Goal: Task Accomplishment & Management: Manage account settings

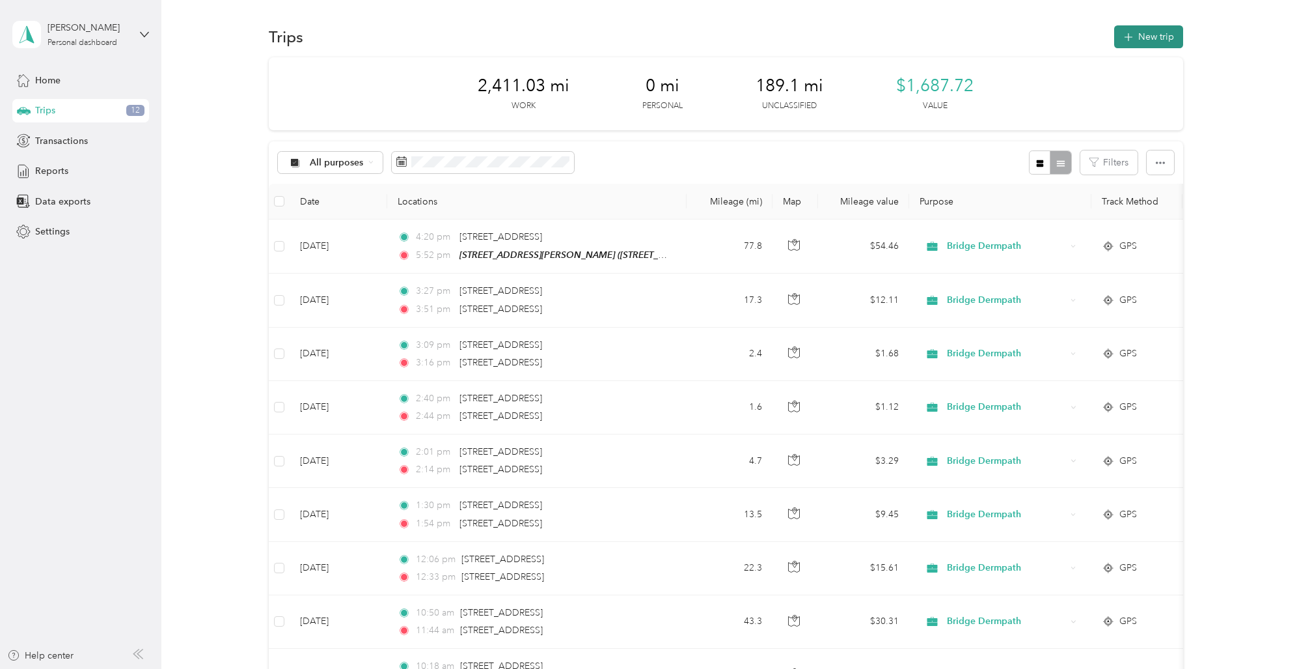
click at [1139, 38] on button "New trip" at bounding box center [1148, 36] width 69 height 23
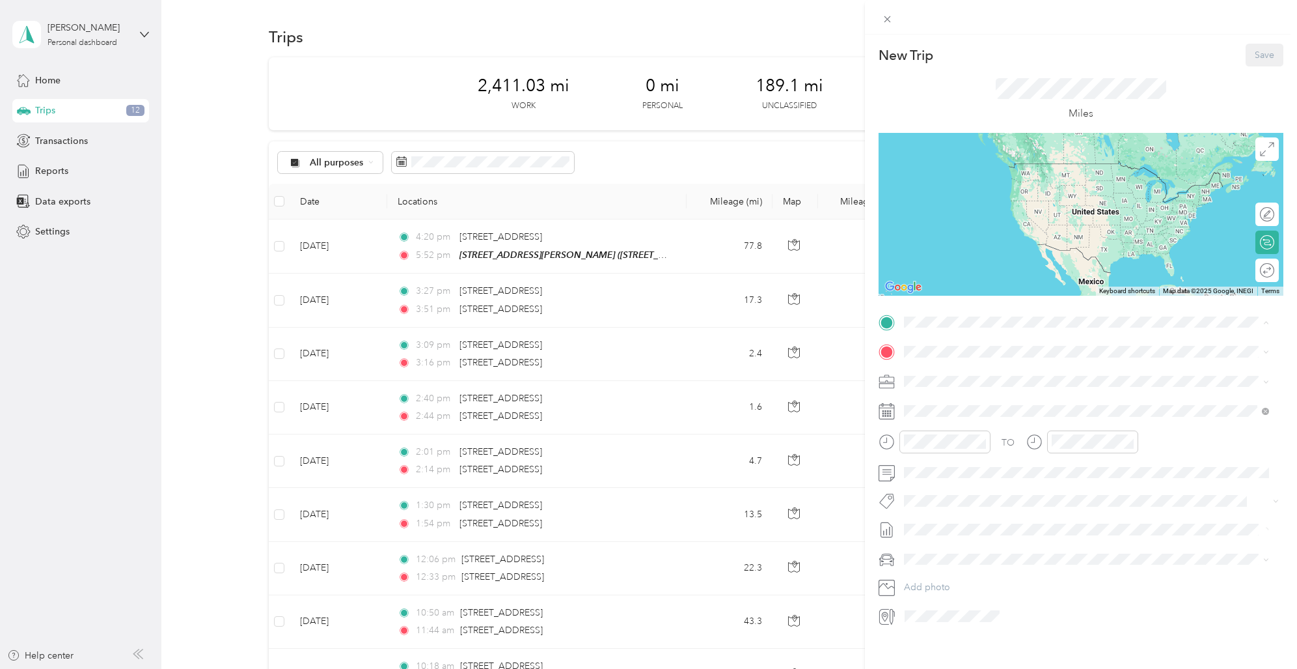
click at [969, 370] on strong "[STREET_ADDRESS][PERSON_NAME]" at bounding box center [1010, 374] width 164 height 12
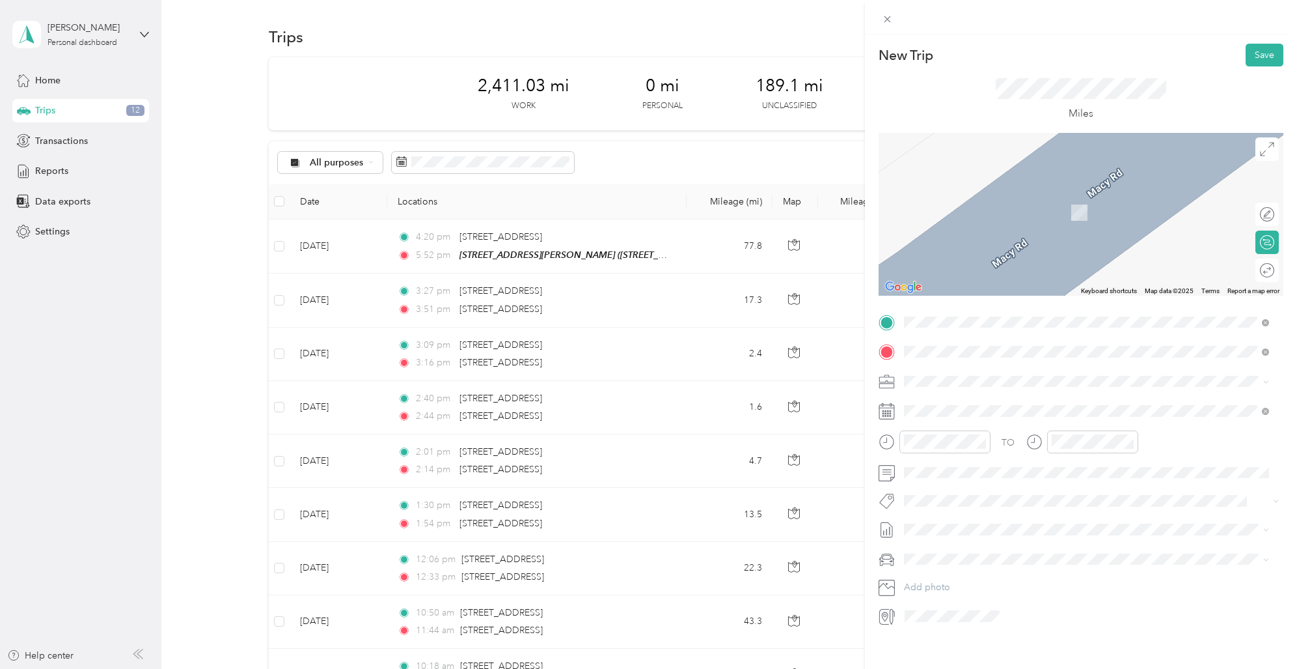
click at [961, 400] on span "[STREET_ADDRESS][US_STATE]" at bounding box center [993, 399] width 130 height 12
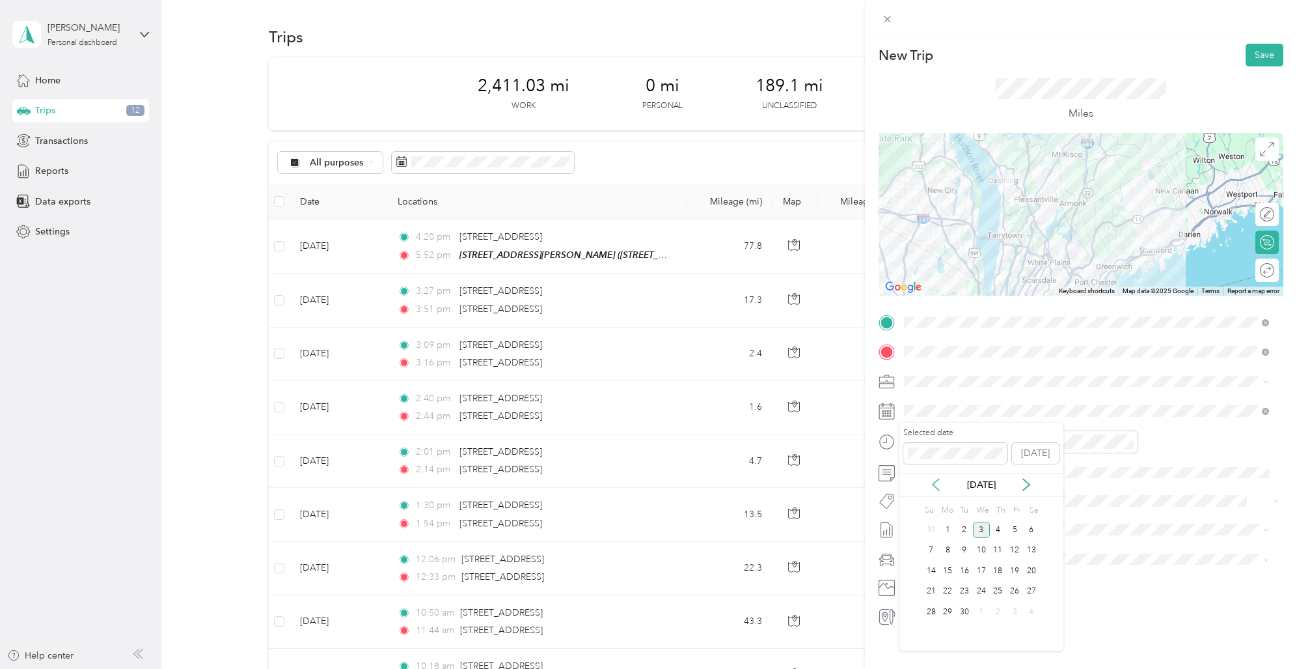
click at [937, 481] on icon at bounding box center [936, 484] width 13 height 13
click at [966, 567] on div "12" at bounding box center [964, 570] width 17 height 16
click at [919, 553] on div "09" at bounding box center [917, 556] width 31 height 18
click at [1065, 554] on div "09" at bounding box center [1064, 556] width 31 height 18
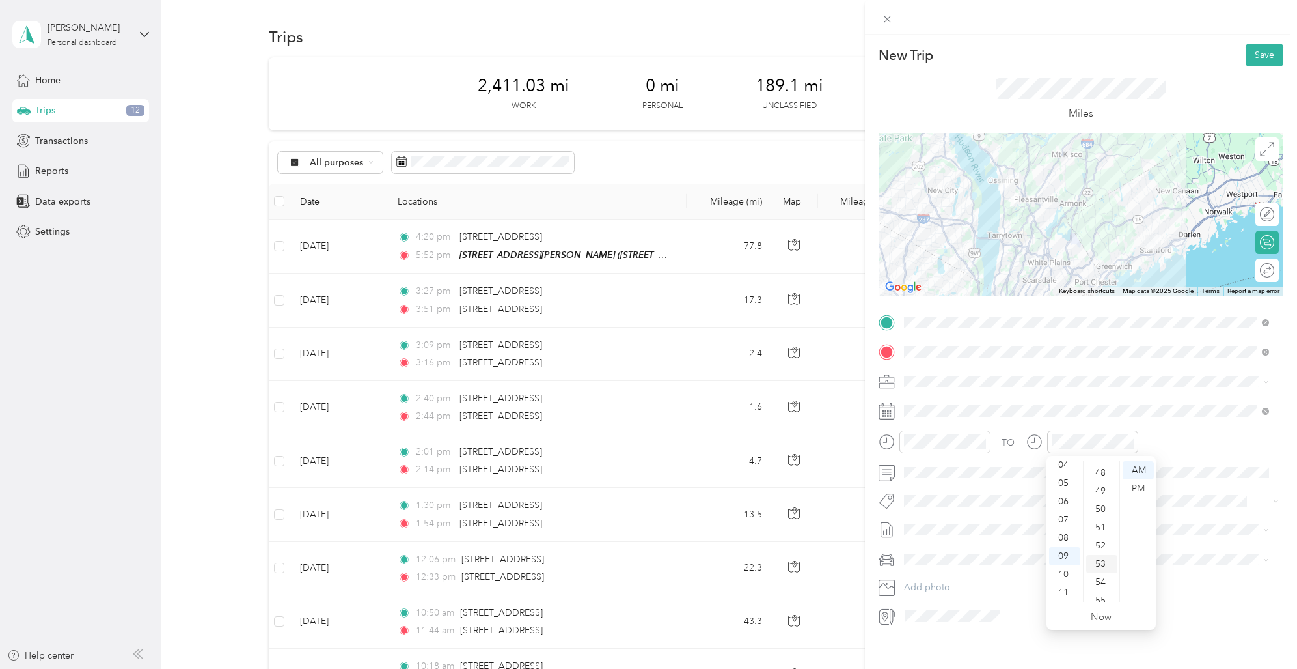
scroll to position [953, 0]
click at [1101, 553] on div "57" at bounding box center [1101, 556] width 31 height 18
click at [1104, 554] on div "57" at bounding box center [1101, 556] width 31 height 18
click at [1103, 554] on div "57" at bounding box center [1101, 556] width 31 height 18
click at [1101, 552] on div "57" at bounding box center [1101, 556] width 31 height 18
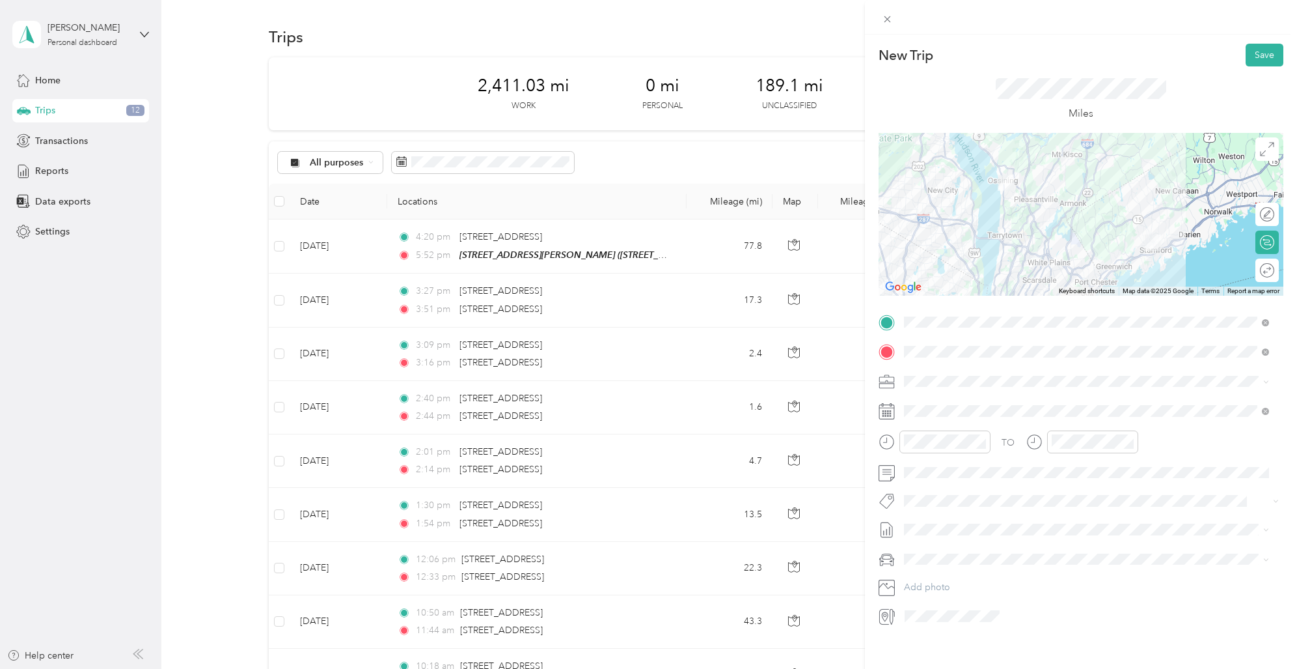
click at [1194, 395] on div "TO Add photo" at bounding box center [1081, 469] width 405 height 314
click at [1252, 57] on button "Save" at bounding box center [1265, 55] width 38 height 23
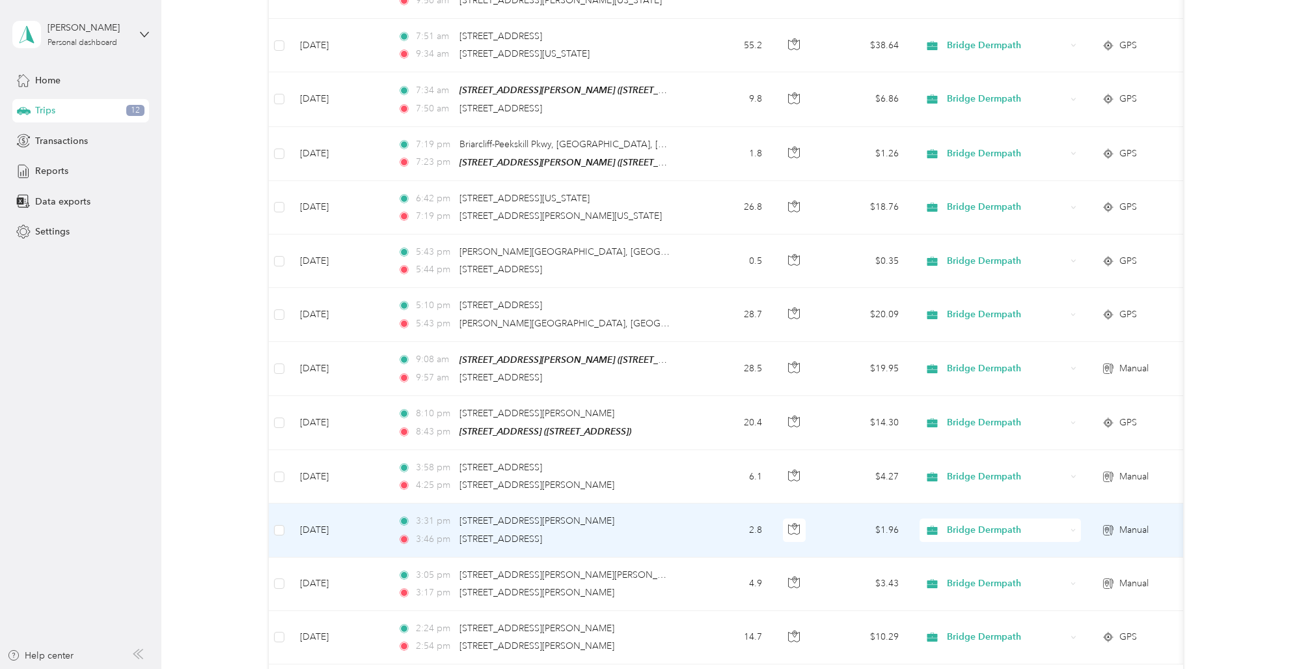
scroll to position [4928, 0]
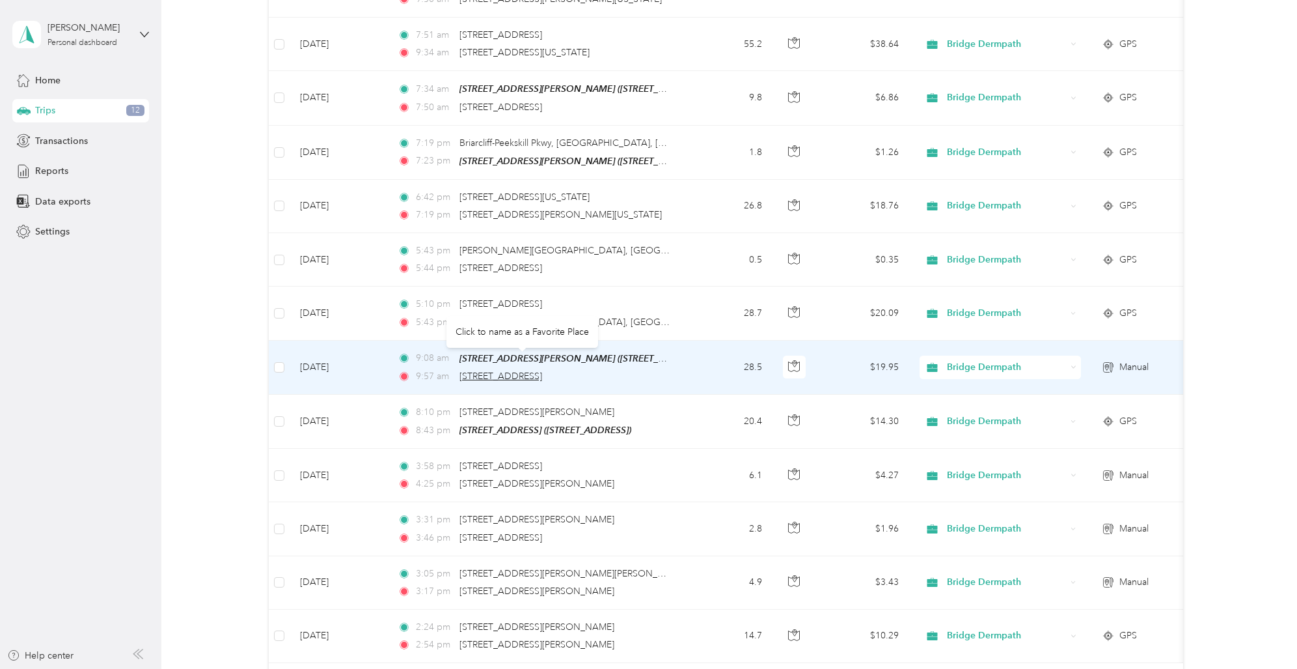
drag, startPoint x: 462, startPoint y: 358, endPoint x: 473, endPoint y: 357, distance: 11.8
click at [473, 370] on span "[STREET_ADDRESS]" at bounding box center [501, 375] width 83 height 11
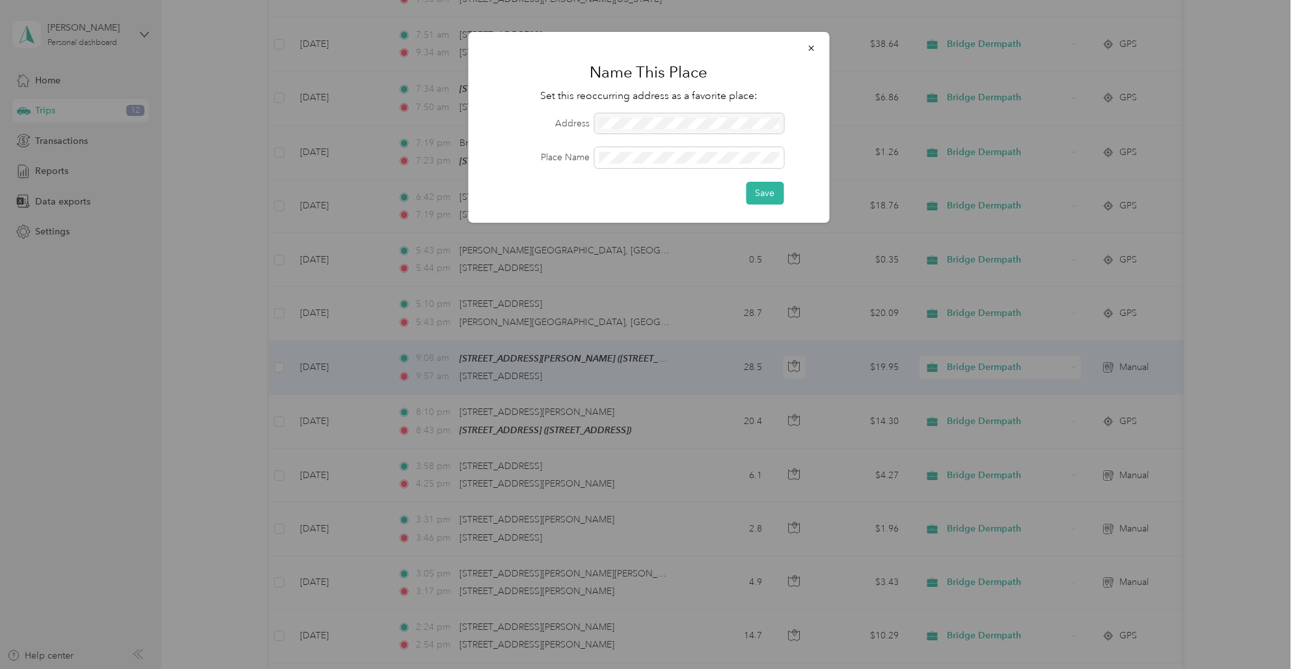
drag, startPoint x: 603, startPoint y: 123, endPoint x: 612, endPoint y: 124, distance: 9.2
click at [612, 124] on div at bounding box center [688, 123] width 189 height 21
click at [614, 122] on div at bounding box center [688, 123] width 189 height 21
click at [615, 122] on div at bounding box center [688, 123] width 189 height 21
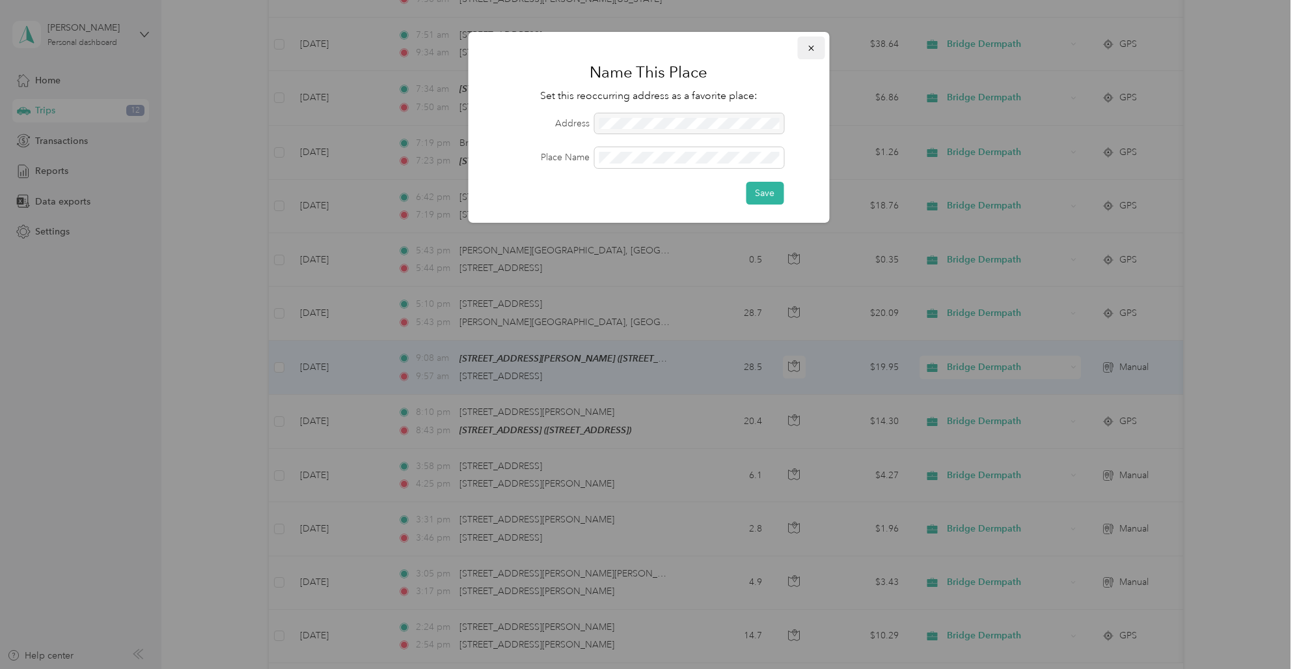
click at [812, 46] on icon "button" at bounding box center [811, 48] width 9 height 9
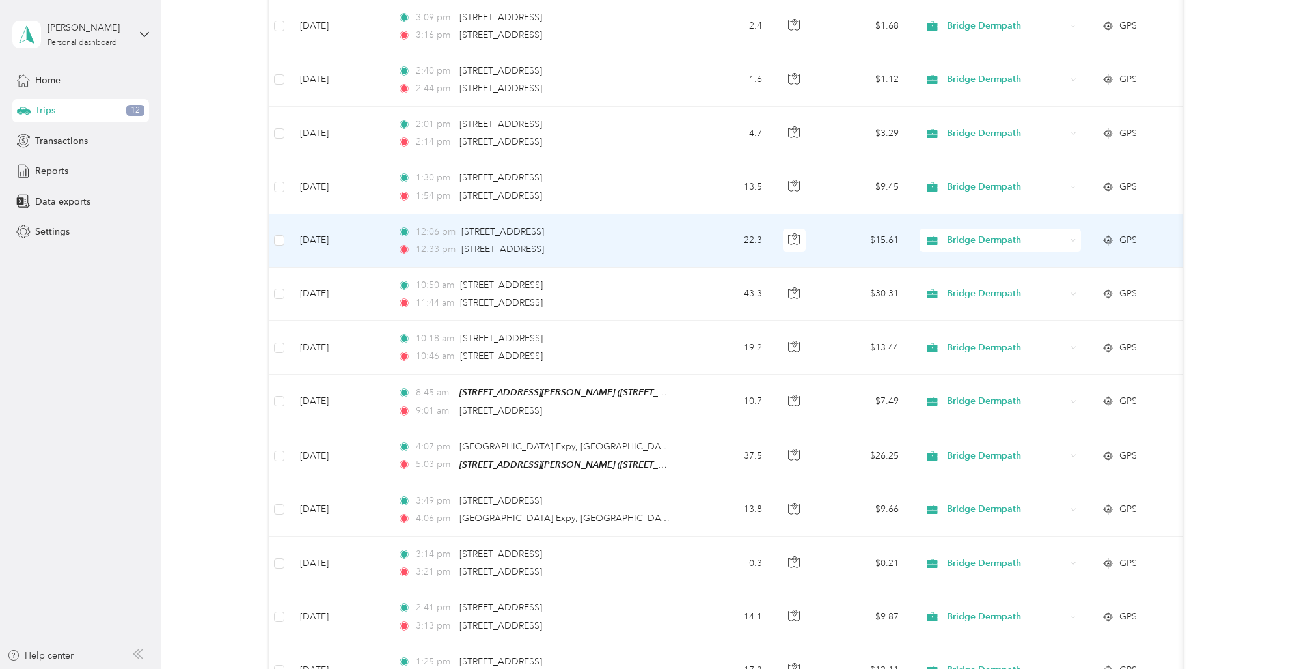
scroll to position [0, 0]
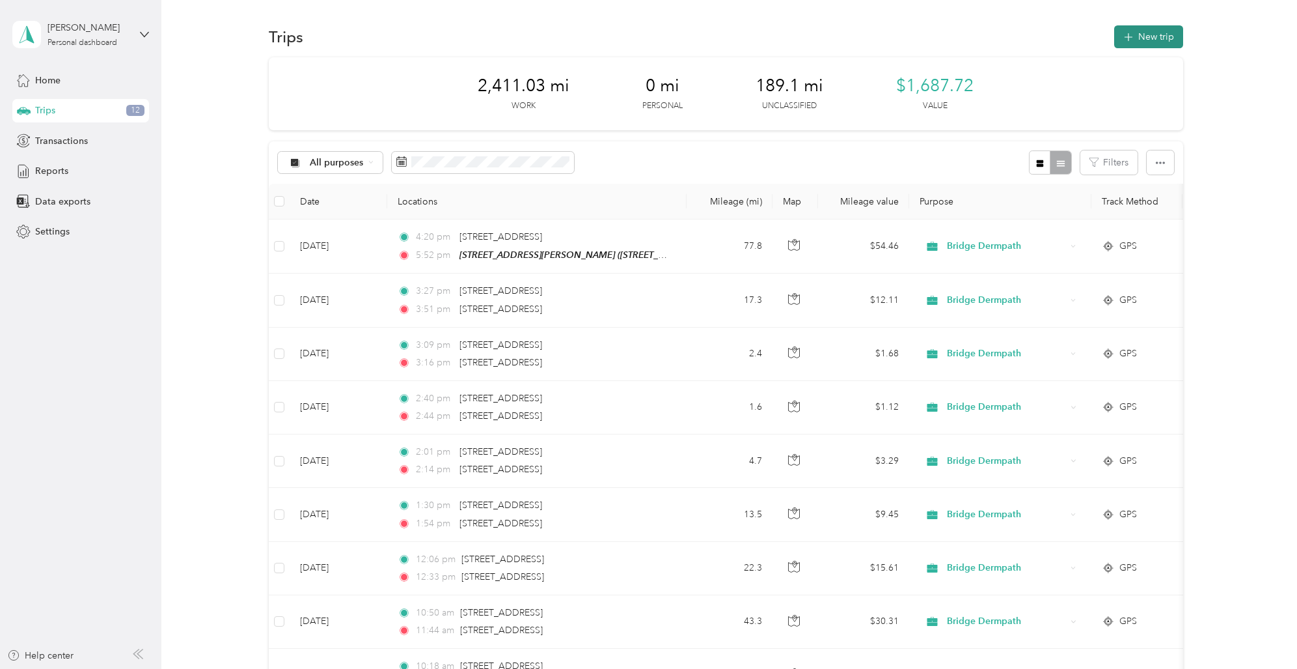
click at [1141, 37] on button "New trip" at bounding box center [1148, 36] width 69 height 23
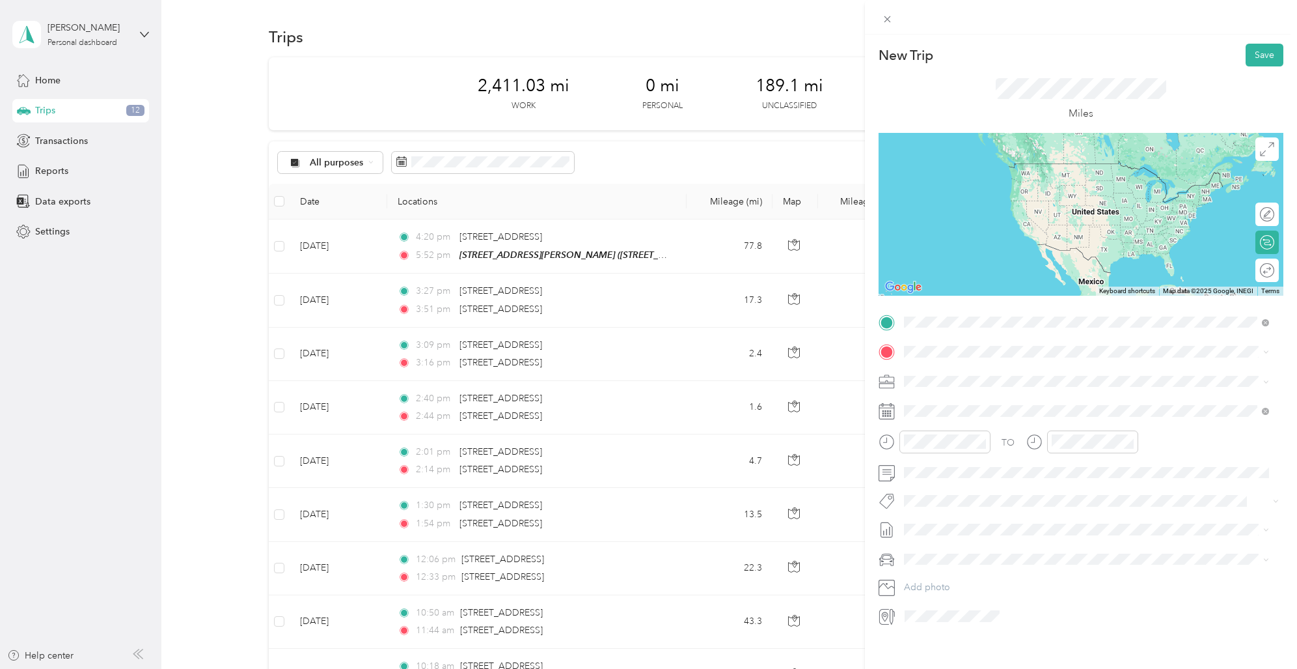
click at [951, 344] on span "From search results" at bounding box center [949, 344] width 81 height 11
click at [952, 368] on span "[STREET_ADDRESS][US_STATE]" at bounding box center [993, 369] width 130 height 12
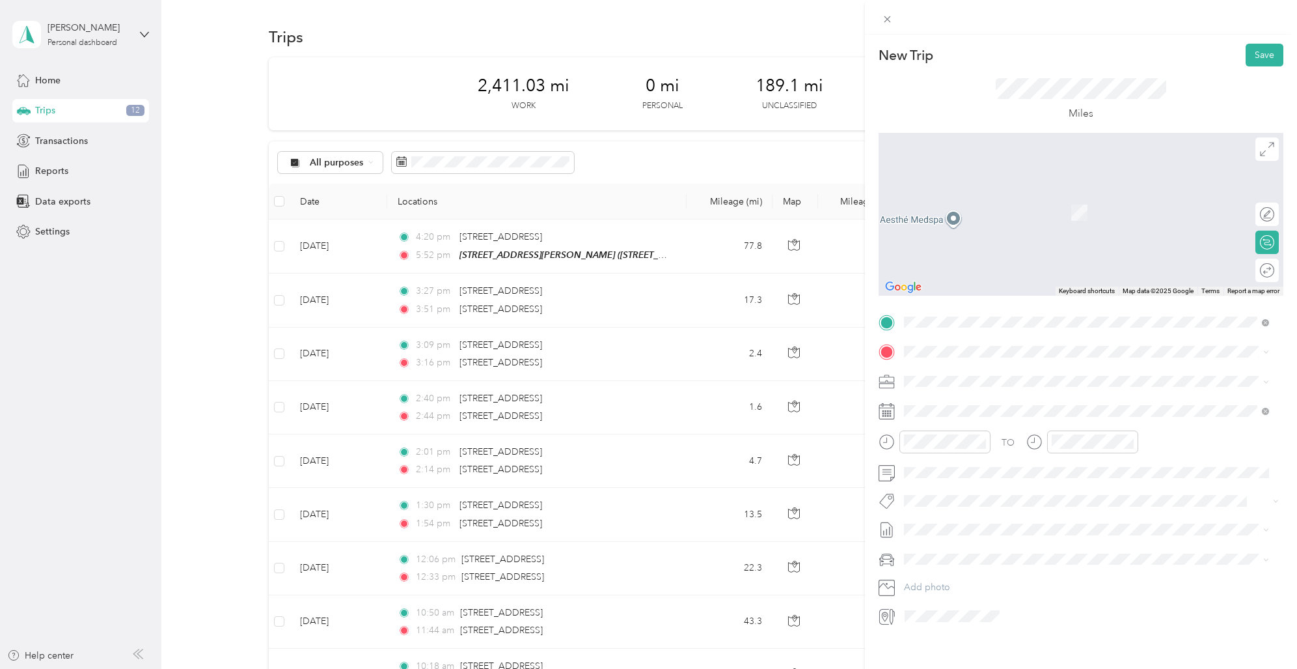
click at [961, 453] on span "[STREET_ADDRESS][US_STATE]" at bounding box center [993, 447] width 130 height 12
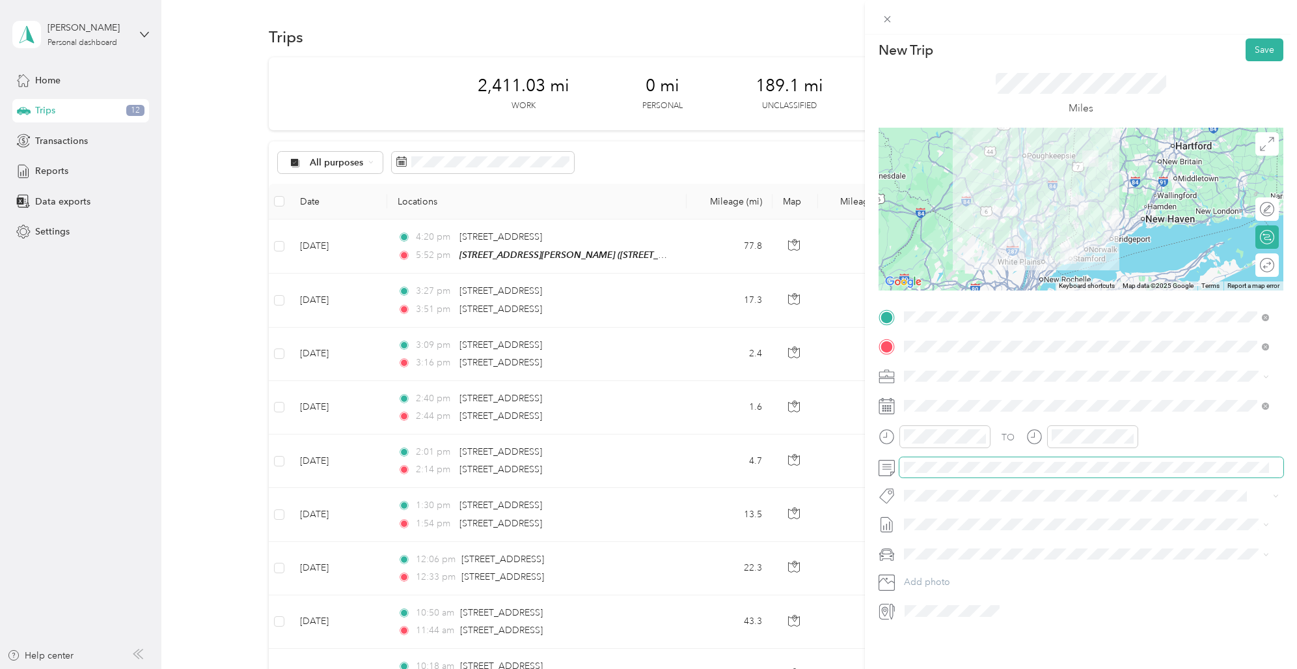
scroll to position [15, 0]
click at [885, 405] on rect at bounding box center [886, 406] width 2 height 2
click at [936, 467] on icon at bounding box center [936, 469] width 7 height 12
click at [966, 554] on div "12" at bounding box center [964, 555] width 17 height 16
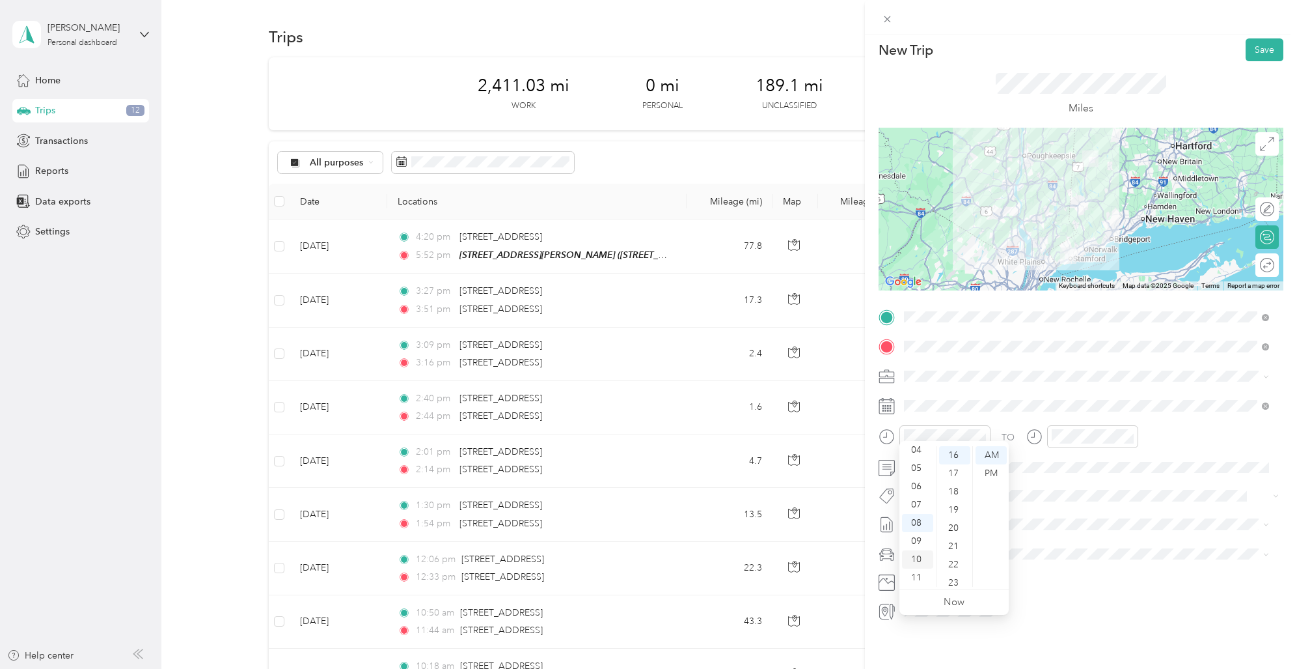
click at [920, 559] on div "10" at bounding box center [917, 559] width 31 height 18
click at [958, 465] on div "14" at bounding box center [954, 463] width 31 height 18
click at [1068, 575] on div "11" at bounding box center [1064, 577] width 31 height 18
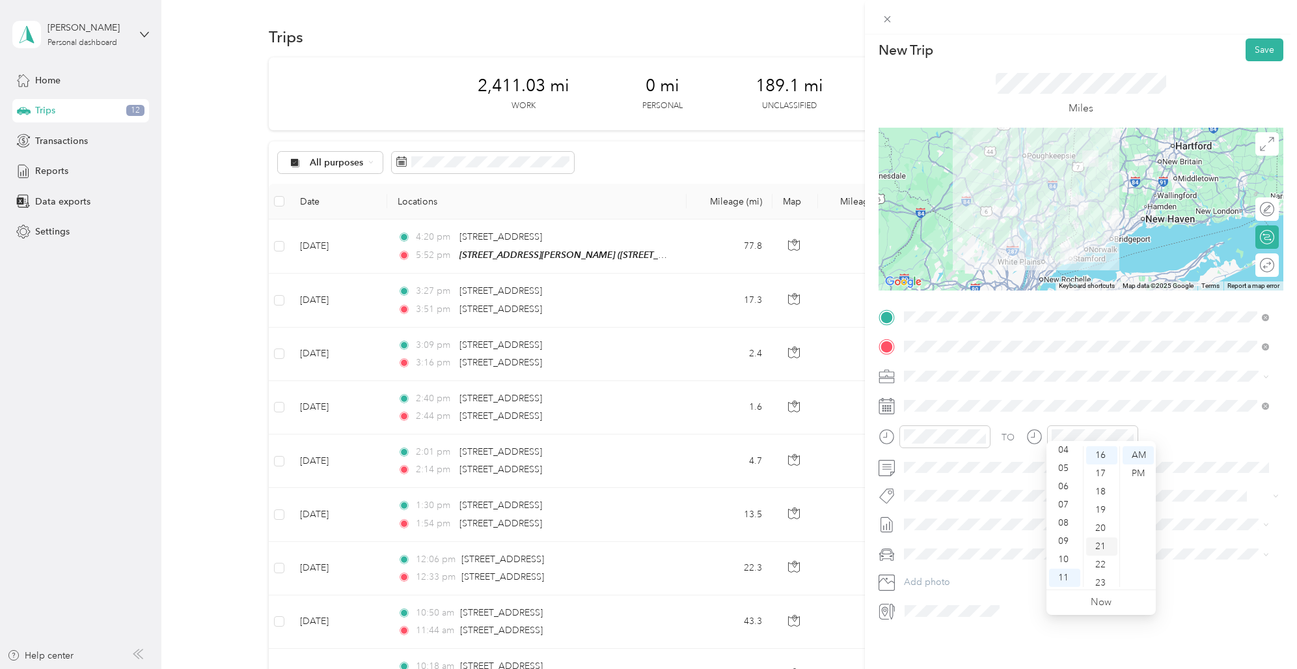
scroll to position [312, 0]
click at [1101, 486] on div "19" at bounding box center [1101, 489] width 31 height 18
click at [1244, 668] on div "New Trip Save This trip cannot be edited because it is either under review, app…" at bounding box center [645, 669] width 1291 height 0
click at [1105, 506] on div "22" at bounding box center [1101, 510] width 31 height 18
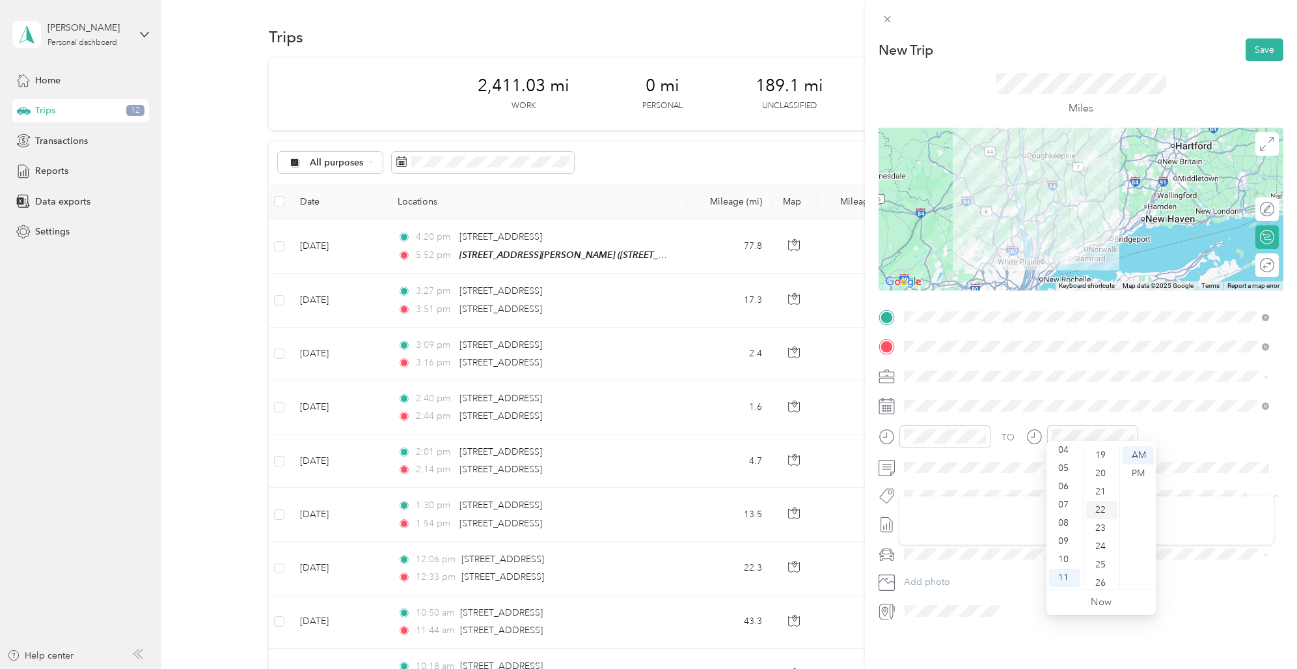
scroll to position [401, 0]
click at [1258, 38] on button "Save" at bounding box center [1265, 49] width 38 height 23
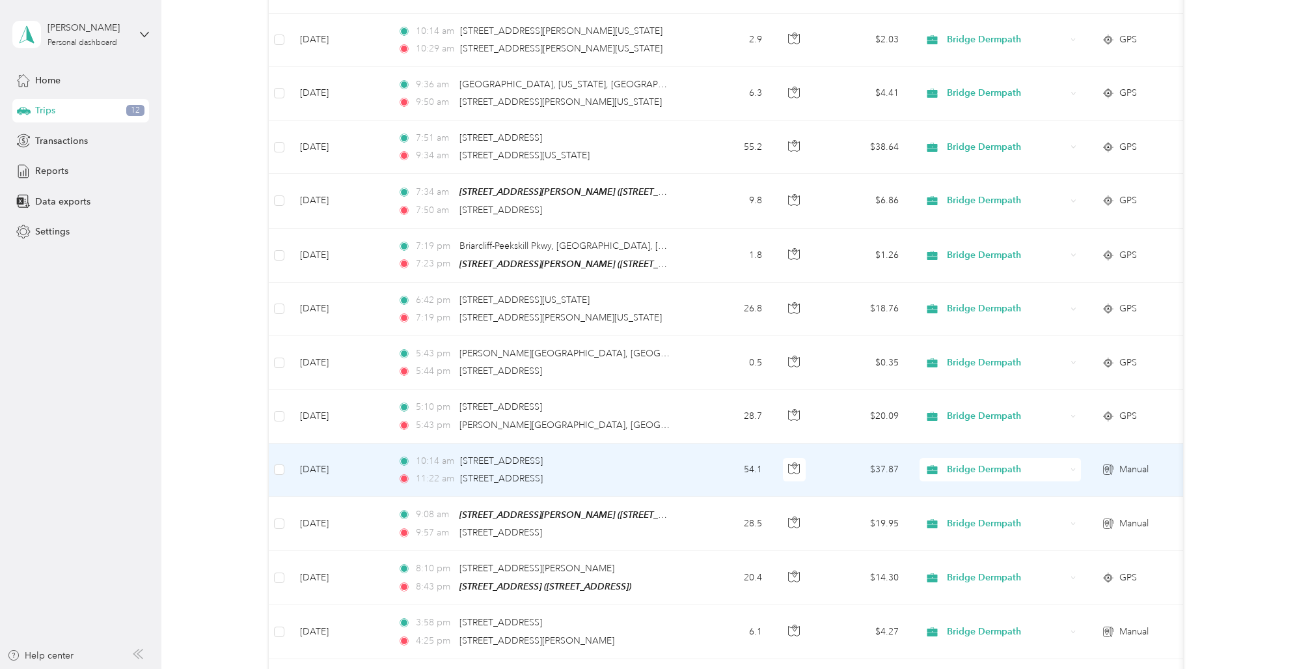
scroll to position [4824, 0]
click at [525, 473] on span "[STREET_ADDRESS]" at bounding box center [501, 478] width 83 height 11
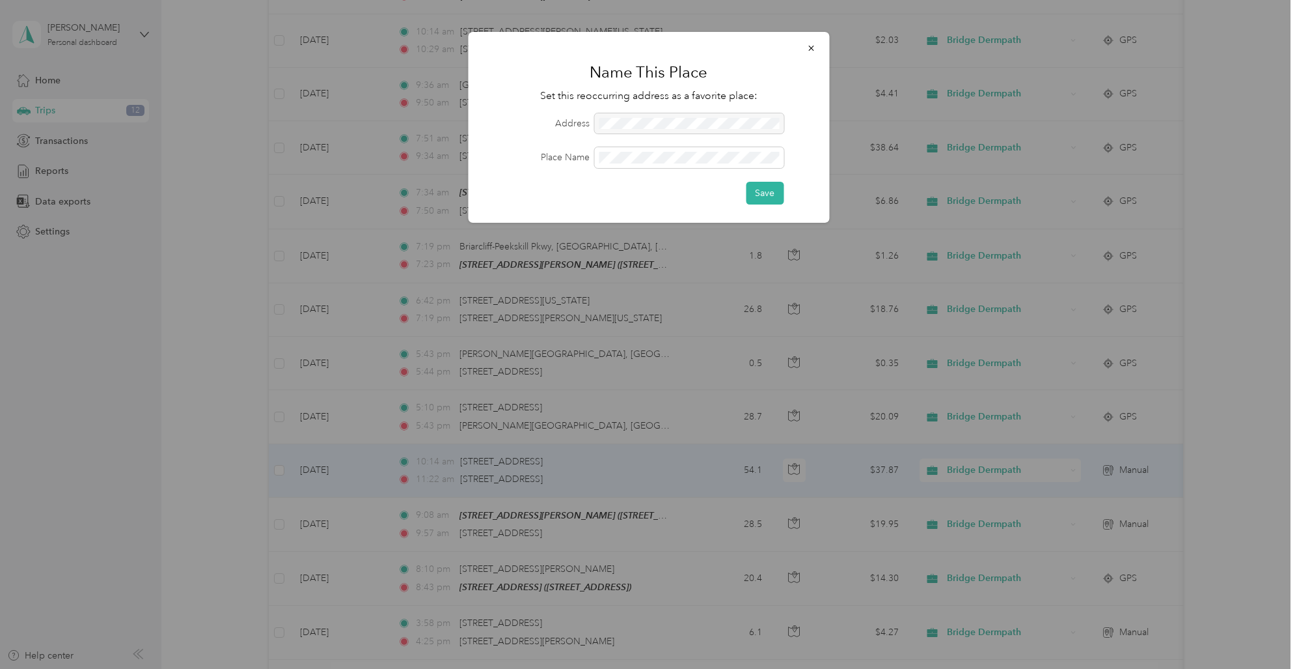
click at [601, 117] on div at bounding box center [688, 123] width 189 height 21
click at [603, 117] on div at bounding box center [688, 123] width 189 height 21
drag, startPoint x: 603, startPoint y: 118, endPoint x: 618, endPoint y: 119, distance: 14.4
click at [618, 119] on div at bounding box center [688, 123] width 189 height 21
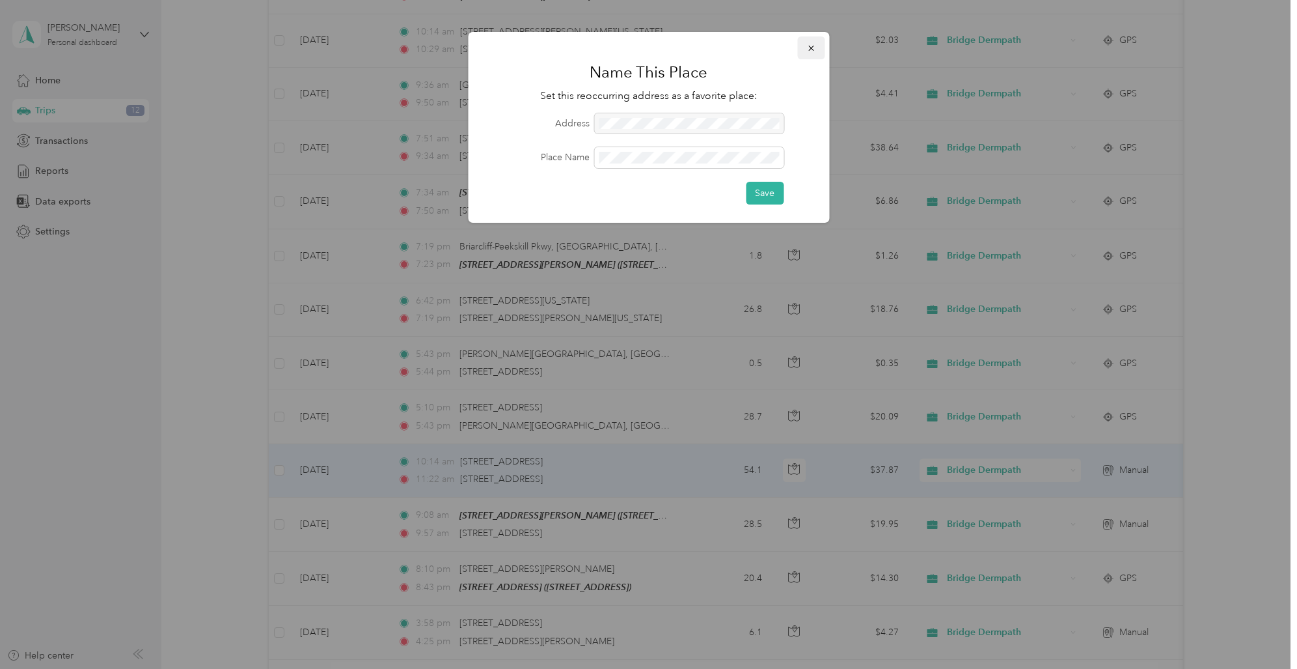
click at [813, 46] on icon "button" at bounding box center [811, 48] width 9 height 9
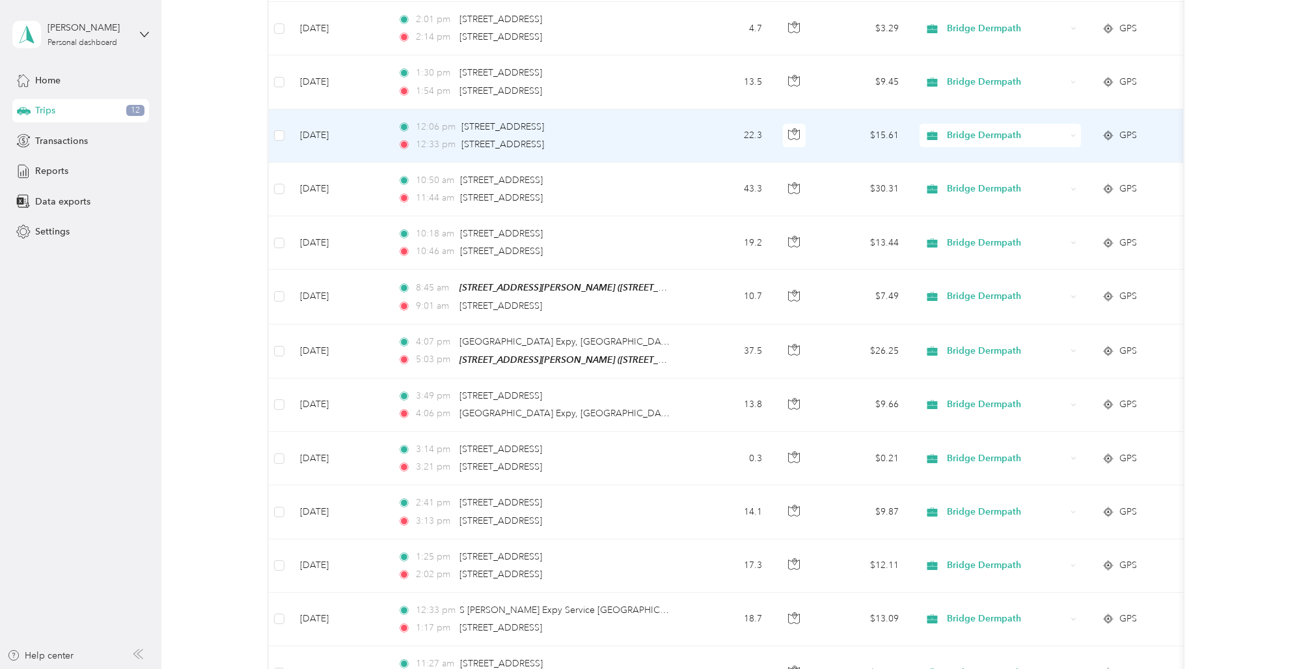
scroll to position [0, 0]
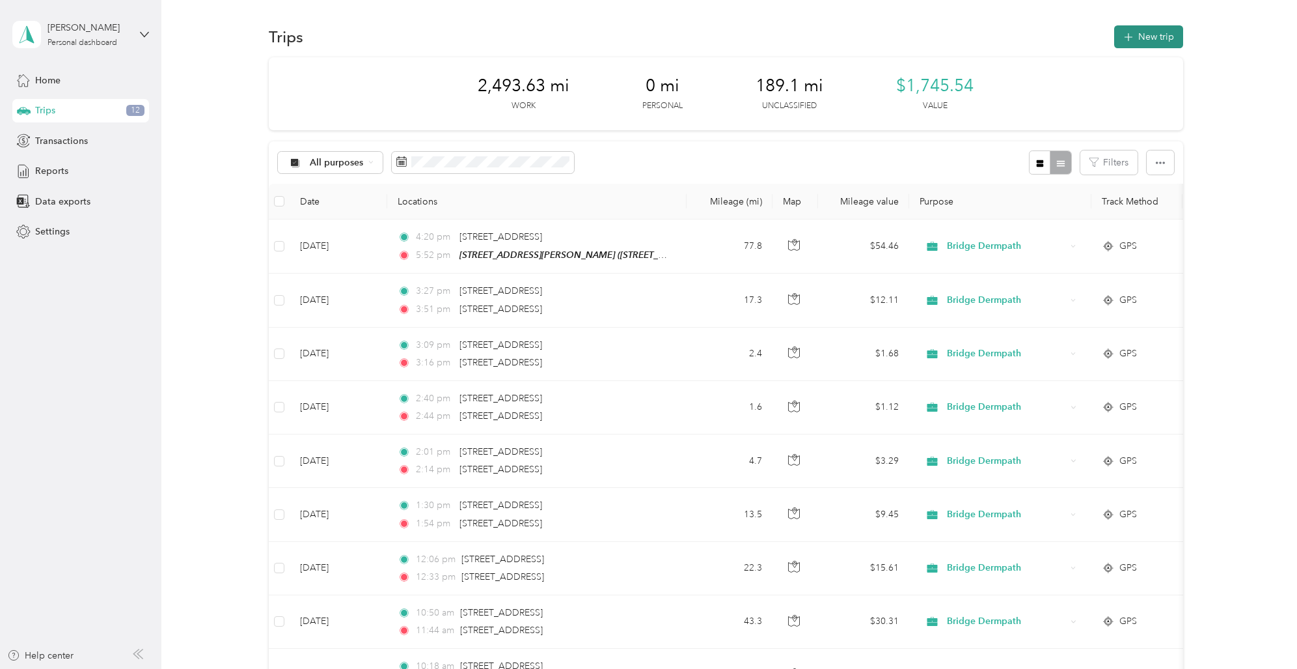
click at [1155, 31] on button "New trip" at bounding box center [1148, 36] width 69 height 23
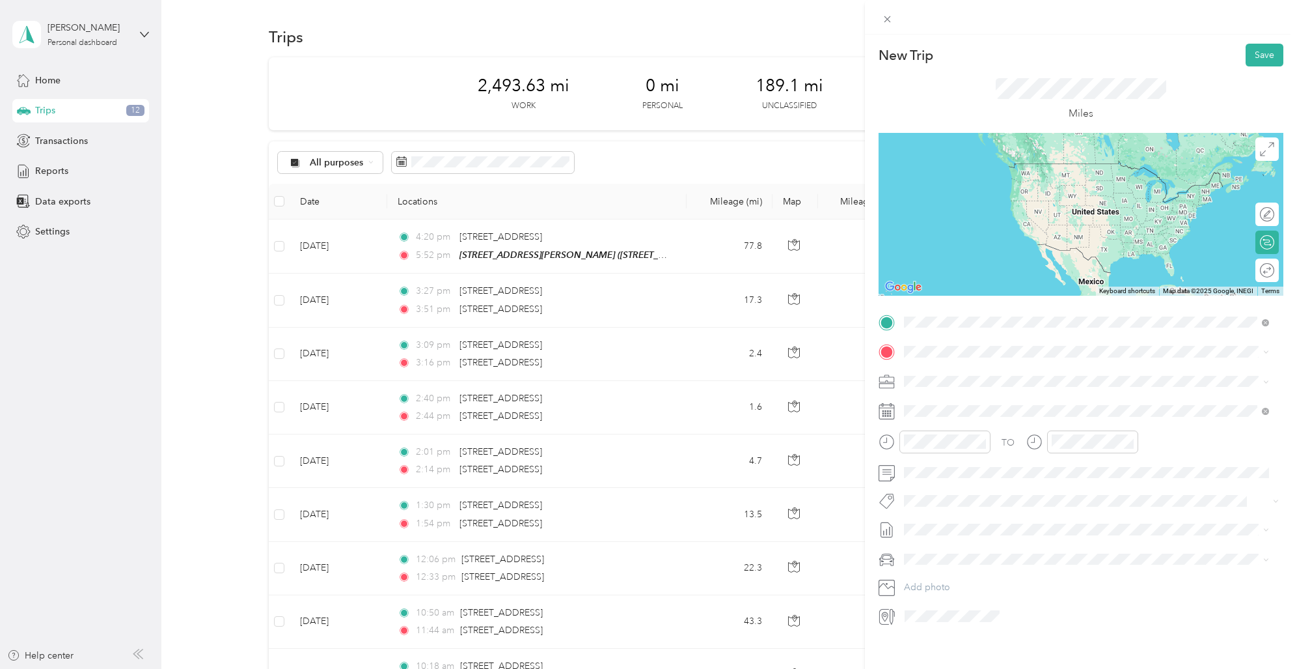
click at [977, 428] on span "[STREET_ADDRESS][US_STATE]" at bounding box center [993, 423] width 130 height 12
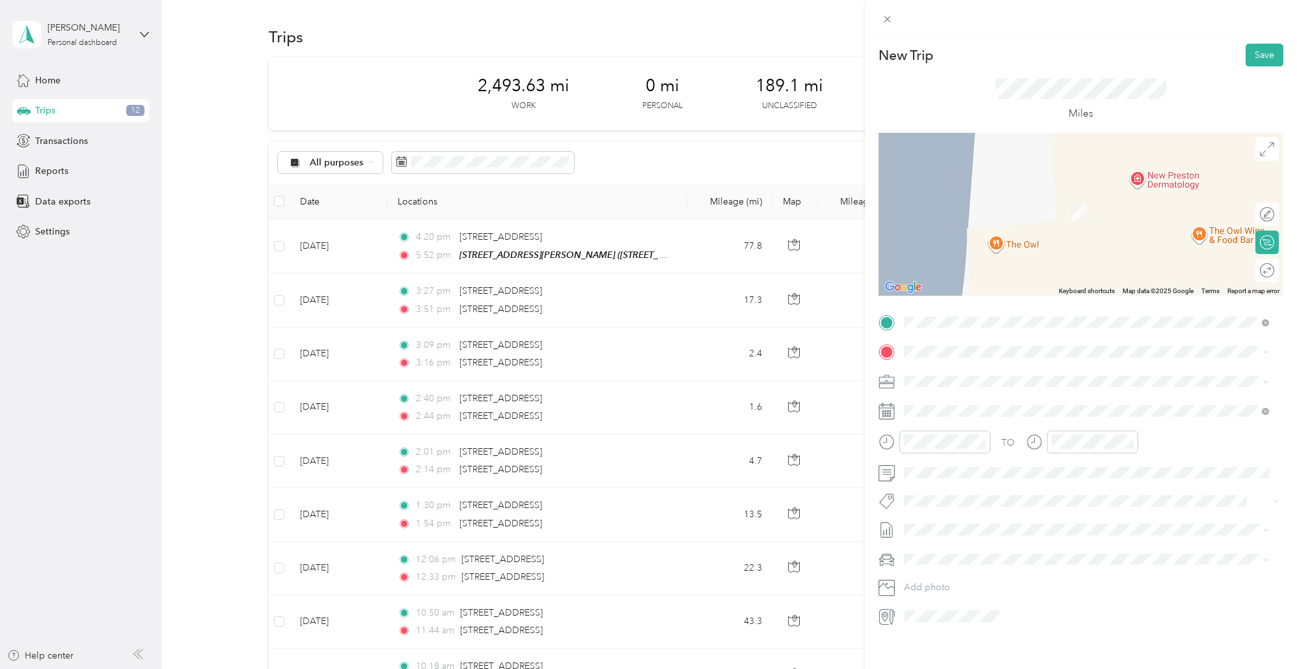
click at [999, 400] on span "[STREET_ADDRESS][US_STATE]" at bounding box center [993, 394] width 130 height 12
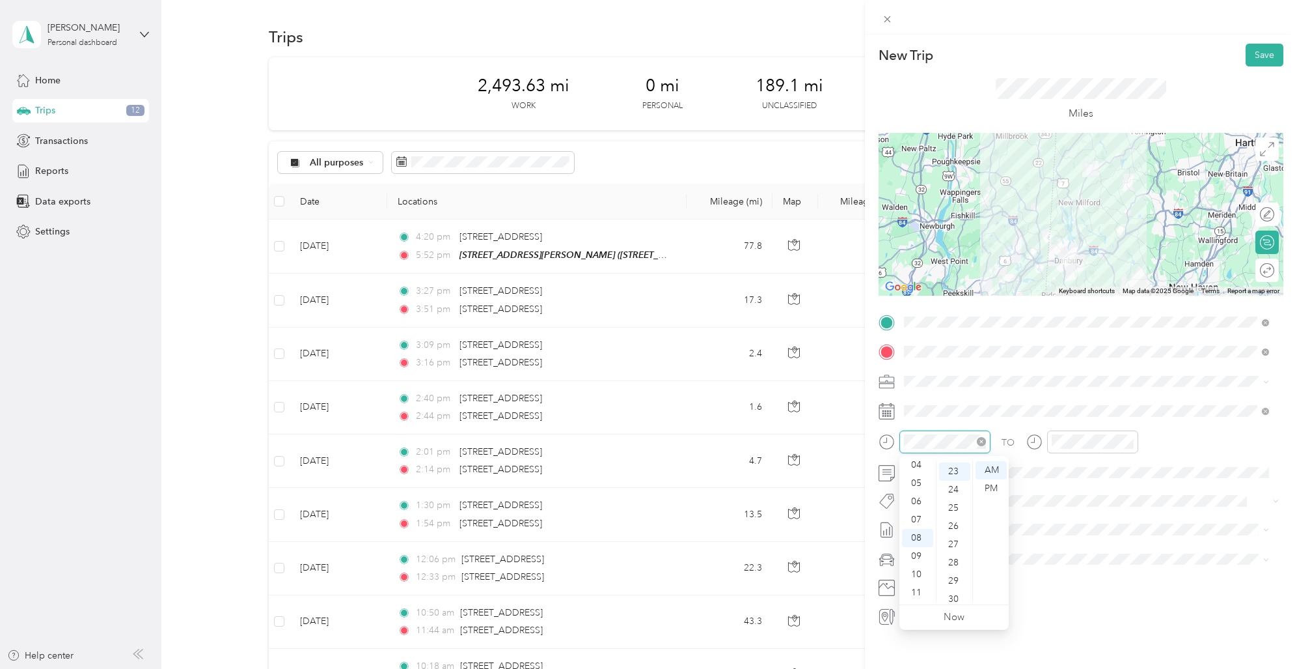
scroll to position [419, 0]
click at [938, 484] on icon at bounding box center [936, 484] width 13 height 13
click at [965, 568] on div "12" at bounding box center [964, 570] width 17 height 16
click at [918, 589] on div "11" at bounding box center [917, 592] width 31 height 18
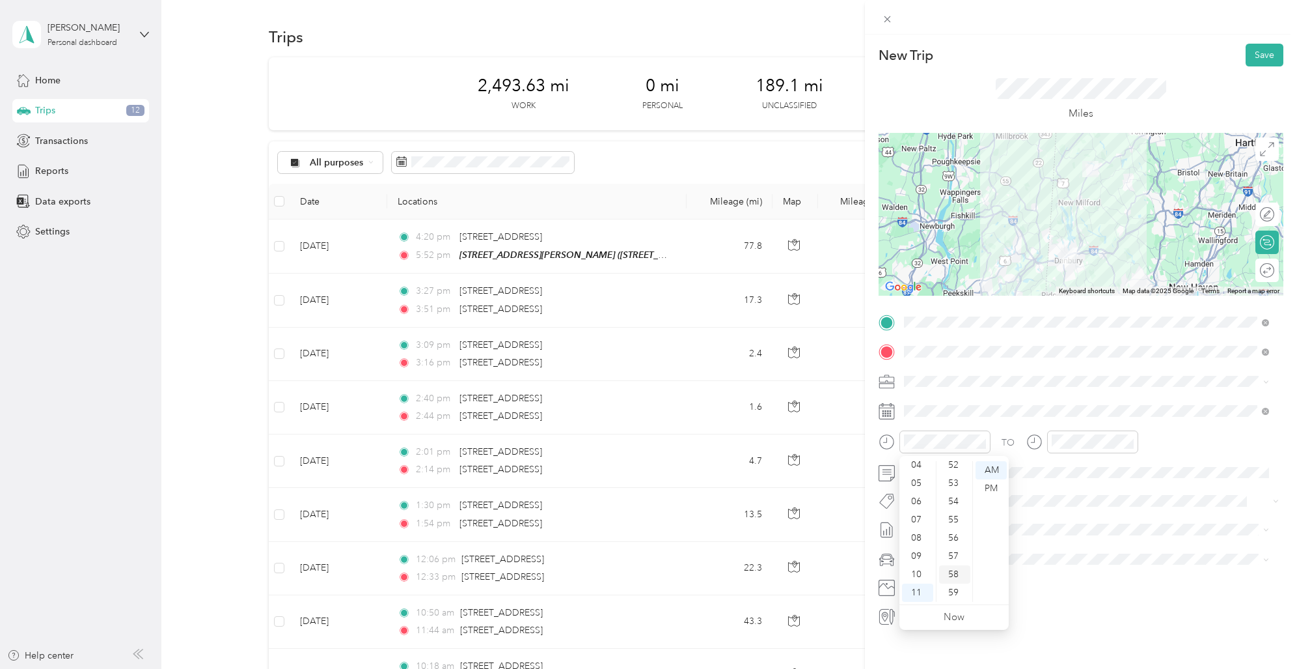
click at [953, 573] on div "58" at bounding box center [954, 574] width 31 height 18
click at [1064, 467] on div "12" at bounding box center [1064, 470] width 31 height 18
click at [1103, 572] on div "31" at bounding box center [1101, 573] width 31 height 18
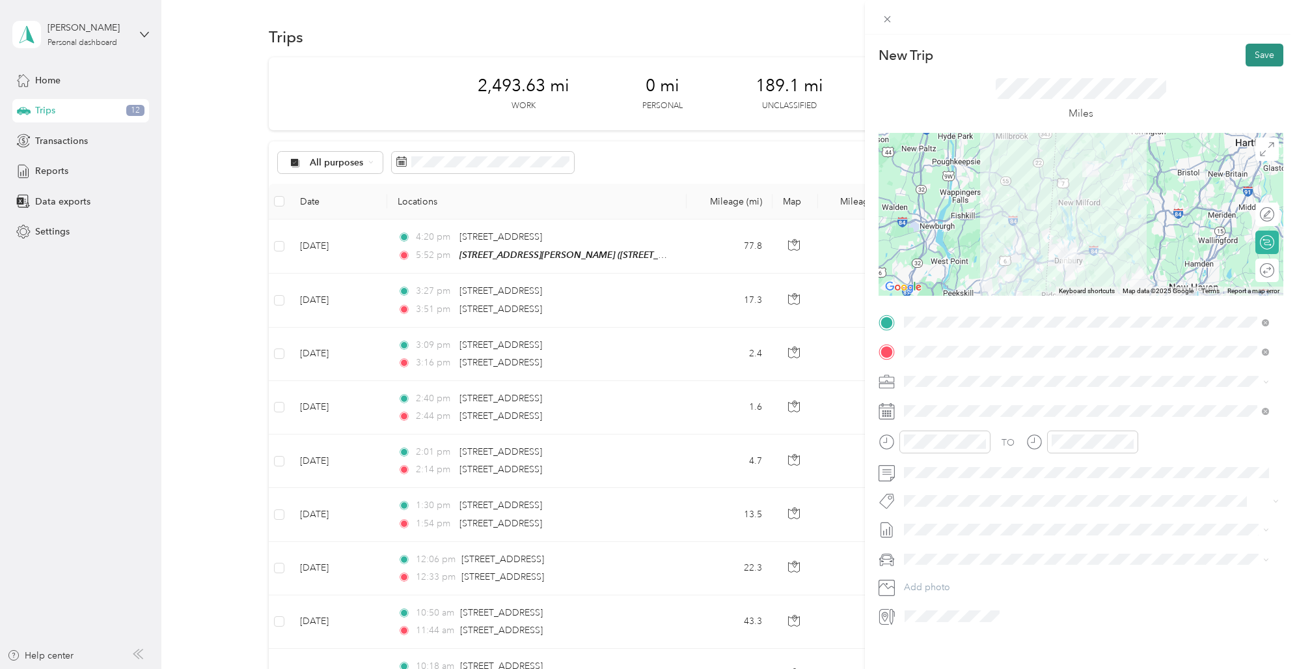
click at [1256, 49] on button "Save" at bounding box center [1265, 55] width 38 height 23
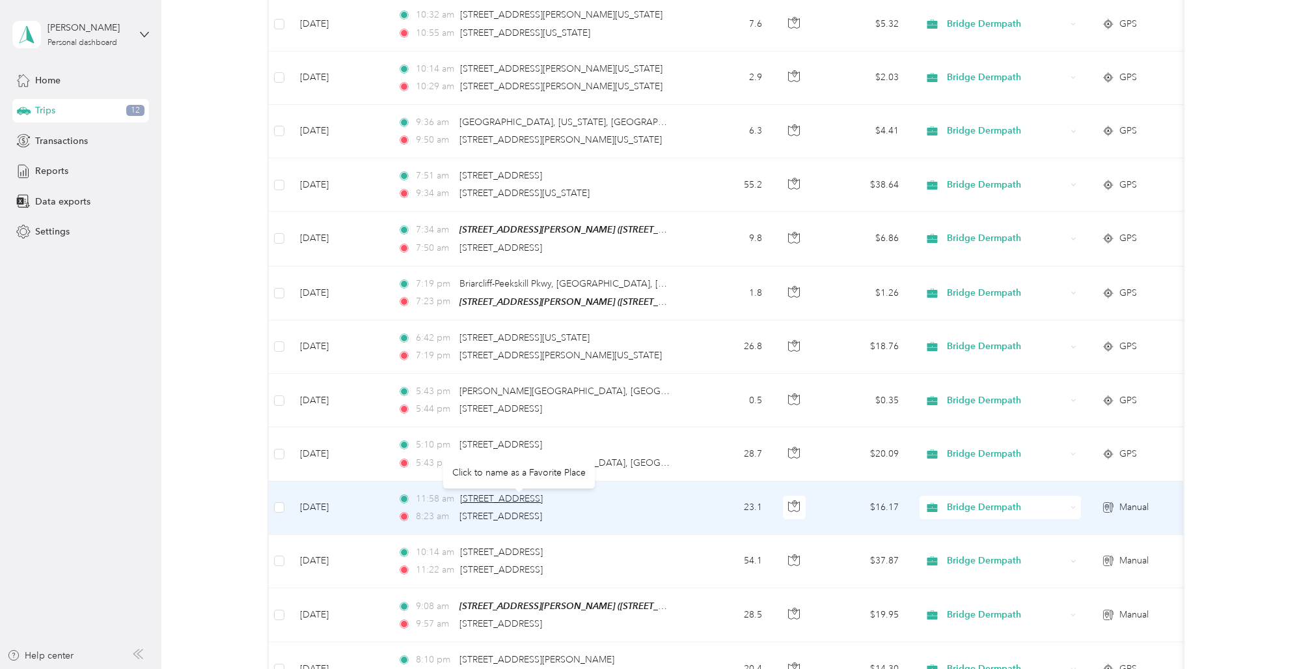
scroll to position [4788, 0]
click at [542, 510] on span "[STREET_ADDRESS]" at bounding box center [501, 515] width 83 height 11
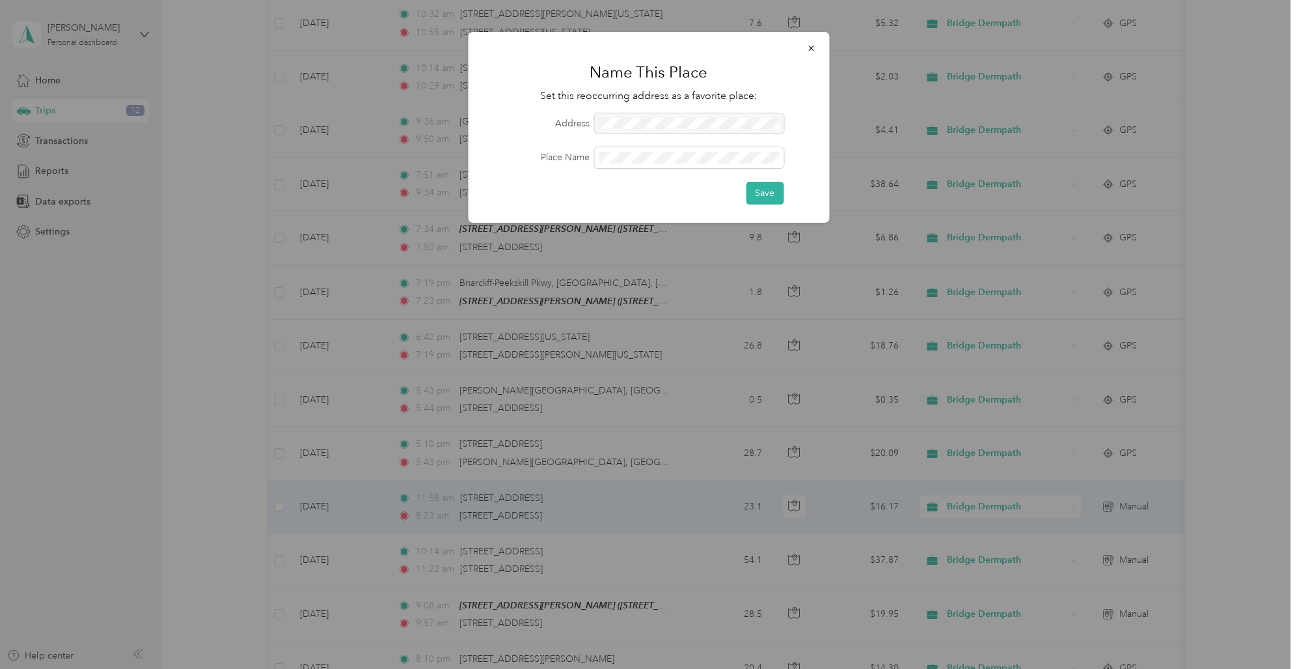
drag, startPoint x: 758, startPoint y: 482, endPoint x: 738, endPoint y: 493, distance: 23.6
click at [750, 488] on div at bounding box center [648, 334] width 1297 height 669
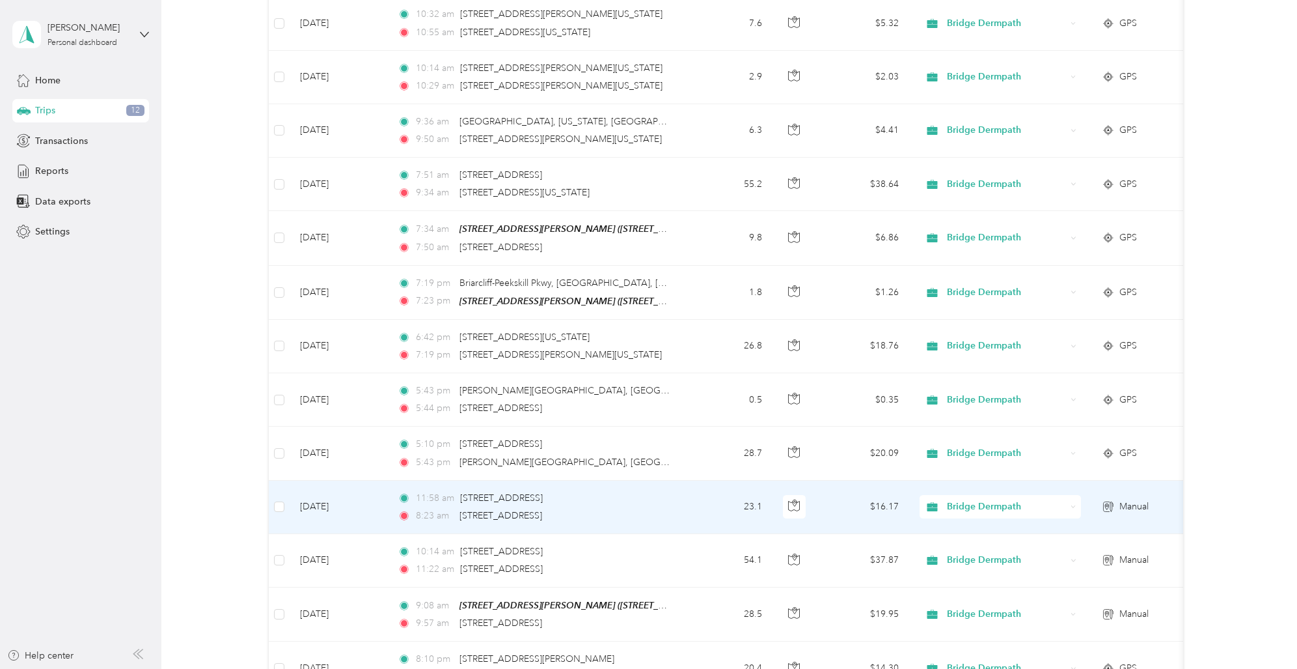
click at [732, 491] on td "23.1" at bounding box center [730, 506] width 86 height 53
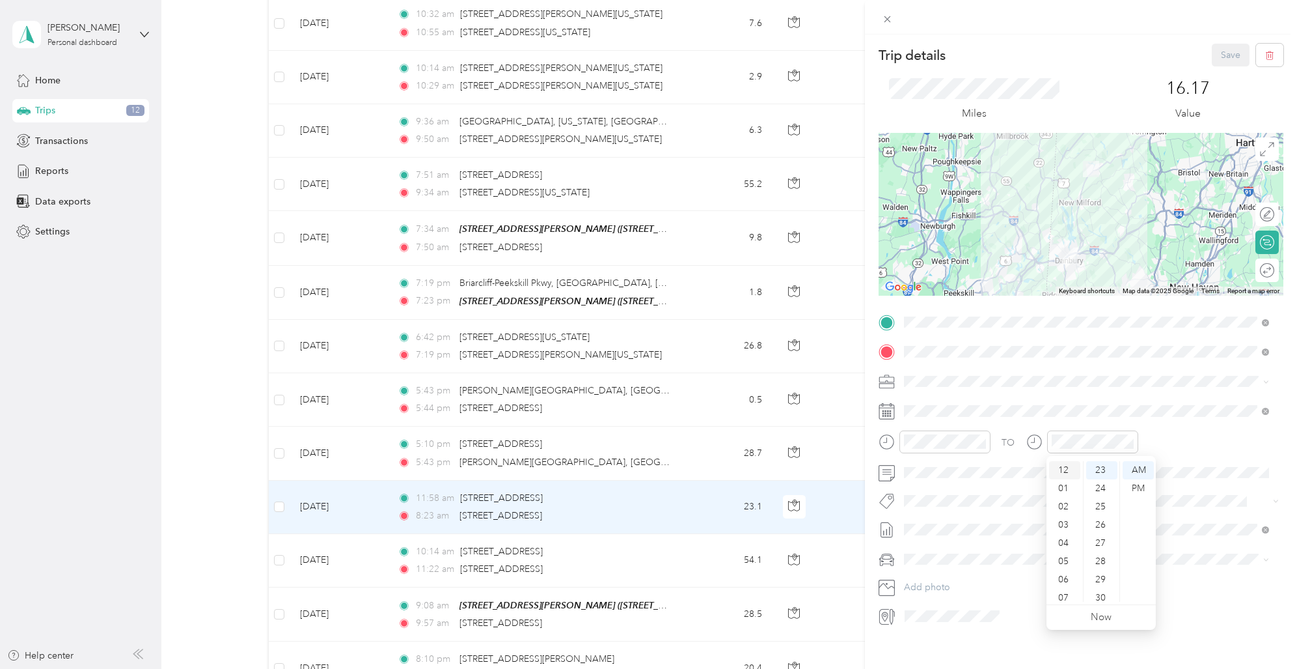
click at [1066, 467] on div "12" at bounding box center [1064, 470] width 31 height 18
click at [1138, 488] on div "PM" at bounding box center [1138, 488] width 31 height 18
click at [1064, 467] on div "12" at bounding box center [1064, 470] width 31 height 18
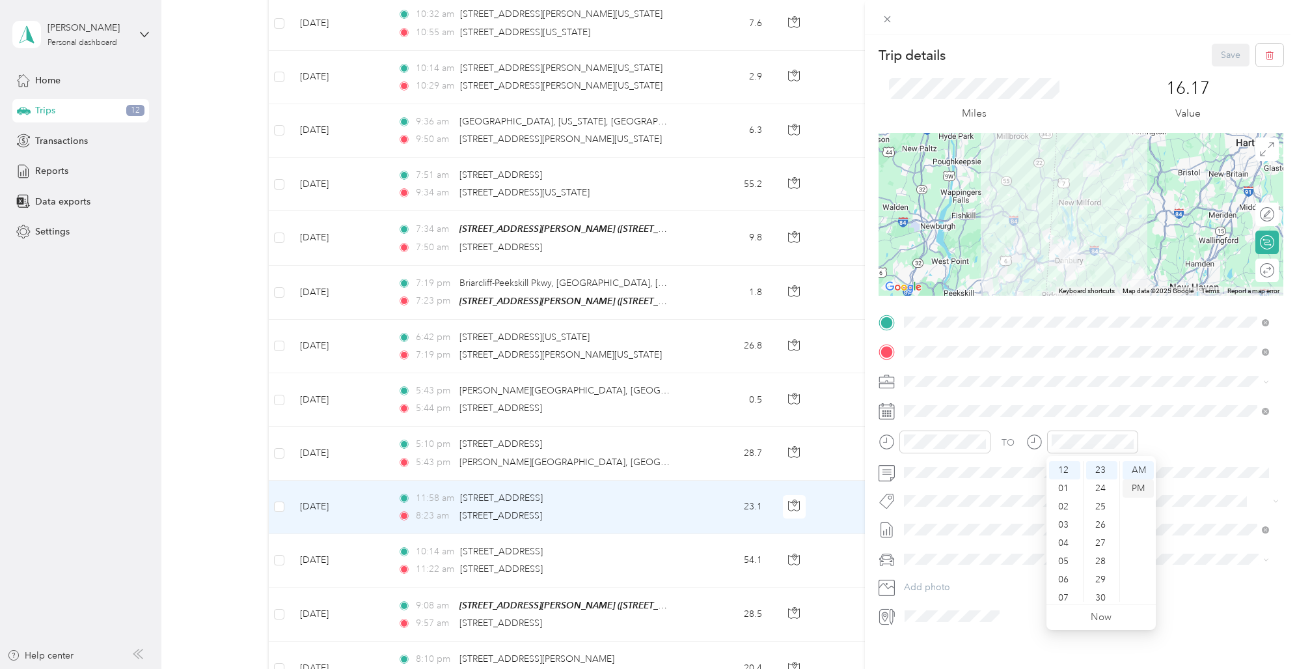
click at [1137, 483] on div "PM" at bounding box center [1138, 488] width 31 height 18
click at [1152, 538] on span at bounding box center [1092, 529] width 384 height 21
click at [1222, 52] on button "Save" at bounding box center [1231, 55] width 38 height 23
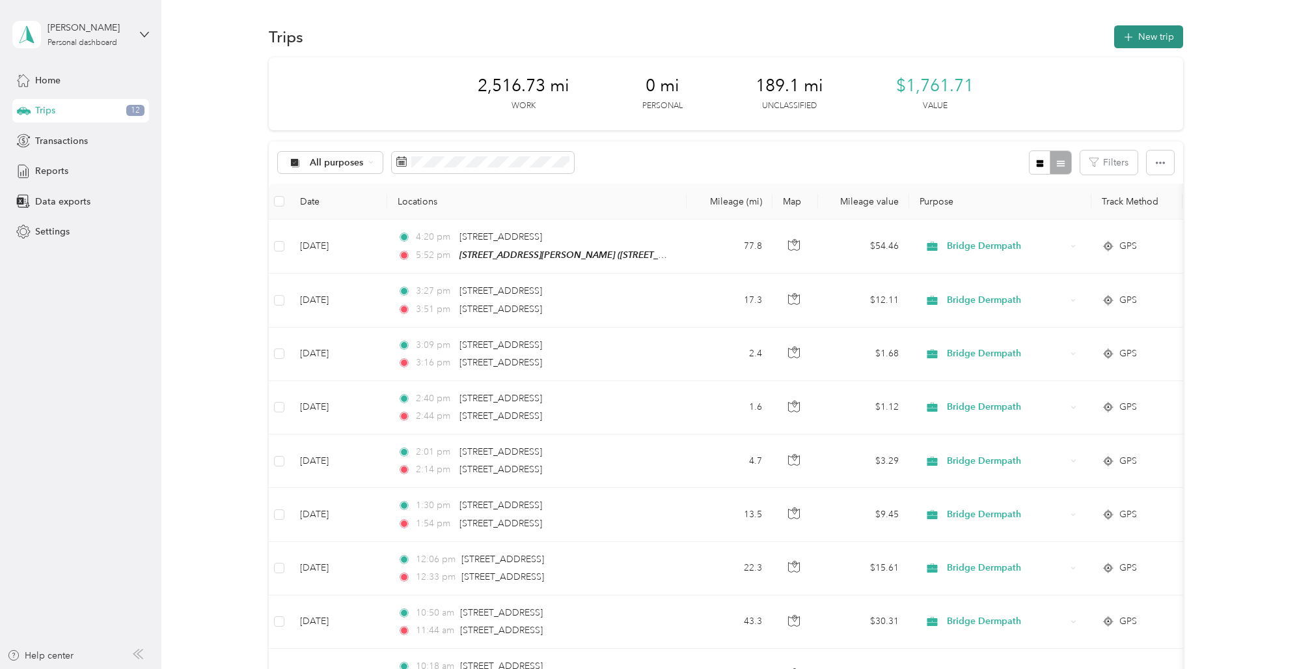
click at [1146, 26] on div "Trips New trip" at bounding box center [726, 36] width 915 height 27
click at [1145, 28] on button "New trip" at bounding box center [1148, 36] width 69 height 23
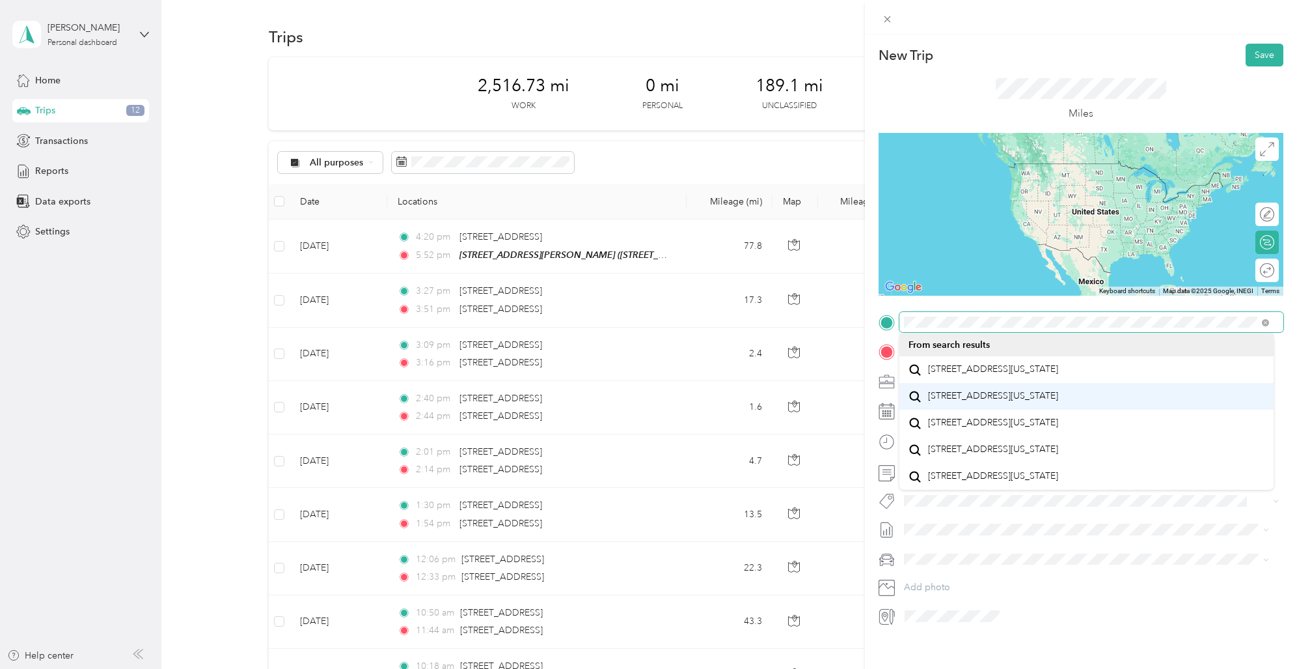
scroll to position [23, 0]
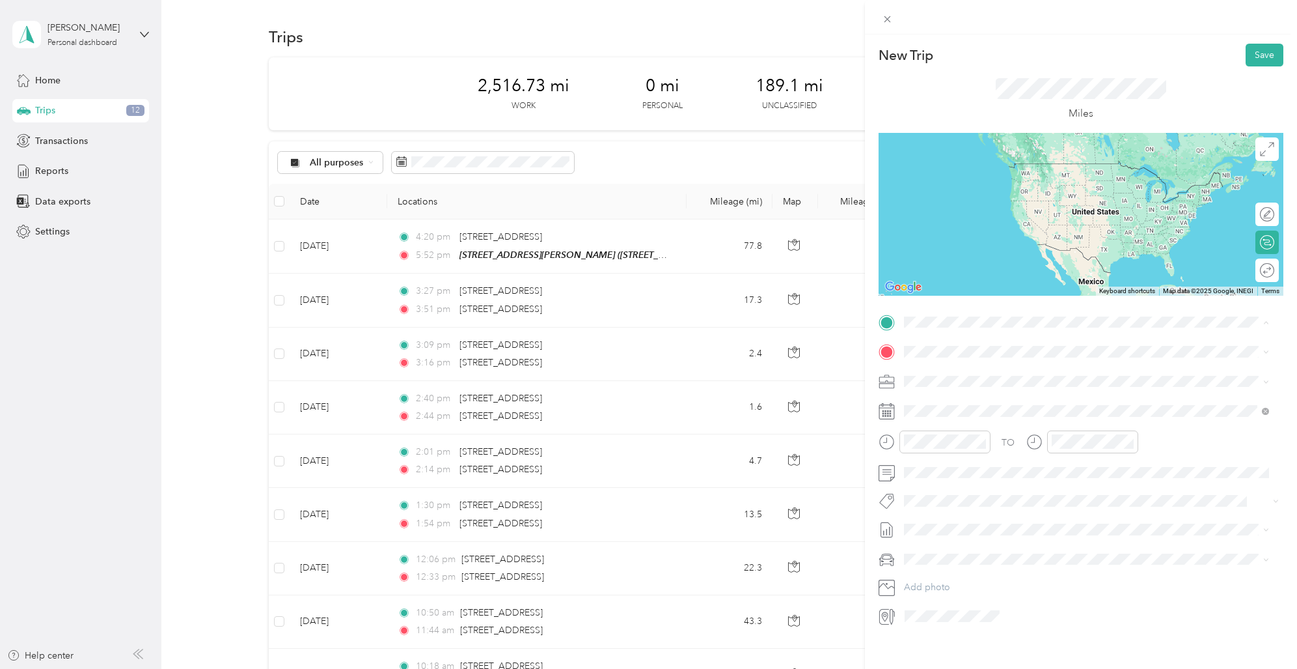
click at [1280, 349] on form "New Trip Save This trip cannot be edited because it is either under review, app…" at bounding box center [1081, 335] width 432 height 583
click at [980, 402] on span "[STREET_ADDRESS][US_STATE]" at bounding box center [993, 397] width 130 height 12
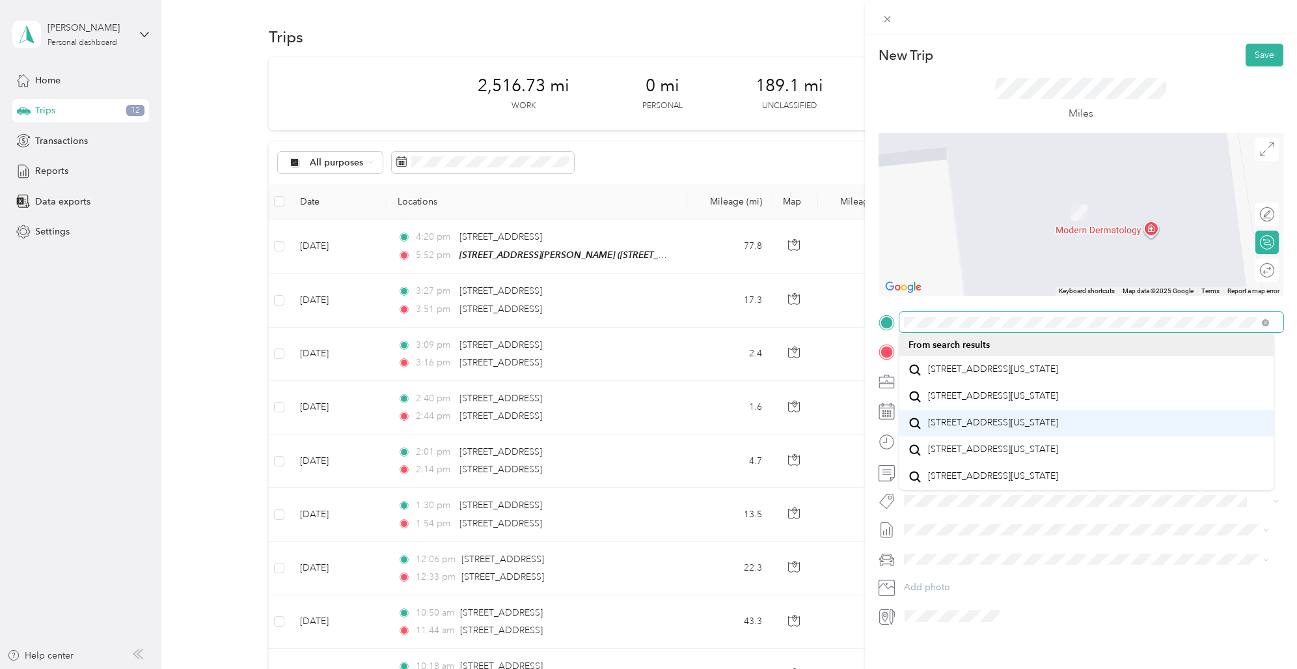
scroll to position [0, 0]
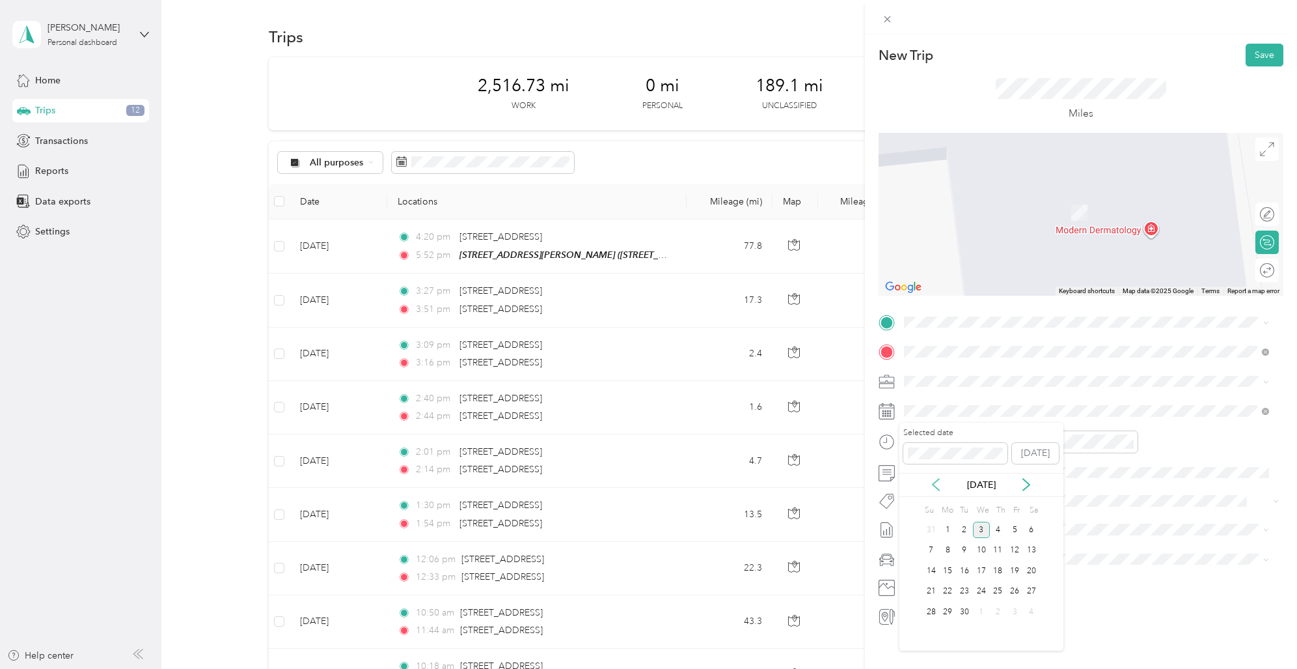
click at [938, 484] on icon at bounding box center [936, 484] width 13 height 13
click at [965, 569] on div "12" at bounding box center [964, 570] width 17 height 16
click at [917, 467] on div "12" at bounding box center [917, 470] width 31 height 18
click at [997, 486] on div "PM" at bounding box center [991, 488] width 31 height 18
click at [953, 592] on div "34" at bounding box center [954, 597] width 31 height 18
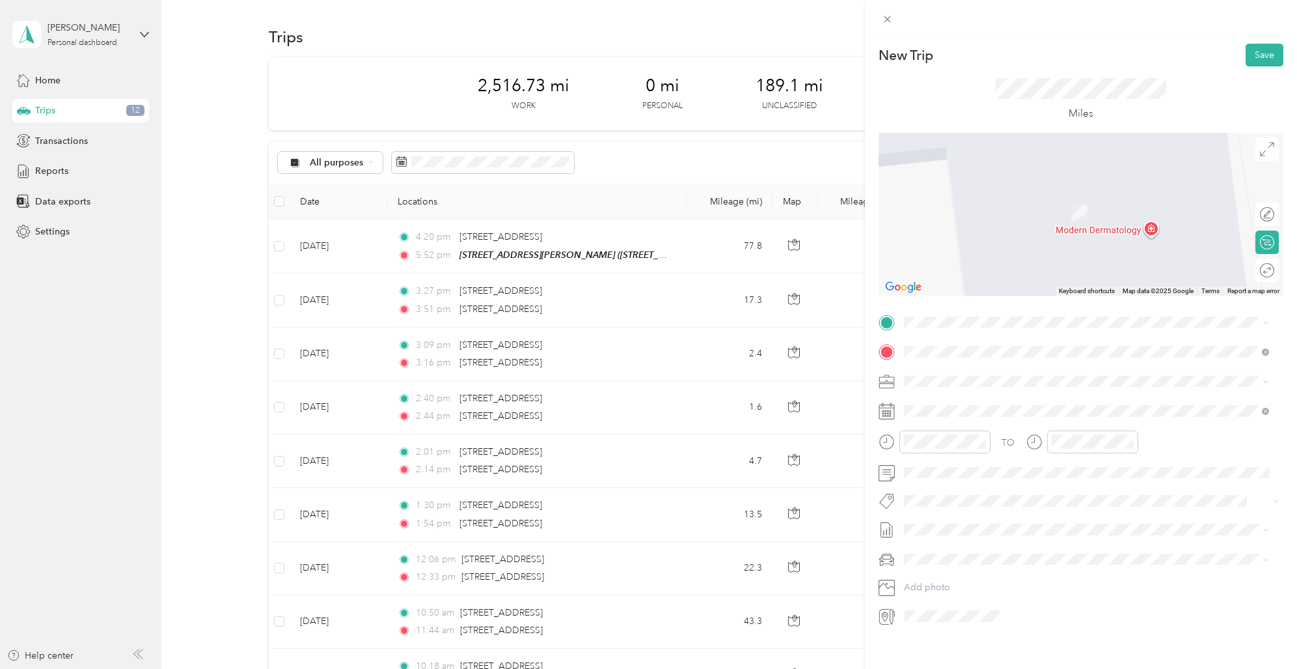
click at [945, 370] on span "[STREET_ADDRESS][US_STATE]" at bounding box center [993, 369] width 130 height 12
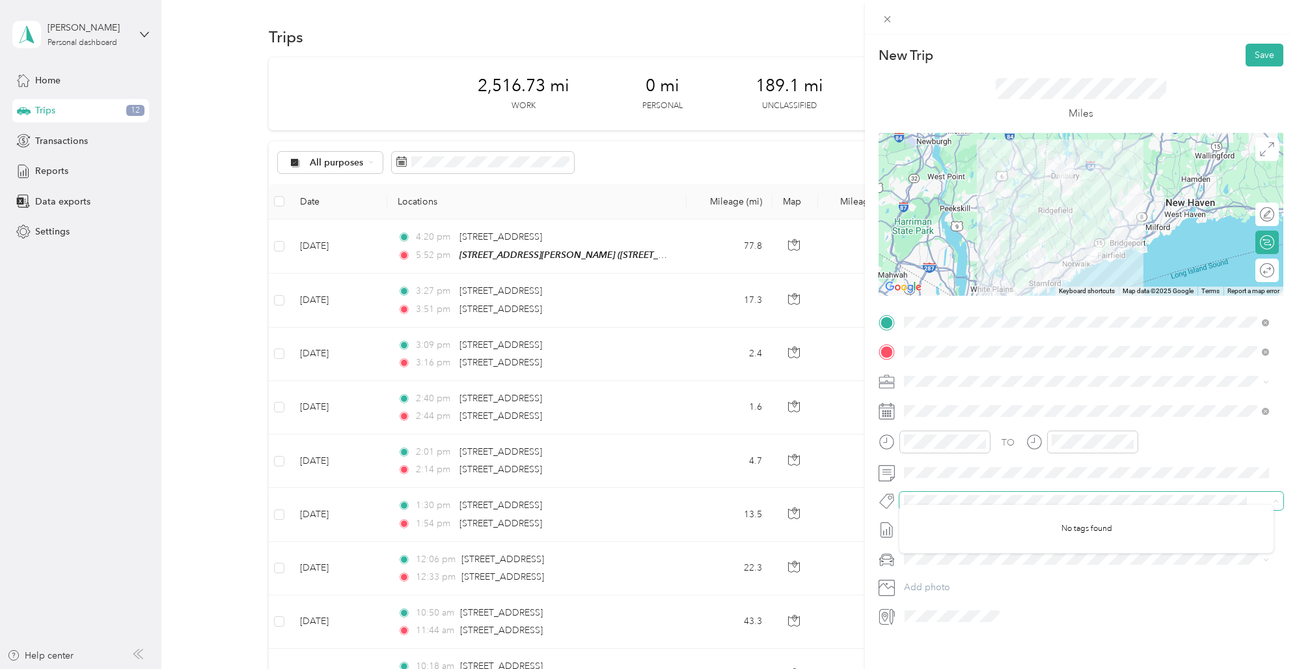
click at [1206, 506] on span at bounding box center [1081, 501] width 363 height 14
click at [1066, 489] on div "01" at bounding box center [1064, 488] width 31 height 18
click at [1101, 522] on div "08" at bounding box center [1101, 519] width 31 height 18
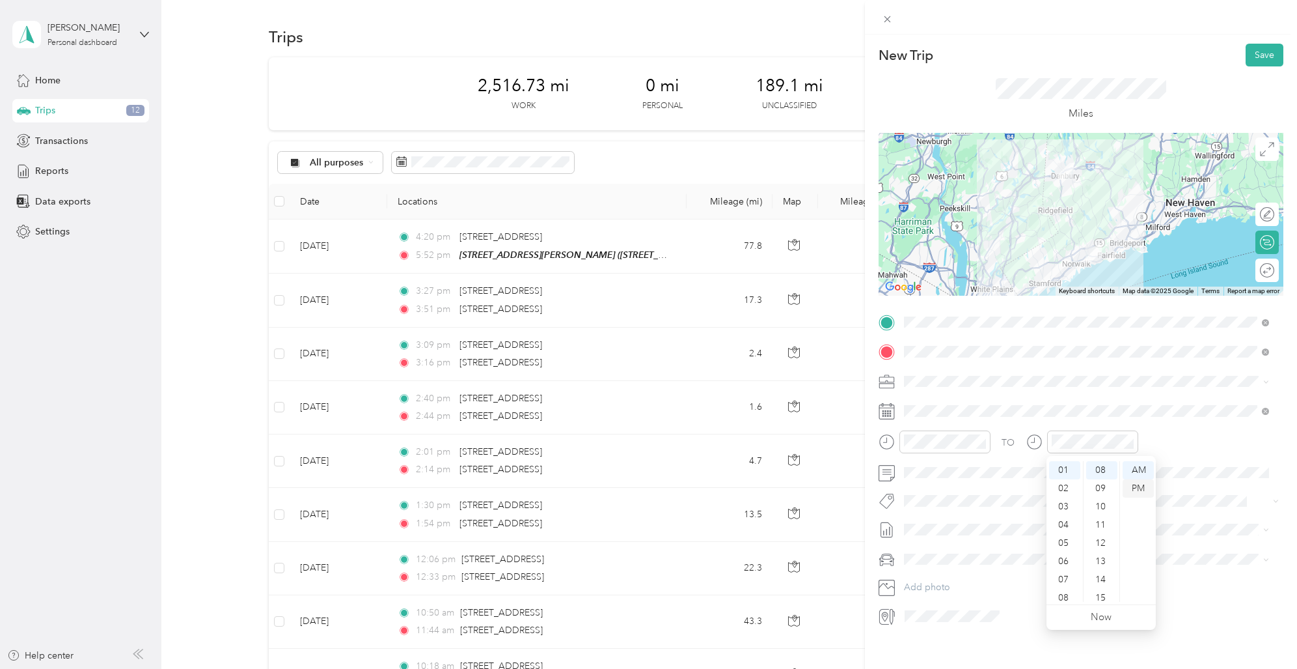
click at [1139, 488] on div "PM" at bounding box center [1138, 488] width 31 height 18
click at [1212, 570] on div "TO Add photo" at bounding box center [1081, 469] width 405 height 314
click at [1265, 52] on button "Save" at bounding box center [1265, 55] width 38 height 23
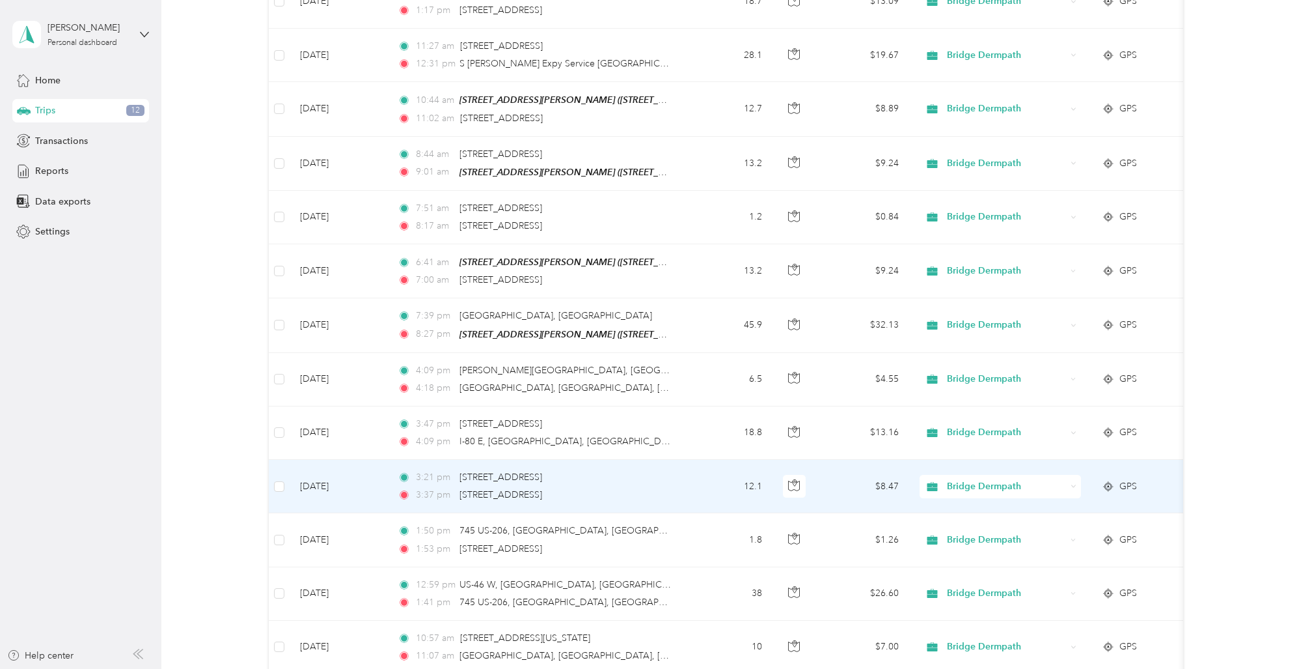
scroll to position [0, 0]
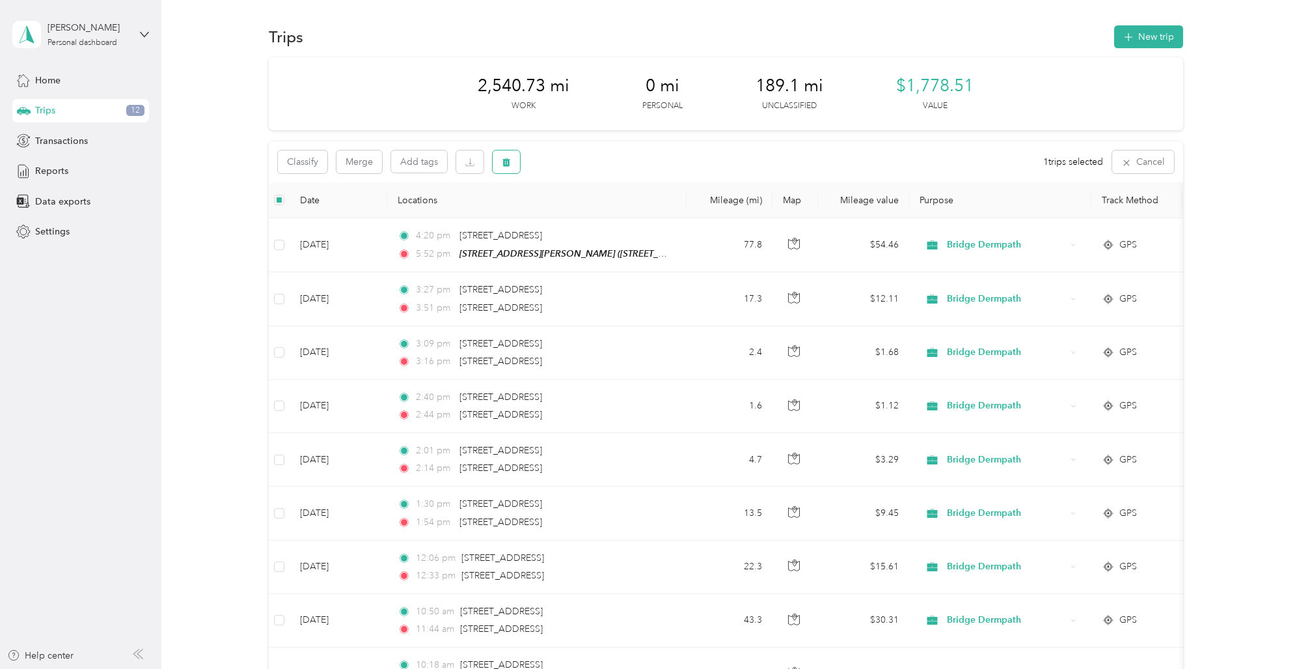
click at [510, 161] on icon "button" at bounding box center [506, 162] width 9 height 9
click at [605, 217] on button "Yes" at bounding box center [602, 216] width 25 height 21
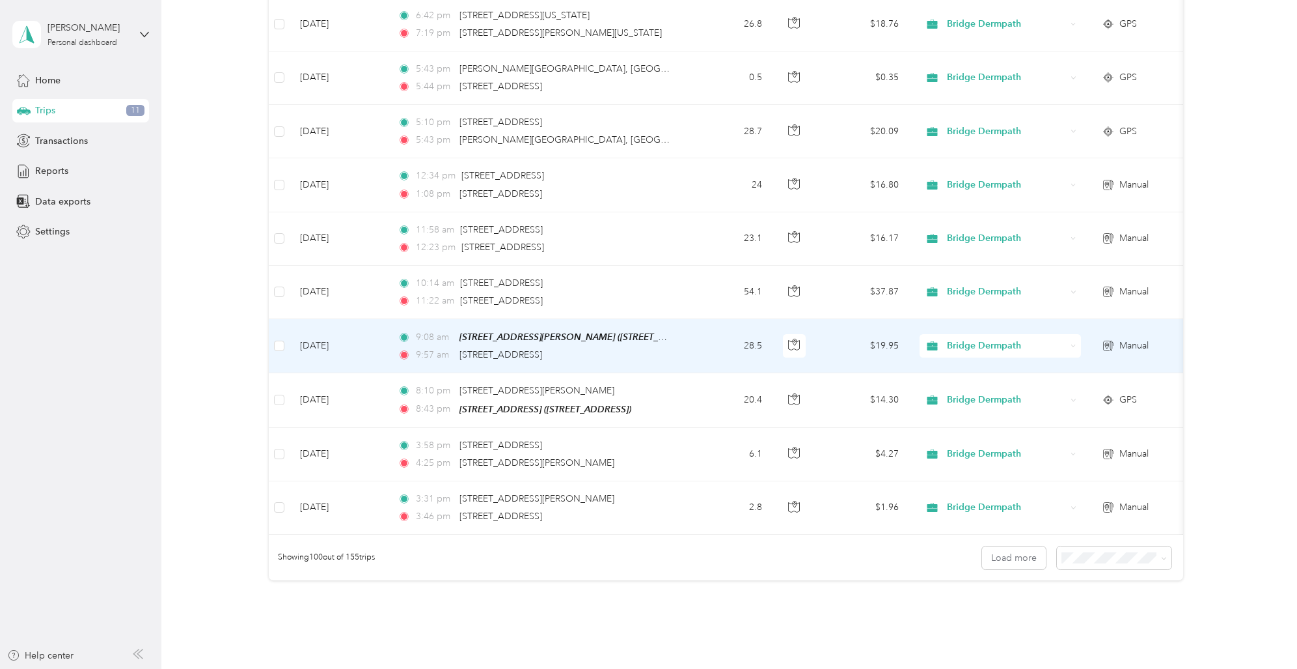
scroll to position [5141, 0]
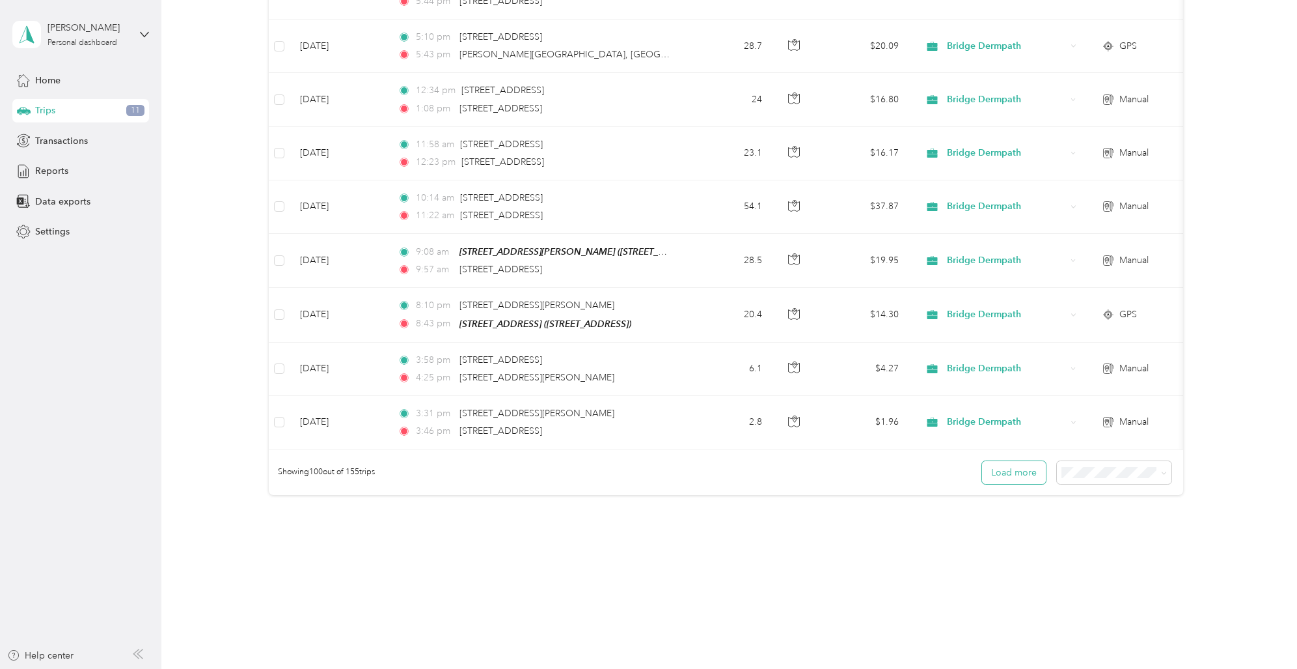
click at [1014, 461] on button "Load more" at bounding box center [1014, 472] width 64 height 23
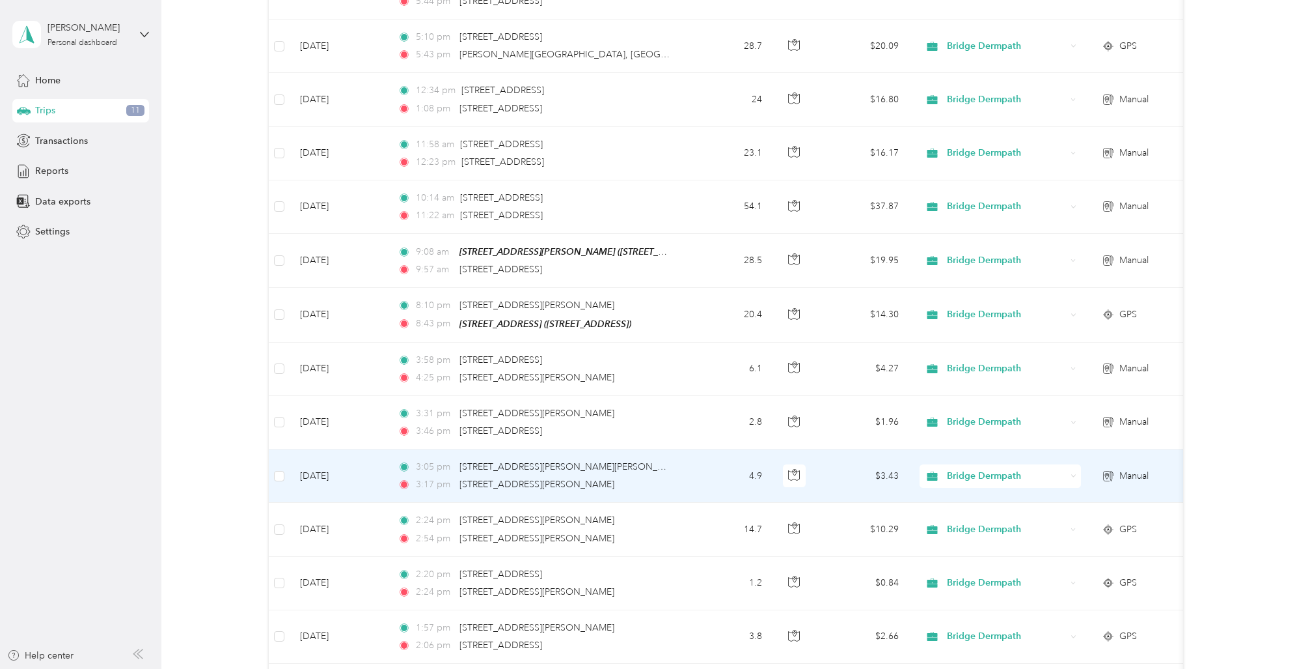
click at [1017, 469] on span "Bridge Dermpath" at bounding box center [1006, 476] width 119 height 14
click at [1012, 469] on span "Bridge Dermpath" at bounding box center [1006, 476] width 119 height 14
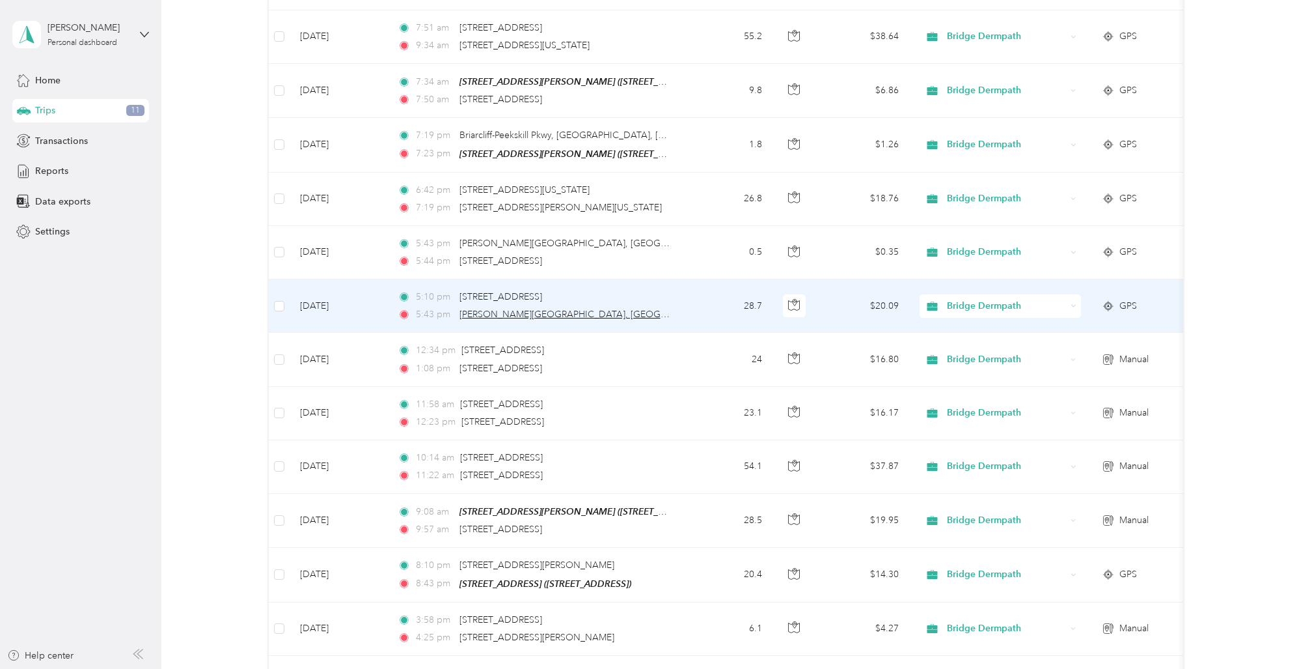
scroll to position [4876, 0]
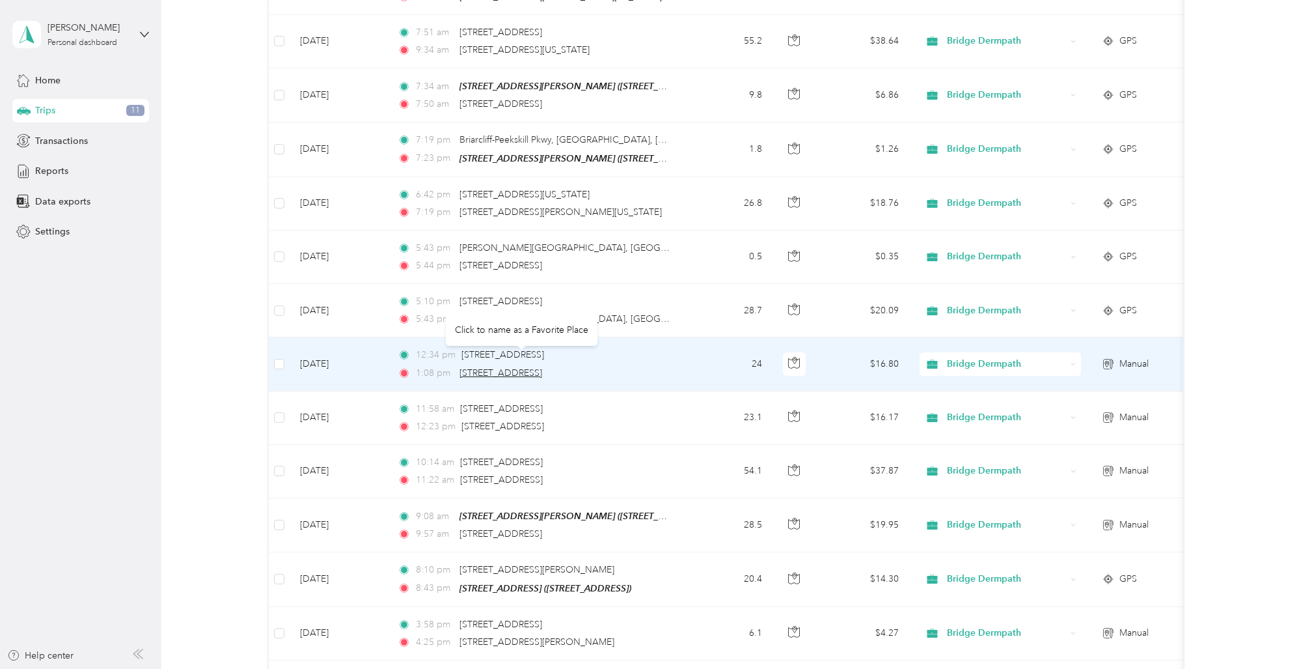
click at [525, 367] on span "[STREET_ADDRESS]" at bounding box center [501, 372] width 83 height 11
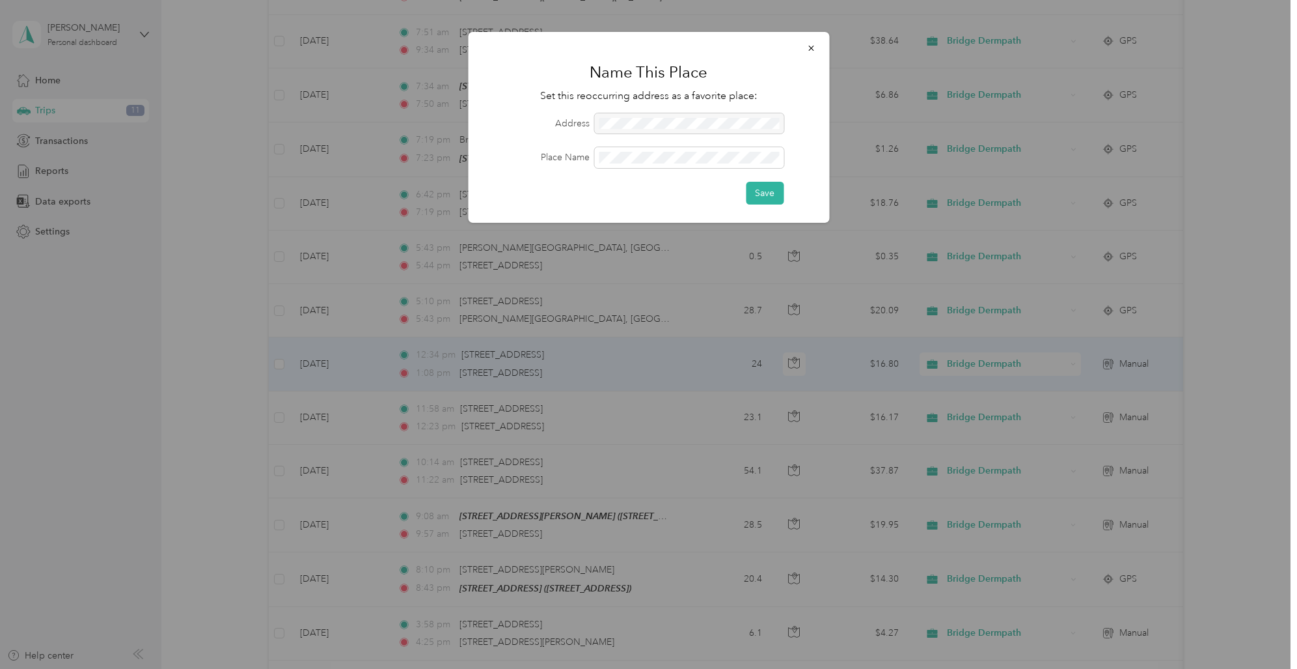
click at [734, 118] on div at bounding box center [688, 123] width 189 height 21
click at [731, 119] on div at bounding box center [688, 123] width 189 height 21
click at [730, 120] on div at bounding box center [688, 123] width 189 height 21
click at [723, 120] on div at bounding box center [688, 123] width 189 height 21
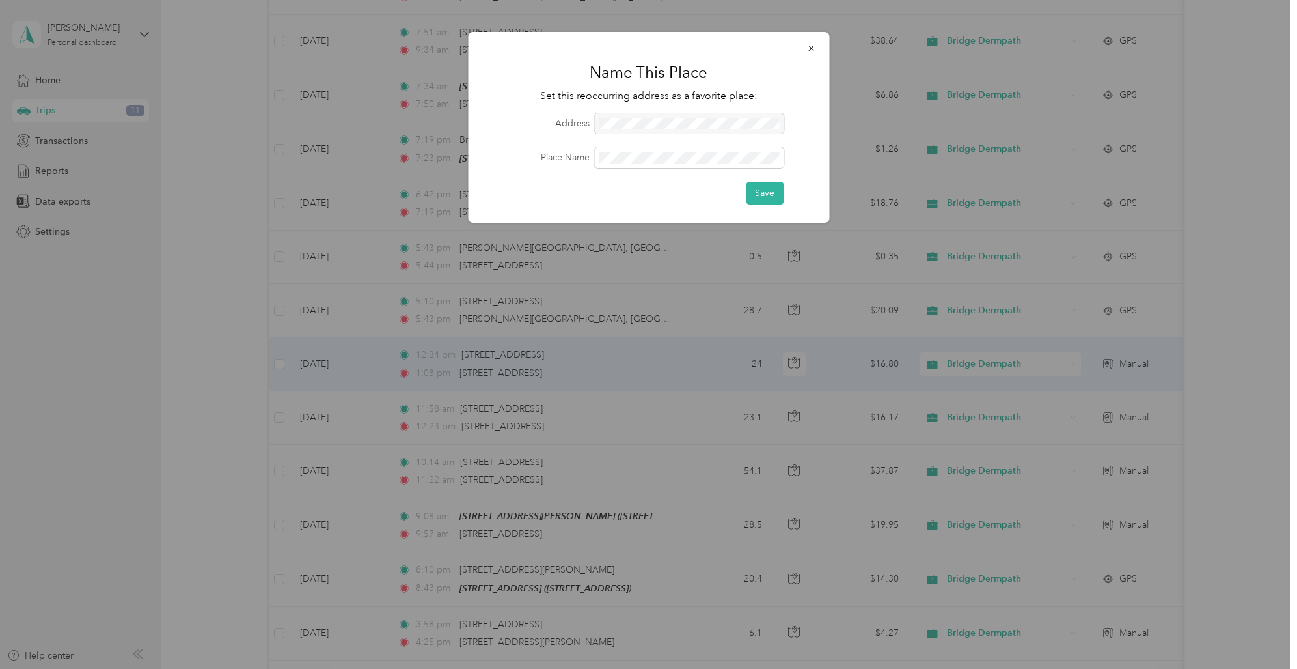
click at [723, 120] on div at bounding box center [688, 123] width 189 height 21
click at [719, 120] on div at bounding box center [688, 123] width 189 height 21
click at [814, 47] on icon "button" at bounding box center [811, 48] width 9 height 9
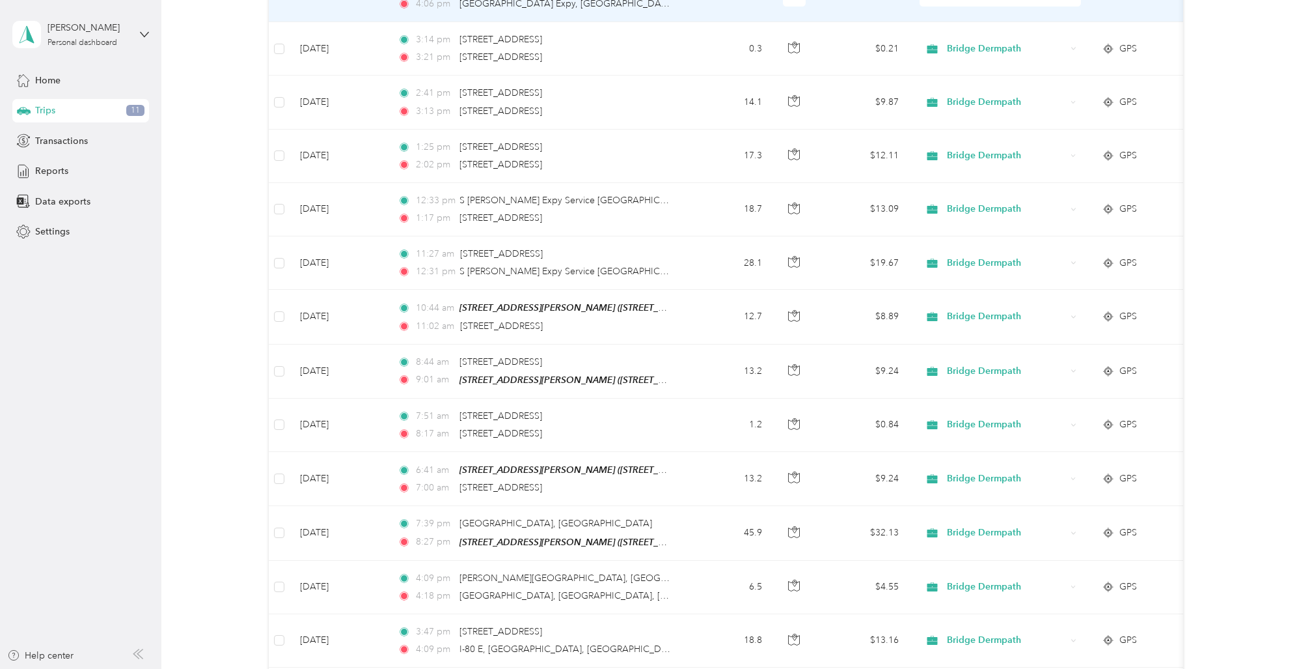
scroll to position [0, 0]
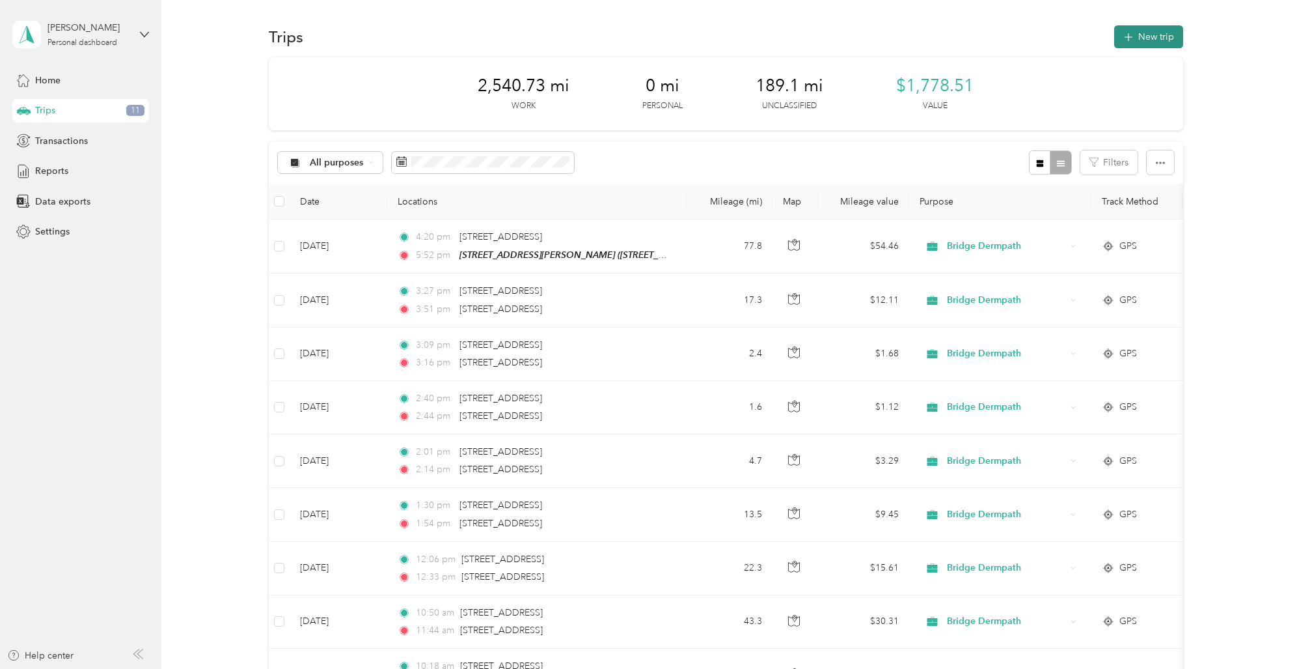
click at [1152, 30] on button "New trip" at bounding box center [1148, 36] width 69 height 23
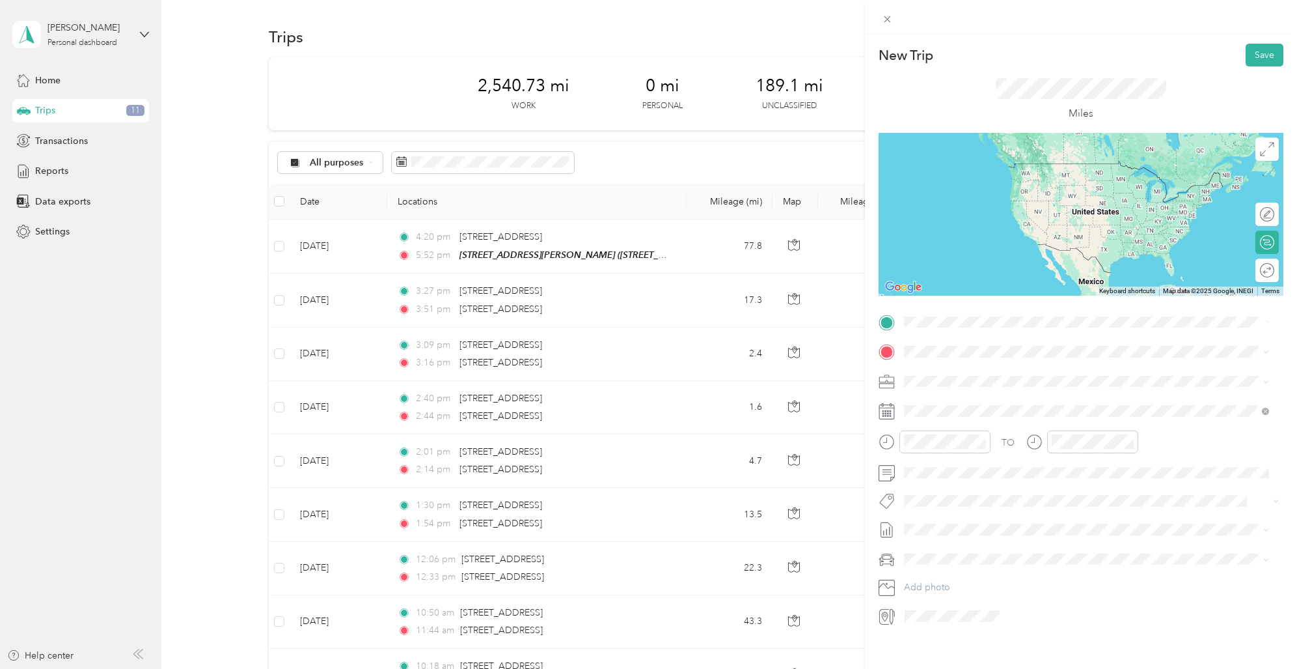
click at [963, 374] on span "[STREET_ADDRESS][US_STATE]" at bounding box center [993, 369] width 130 height 12
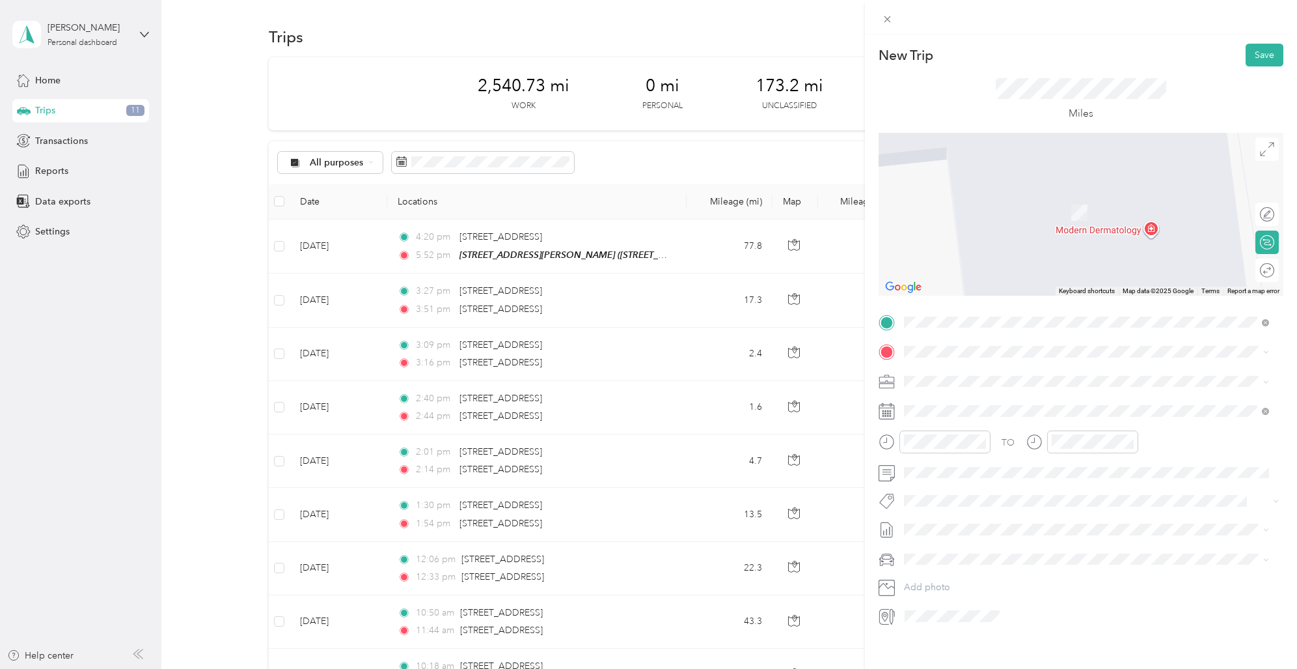
click at [953, 393] on span "[STREET_ADDRESS][US_STATE]" at bounding box center [993, 399] width 130 height 12
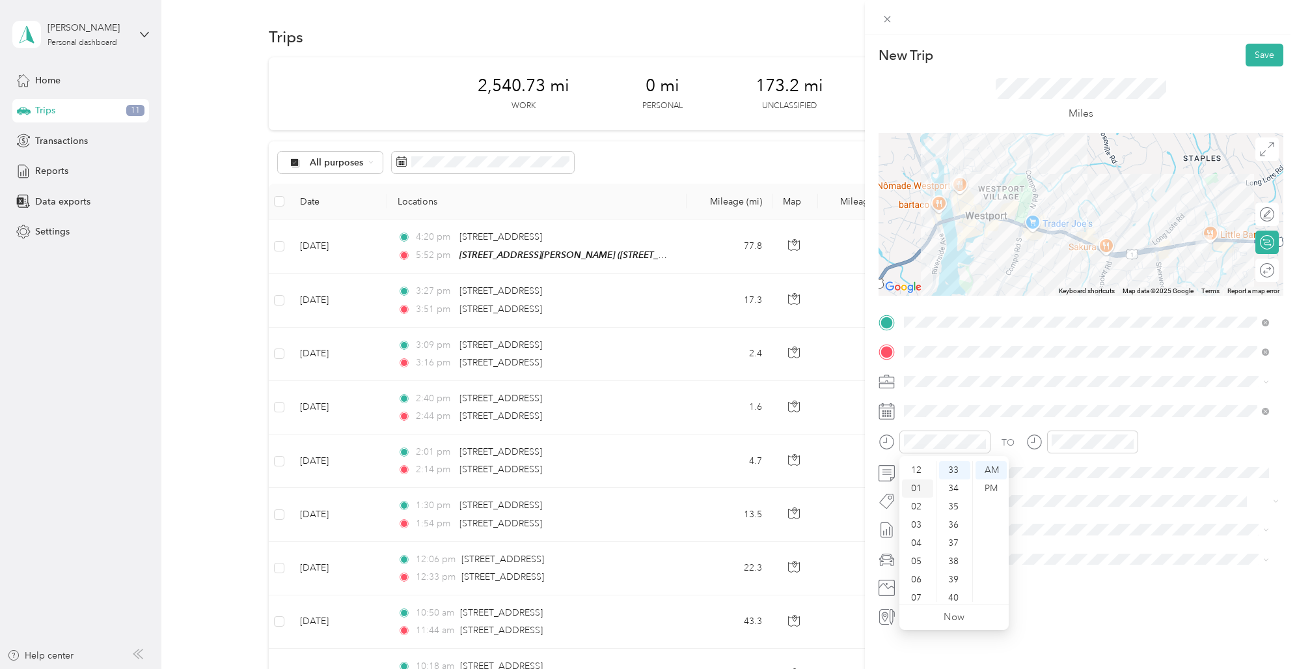
click at [917, 488] on div "01" at bounding box center [917, 488] width 31 height 18
click at [954, 573] on div "58" at bounding box center [954, 574] width 31 height 18
click at [992, 485] on div "PM" at bounding box center [991, 488] width 31 height 18
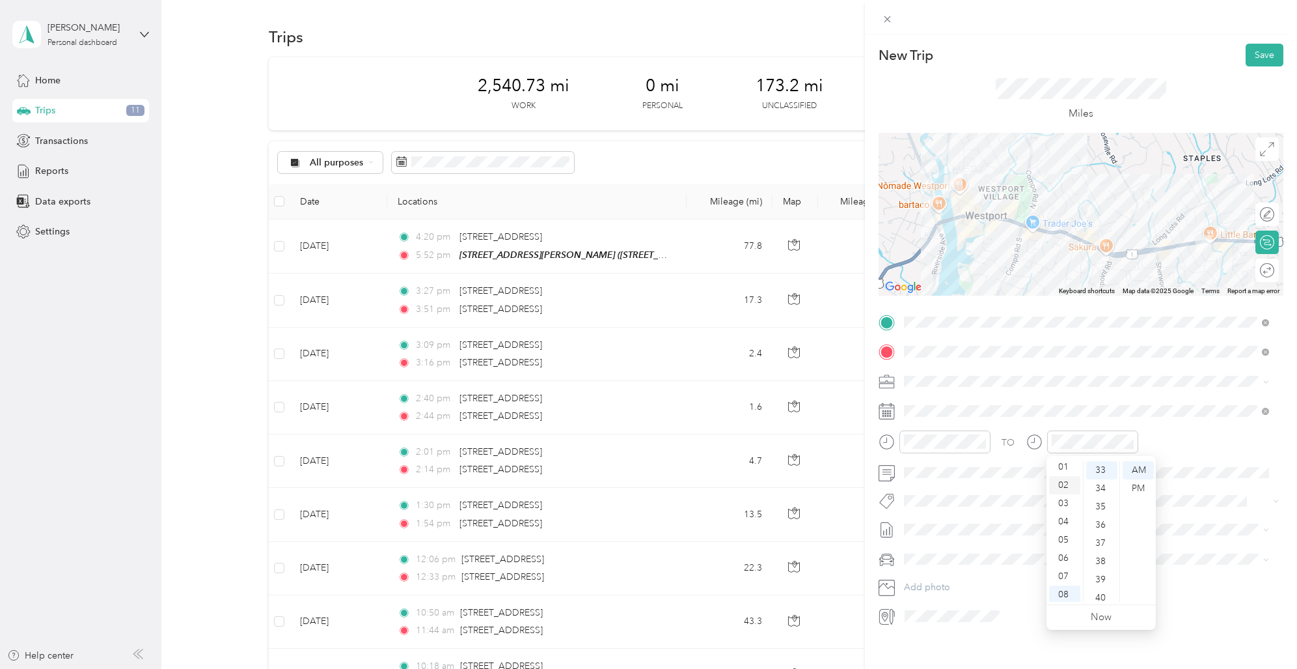
click at [1064, 483] on div "02" at bounding box center [1064, 485] width 31 height 18
click at [1101, 472] on div "09" at bounding box center [1101, 472] width 31 height 18
click at [1138, 486] on div "PM" at bounding box center [1138, 488] width 31 height 18
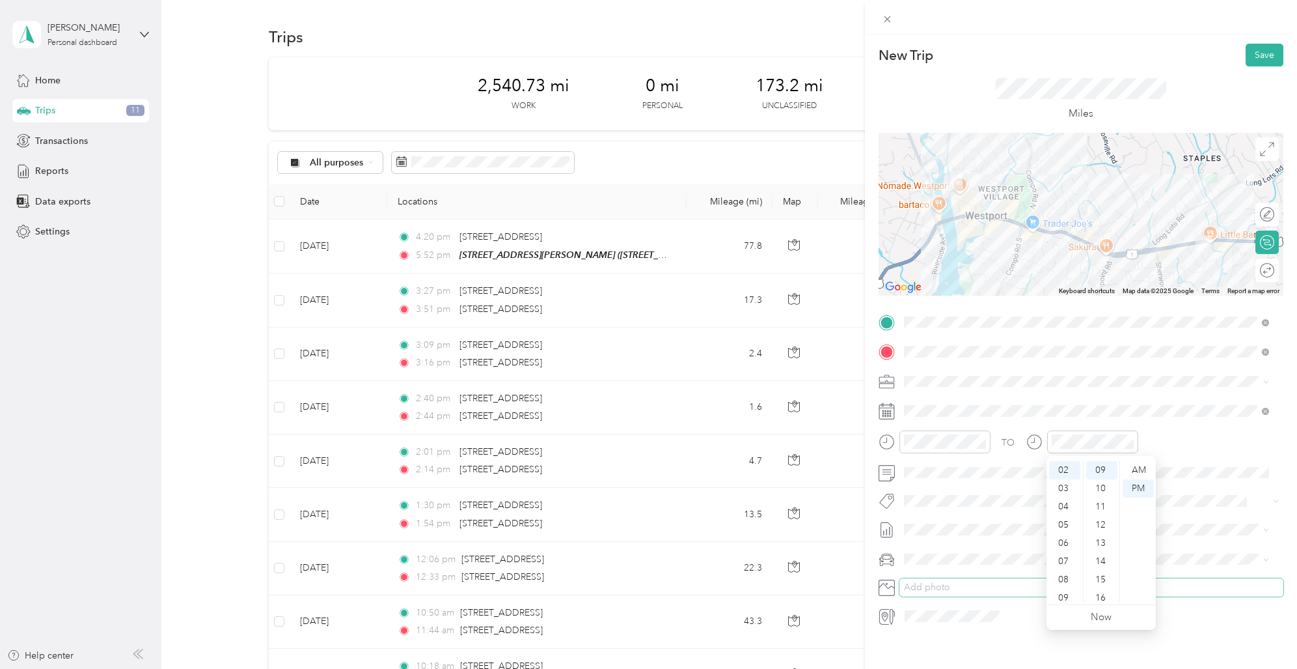
click at [1232, 578] on button "Add photo" at bounding box center [1092, 587] width 384 height 18
click at [938, 483] on icon at bounding box center [936, 484] width 13 height 13
click at [964, 570] on div "12" at bounding box center [964, 570] width 17 height 16
click at [1255, 53] on button "Save" at bounding box center [1265, 55] width 38 height 23
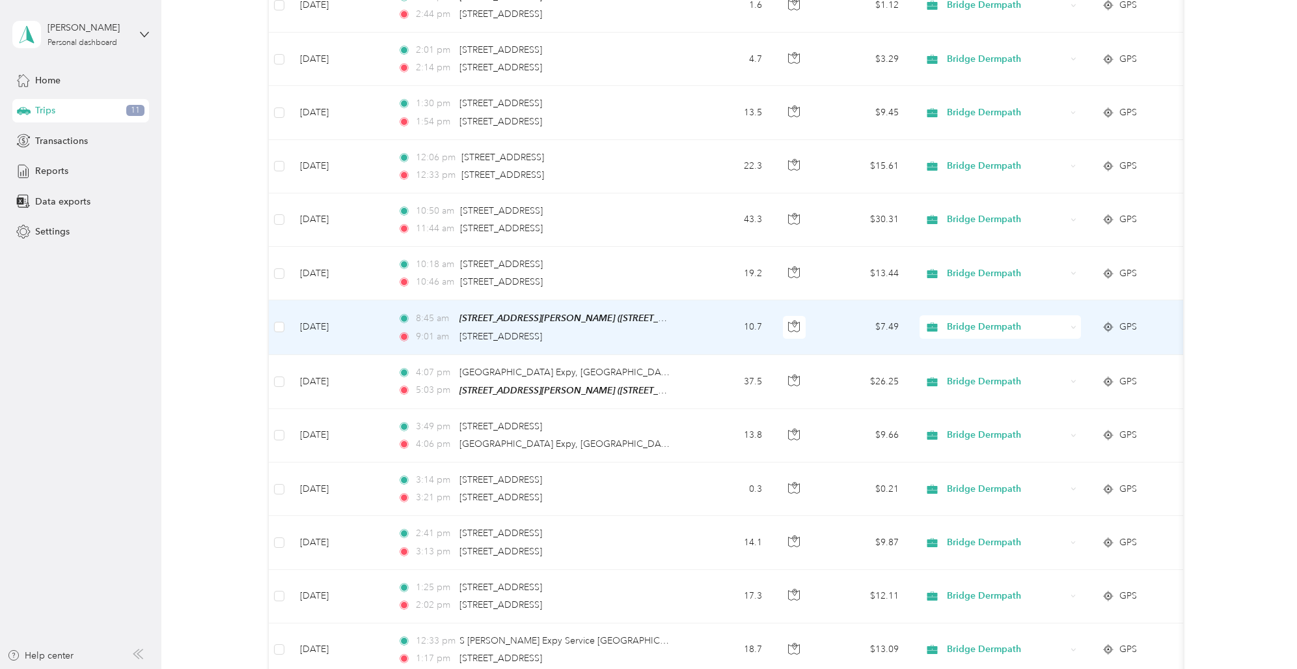
scroll to position [0, 0]
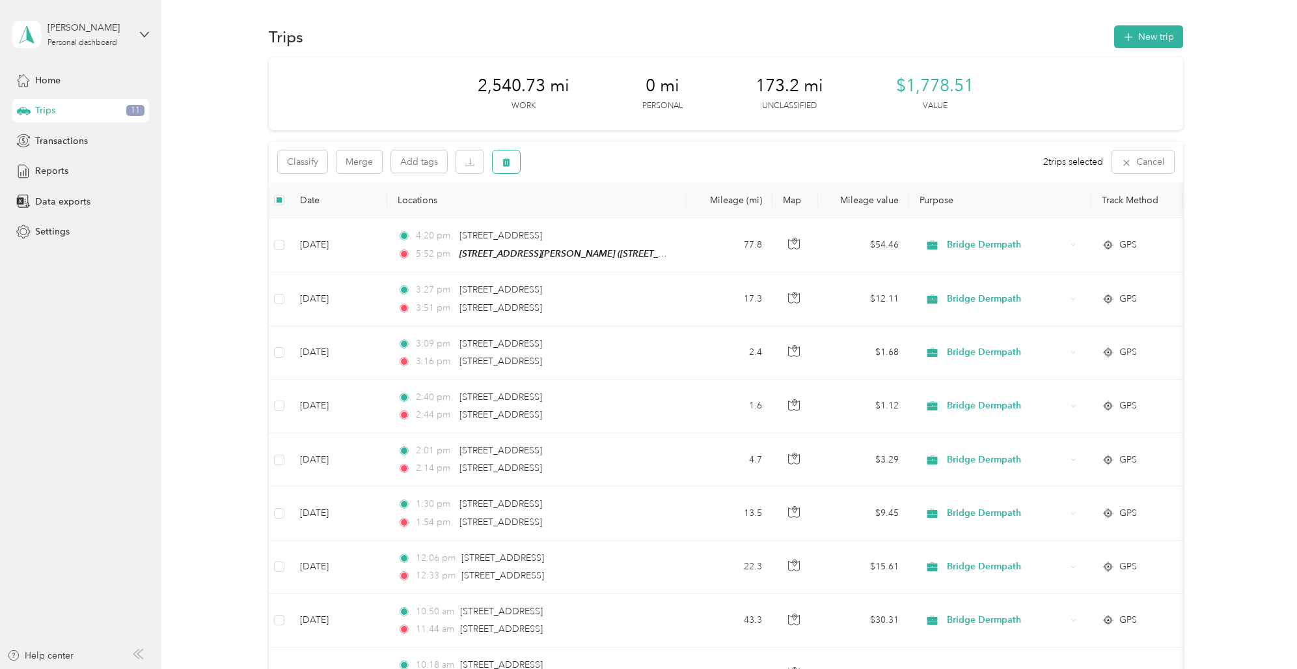
click at [504, 159] on icon "button" at bounding box center [506, 162] width 9 height 9
click at [603, 214] on button "Yes" at bounding box center [602, 216] width 25 height 21
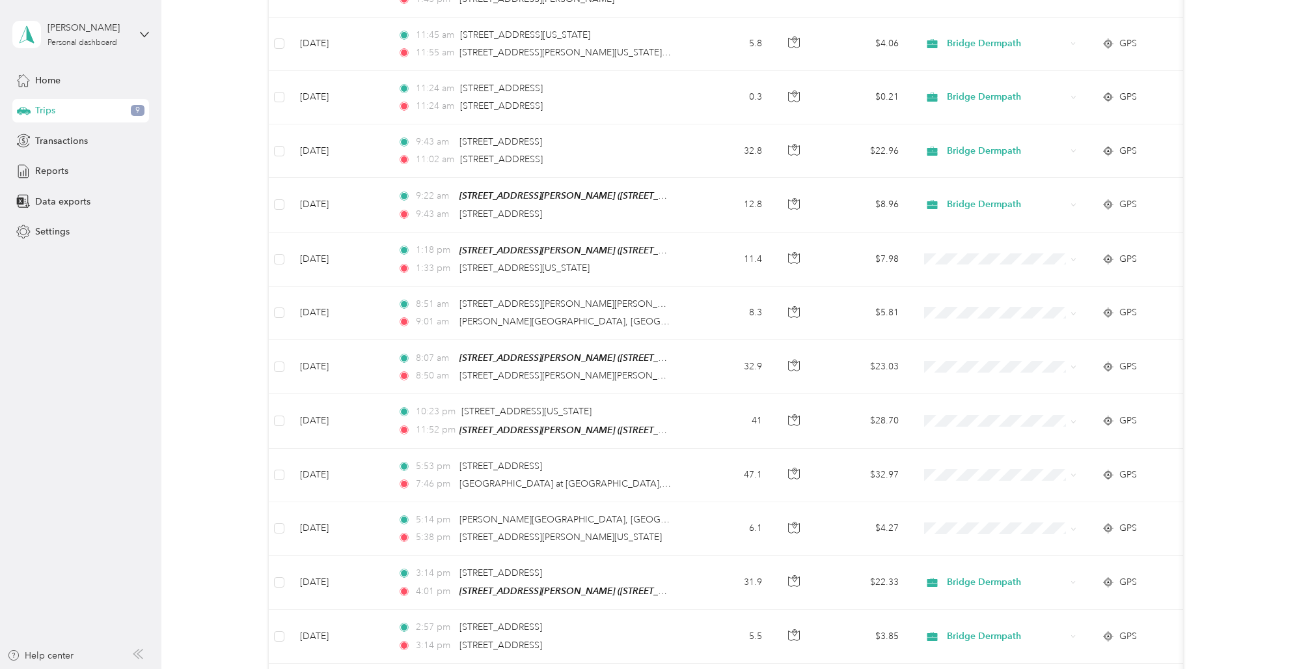
scroll to position [5891, 0]
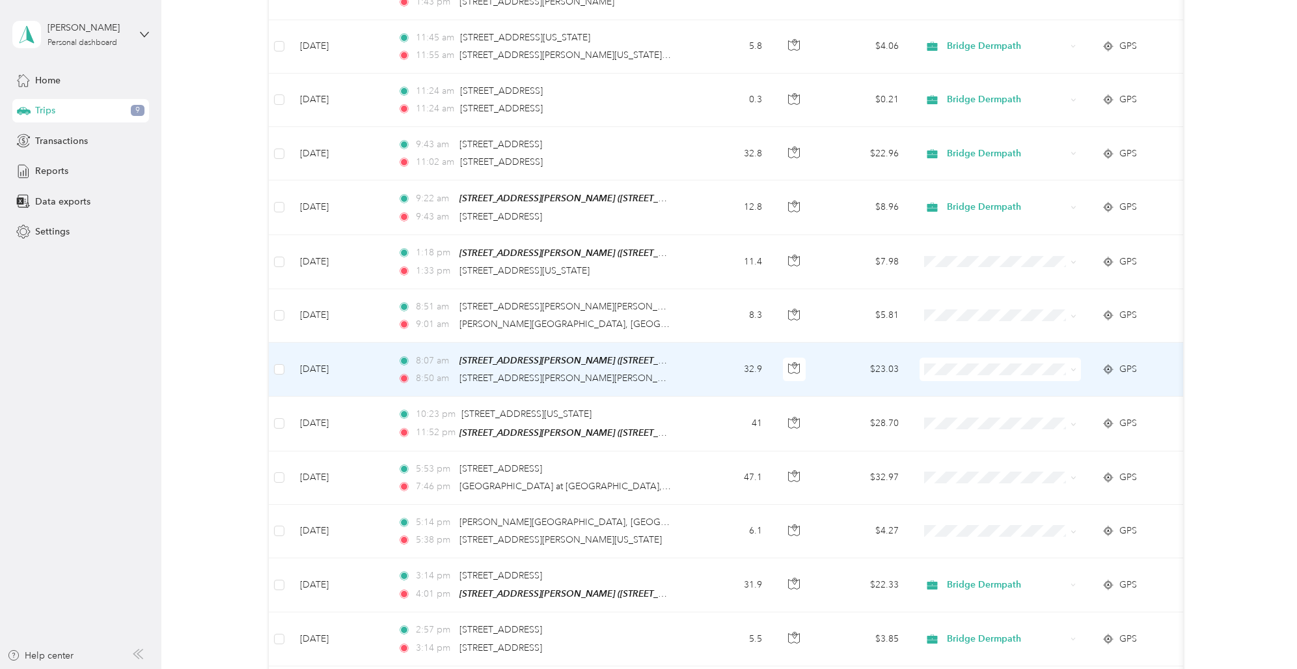
click at [972, 373] on span "Bridge Dermpath" at bounding box center [1012, 375] width 120 height 14
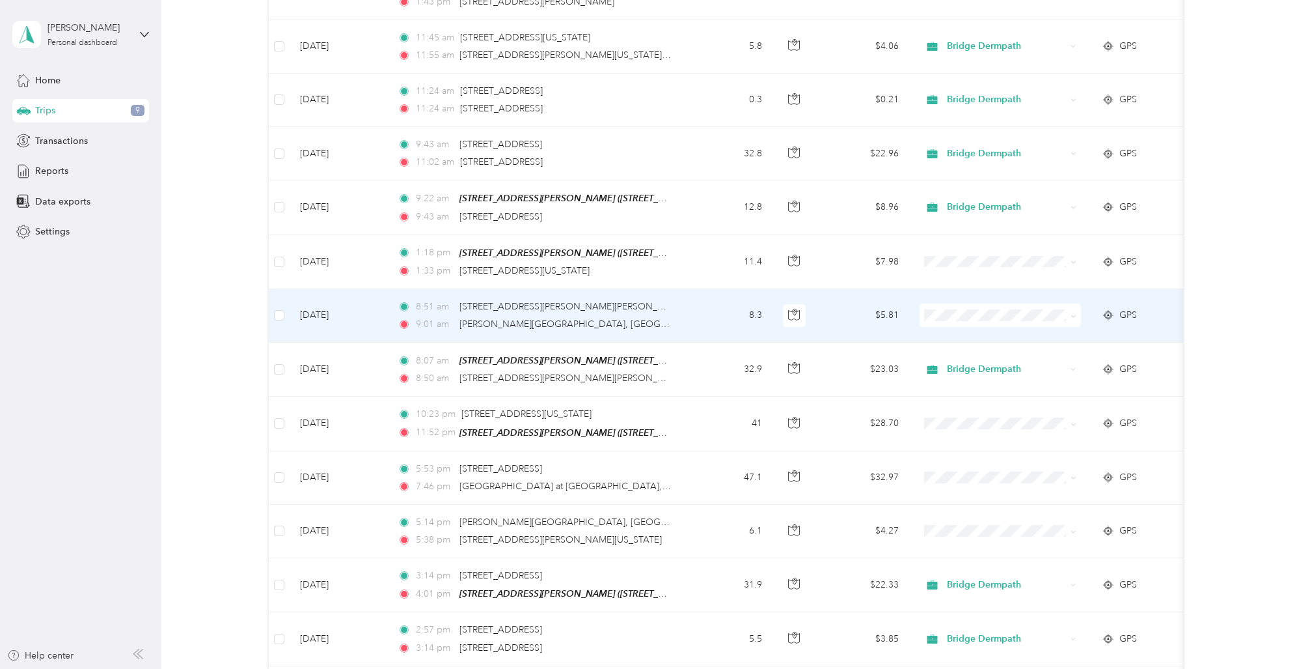
click at [963, 314] on span "Bridge Dermpath" at bounding box center [1012, 319] width 120 height 14
click at [523, 318] on span "[PERSON_NAME][GEOGRAPHIC_DATA], [GEOGRAPHIC_DATA], [GEOGRAPHIC_DATA], [US_STATE…" at bounding box center [764, 323] width 609 height 11
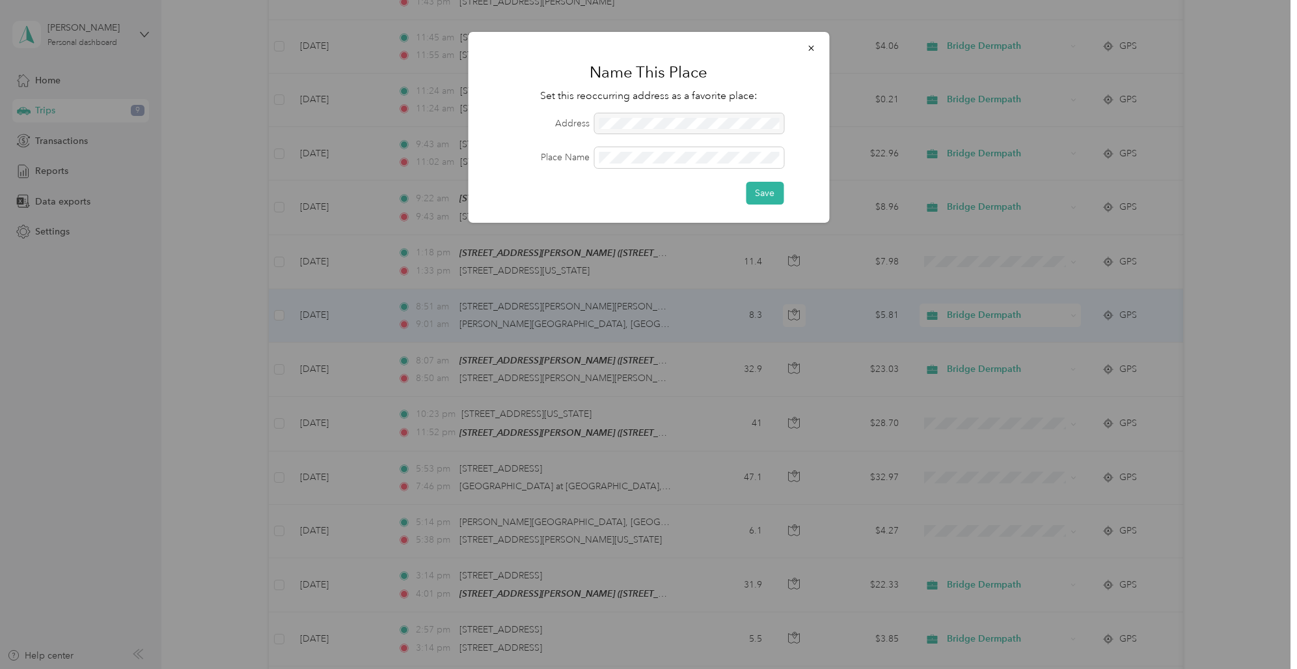
click at [596, 118] on div at bounding box center [688, 123] width 189 height 21
click at [598, 119] on div at bounding box center [688, 123] width 189 height 21
drag, startPoint x: 598, startPoint y: 119, endPoint x: 626, endPoint y: 117, distance: 28.7
click at [622, 118] on div at bounding box center [688, 123] width 189 height 21
click at [746, 116] on div at bounding box center [688, 123] width 189 height 21
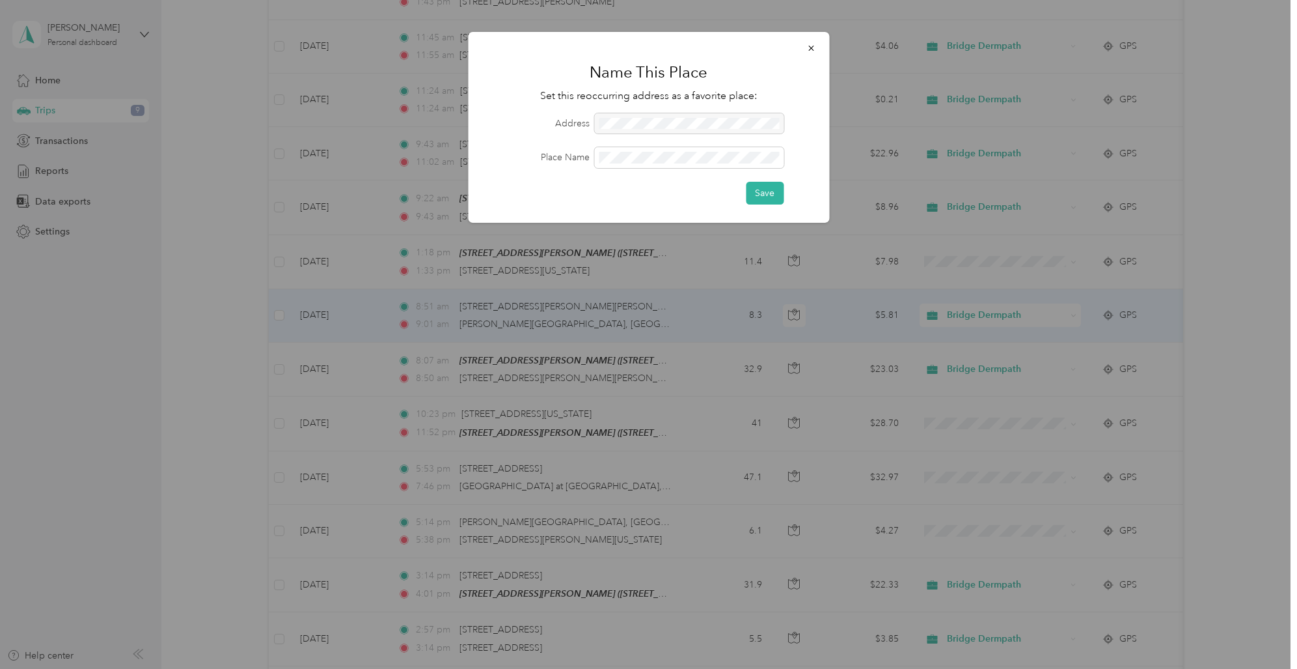
drag, startPoint x: 618, startPoint y: 120, endPoint x: 633, endPoint y: 120, distance: 14.3
click at [635, 121] on div at bounding box center [688, 123] width 189 height 21
click at [631, 120] on div at bounding box center [688, 123] width 189 height 21
drag, startPoint x: 631, startPoint y: 121, endPoint x: 659, endPoint y: 122, distance: 27.3
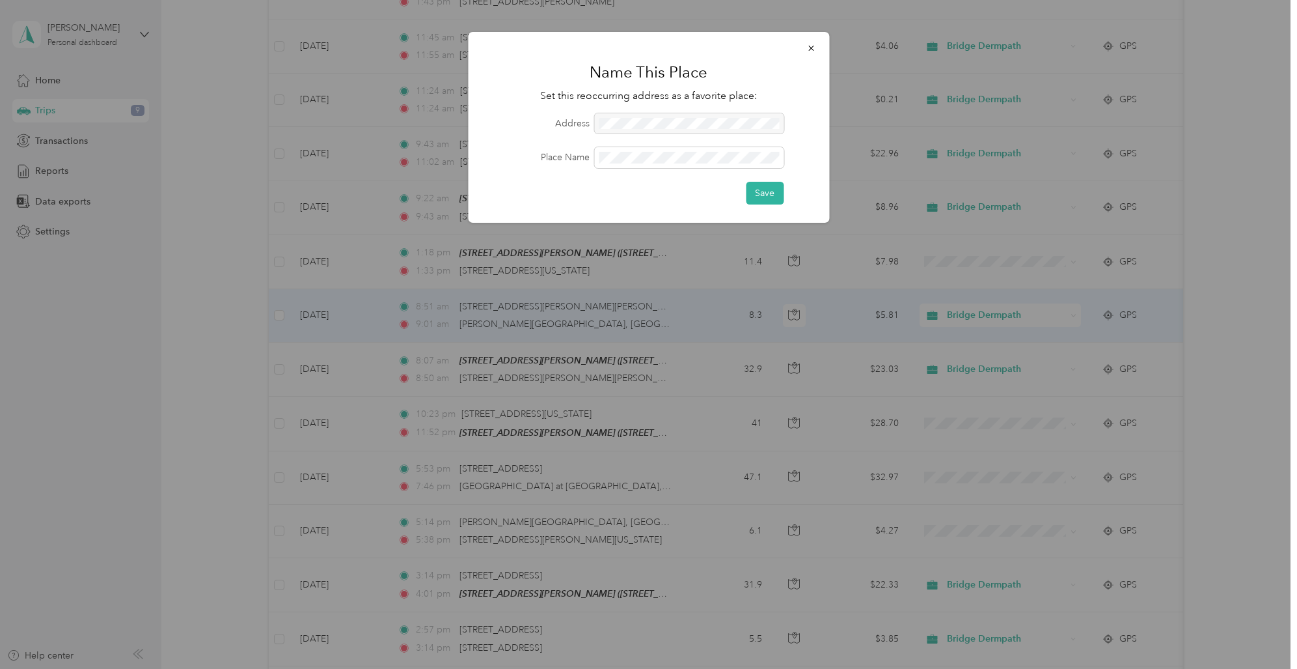
click at [659, 122] on div at bounding box center [688, 123] width 189 height 21
click at [814, 47] on icon "button" at bounding box center [811, 48] width 9 height 9
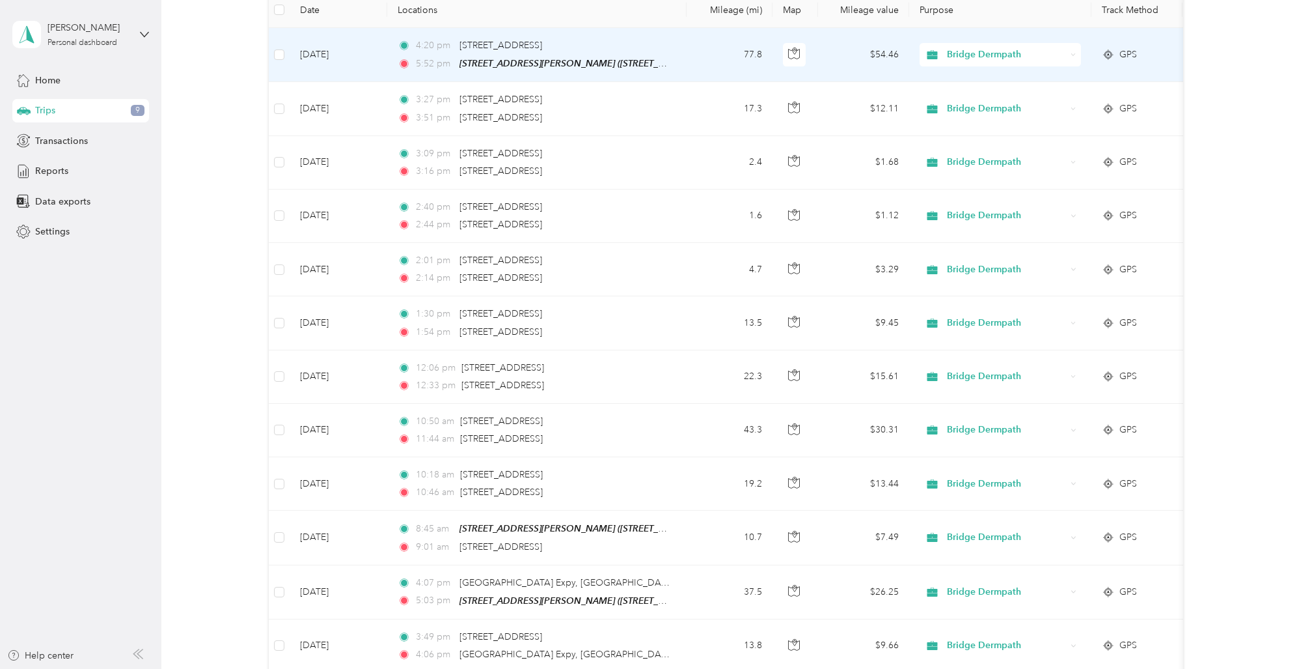
scroll to position [0, 0]
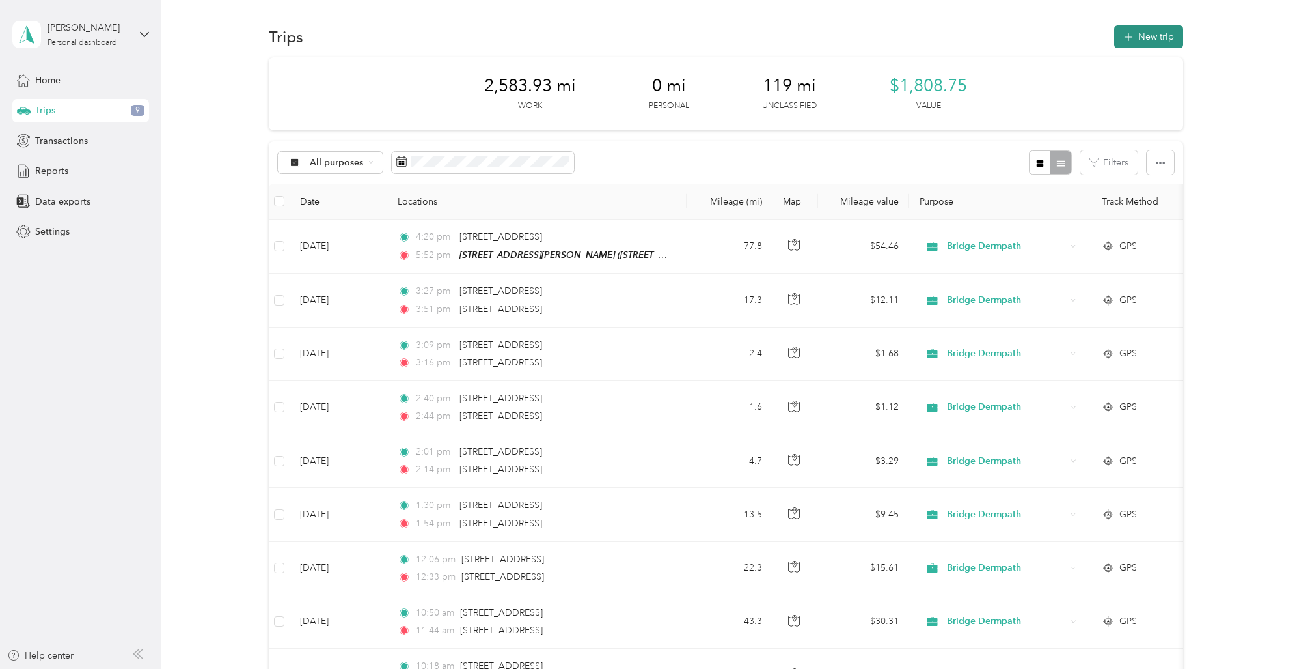
click at [1140, 34] on button "New trip" at bounding box center [1148, 36] width 69 height 23
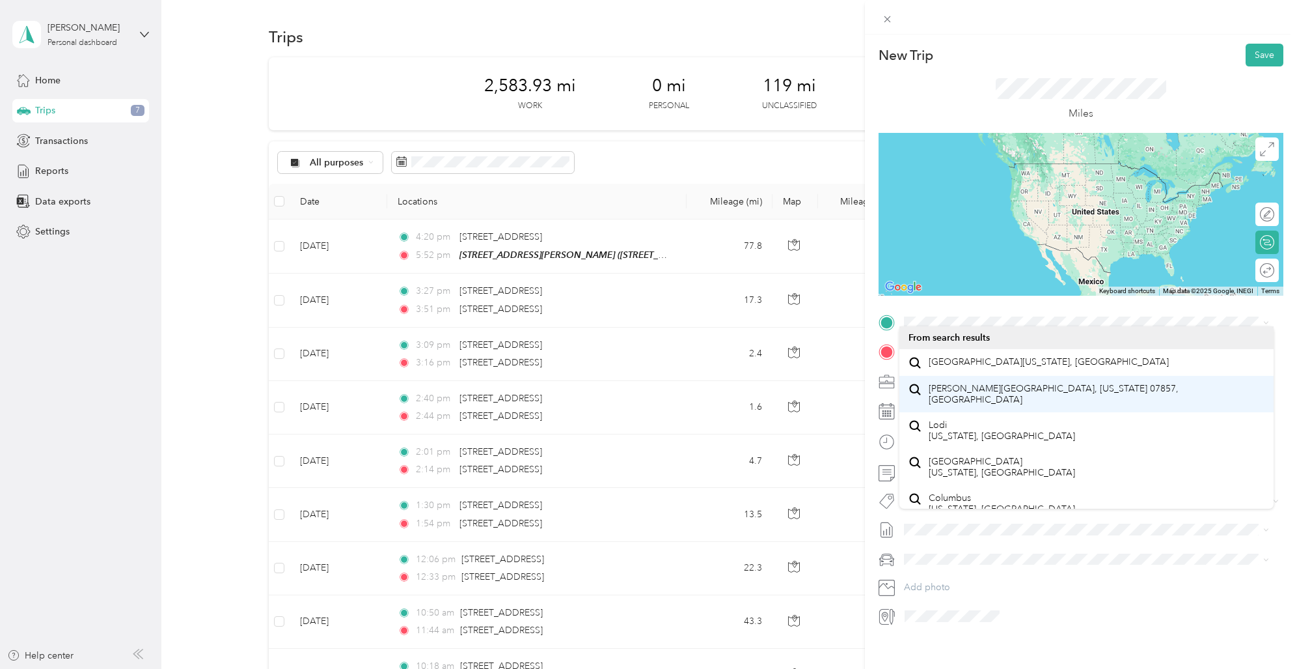
click at [969, 405] on span "[PERSON_NAME][GEOGRAPHIC_DATA], [US_STATE] 07857, [GEOGRAPHIC_DATA]" at bounding box center [1096, 393] width 337 height 23
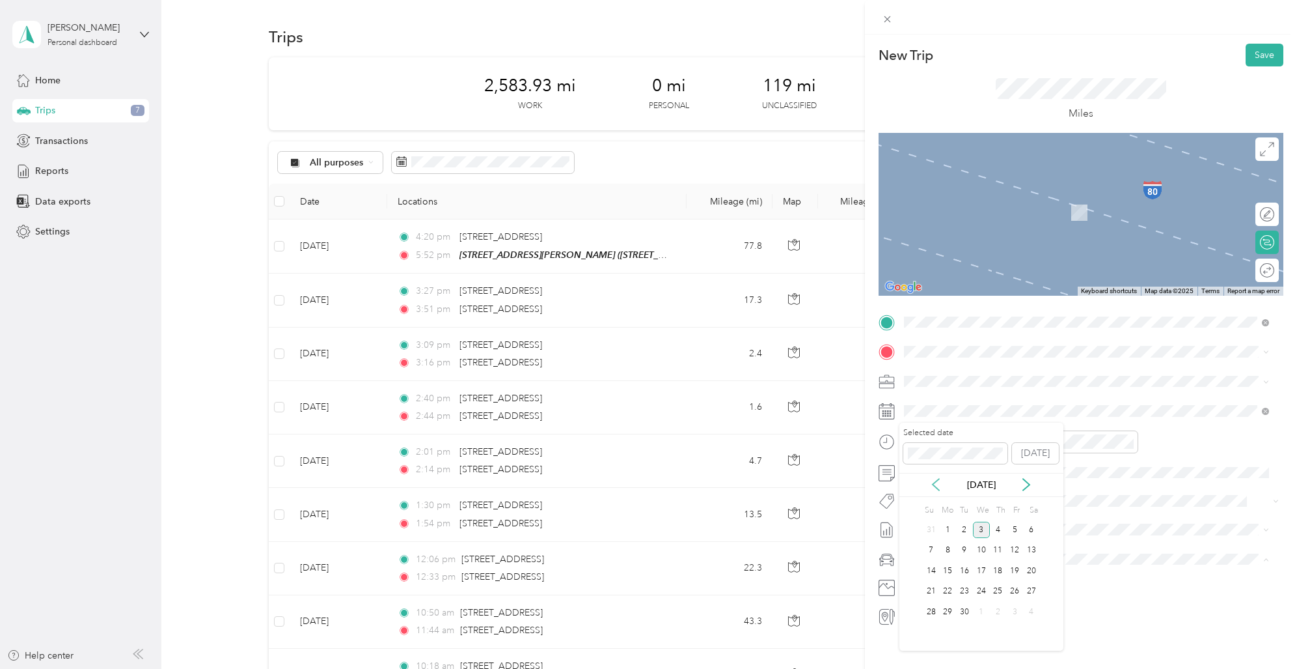
click at [935, 484] on icon at bounding box center [936, 484] width 13 height 13
click at [1015, 547] on div "8" at bounding box center [1014, 550] width 17 height 16
click at [918, 554] on div "09" at bounding box center [917, 556] width 31 height 18
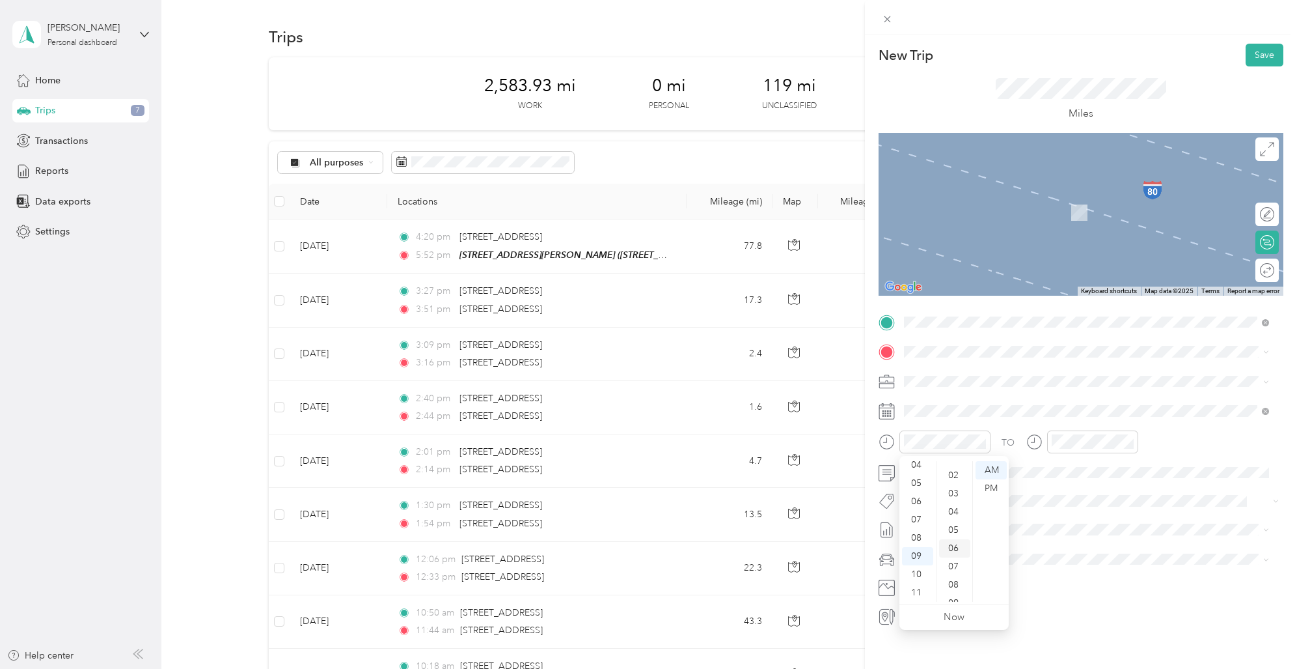
click at [957, 547] on div "06" at bounding box center [954, 548] width 31 height 18
click at [1068, 556] on div "09" at bounding box center [1064, 556] width 31 height 18
click at [1107, 543] on div "43" at bounding box center [1101, 543] width 31 height 18
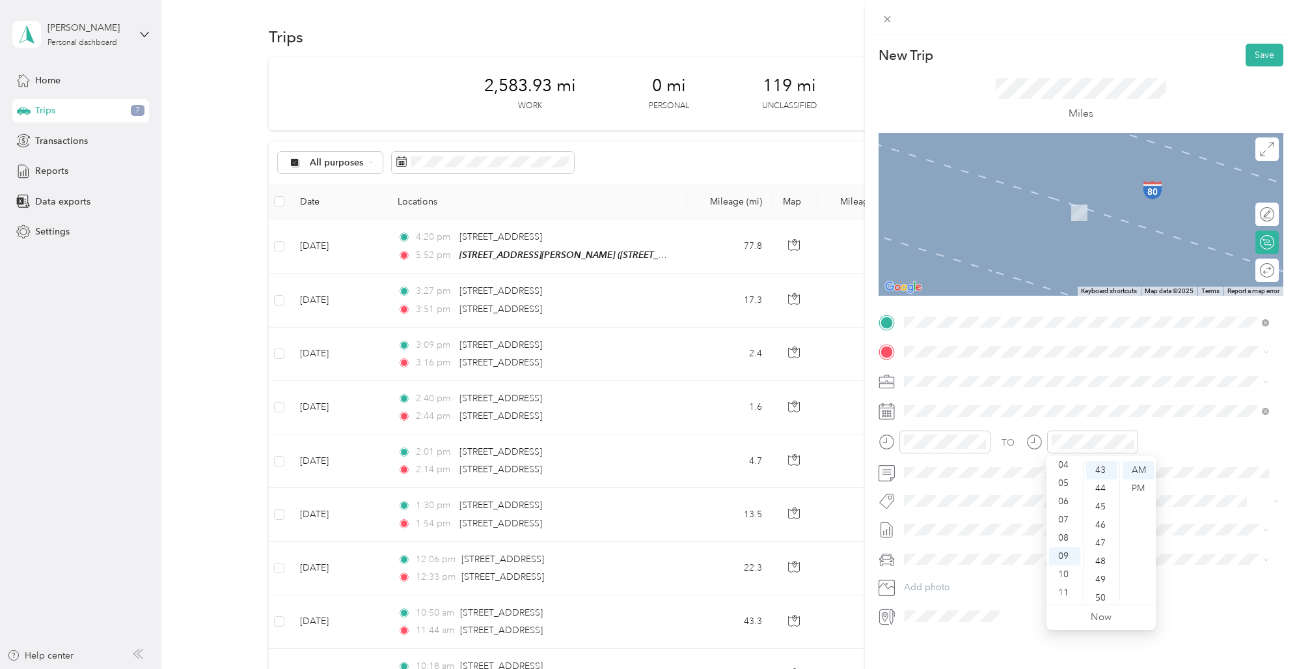
click at [1220, 456] on div "TO" at bounding box center [1081, 446] width 405 height 32
click at [957, 396] on span "[STREET_ADDRESS][US_STATE]" at bounding box center [993, 399] width 130 height 12
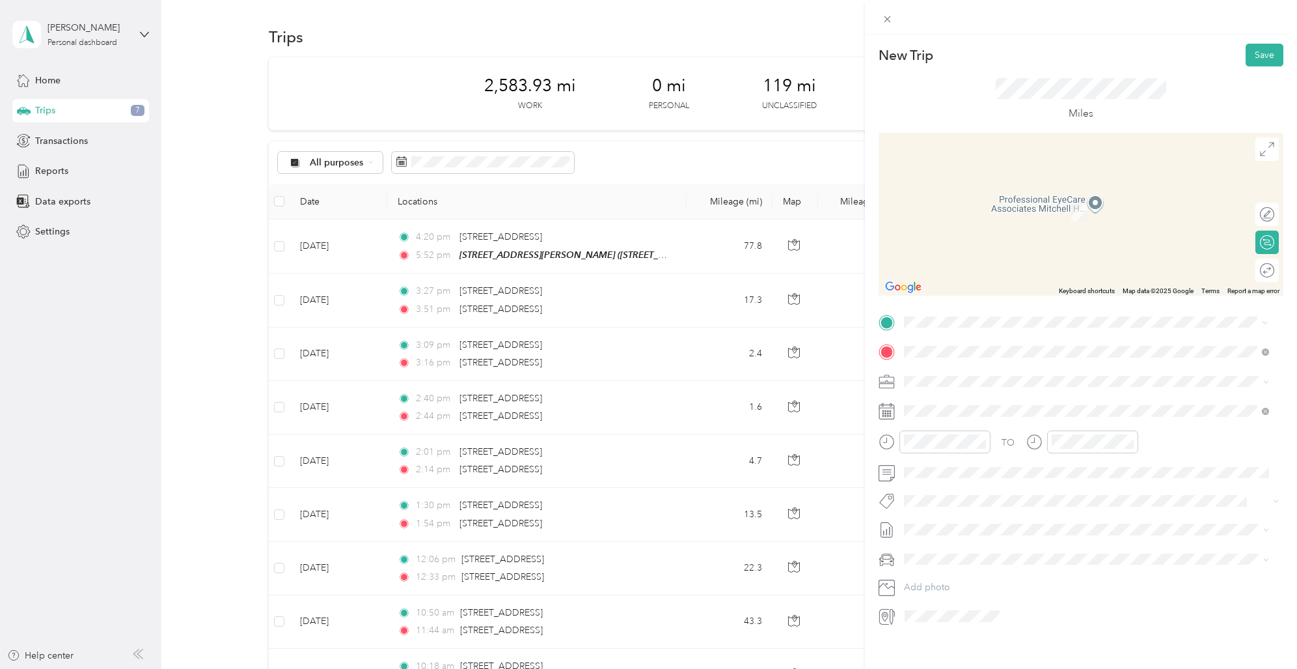
click at [969, 442] on span "[GEOGRAPHIC_DATA][US_STATE], [GEOGRAPHIC_DATA]" at bounding box center [1048, 442] width 240 height 12
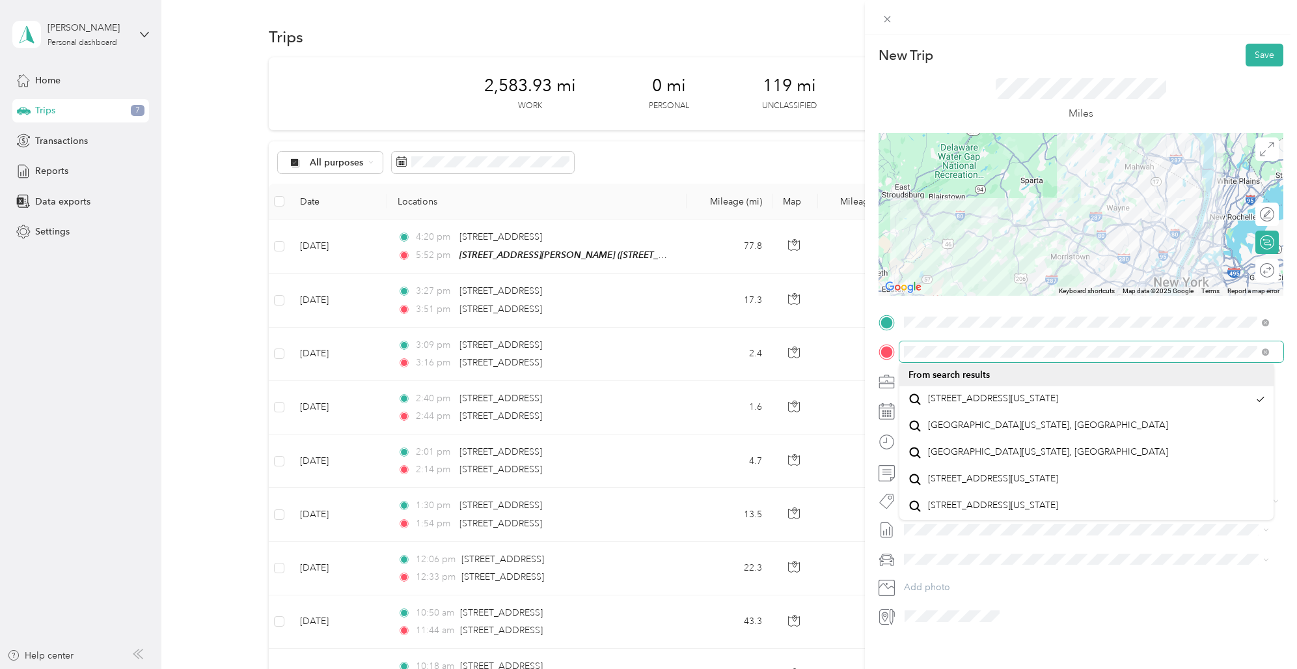
click at [870, 350] on form "New Trip Save This trip cannot be edited because it is either under review, app…" at bounding box center [1081, 335] width 432 height 583
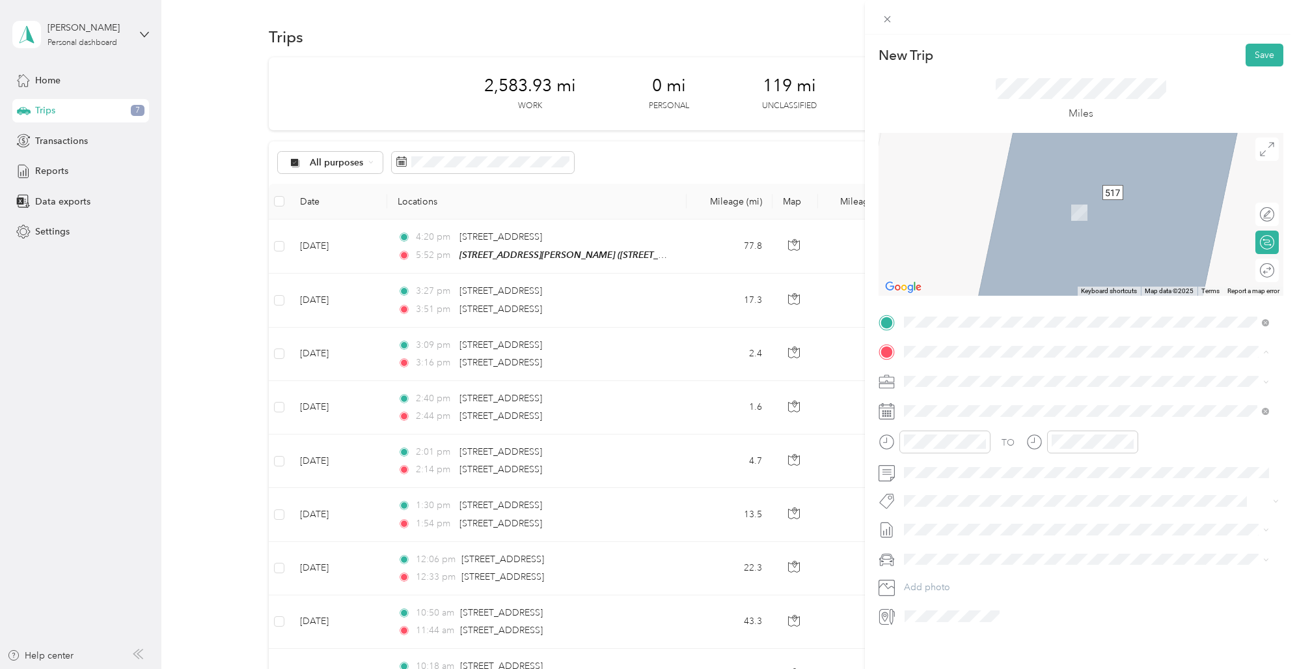
click at [963, 401] on span "[STREET_ADDRESS][US_STATE]" at bounding box center [993, 399] width 130 height 12
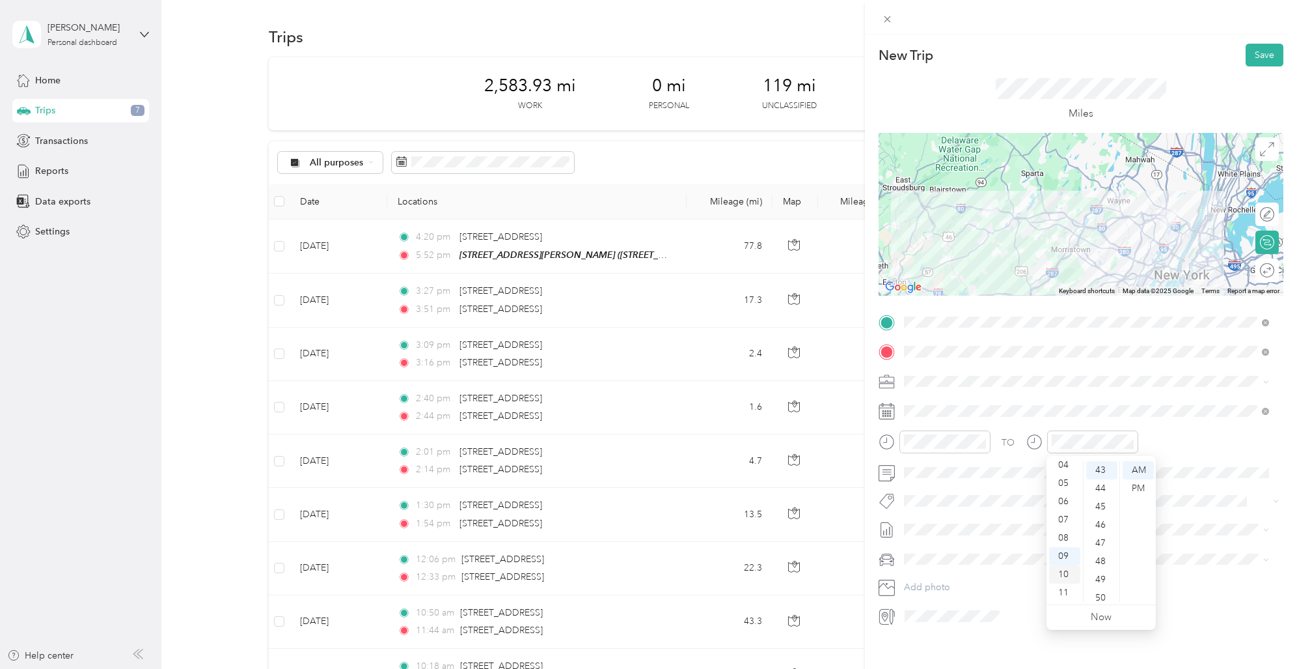
click at [1067, 571] on div "10" at bounding box center [1064, 574] width 31 height 18
click at [1104, 469] on div "13" at bounding box center [1101, 470] width 31 height 18
click at [1189, 602] on div "TO Add photo" at bounding box center [1081, 469] width 405 height 314
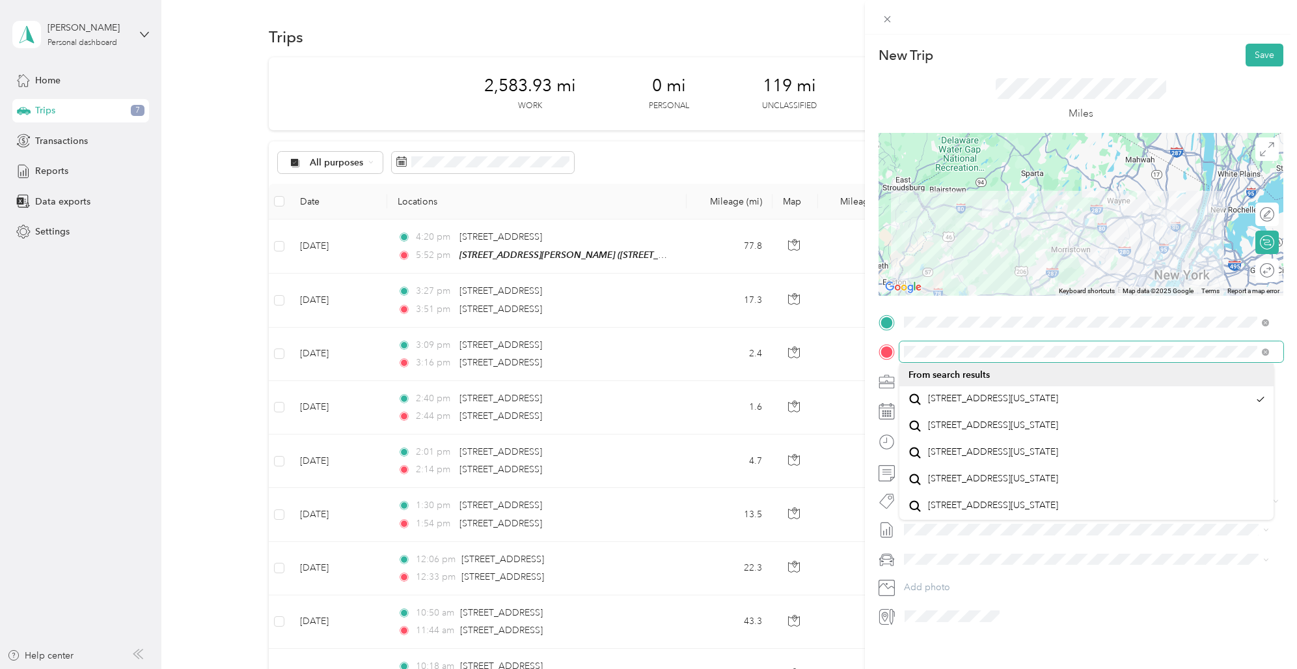
click at [884, 350] on div at bounding box center [1081, 351] width 405 height 21
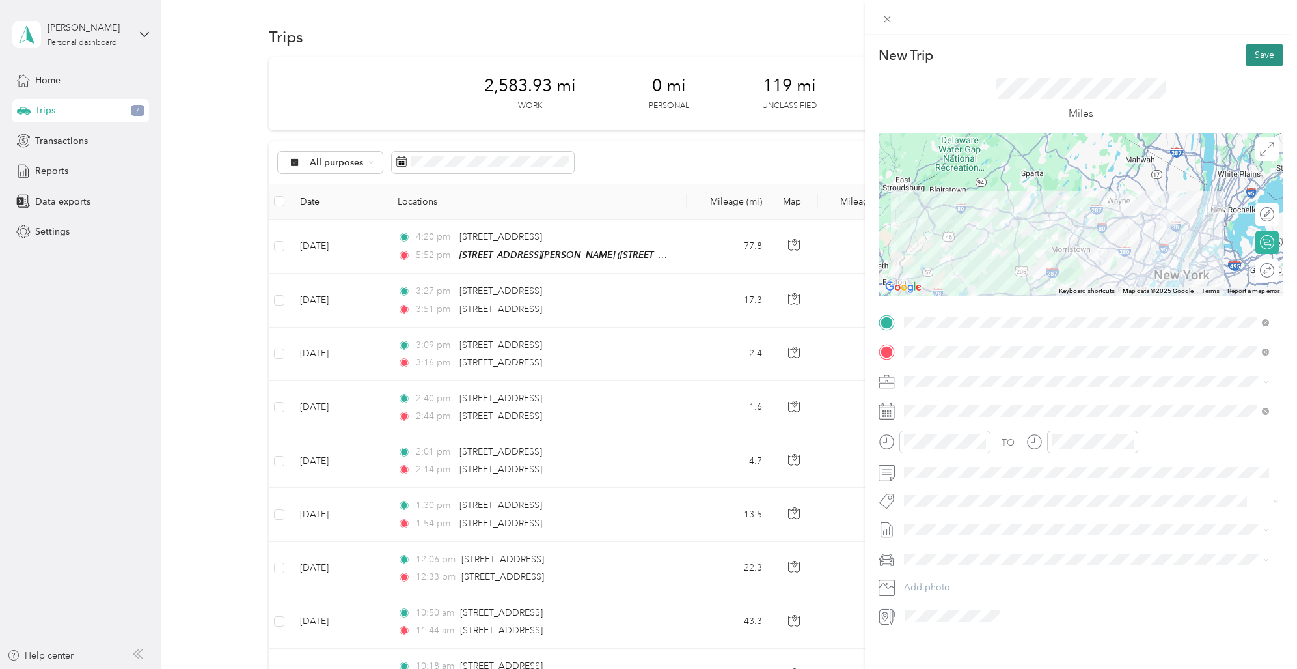
click at [1255, 51] on button "Save" at bounding box center [1265, 55] width 38 height 23
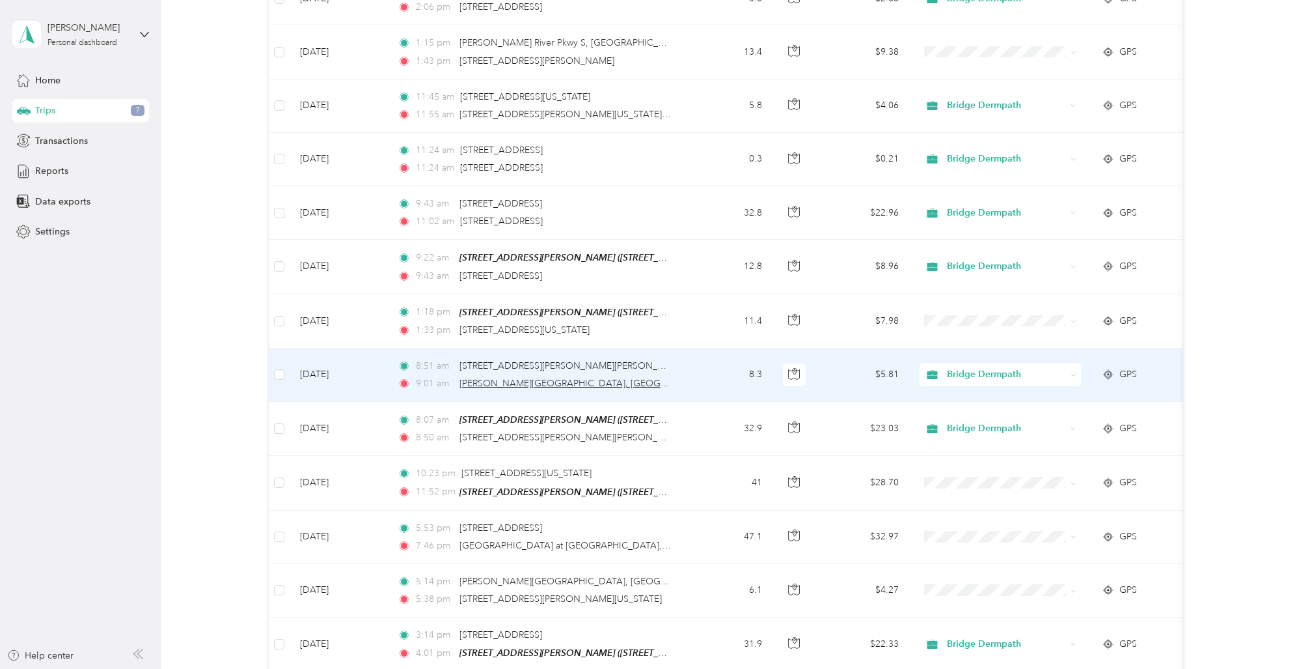
scroll to position [5836, 0]
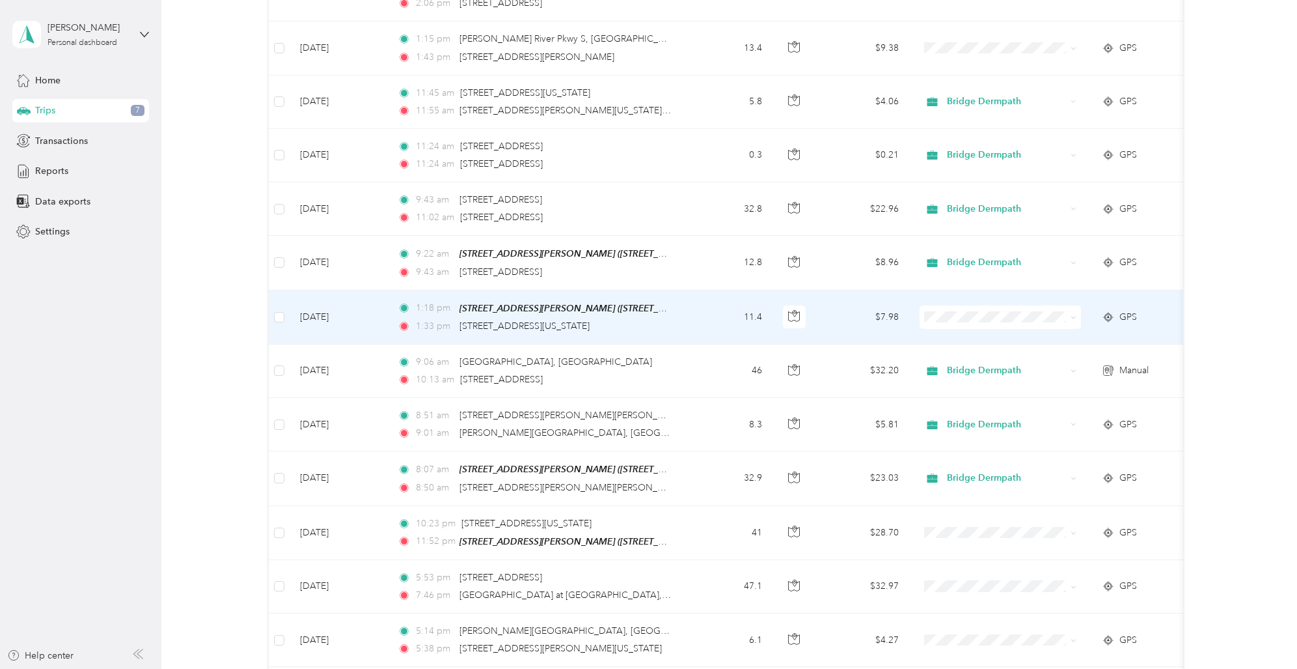
click at [979, 322] on span "Bridge Dermpath" at bounding box center [1012, 324] width 120 height 14
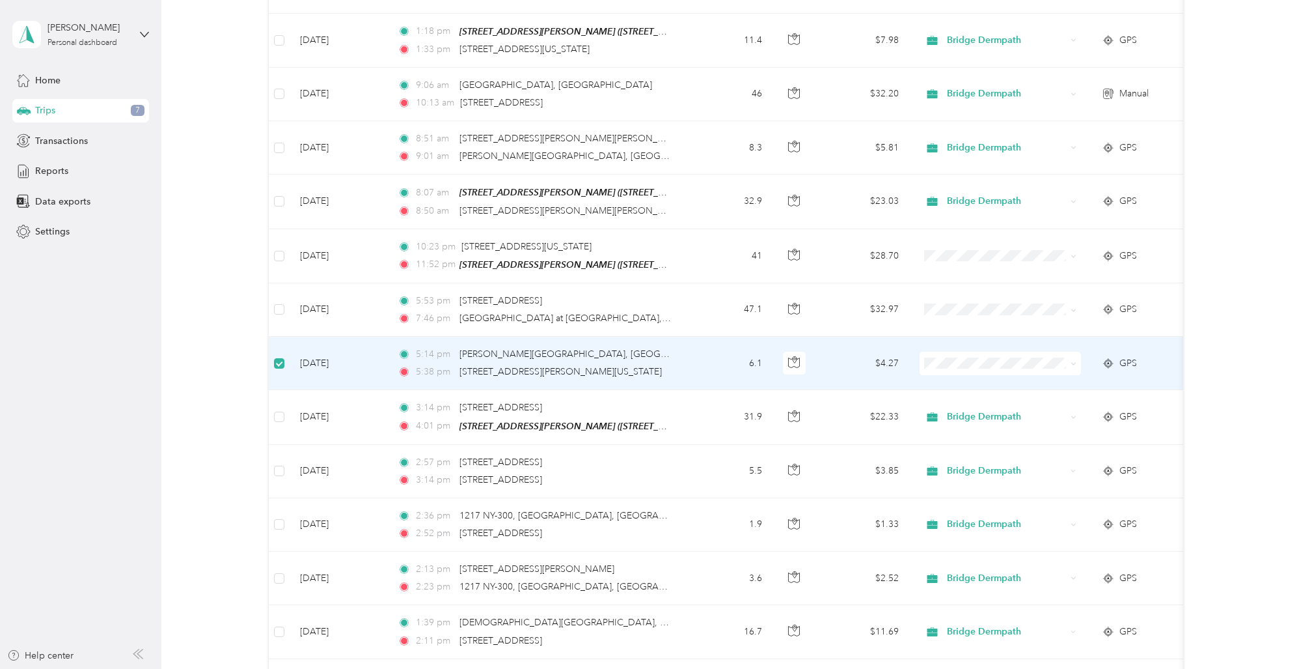
scroll to position [6110, 0]
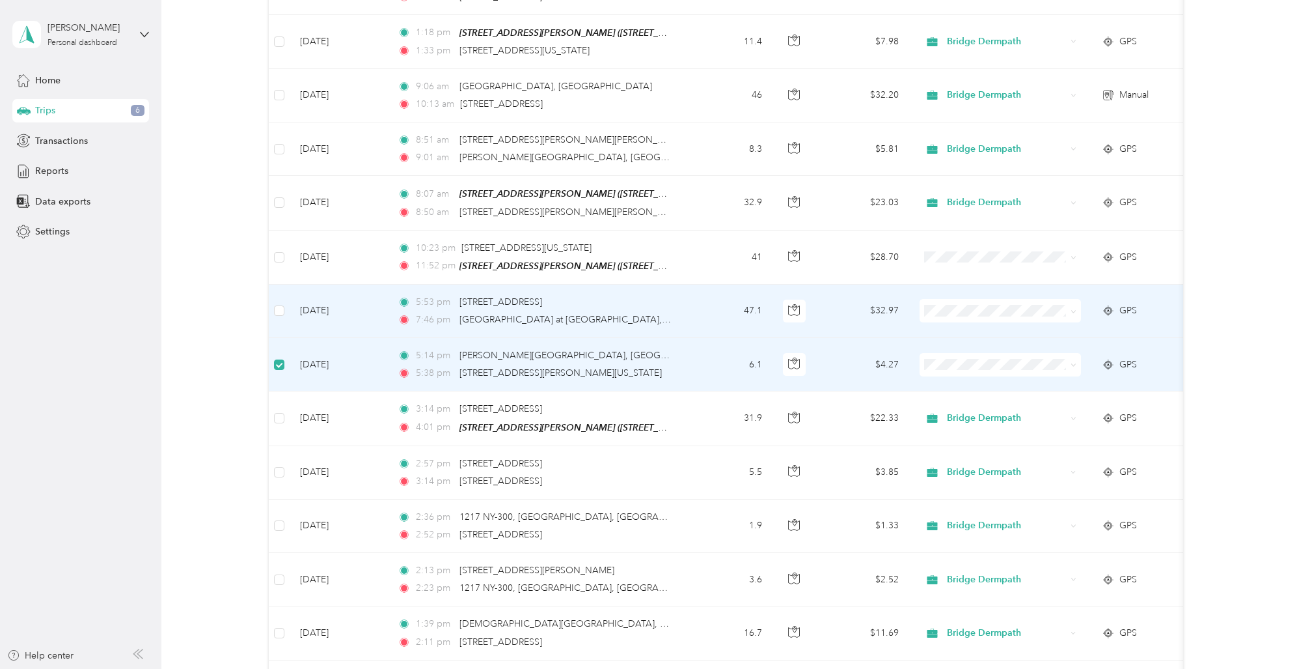
click at [284, 290] on td at bounding box center [279, 310] width 21 height 53
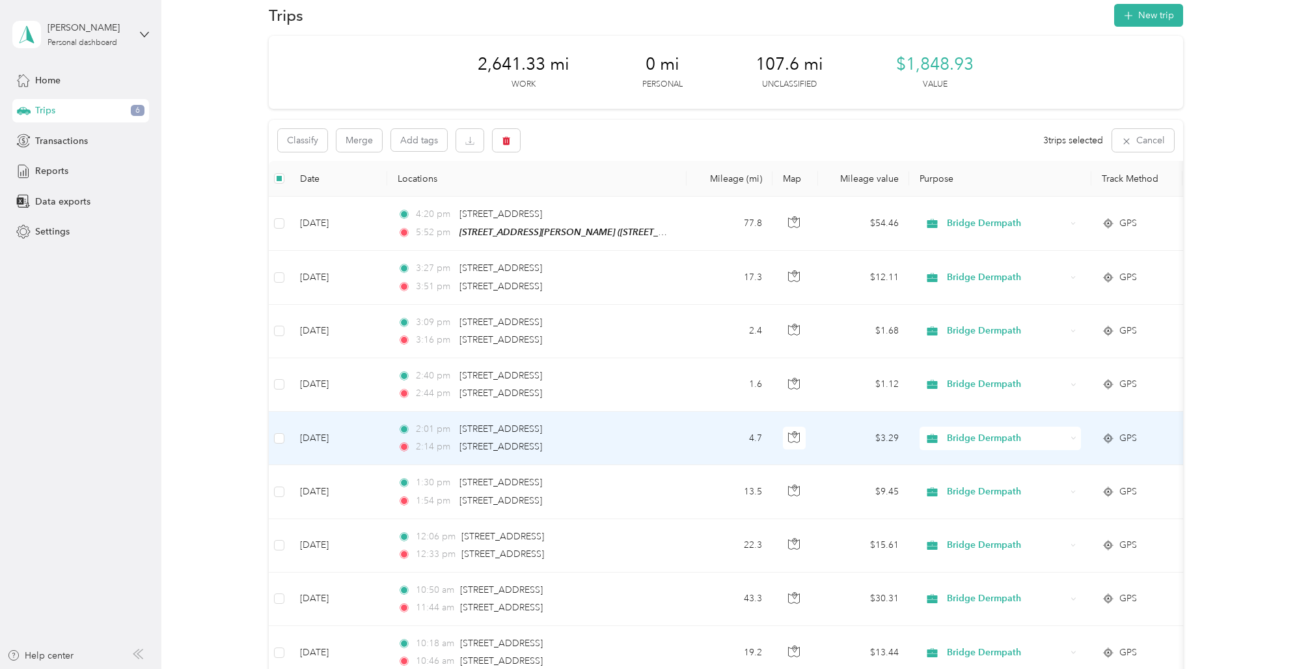
scroll to position [0, 0]
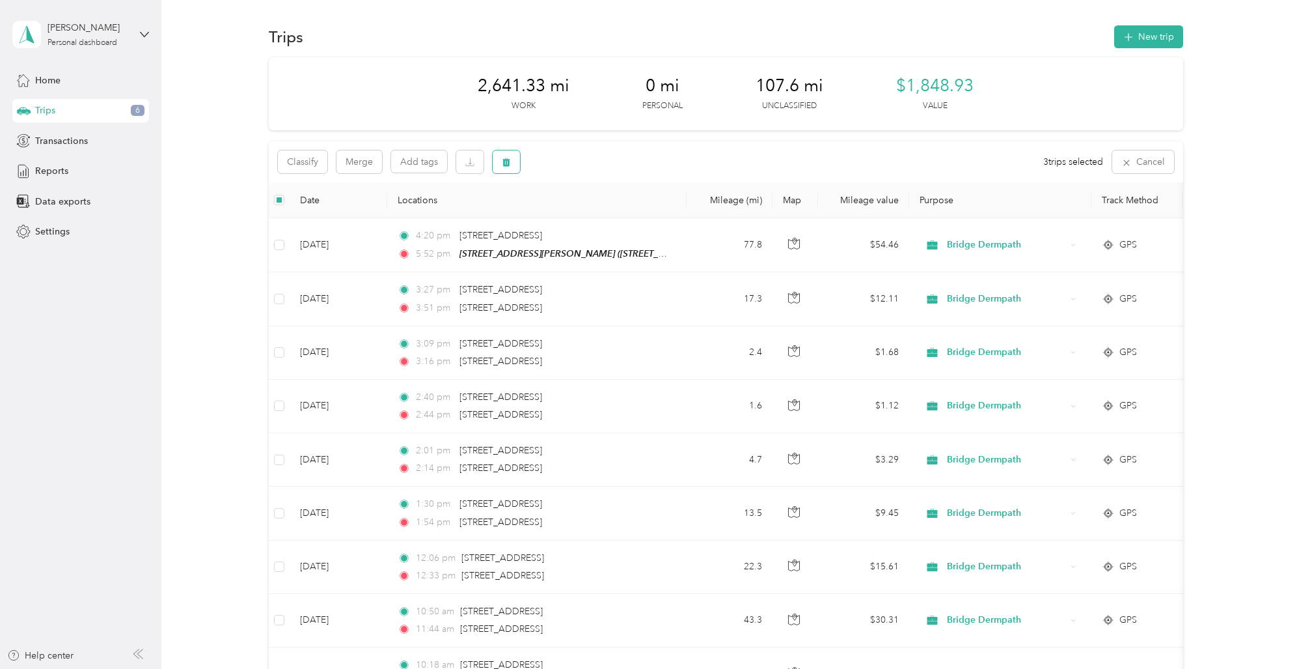
click at [510, 162] on button "button" at bounding box center [506, 161] width 27 height 23
click at [605, 212] on button "Yes" at bounding box center [602, 216] width 25 height 21
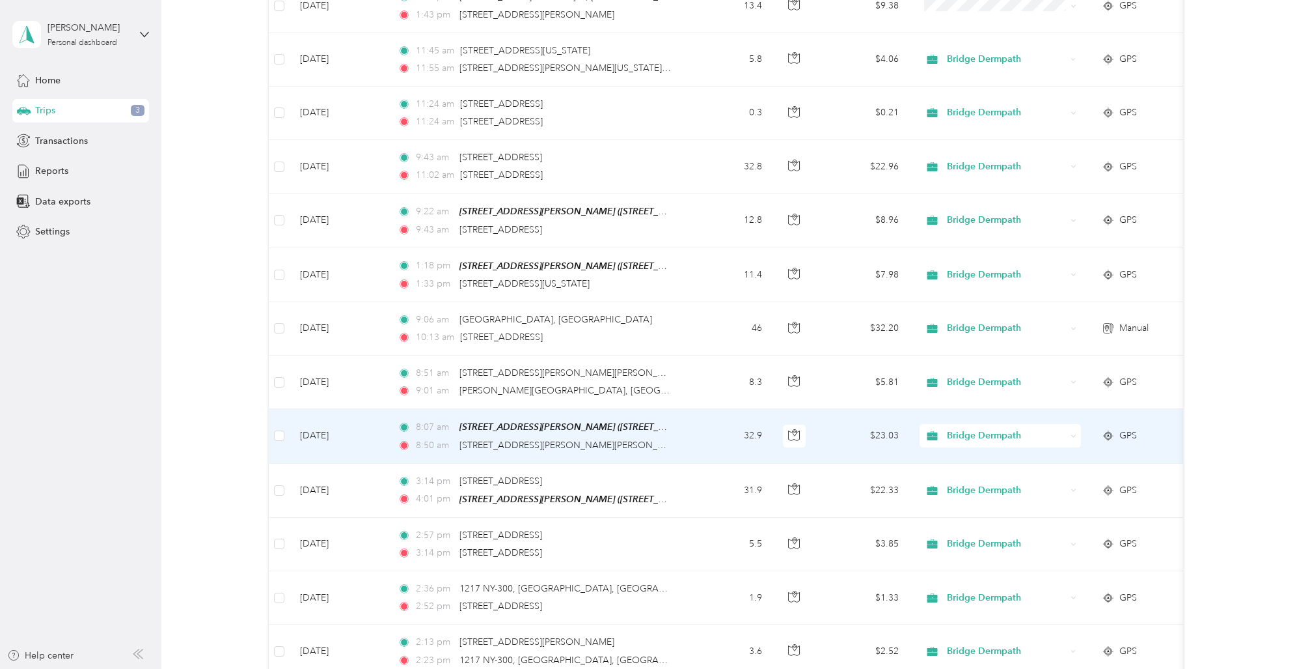
scroll to position [5866, 0]
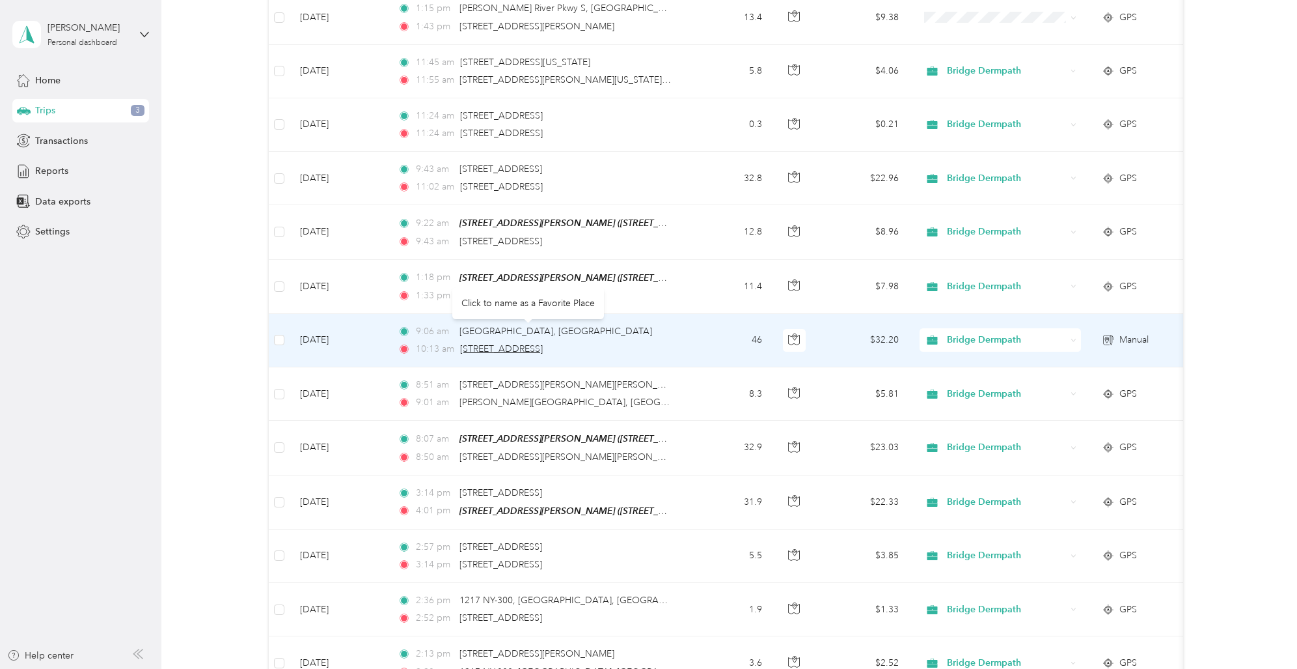
click at [540, 343] on span "[STREET_ADDRESS]" at bounding box center [501, 348] width 83 height 11
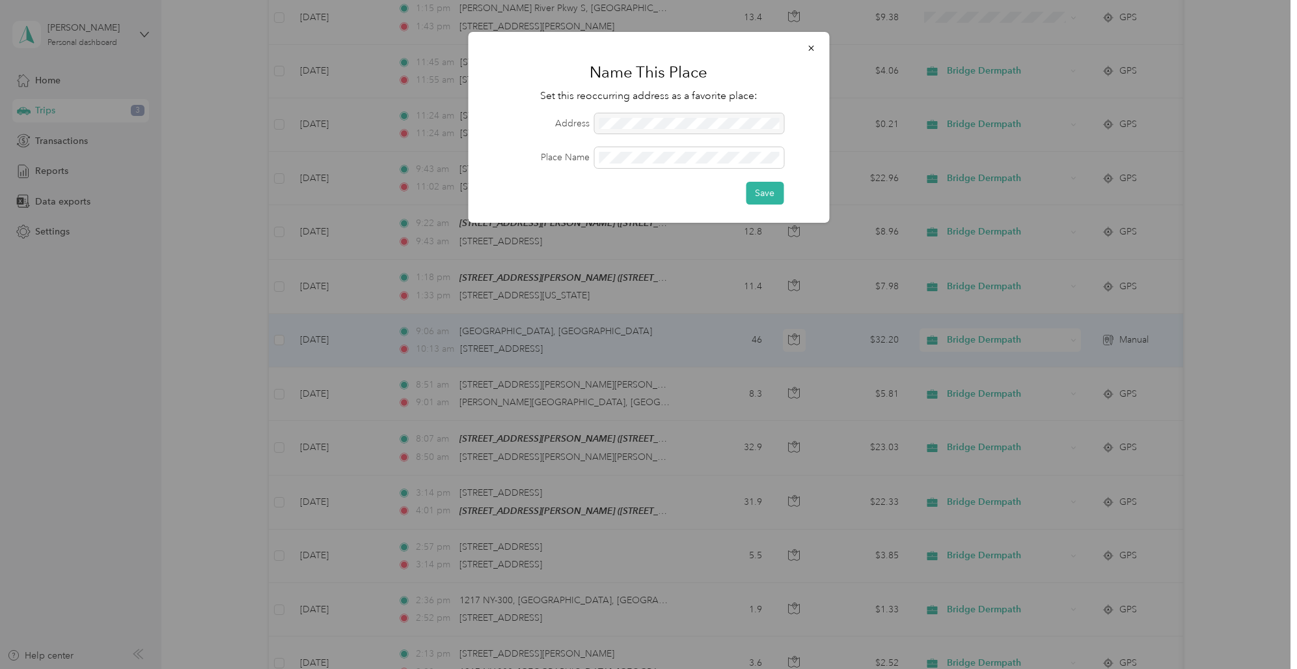
click at [738, 120] on div at bounding box center [688, 123] width 189 height 21
click at [739, 119] on div at bounding box center [688, 123] width 189 height 21
drag, startPoint x: 738, startPoint y: 119, endPoint x: 599, endPoint y: 121, distance: 139.3
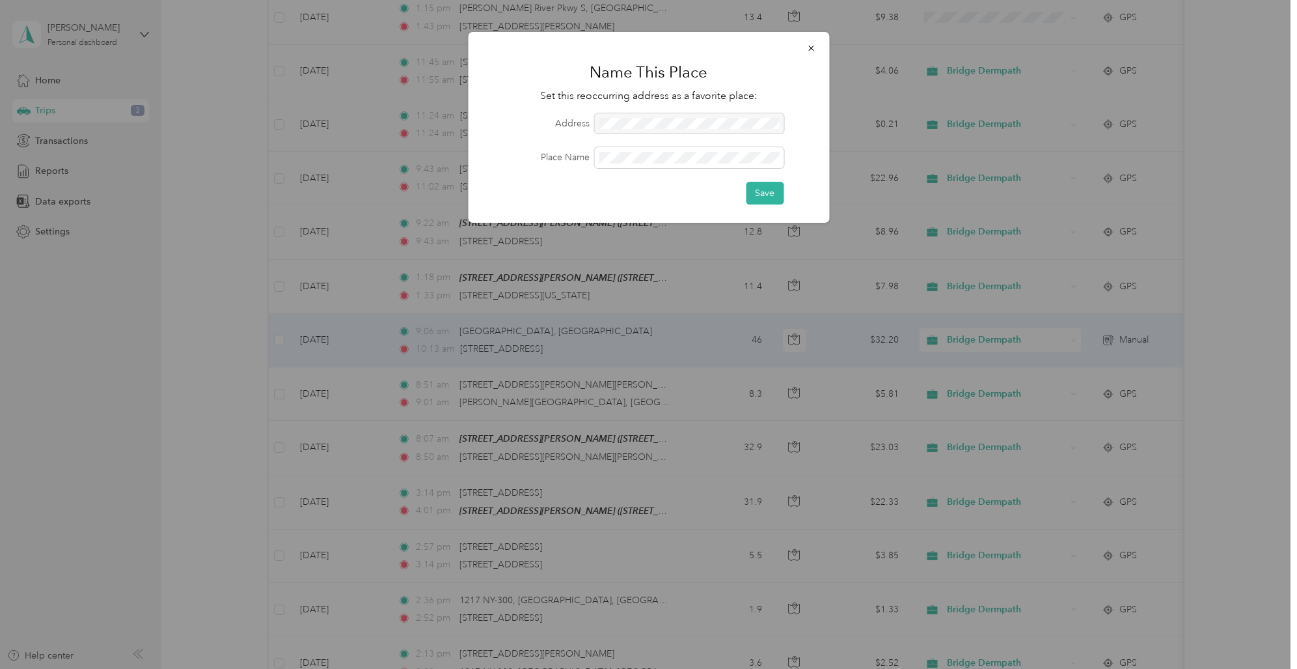
click at [599, 121] on div at bounding box center [688, 123] width 189 height 21
click at [599, 122] on div at bounding box center [688, 123] width 189 height 21
drag, startPoint x: 599, startPoint y: 121, endPoint x: 738, endPoint y: 123, distance: 139.3
click at [737, 128] on div at bounding box center [688, 123] width 189 height 21
click at [739, 122] on div at bounding box center [688, 123] width 189 height 21
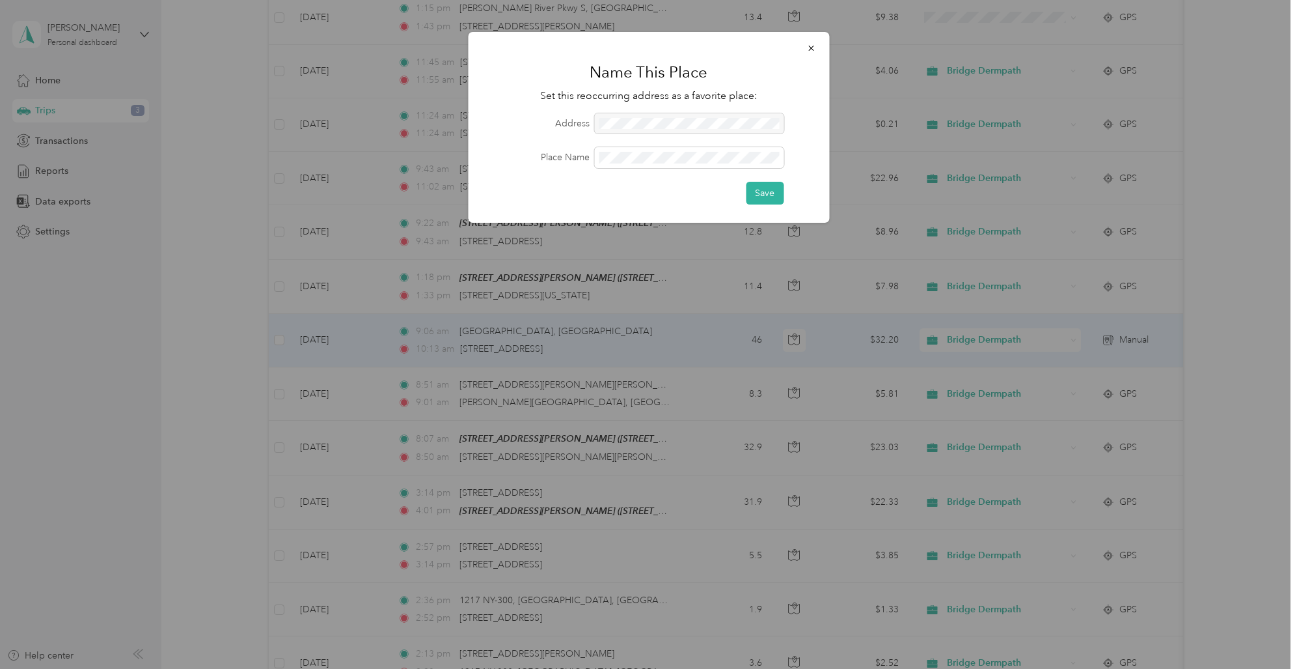
click at [737, 122] on div at bounding box center [688, 123] width 189 height 21
click at [732, 121] on div at bounding box center [688, 123] width 189 height 21
click at [739, 121] on div at bounding box center [688, 123] width 189 height 21
click at [739, 120] on div at bounding box center [688, 123] width 189 height 21
drag, startPoint x: 730, startPoint y: 119, endPoint x: 644, endPoint y: 117, distance: 86.0
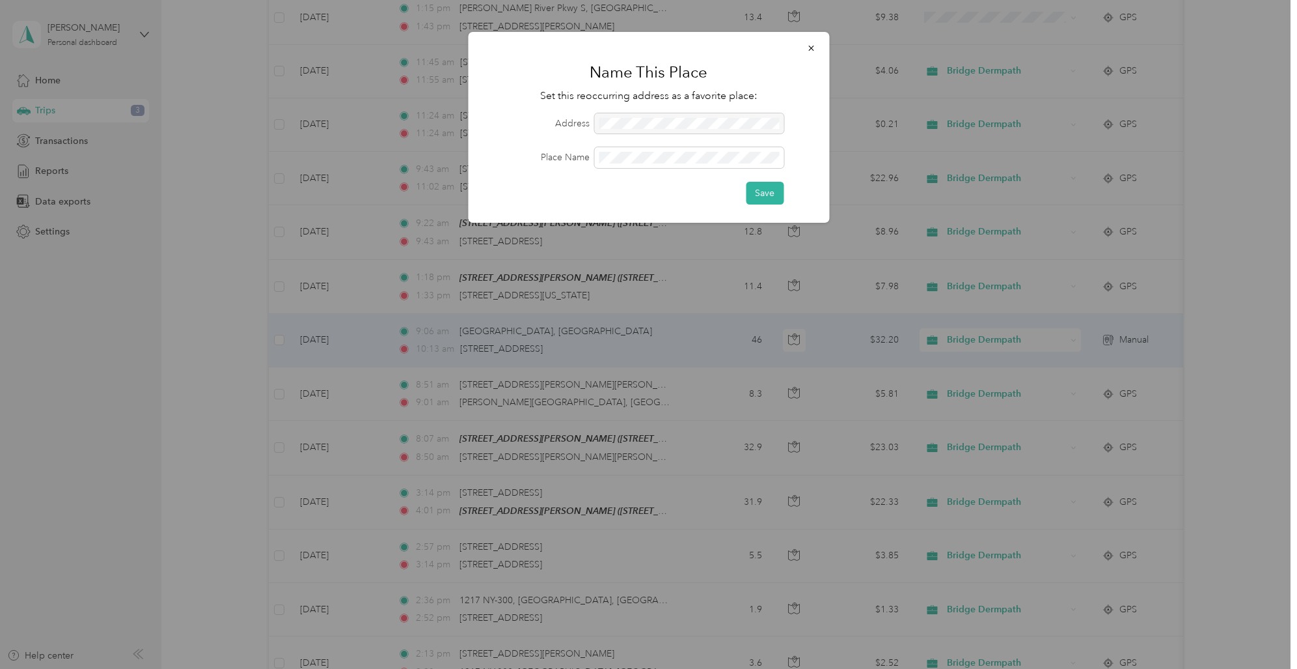
click at [647, 117] on div at bounding box center [688, 123] width 189 height 21
click at [603, 120] on div at bounding box center [688, 123] width 189 height 21
drag, startPoint x: 603, startPoint y: 120, endPoint x: 613, endPoint y: 120, distance: 9.1
click at [612, 121] on div at bounding box center [688, 123] width 189 height 21
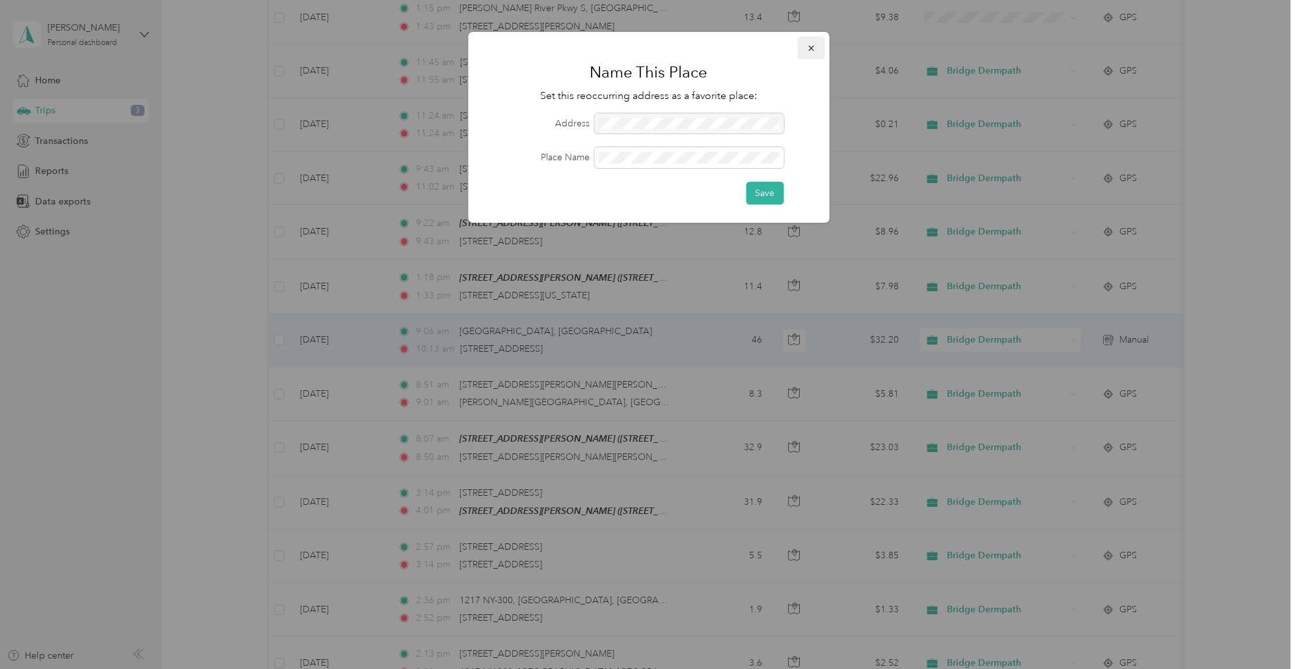
click at [809, 46] on icon "button" at bounding box center [811, 48] width 9 height 9
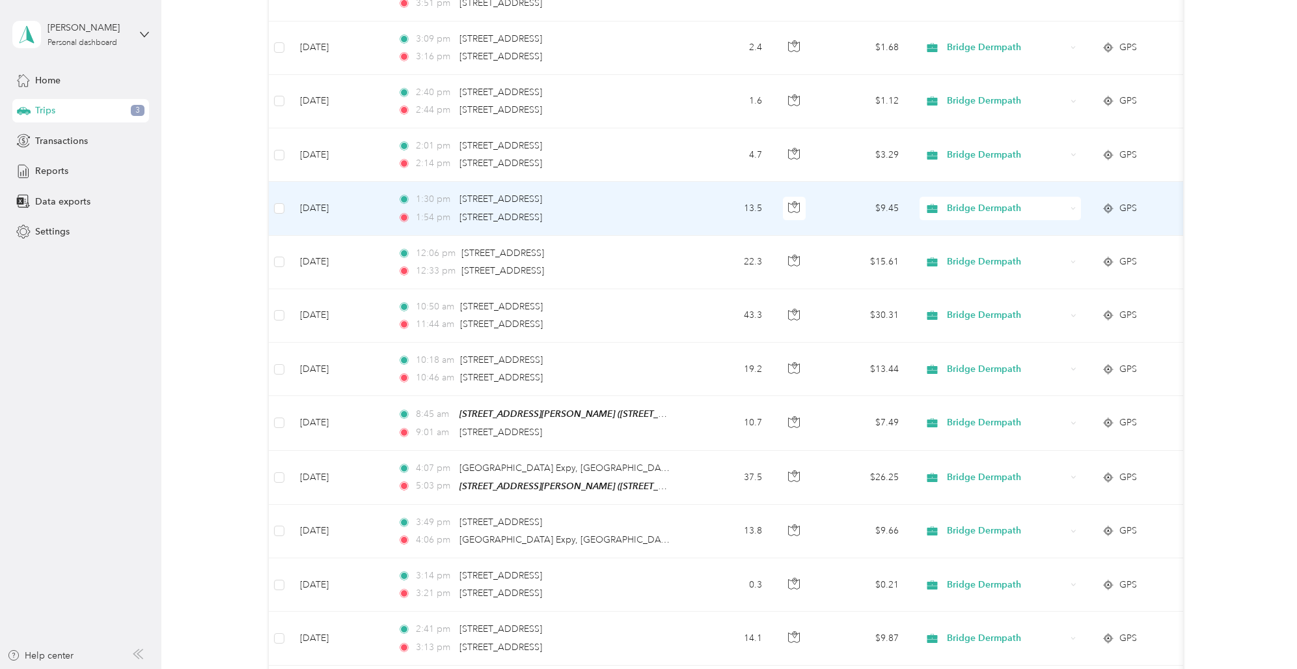
scroll to position [0, 0]
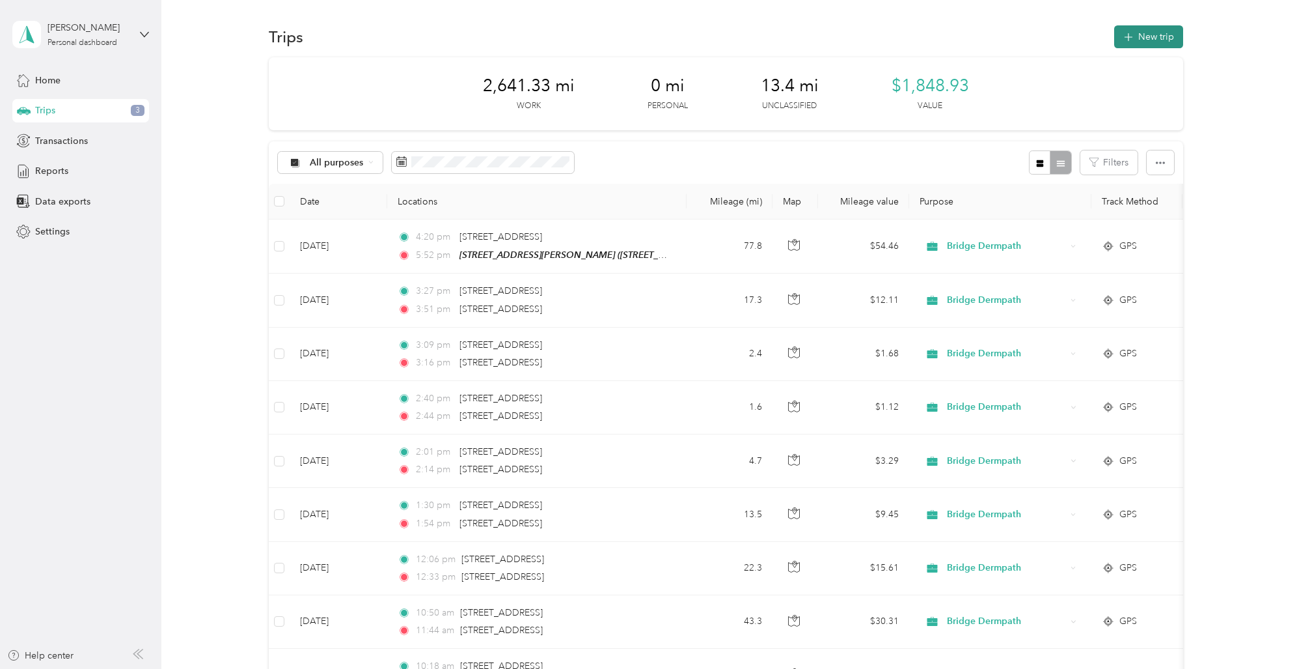
click at [1140, 33] on button "New trip" at bounding box center [1148, 36] width 69 height 23
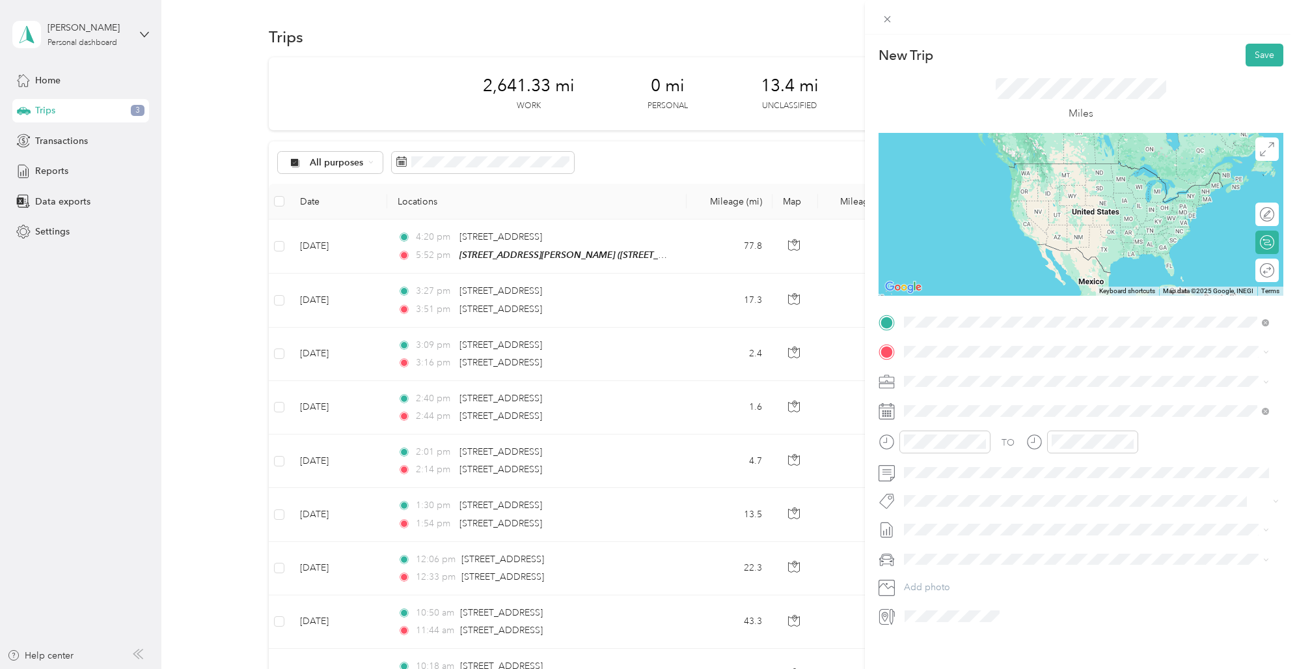
click at [1014, 370] on span "[STREET_ADDRESS][US_STATE]" at bounding box center [993, 369] width 130 height 12
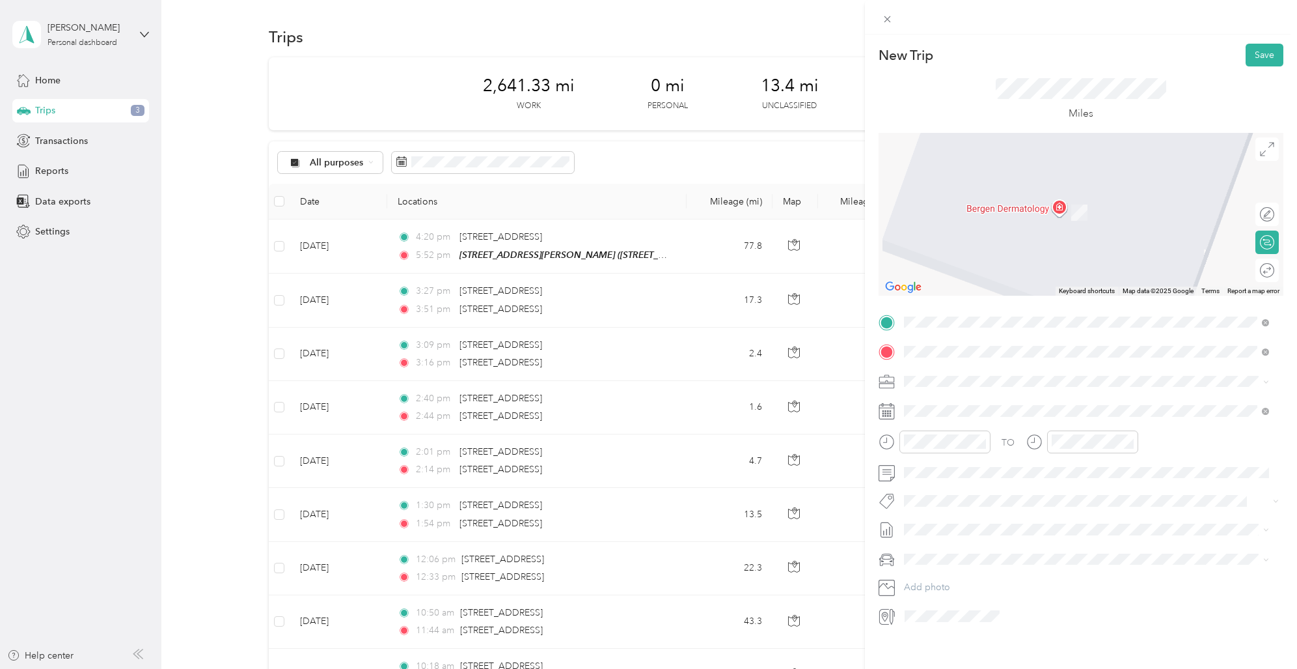
click at [963, 402] on span "[STREET_ADDRESS][US_STATE]" at bounding box center [993, 399] width 130 height 12
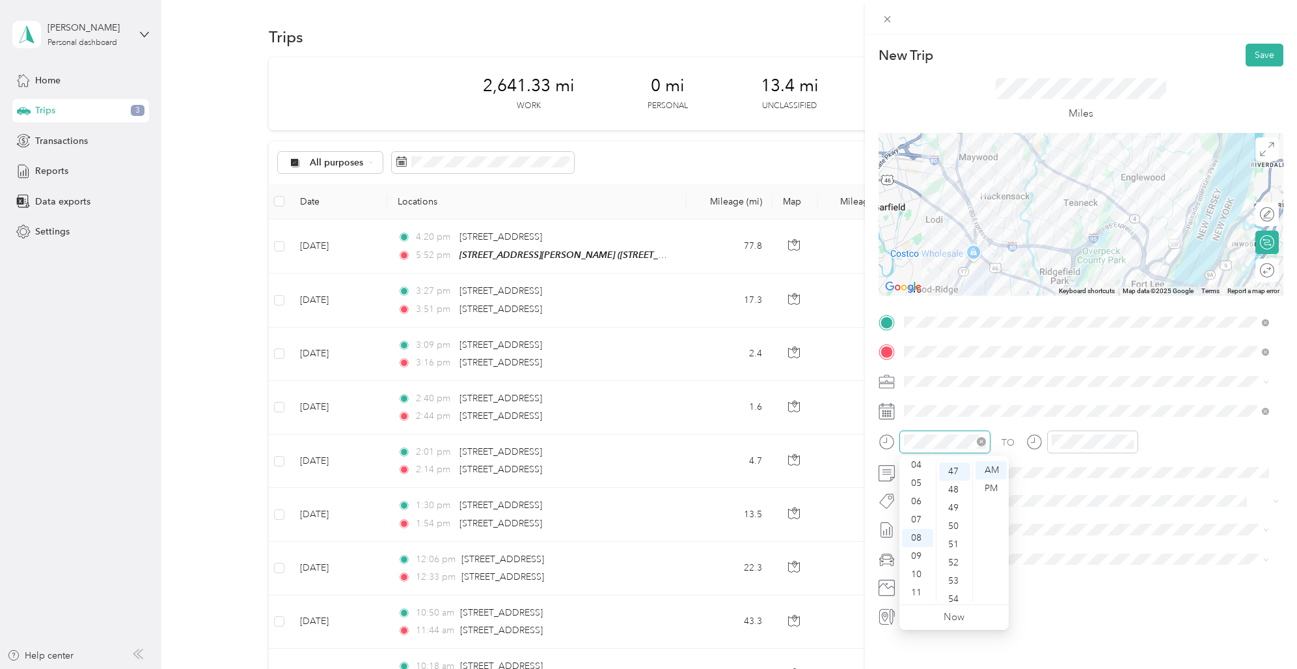
scroll to position [857, 0]
click at [917, 573] on div "10" at bounding box center [917, 574] width 31 height 18
click at [952, 527] on div "25" at bounding box center [954, 529] width 31 height 18
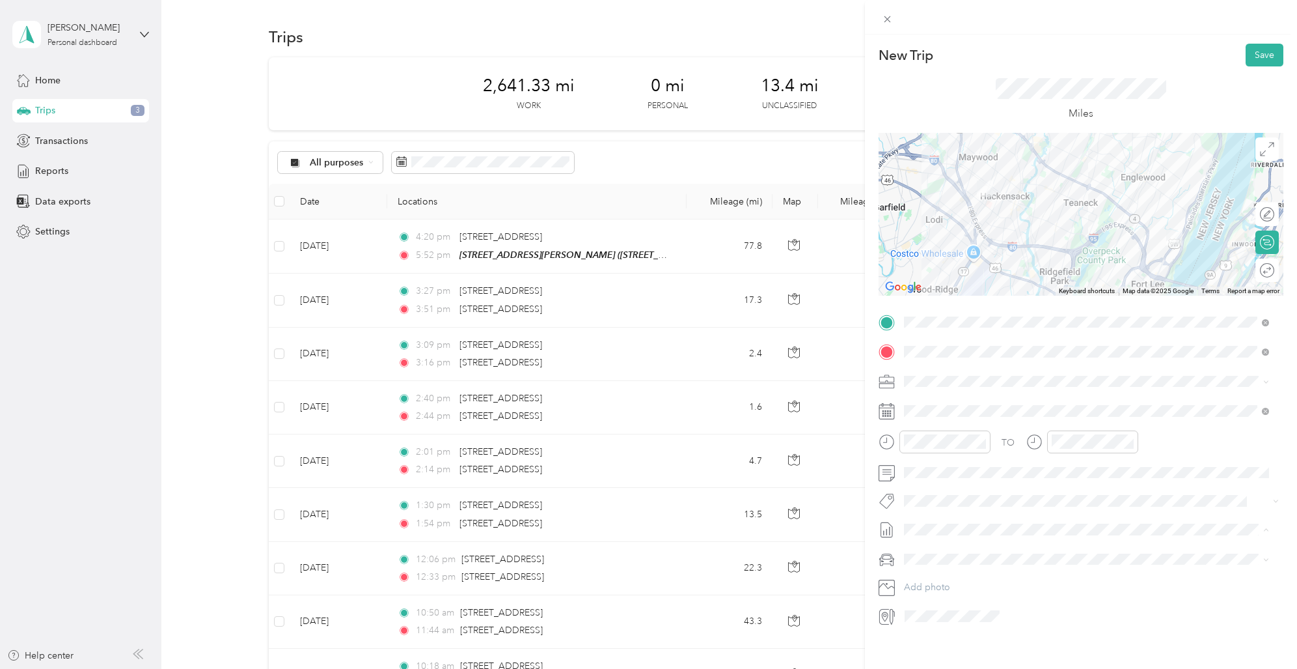
click at [1178, 640] on div "New Trip Save This trip cannot be edited because it is either under review, app…" at bounding box center [1081, 369] width 432 height 669
click at [1064, 570] on div "10" at bounding box center [1064, 574] width 31 height 18
click at [1103, 486] on div "36" at bounding box center [1101, 487] width 31 height 18
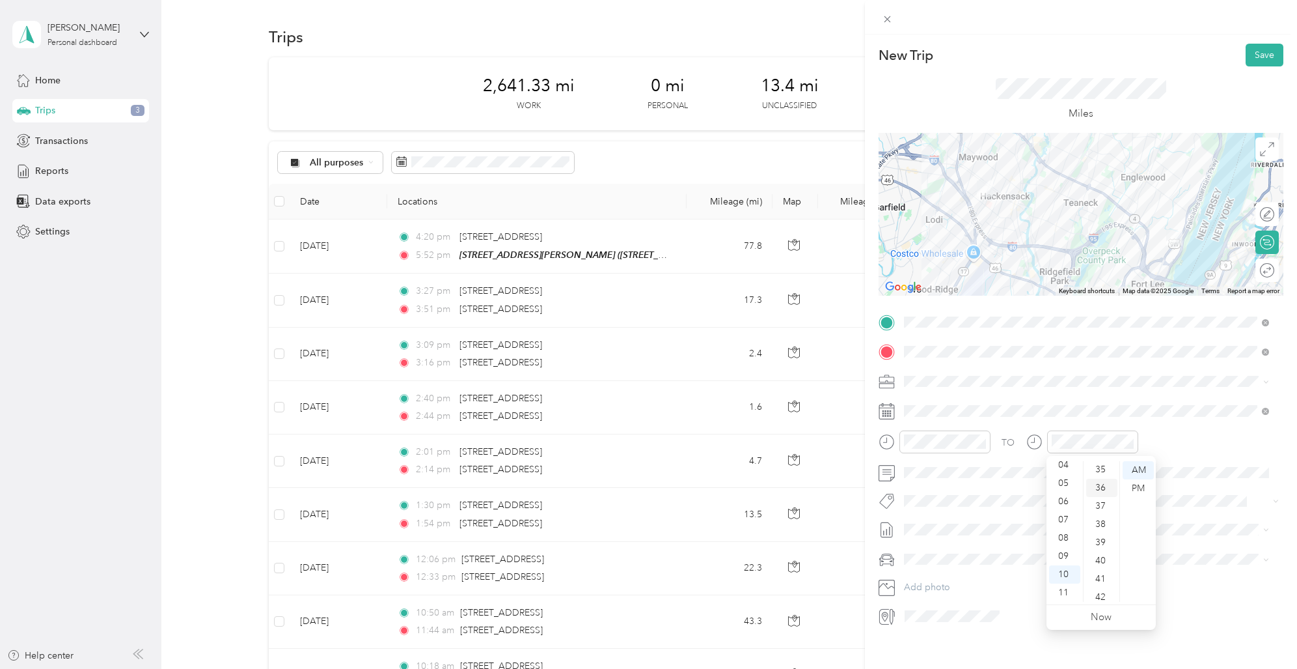
scroll to position [656, 0]
click at [939, 479] on icon at bounding box center [936, 484] width 7 height 12
click at [1013, 547] on div "8" at bounding box center [1014, 550] width 17 height 16
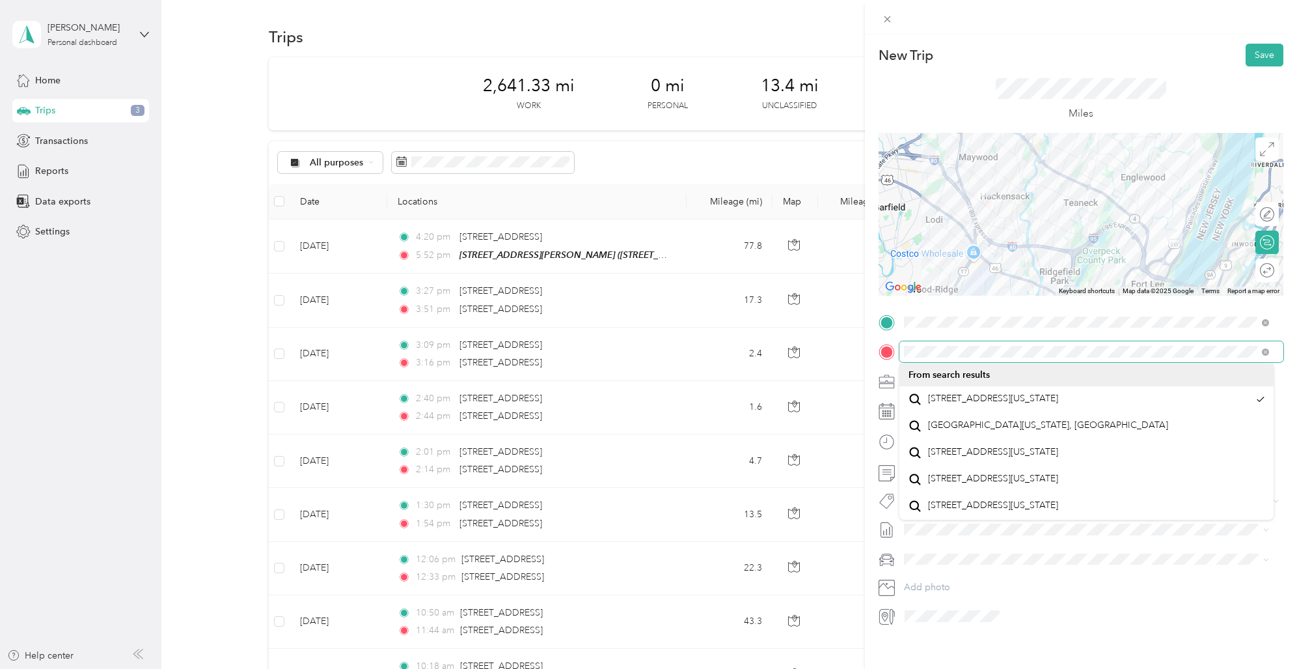
click at [895, 348] on div at bounding box center [1081, 351] width 405 height 21
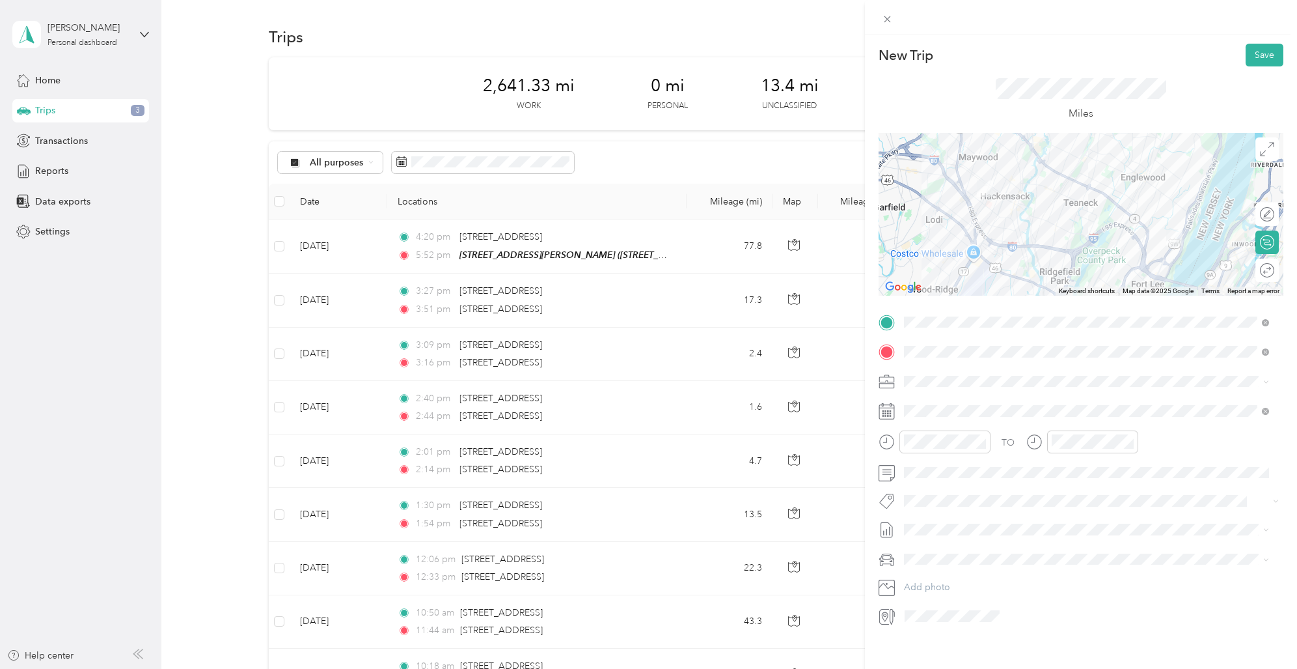
click at [1193, 609] on div at bounding box center [1091, 615] width 383 height 21
click at [1256, 51] on button "Save" at bounding box center [1265, 55] width 38 height 23
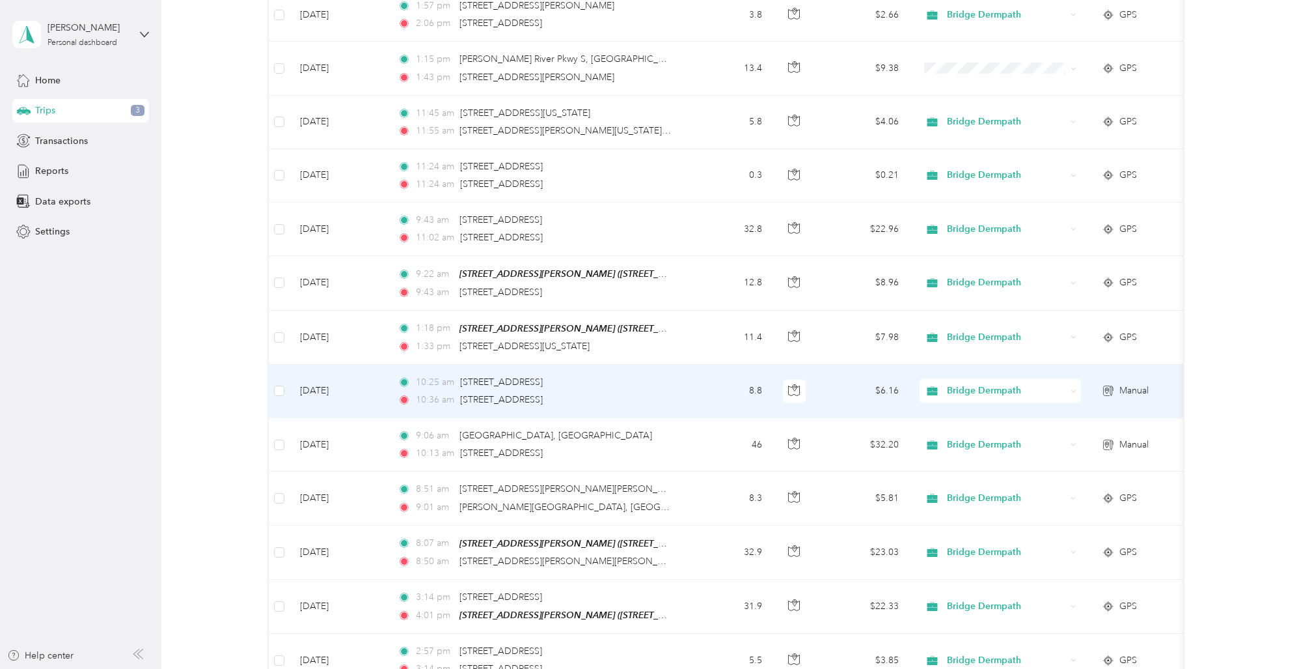
scroll to position [5813, 0]
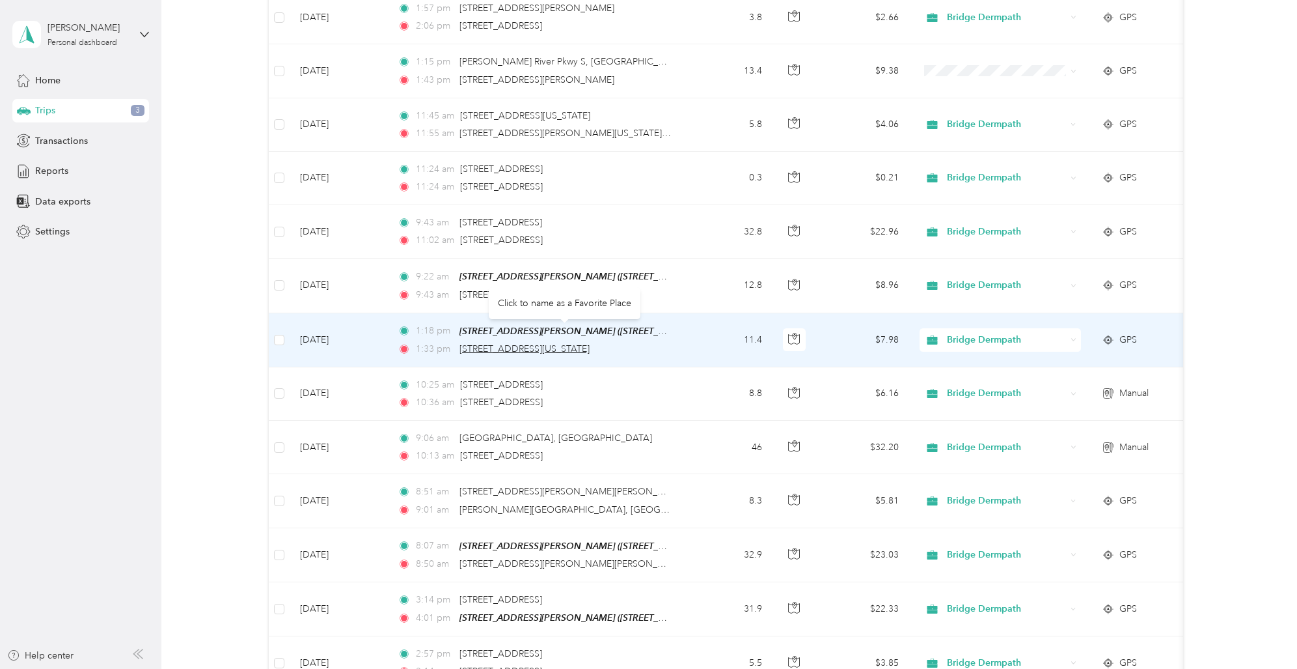
click at [590, 343] on span "[STREET_ADDRESS][US_STATE]" at bounding box center [525, 348] width 130 height 11
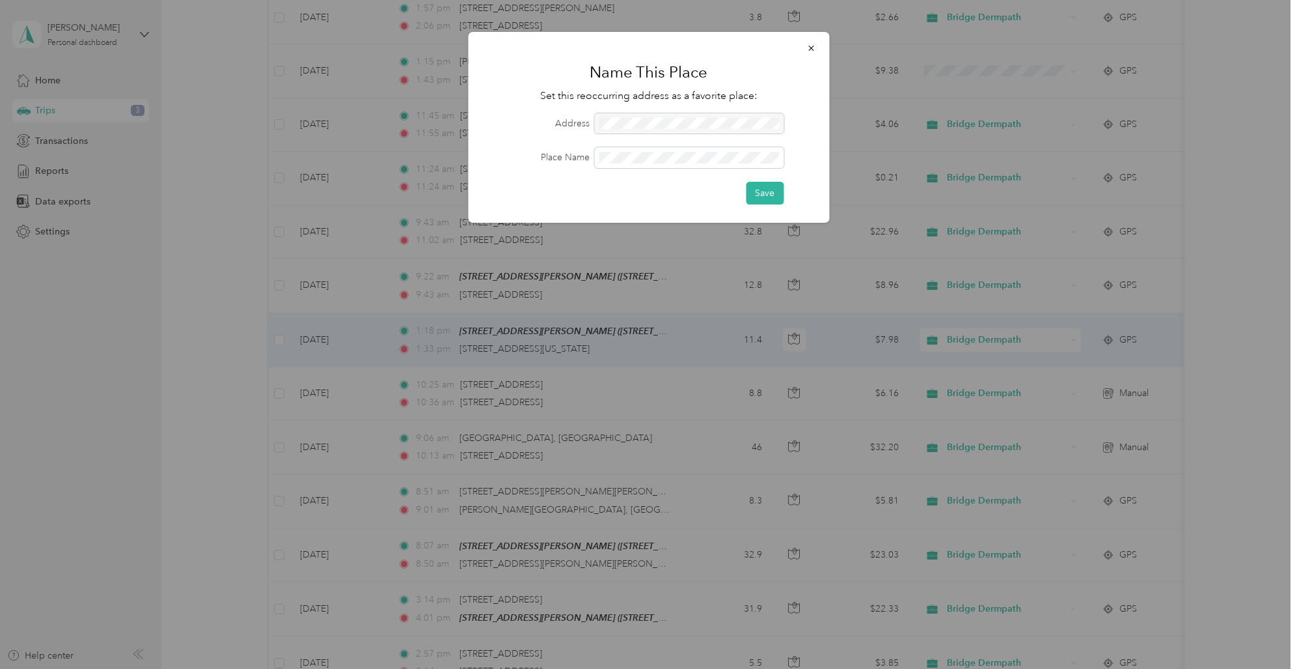
click at [593, 368] on div at bounding box center [648, 334] width 1297 height 669
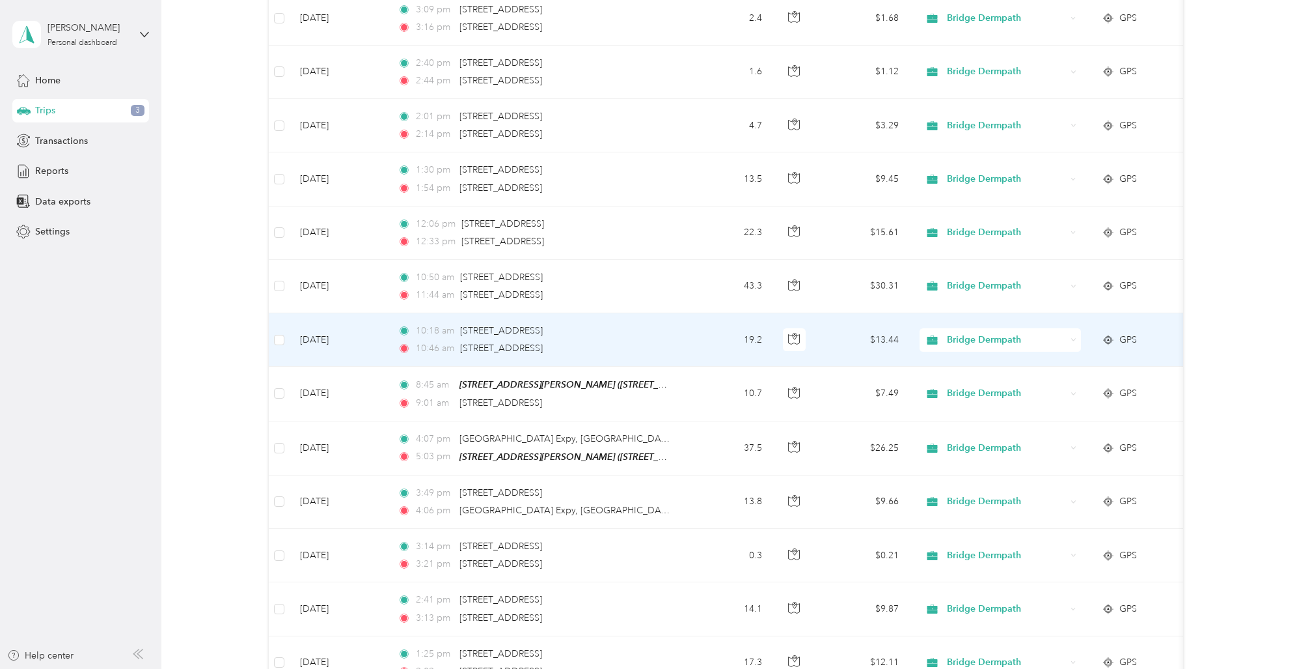
scroll to position [0, 0]
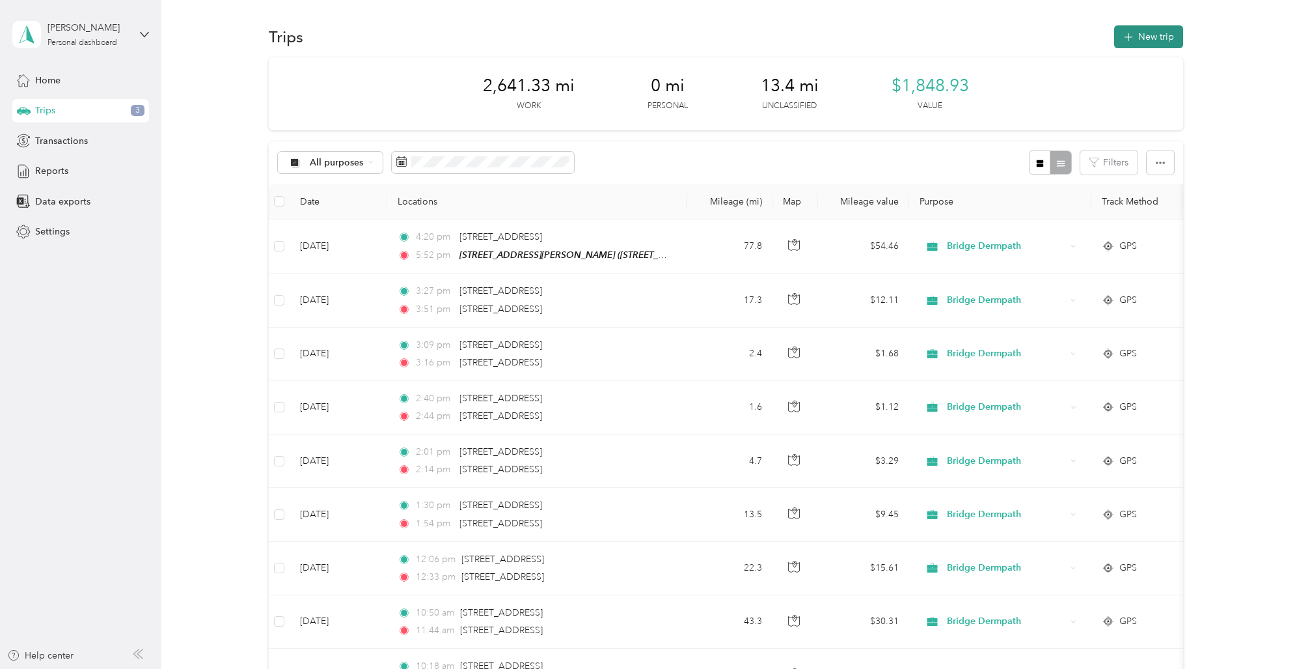
click at [1162, 39] on button "New trip" at bounding box center [1148, 36] width 69 height 23
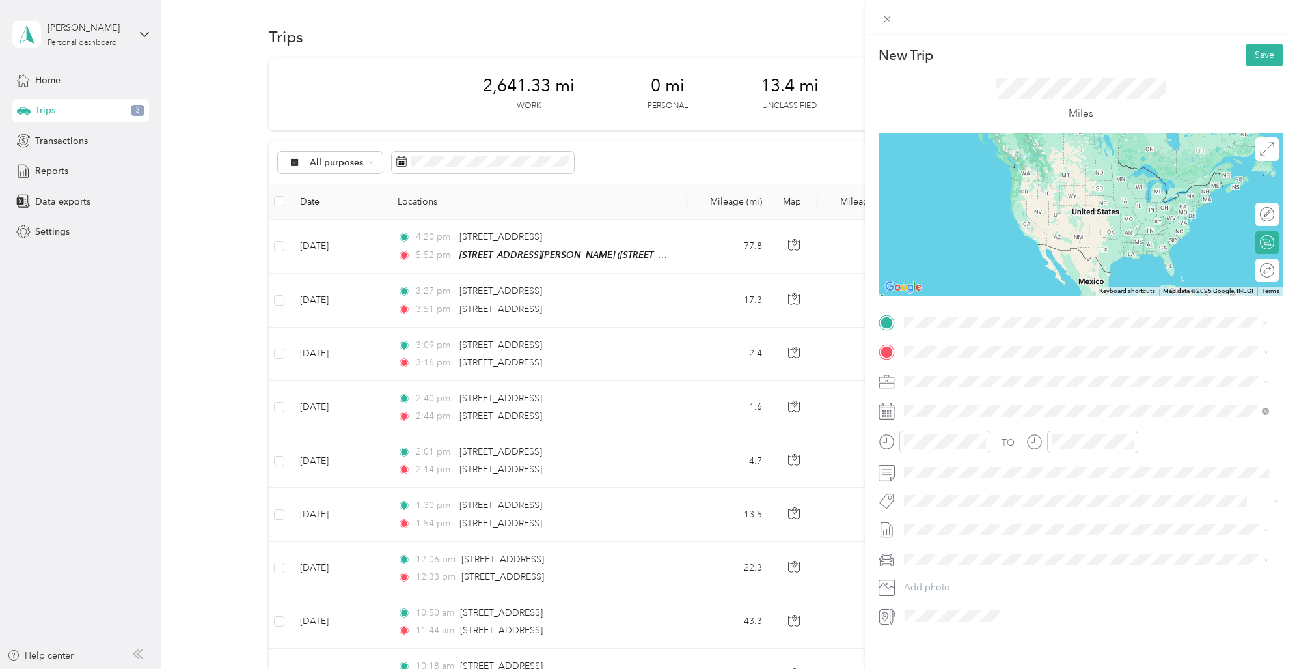
click at [985, 370] on span "[STREET_ADDRESS][US_STATE]" at bounding box center [993, 369] width 130 height 12
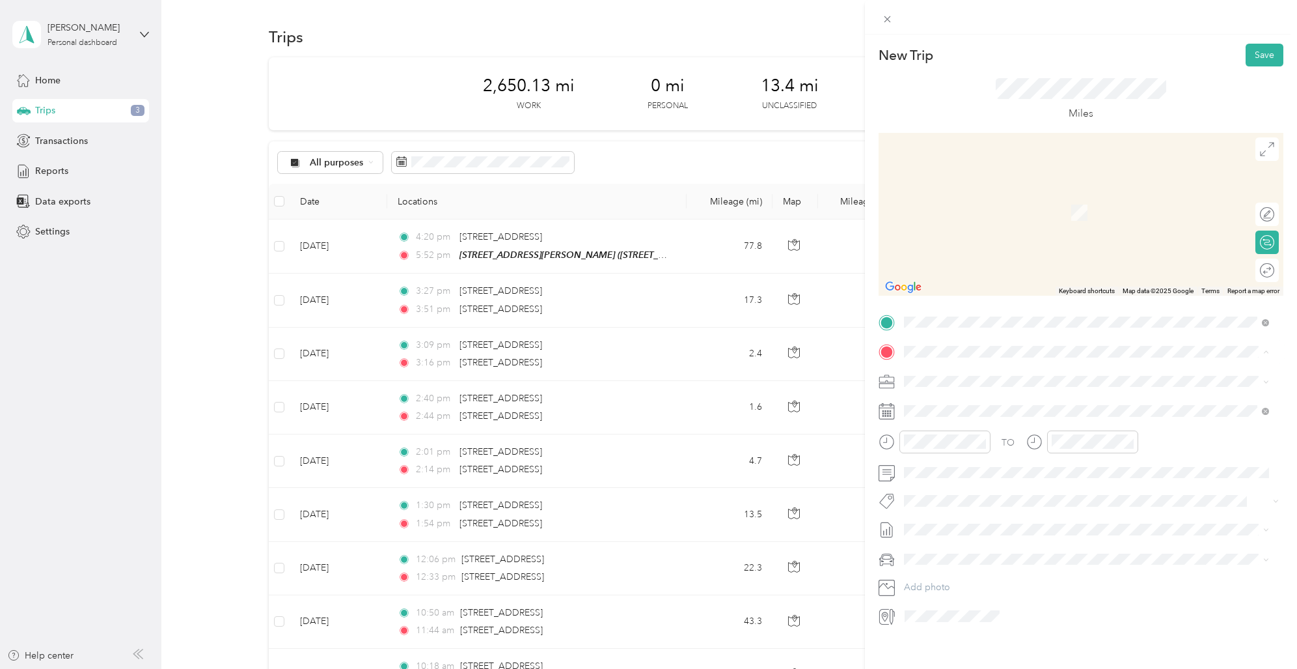
click at [965, 398] on span "[STREET_ADDRESS][US_STATE]" at bounding box center [993, 399] width 130 height 12
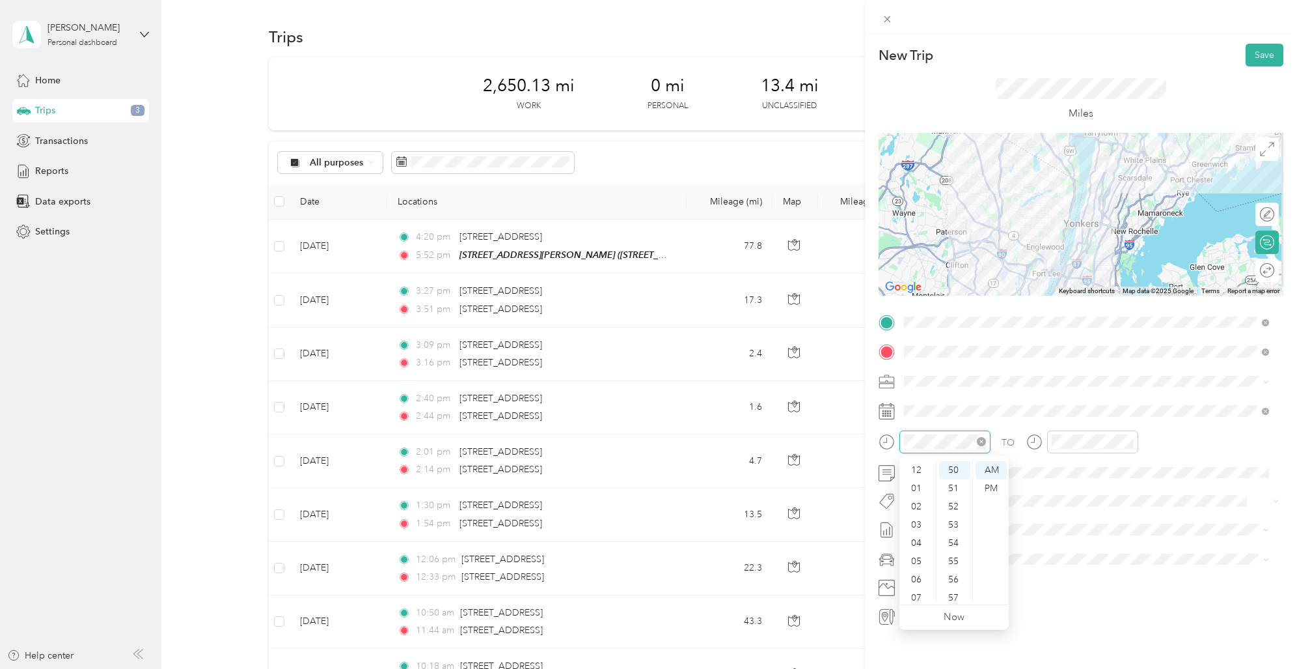
scroll to position [78, 0]
click at [917, 588] on div "11" at bounding box center [917, 592] width 31 height 18
click at [956, 503] on div "52" at bounding box center [954, 506] width 31 height 18
click at [955, 483] on div "43" at bounding box center [954, 484] width 31 height 18
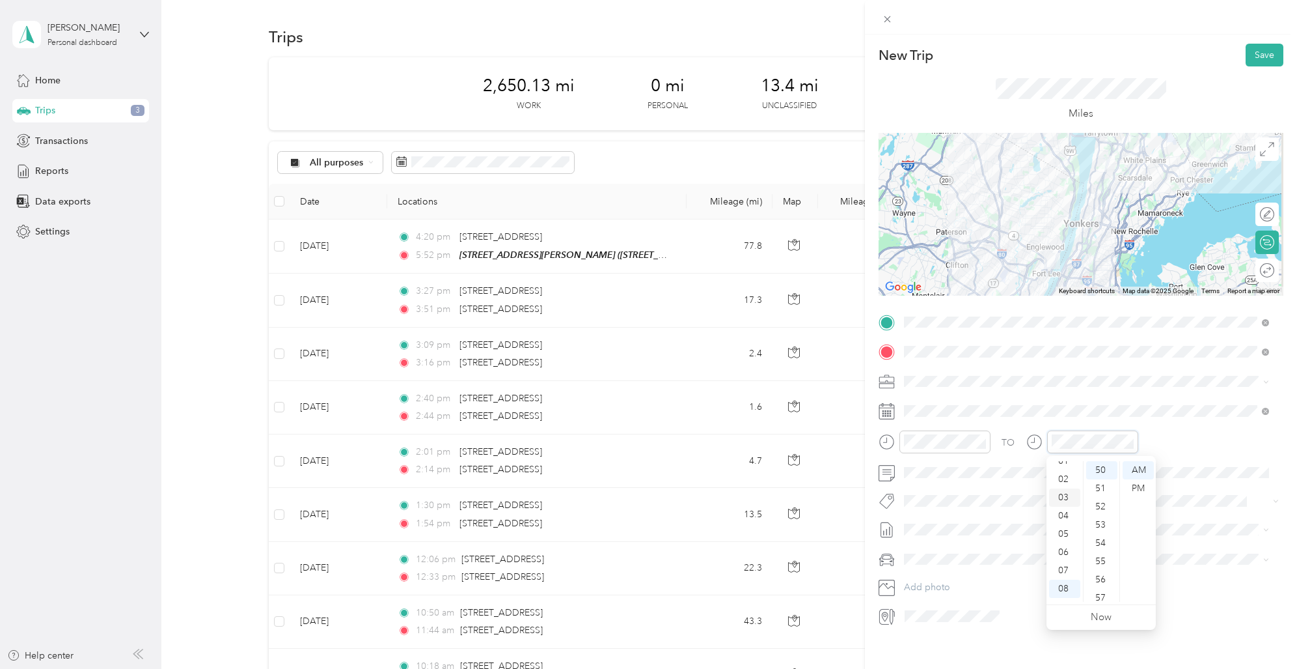
scroll to position [0, 0]
click at [1064, 468] on div "12" at bounding box center [1064, 470] width 31 height 18
click at [1103, 506] on div "17" at bounding box center [1101, 511] width 31 height 18
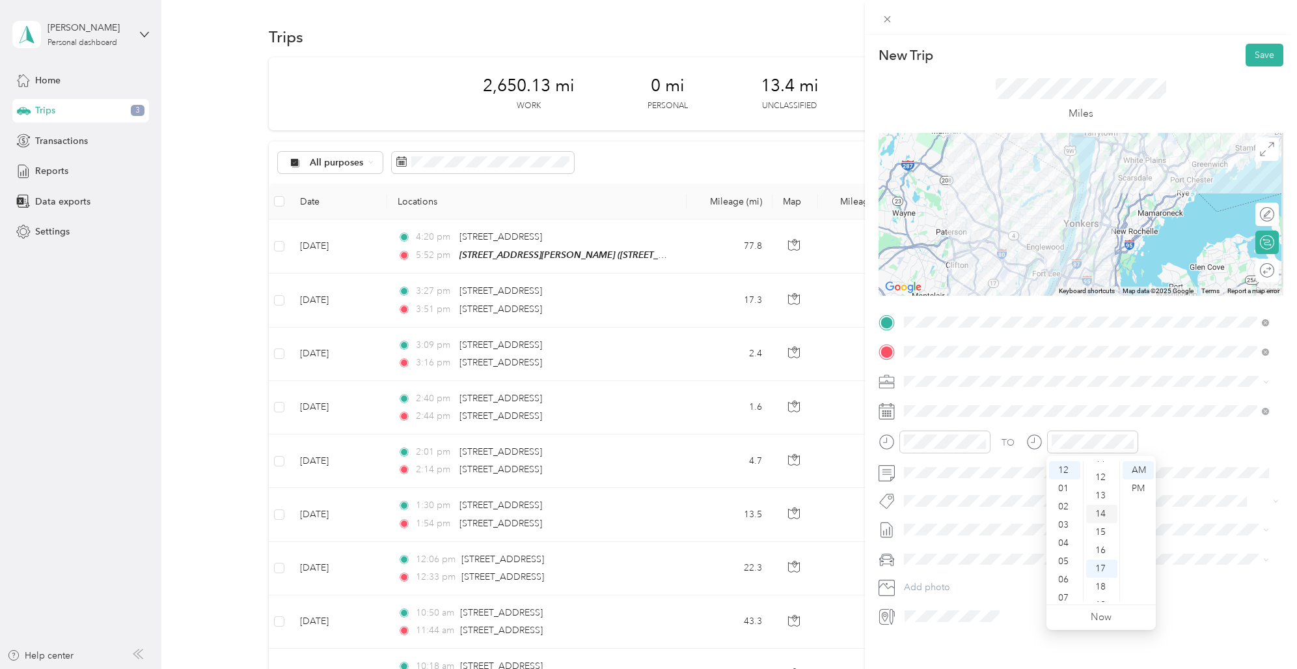
click at [1102, 512] on div "14" at bounding box center [1101, 513] width 31 height 18
click at [1102, 475] on div "12" at bounding box center [1101, 475] width 31 height 18
click at [1208, 633] on div "New Trip Save This trip cannot be edited because it is either under review, app…" at bounding box center [1081, 369] width 432 height 669
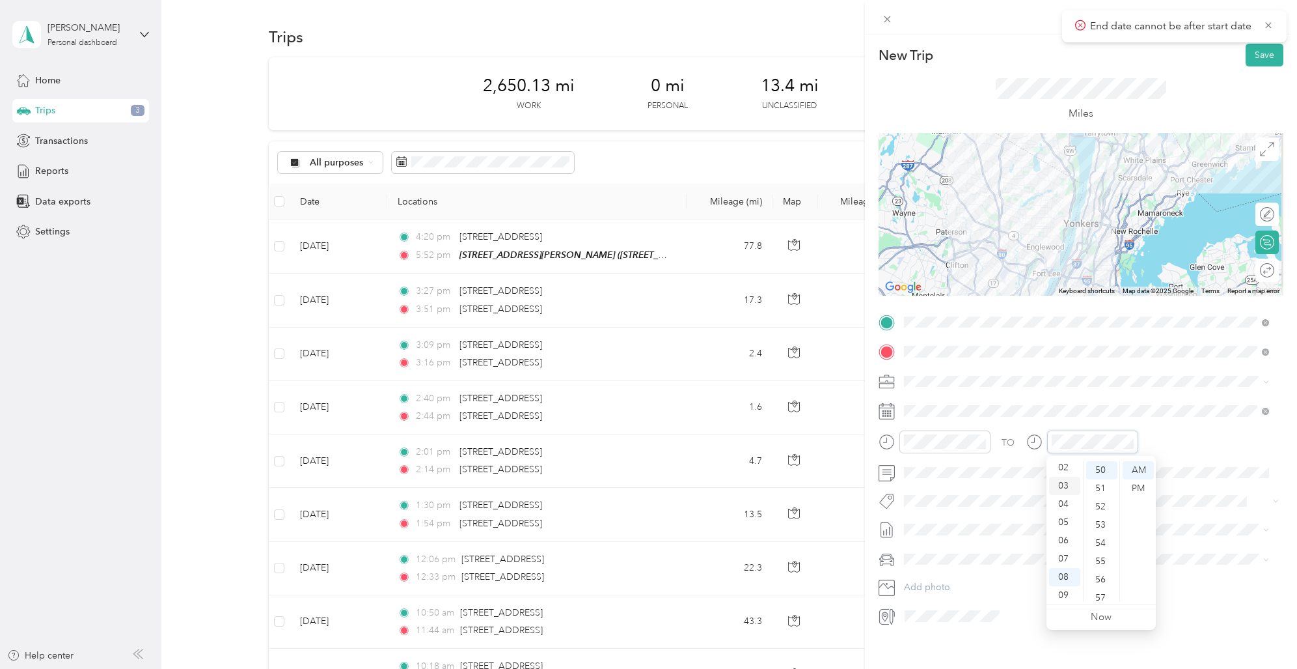
scroll to position [0, 0]
click at [1064, 465] on div "12" at bounding box center [1064, 470] width 31 height 18
click at [1101, 473] on div "11" at bounding box center [1101, 476] width 31 height 18
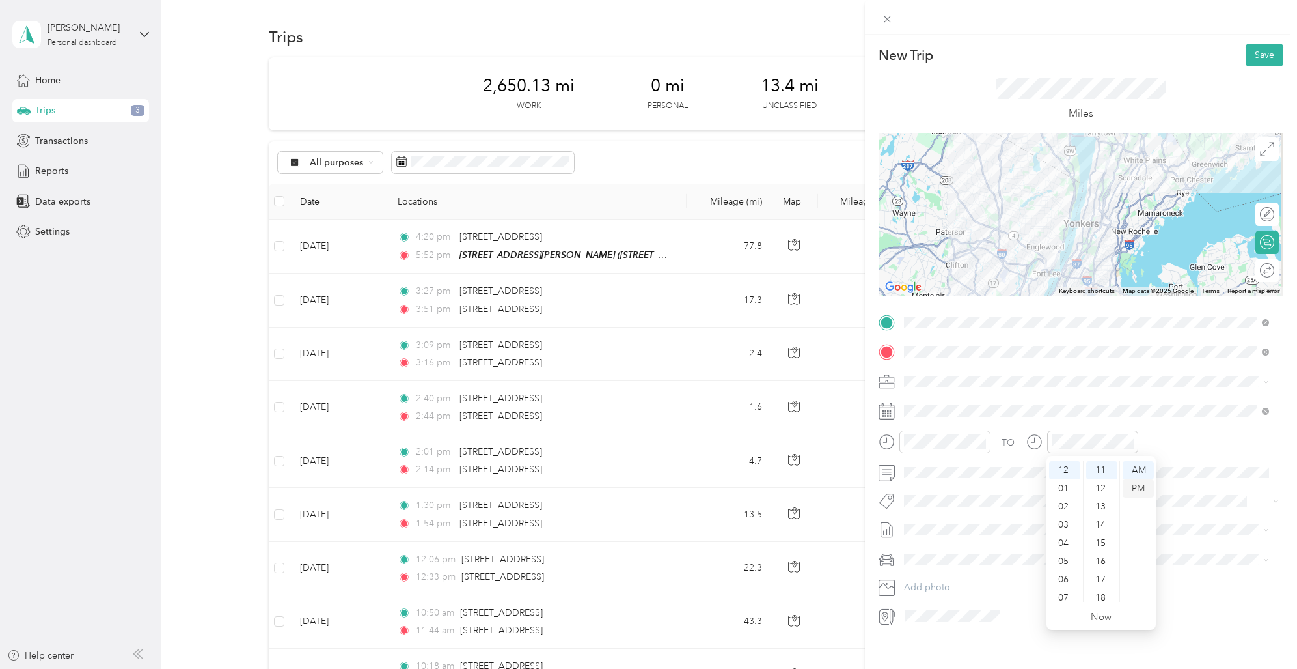
click at [1135, 484] on div "PM" at bounding box center [1138, 488] width 31 height 18
click at [1200, 668] on div "New Trip Save This trip cannot be edited because it is either under review, app…" at bounding box center [645, 669] width 1291 height 0
click at [1254, 53] on button "Save" at bounding box center [1265, 55] width 38 height 23
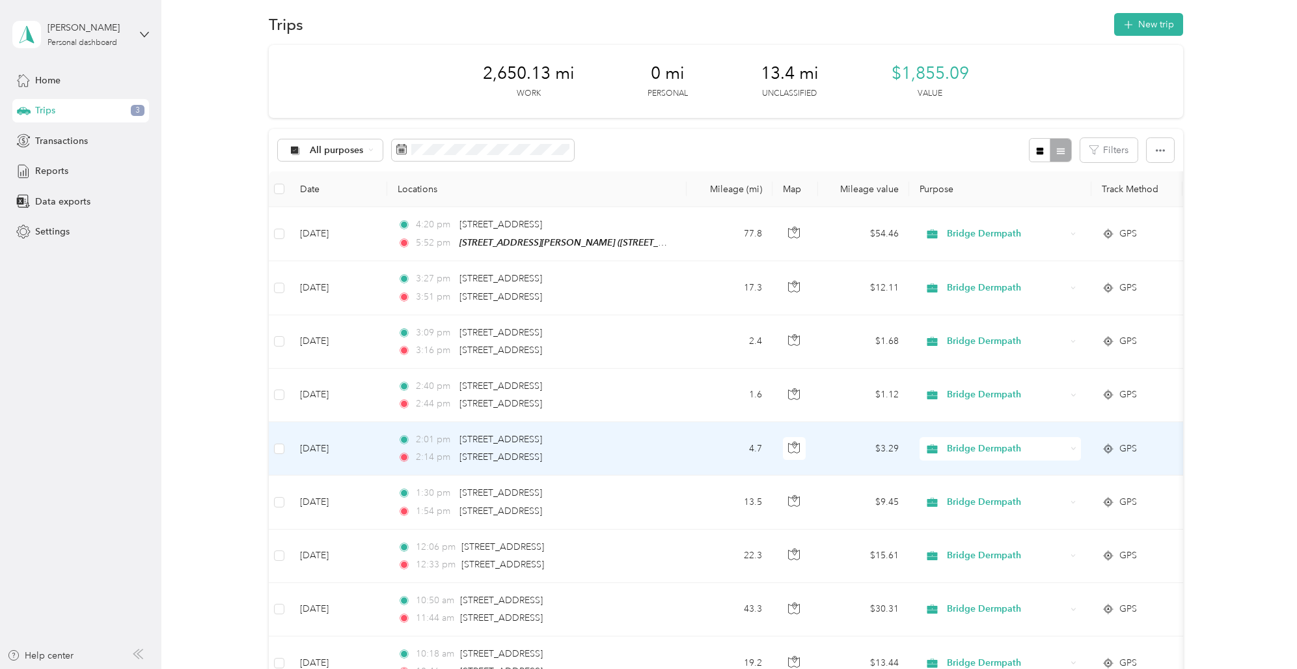
scroll to position [0, 0]
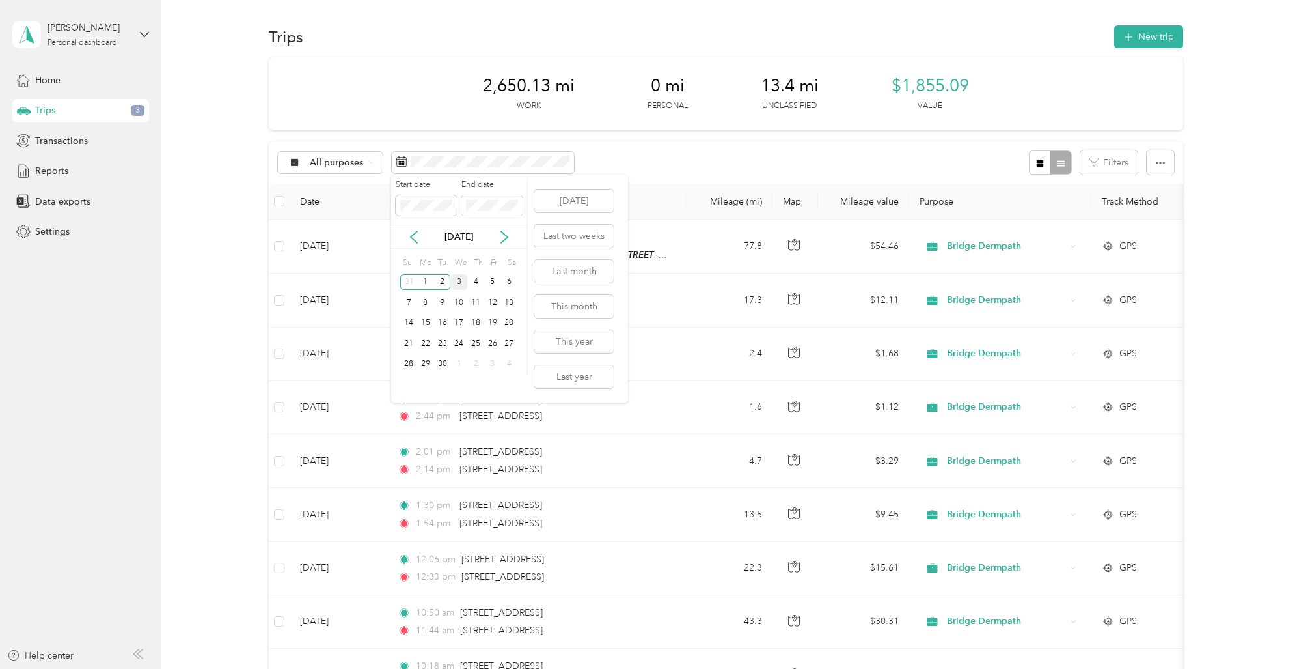
click at [457, 281] on div "3" at bounding box center [458, 282] width 17 height 16
click at [458, 280] on div "3" at bounding box center [458, 282] width 17 height 16
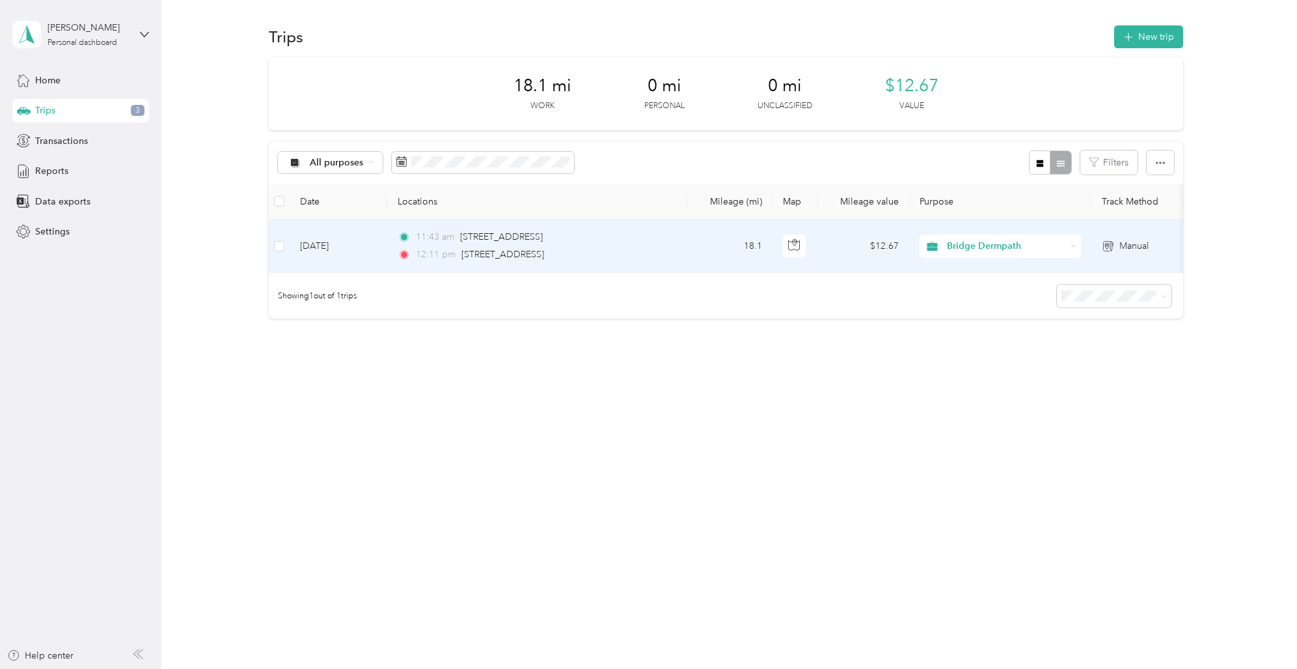
click at [622, 243] on div "11:43 am [STREET_ADDRESS]" at bounding box center [534, 237] width 273 height 14
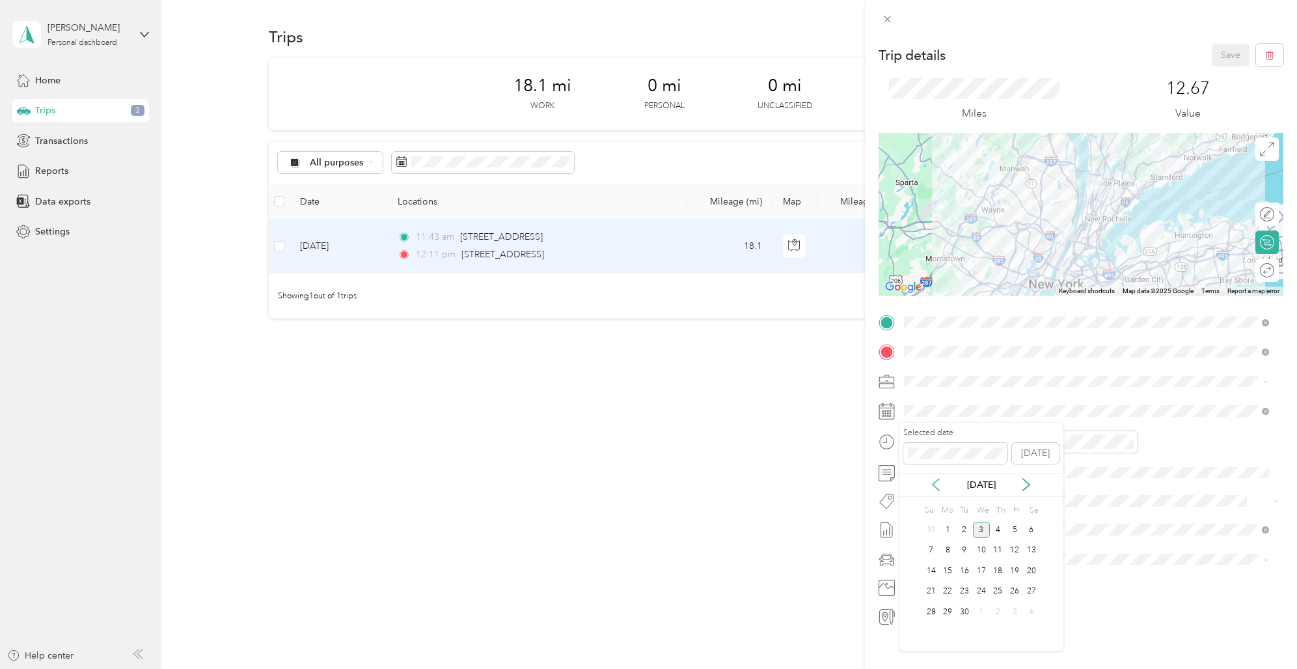
click at [936, 483] on icon at bounding box center [936, 484] width 13 height 13
click at [1014, 546] on div "8" at bounding box center [1014, 550] width 17 height 16
click at [1224, 51] on button "Save" at bounding box center [1231, 55] width 38 height 23
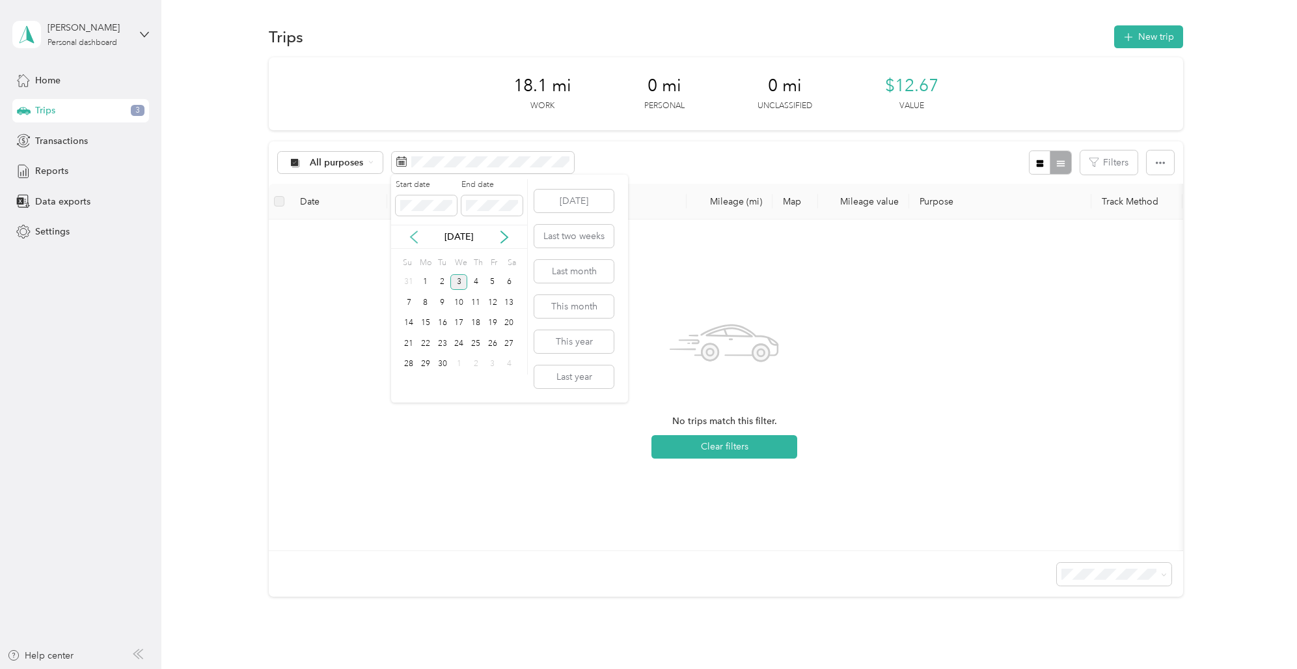
click at [415, 234] on icon at bounding box center [413, 236] width 13 height 13
click at [493, 279] on div "1" at bounding box center [492, 282] width 17 height 16
click at [409, 383] on div "31" at bounding box center [408, 384] width 17 height 16
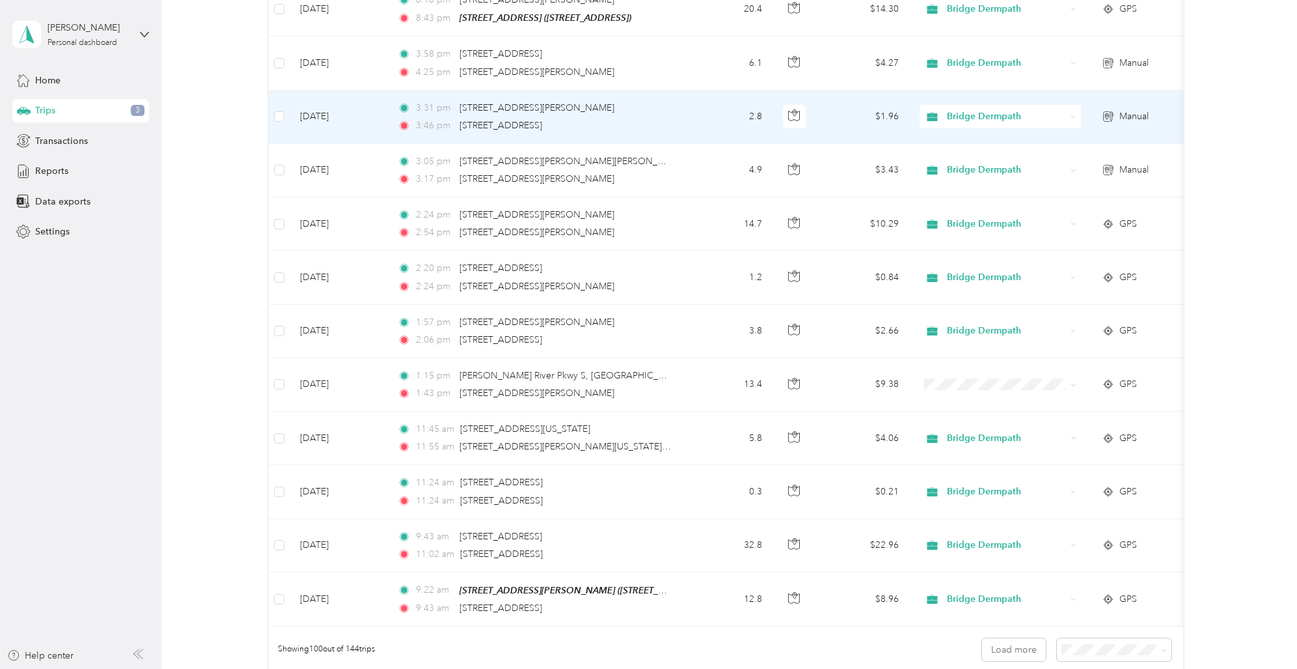
scroll to position [5141, 0]
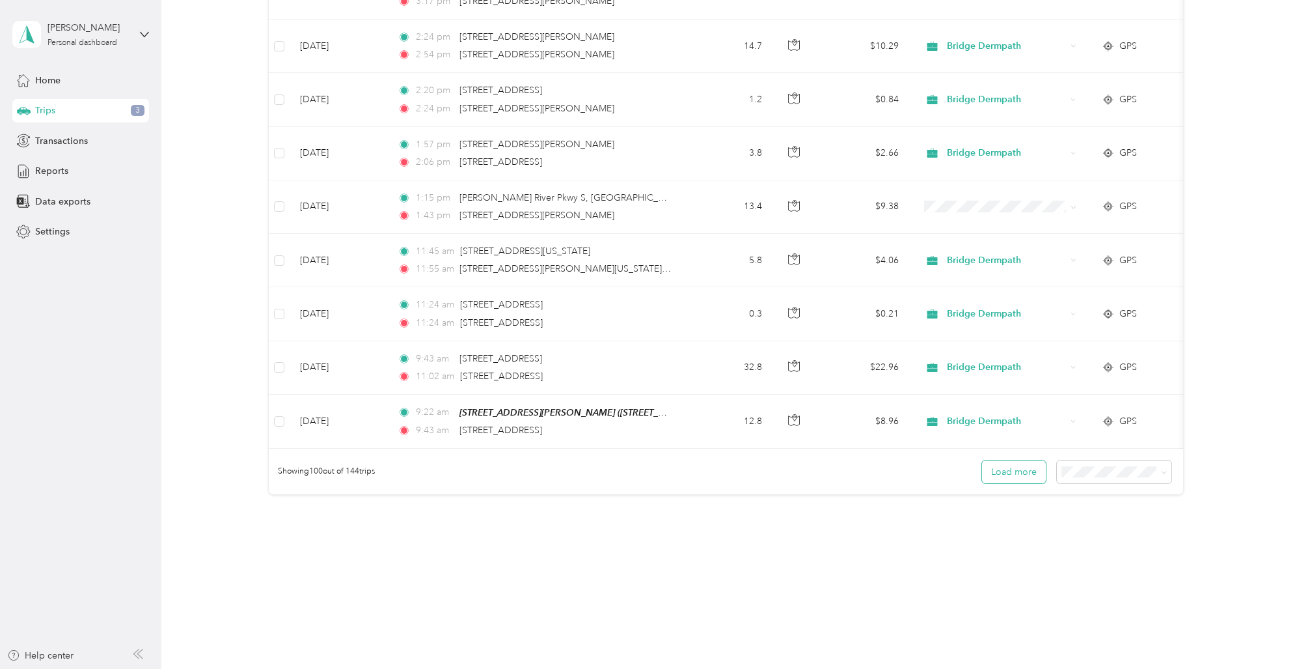
click at [997, 468] on button "Load more" at bounding box center [1014, 471] width 64 height 23
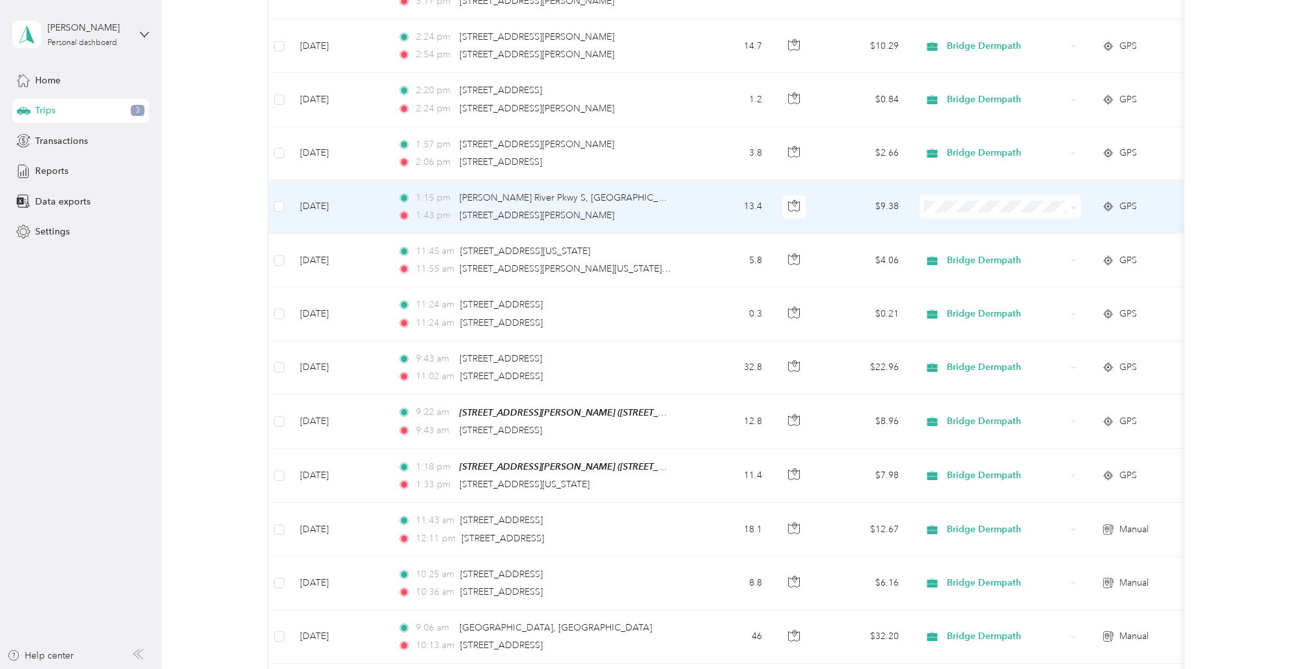
click at [982, 214] on span "Bridge Dermpath" at bounding box center [1012, 216] width 120 height 14
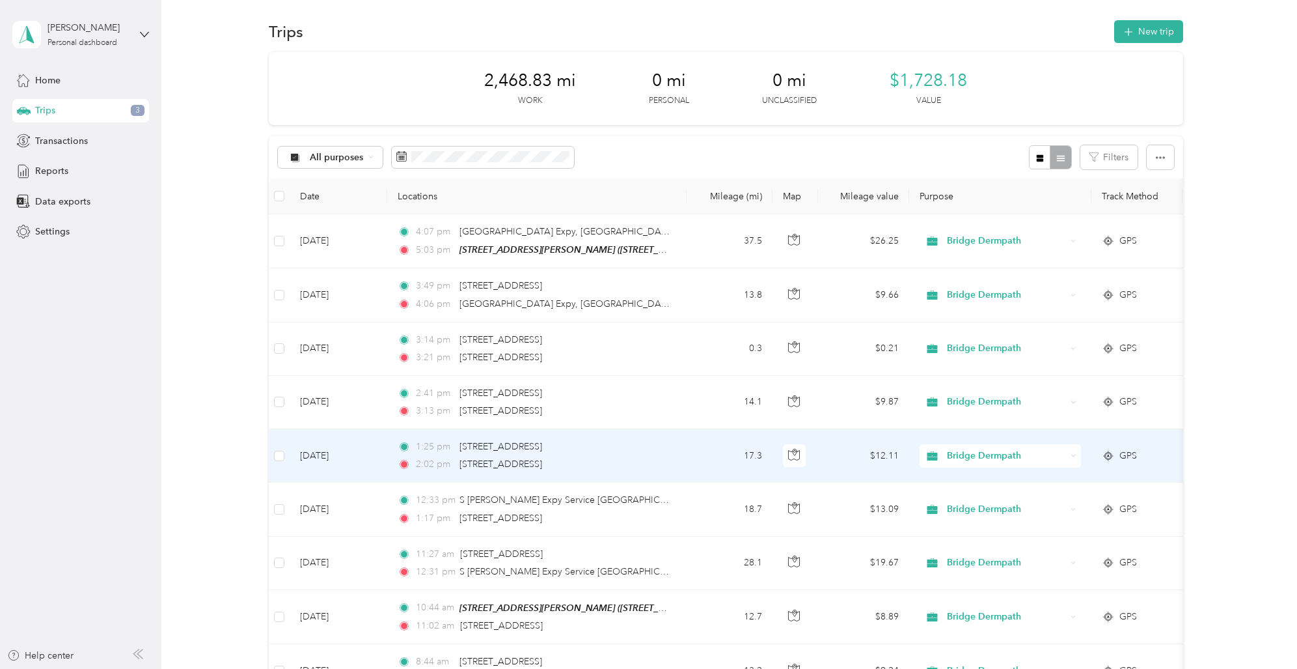
scroll to position [0, 0]
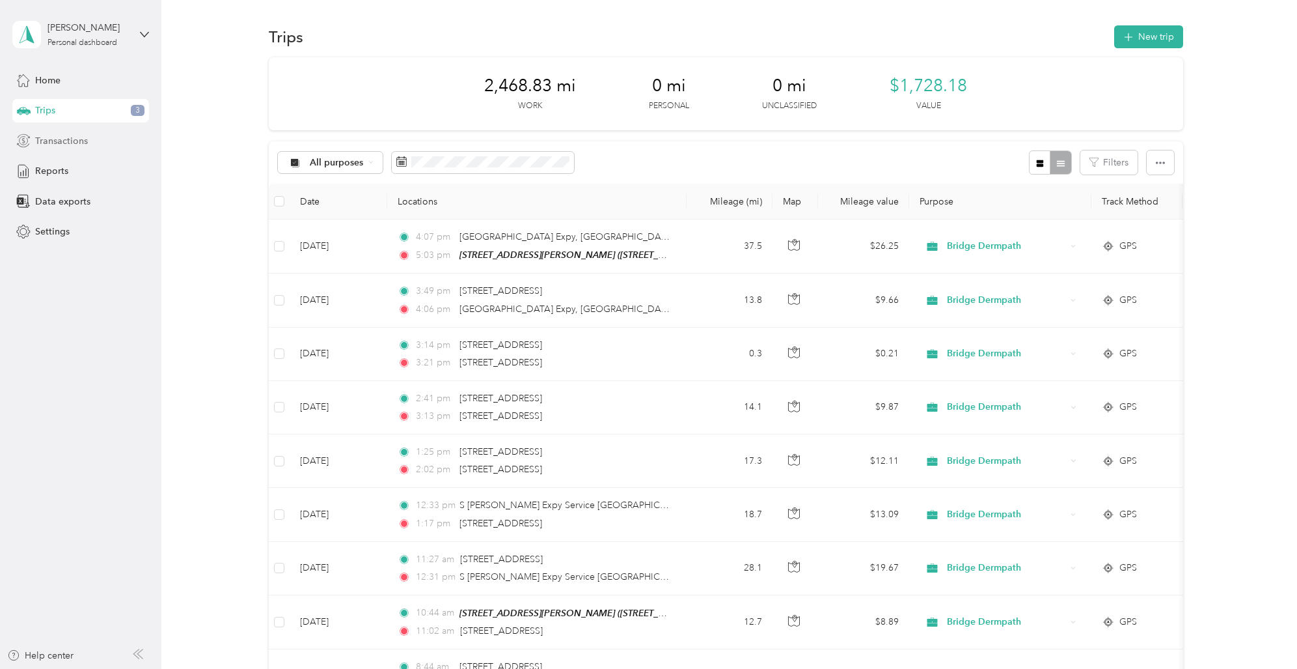
click at [62, 139] on span "Transactions" at bounding box center [61, 141] width 53 height 14
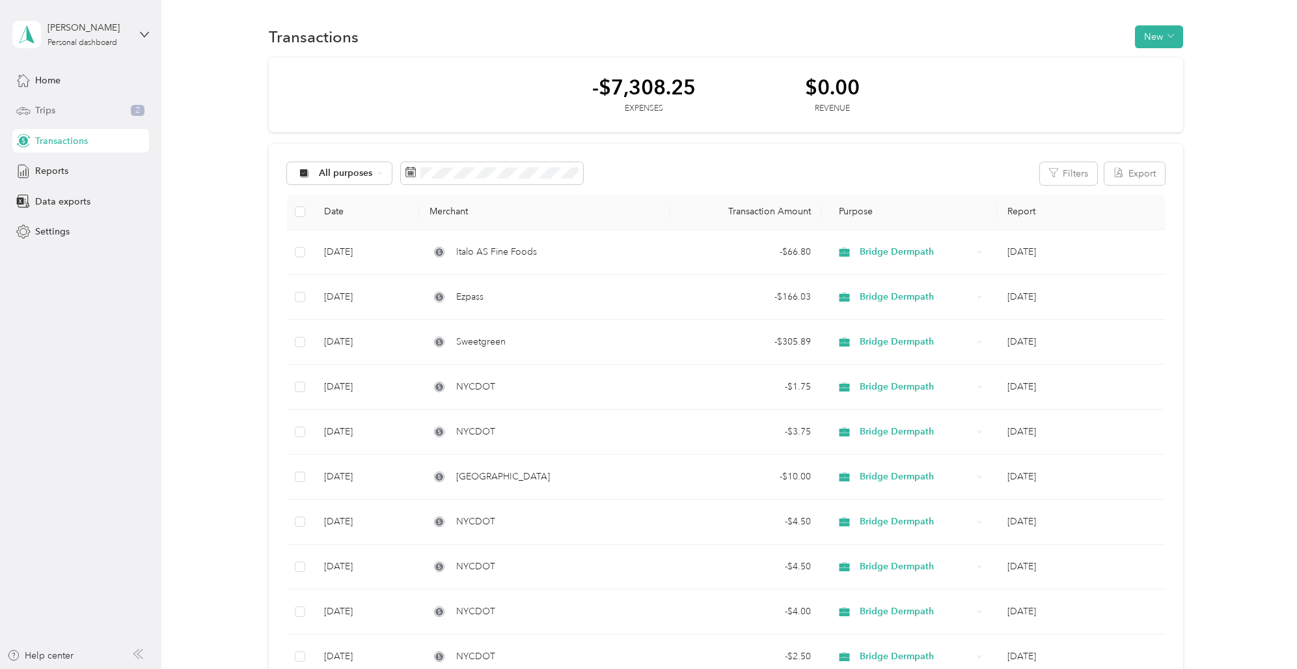
click at [71, 110] on div "Trips 2" at bounding box center [80, 110] width 137 height 23
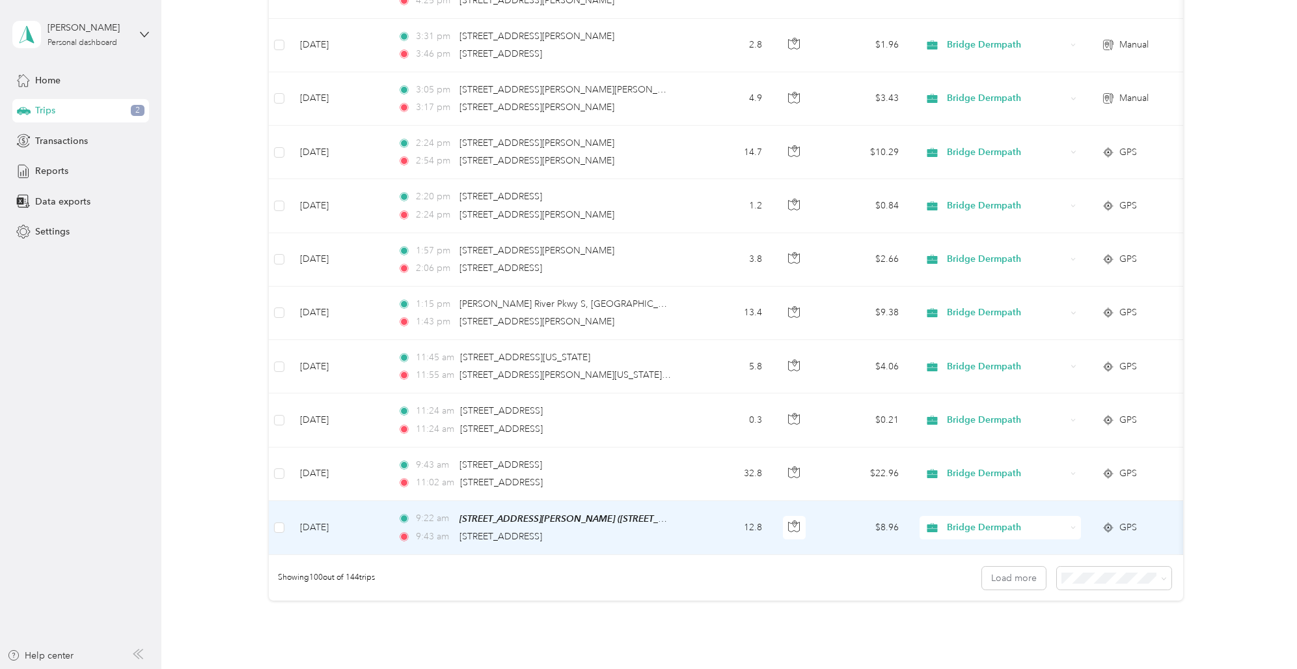
scroll to position [5141, 0]
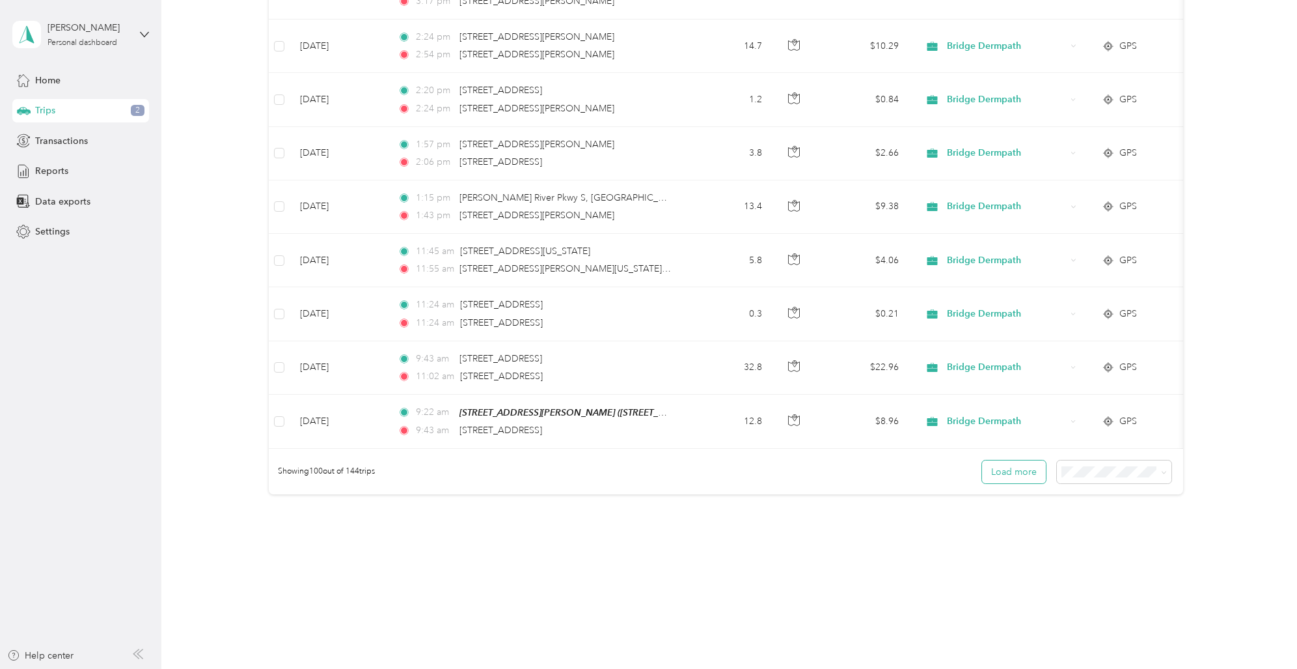
click at [1004, 466] on button "Load more" at bounding box center [1014, 471] width 64 height 23
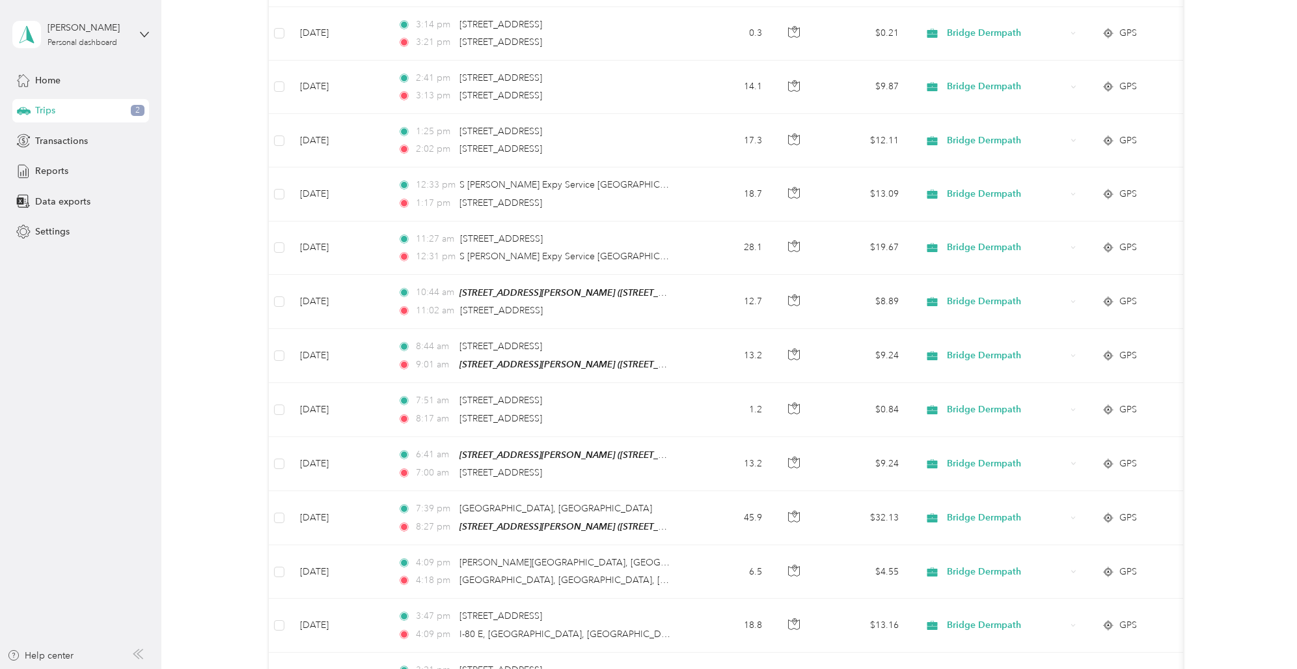
scroll to position [0, 0]
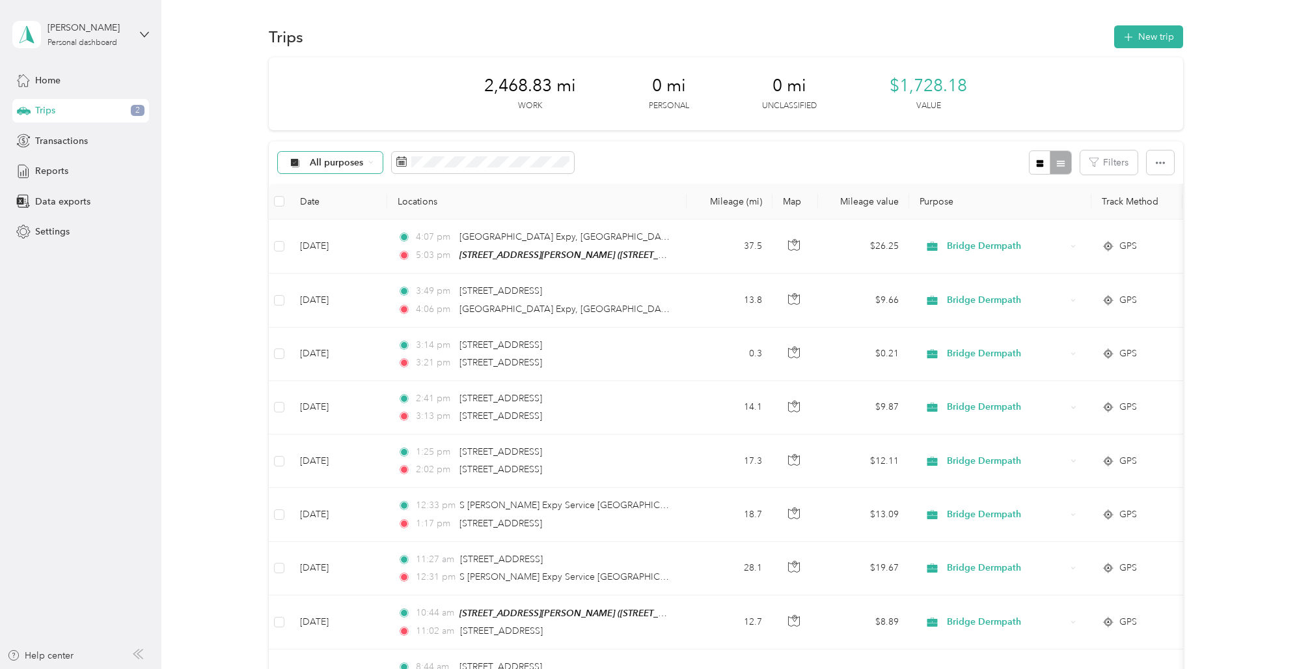
click at [331, 158] on span "All purposes" at bounding box center [337, 162] width 54 height 9
click at [326, 206] on span "Unclassified" at bounding box center [347, 209] width 74 height 14
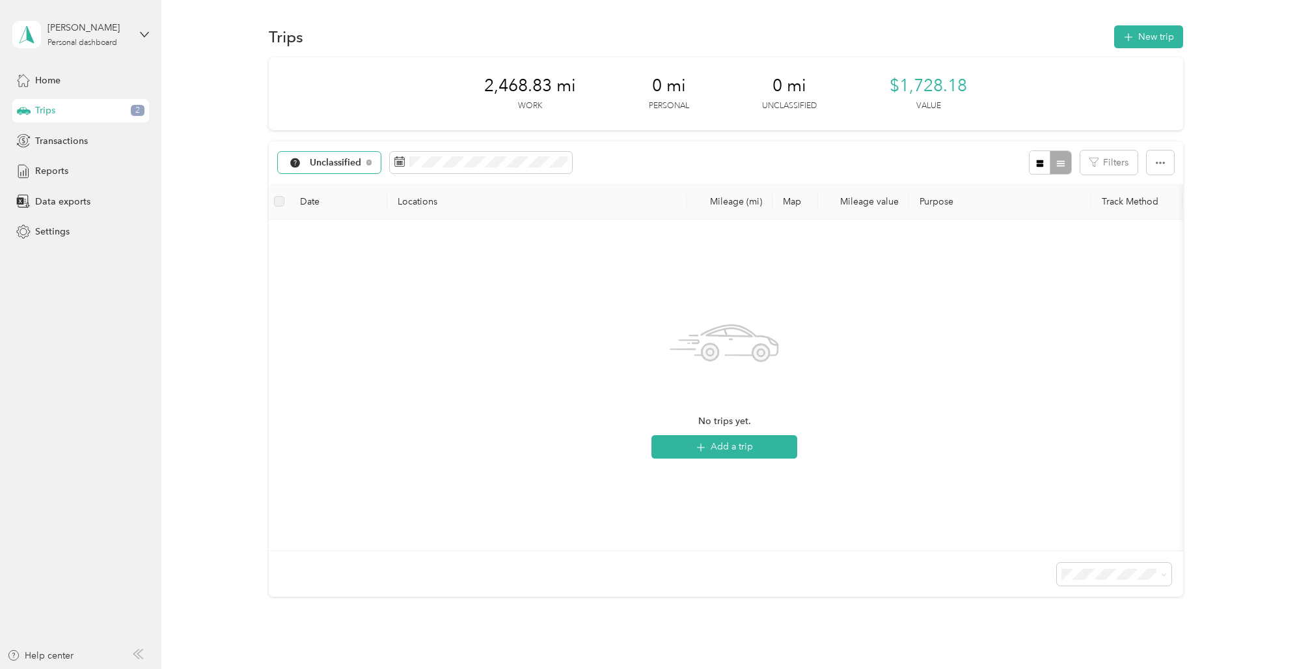
click at [338, 158] on span "Unclassified" at bounding box center [336, 162] width 52 height 9
click at [337, 182] on span "All purposes" at bounding box center [347, 186] width 74 height 14
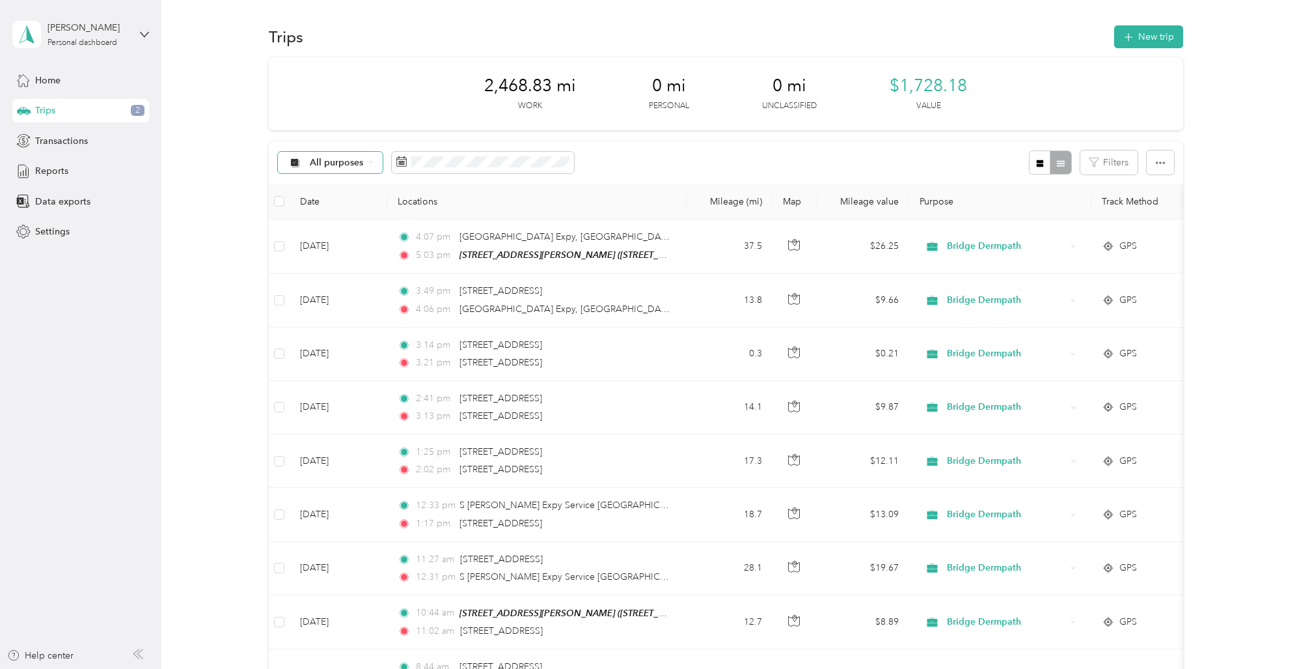
click at [340, 162] on span "All purposes" at bounding box center [337, 162] width 54 height 9
click at [345, 230] on span "Bridge Dermpath" at bounding box center [347, 232] width 74 height 14
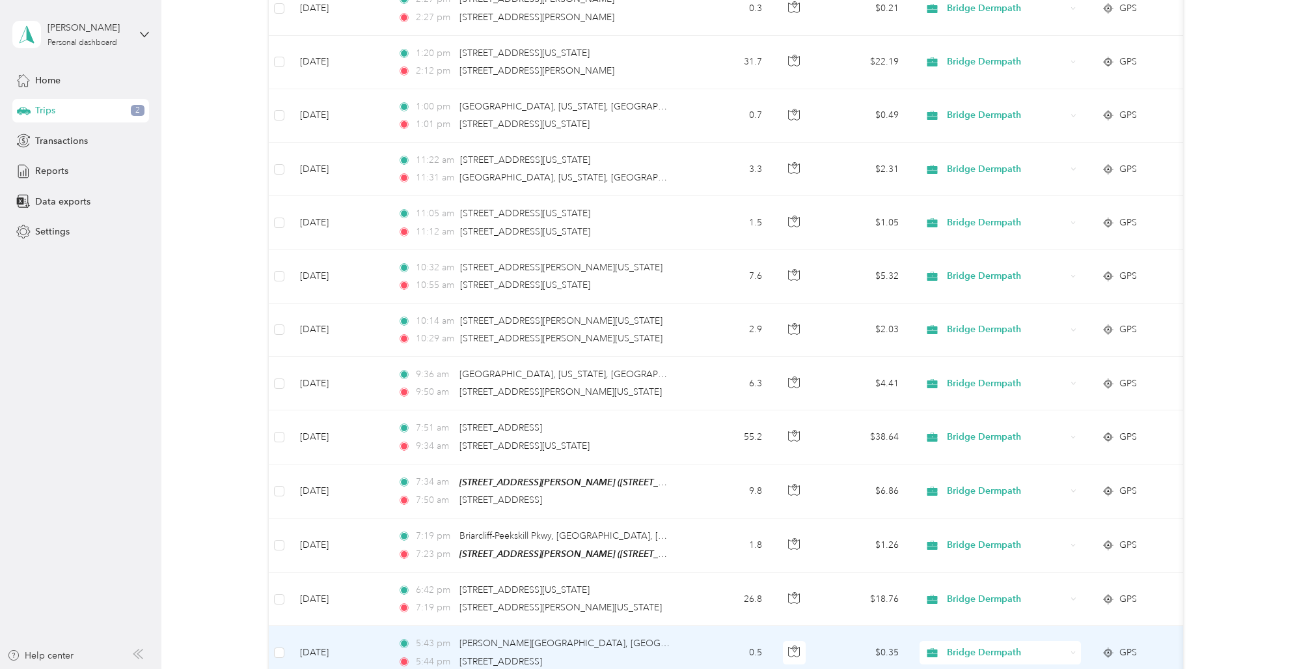
scroll to position [5141, 0]
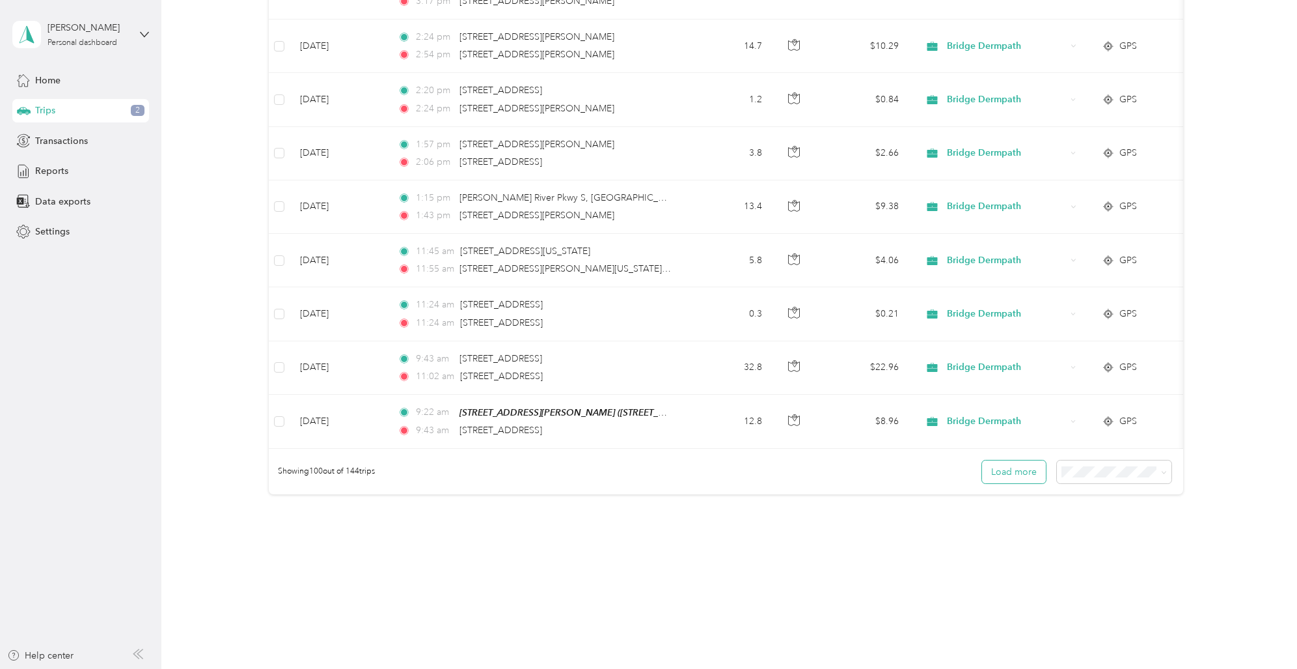
click at [1023, 460] on button "Load more" at bounding box center [1014, 471] width 64 height 23
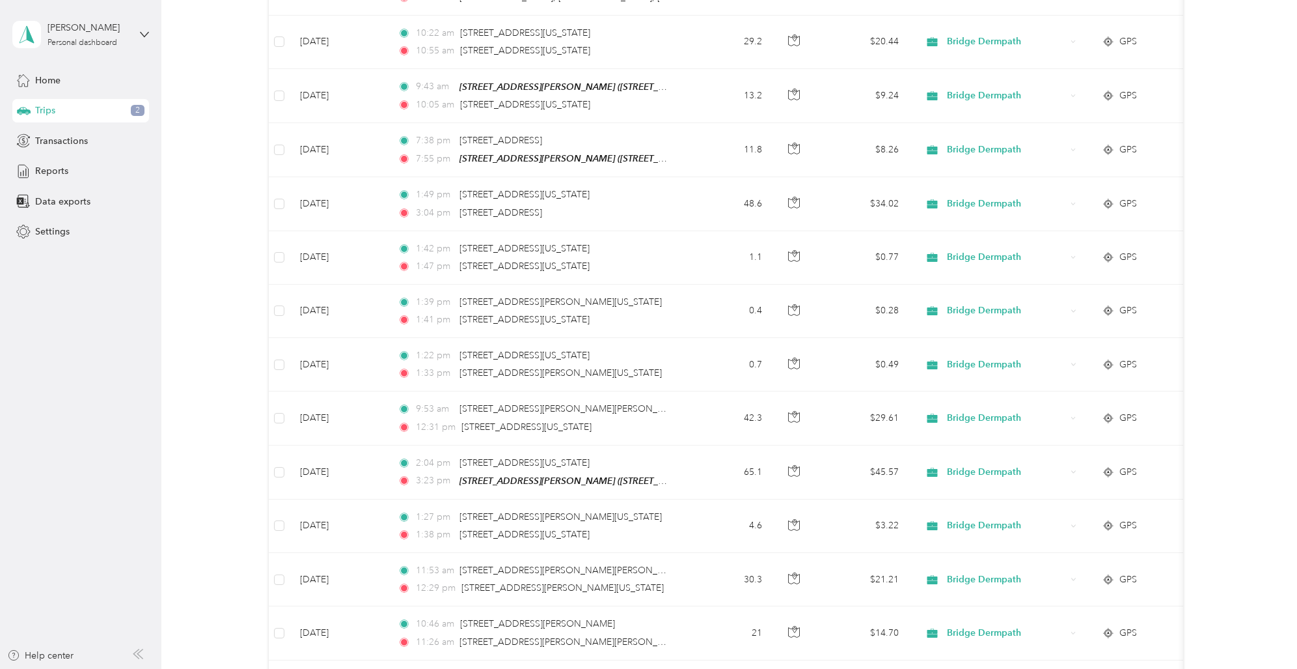
scroll to position [1152, 0]
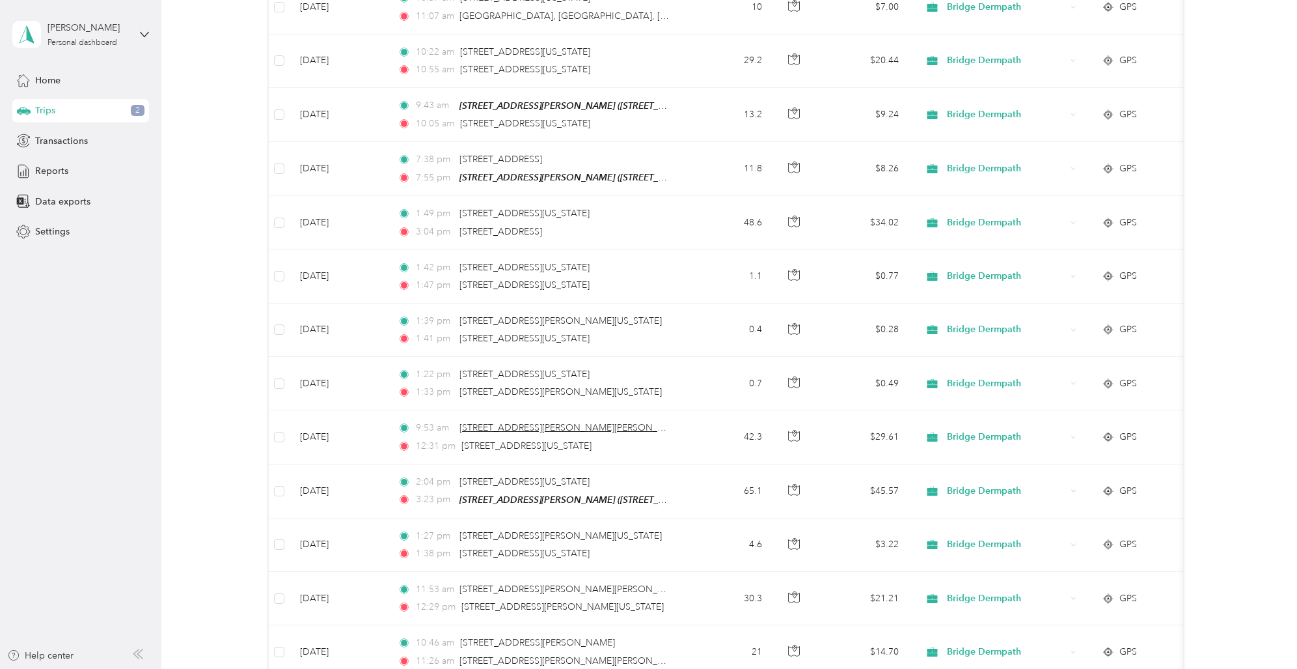
click at [573, 427] on span "[STREET_ADDRESS][PERSON_NAME][PERSON_NAME]" at bounding box center [573, 427] width 227 height 11
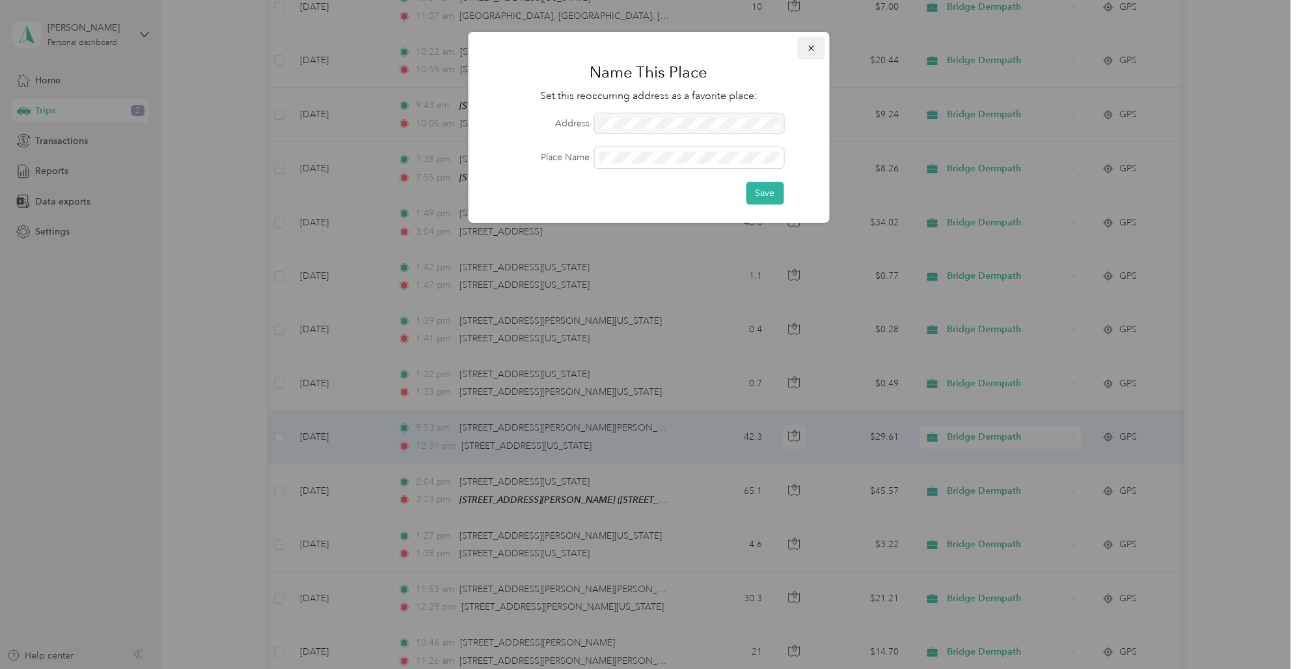
click at [810, 45] on icon "button" at bounding box center [811, 48] width 9 height 9
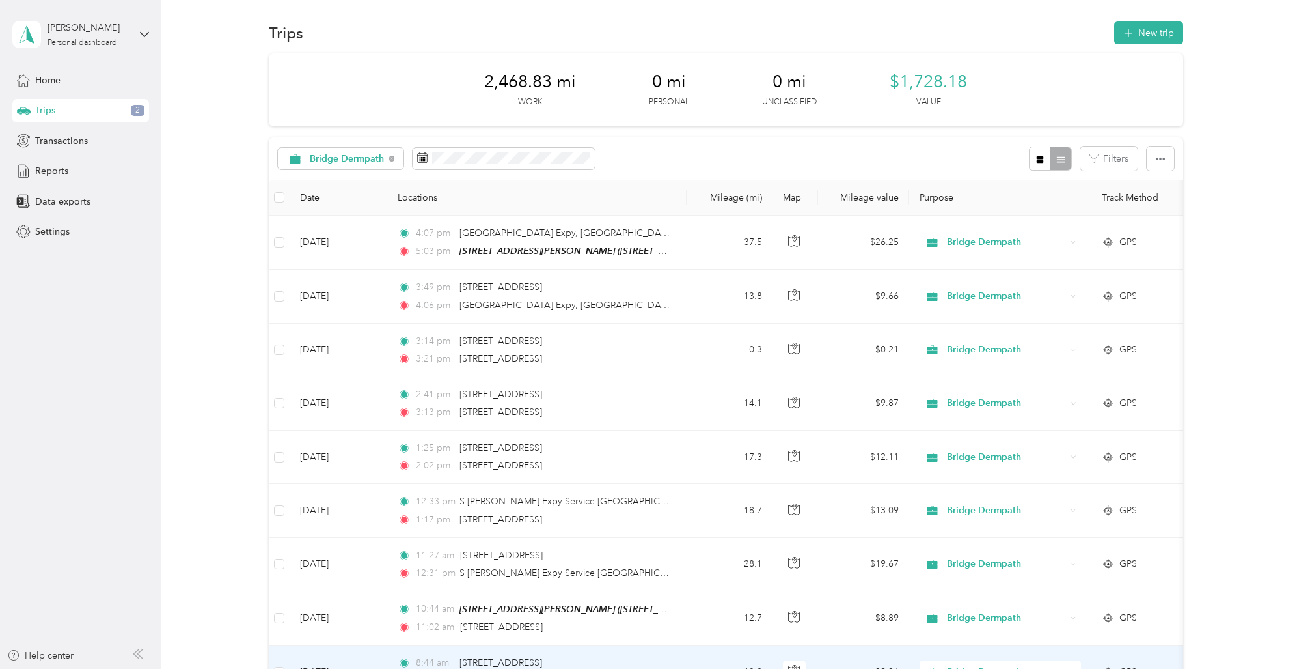
scroll to position [0, 0]
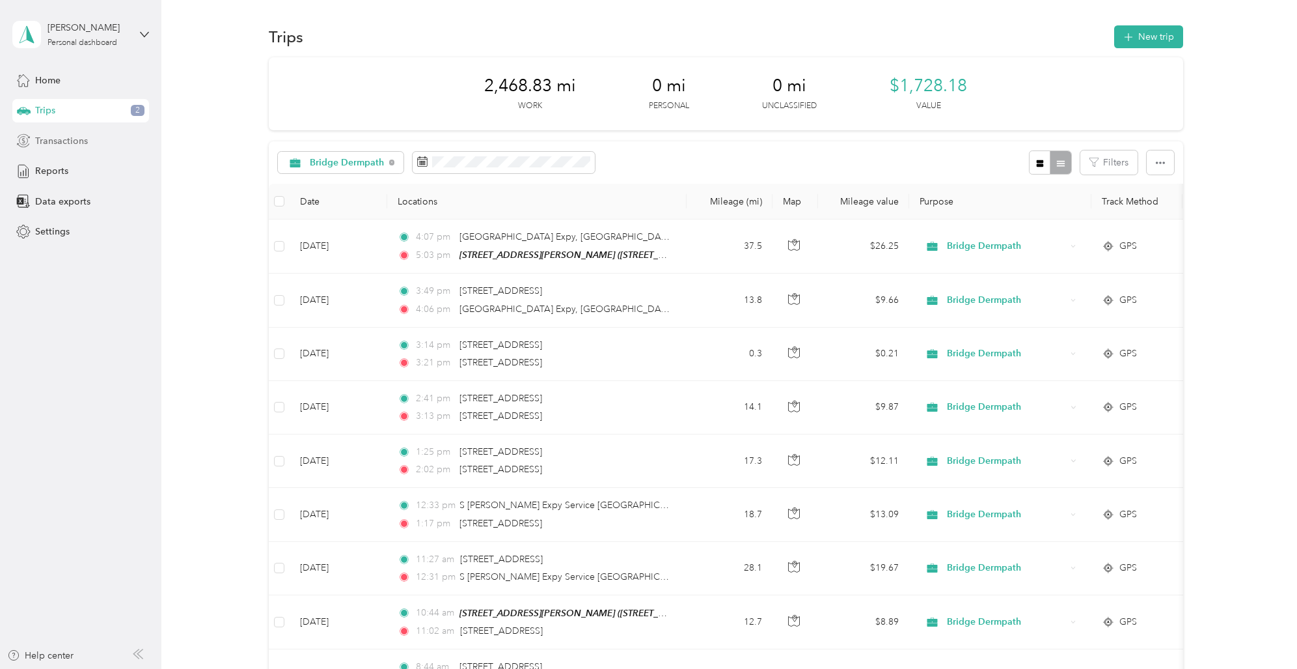
click at [95, 141] on div "Transactions" at bounding box center [80, 140] width 137 height 23
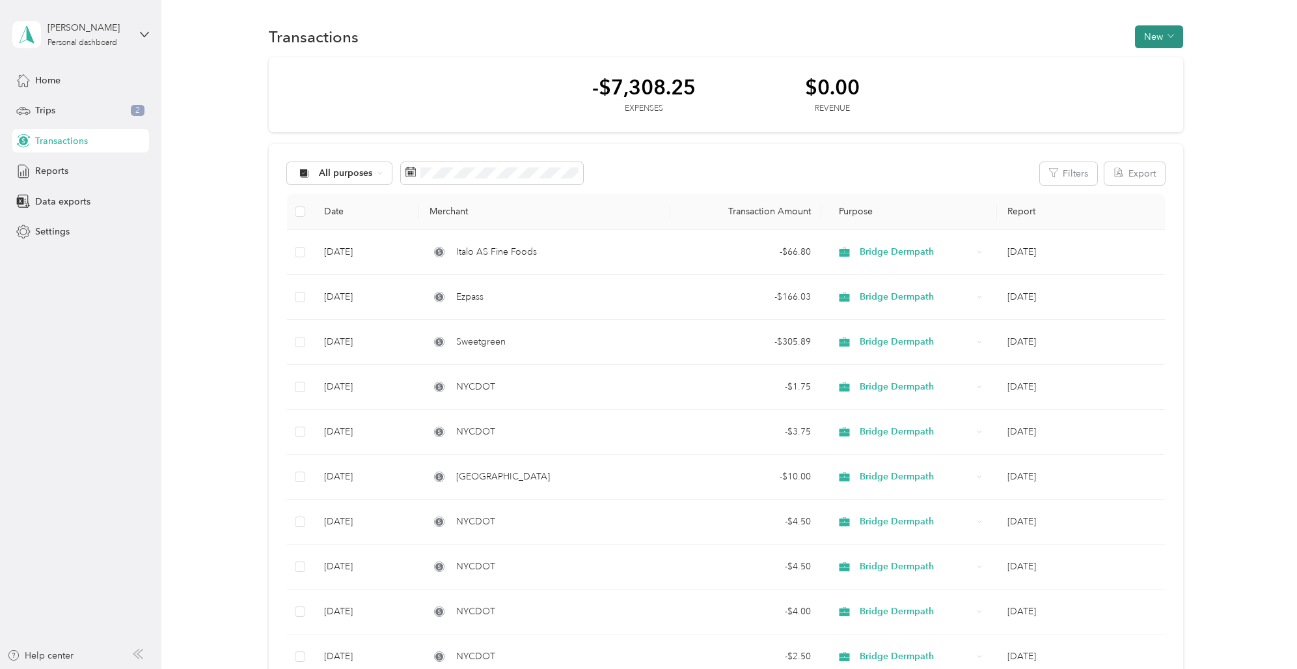
click at [1151, 33] on button "New" at bounding box center [1159, 36] width 48 height 23
click at [1153, 59] on span "Expense" at bounding box center [1153, 62] width 35 height 14
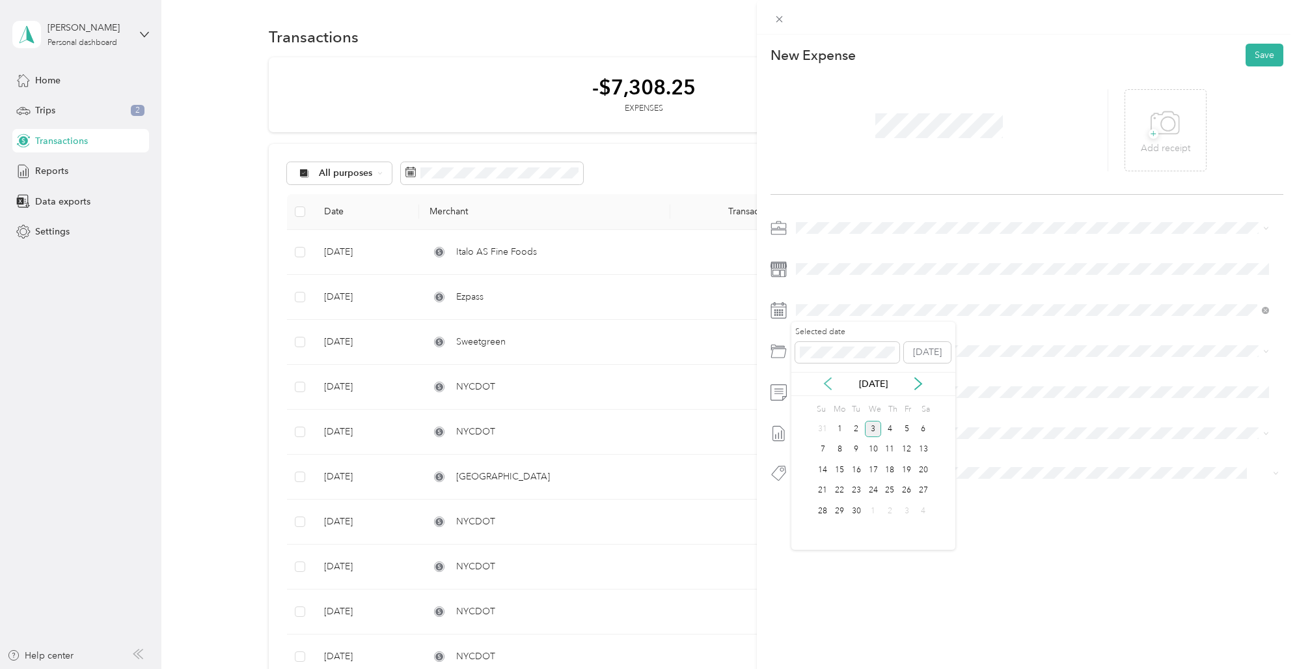
click at [823, 380] on icon at bounding box center [827, 383] width 13 height 13
click at [821, 531] on div "31" at bounding box center [823, 531] width 17 height 16
click at [873, 448] on span "Parking Fees And Tolls" at bounding box center [877, 448] width 92 height 11
click at [1258, 50] on button "Save" at bounding box center [1265, 55] width 38 height 23
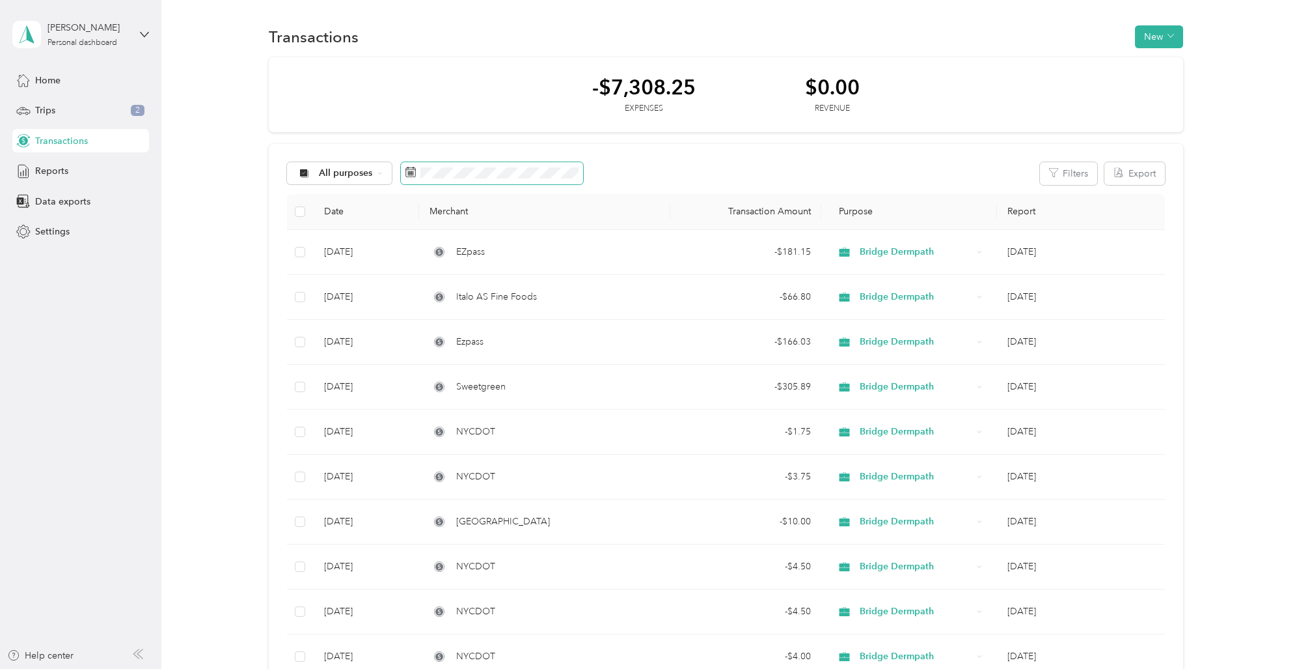
click at [412, 170] on icon at bounding box center [411, 170] width 10 height 0
click at [424, 245] on icon at bounding box center [423, 247] width 13 height 13
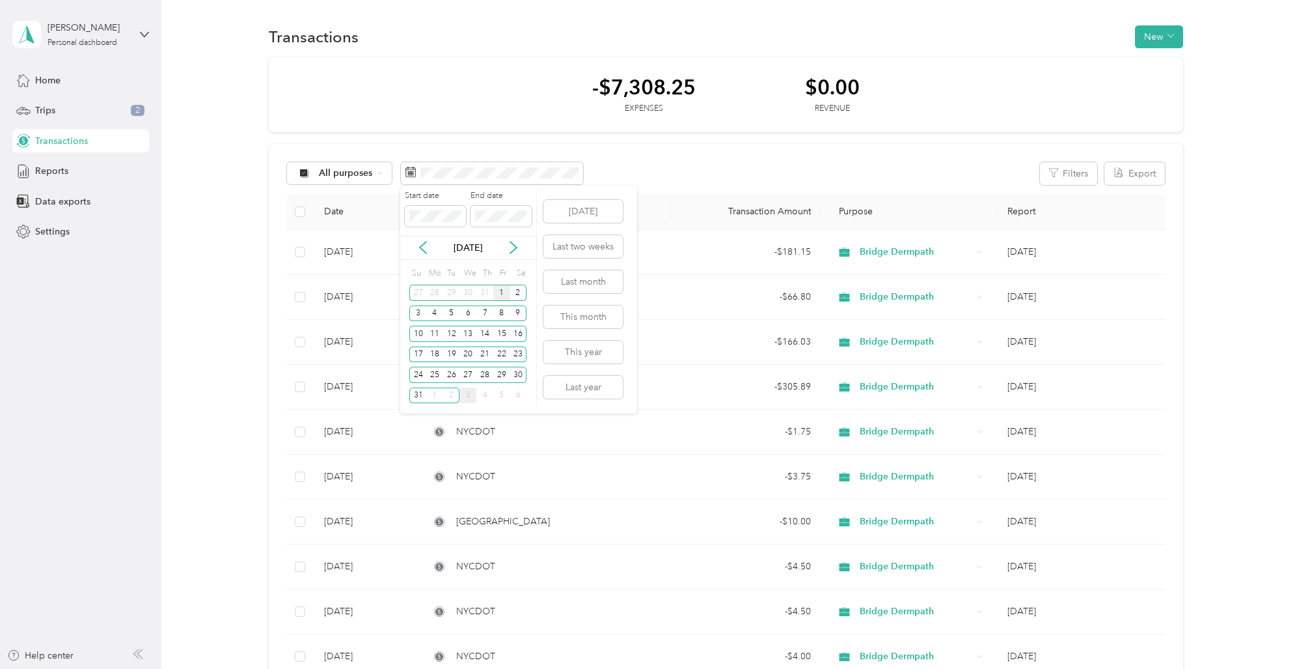
click at [499, 292] on div "1" at bounding box center [501, 292] width 17 height 16
click at [419, 392] on div "31" at bounding box center [417, 395] width 17 height 16
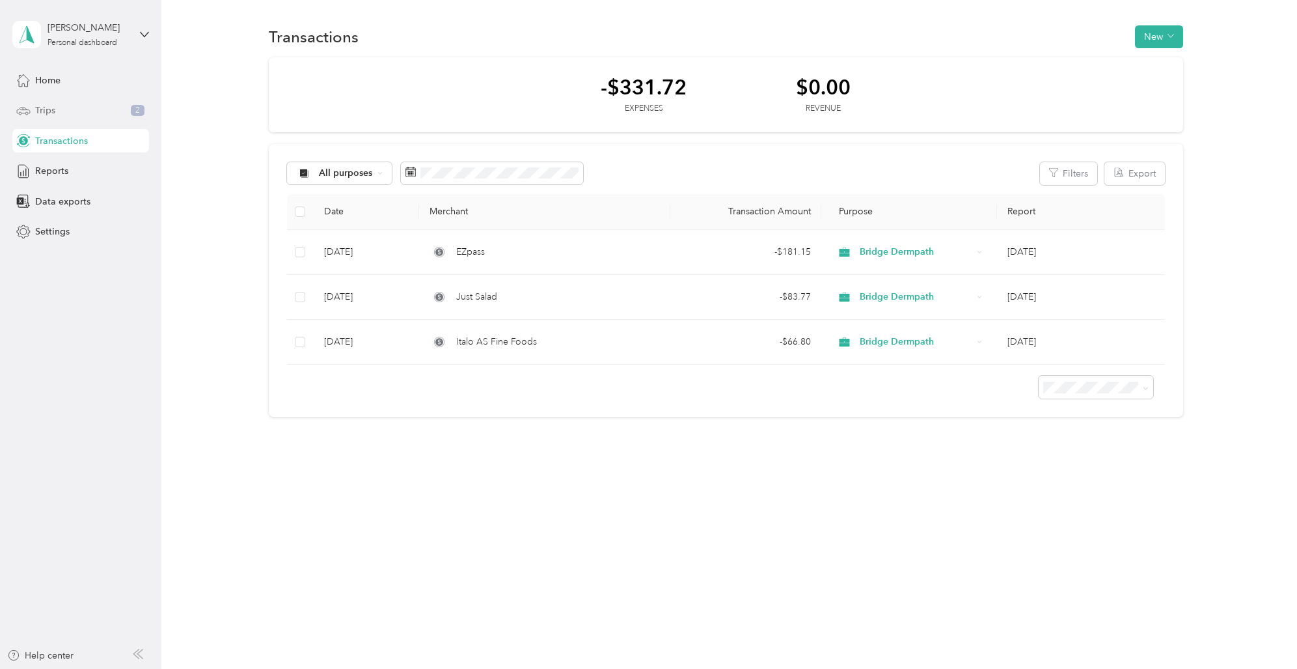
click at [128, 109] on div "Trips 2" at bounding box center [80, 110] width 137 height 23
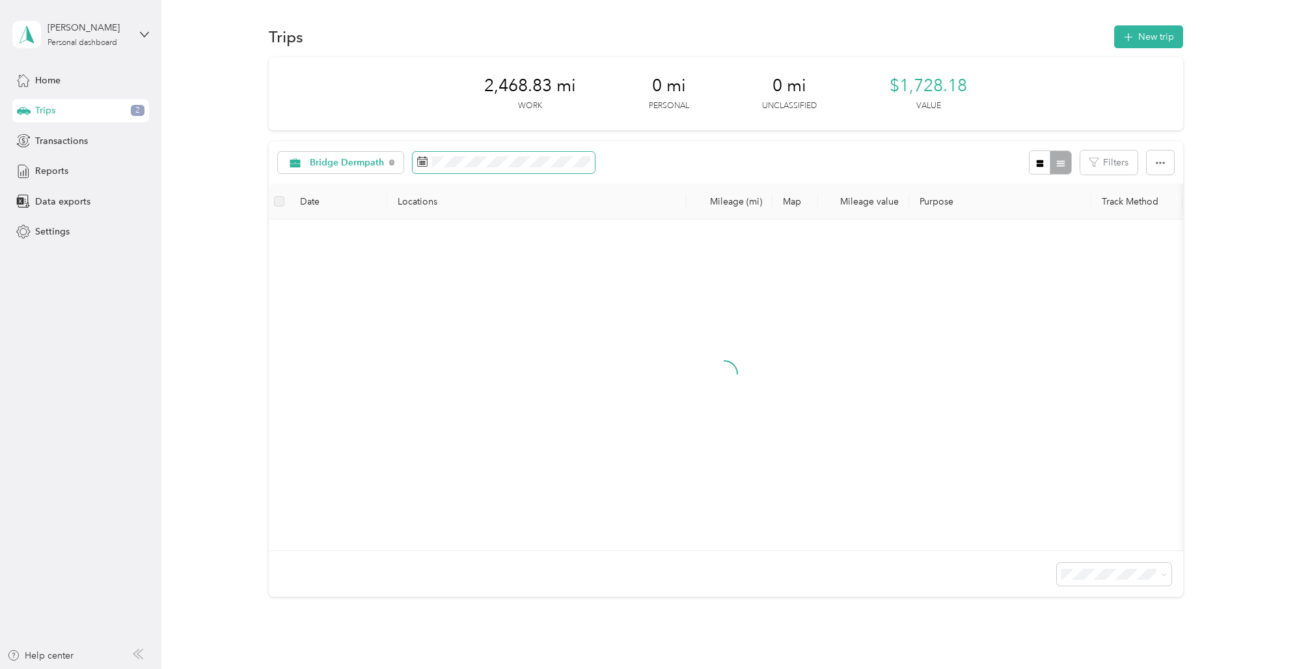
click at [421, 159] on icon at bounding box center [423, 159] width 10 height 0
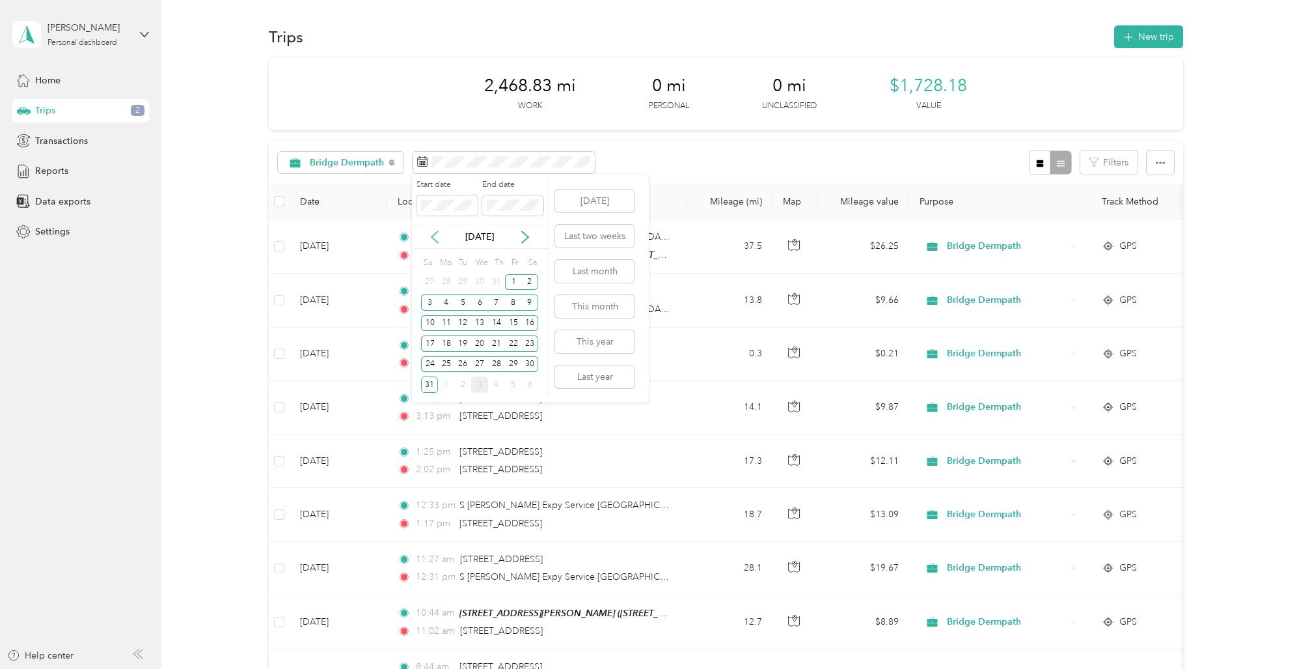
click at [434, 235] on icon at bounding box center [434, 236] width 13 height 13
click at [434, 234] on icon at bounding box center [435, 237] width 7 height 12
click at [495, 284] on div "1" at bounding box center [496, 282] width 17 height 16
click at [527, 241] on icon at bounding box center [525, 236] width 13 height 13
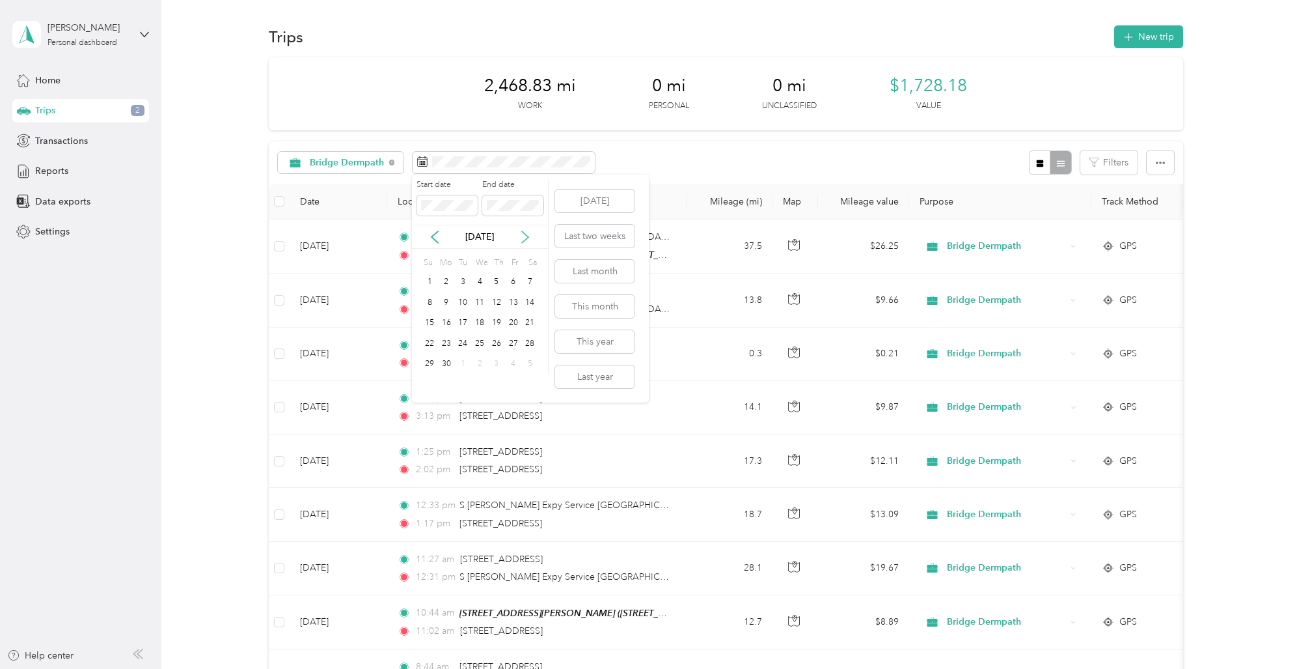
click at [527, 239] on icon at bounding box center [525, 236] width 13 height 13
click at [526, 239] on icon at bounding box center [525, 236] width 13 height 13
click at [526, 239] on icon at bounding box center [525, 237] width 7 height 12
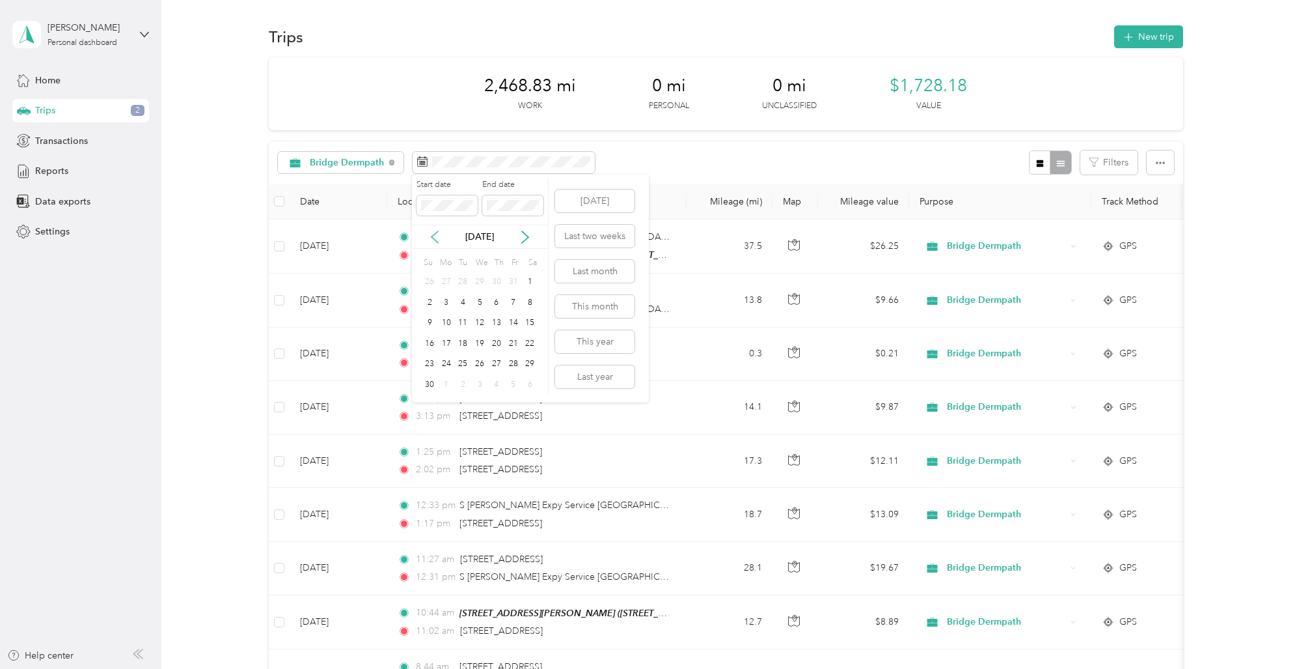
click at [432, 237] on icon at bounding box center [435, 237] width 7 height 12
click at [434, 236] on icon at bounding box center [434, 236] width 13 height 13
click at [483, 278] on div "3" at bounding box center [479, 282] width 17 height 16
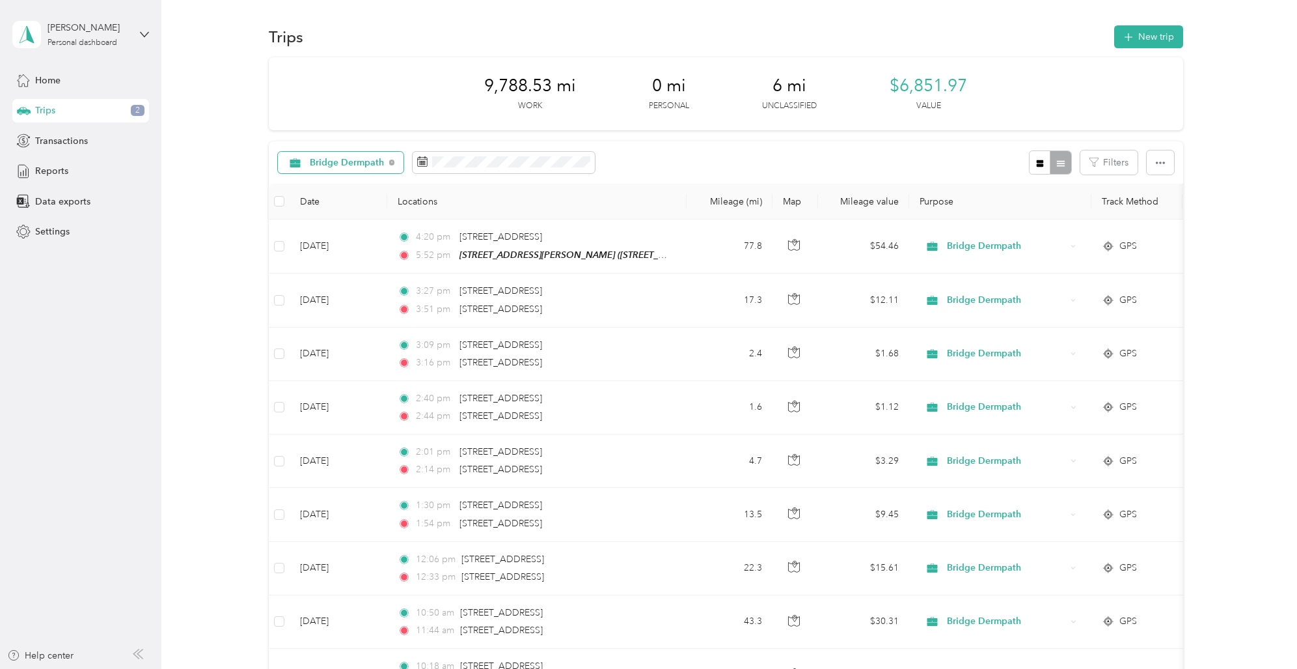
click at [337, 161] on span "Bridge Dermpath" at bounding box center [347, 162] width 75 height 9
click at [328, 204] on span "Unclassified" at bounding box center [355, 209] width 90 height 14
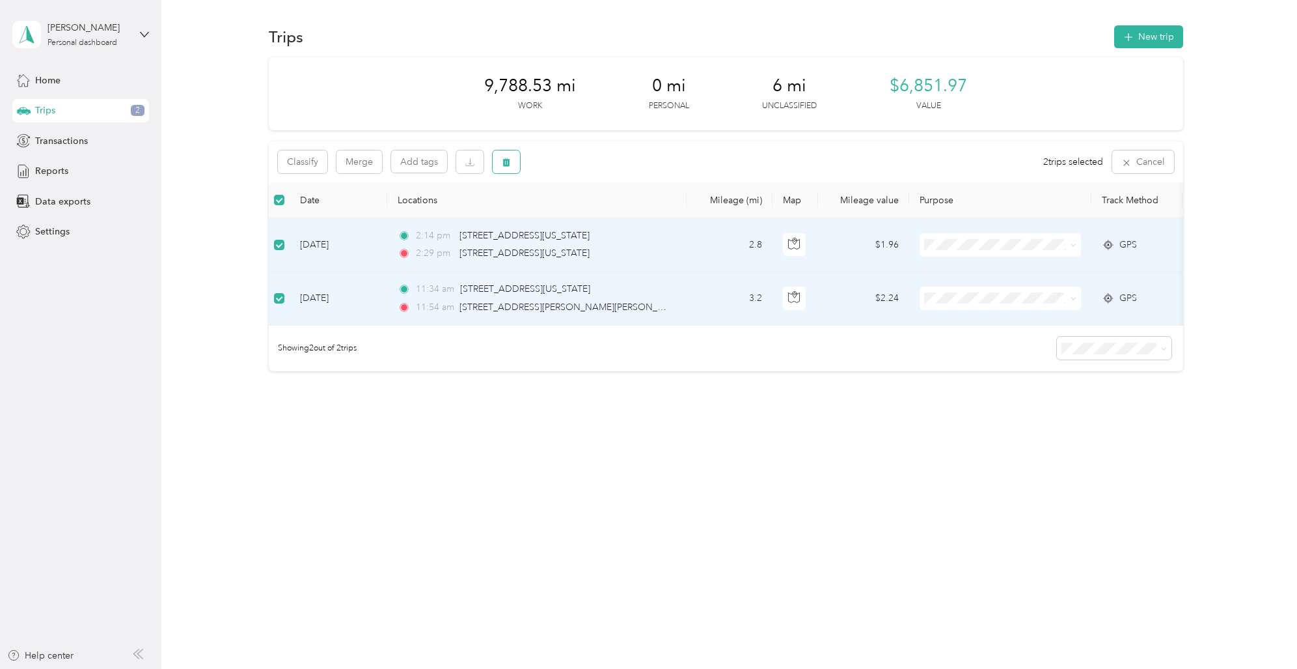
click at [504, 161] on icon "button" at bounding box center [507, 162] width 8 height 8
click at [605, 214] on button "Yes" at bounding box center [603, 216] width 25 height 21
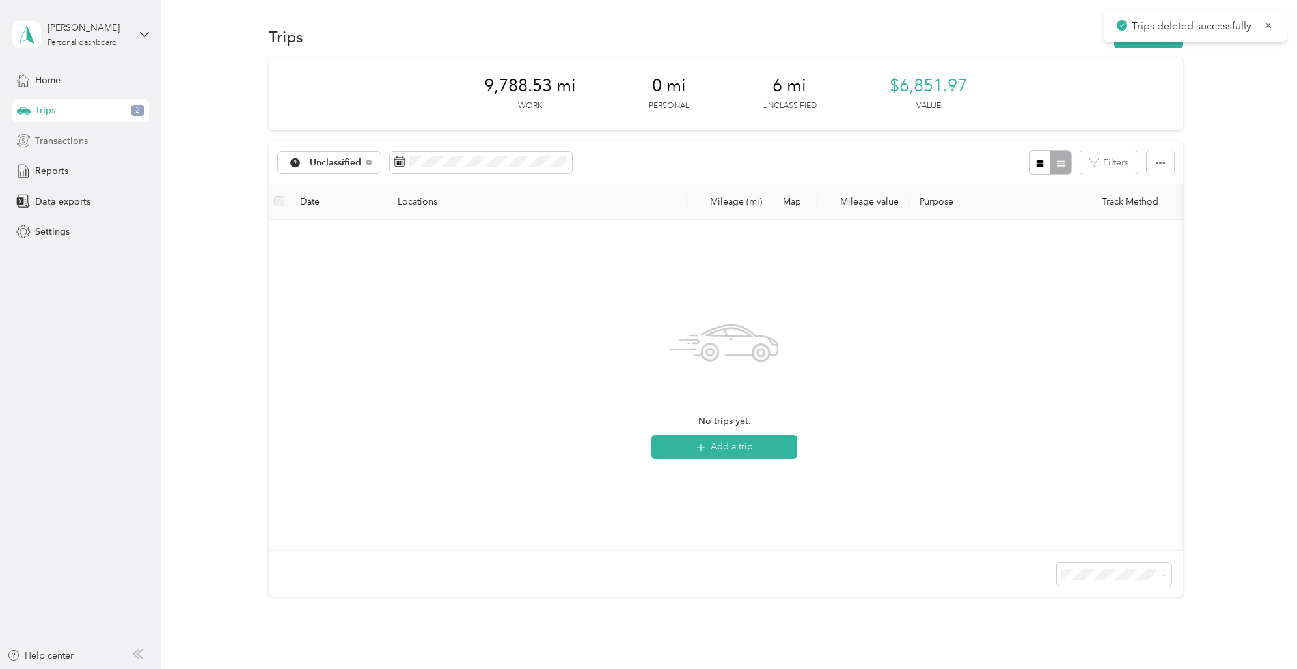
click at [90, 143] on div "Transactions" at bounding box center [80, 140] width 137 height 23
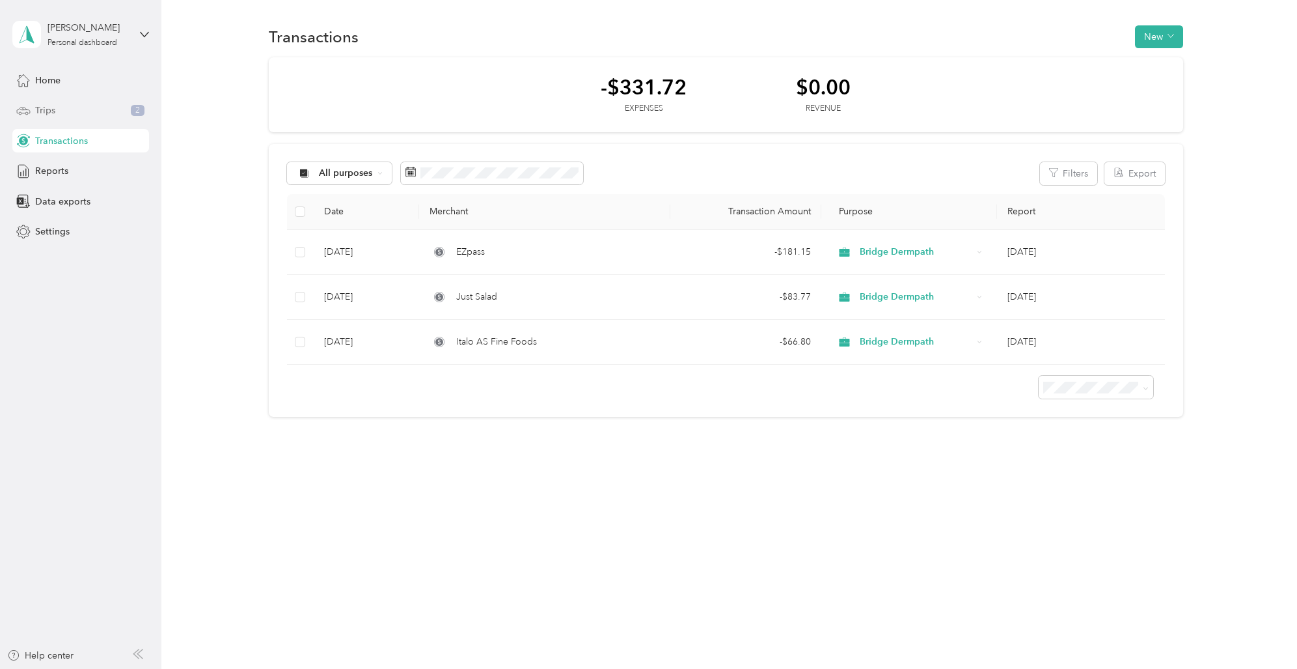
click at [109, 115] on div "Trips 2" at bounding box center [80, 110] width 137 height 23
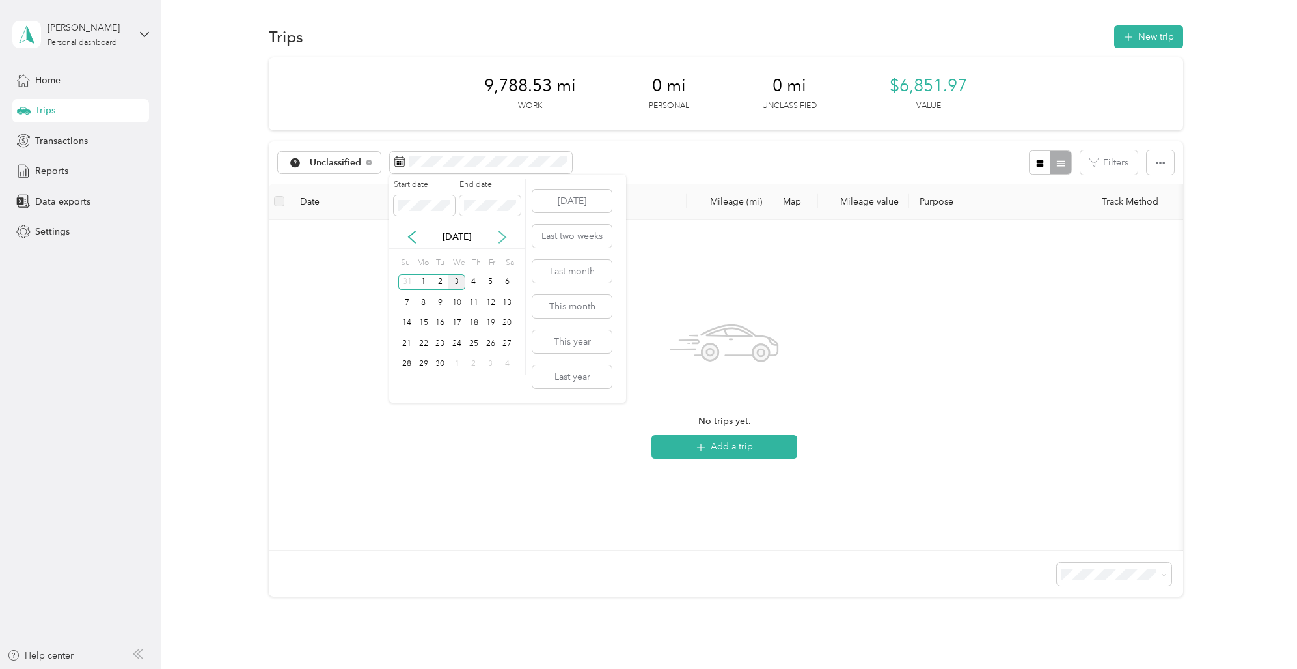
click at [505, 236] on icon at bounding box center [502, 236] width 13 height 13
click at [415, 231] on icon at bounding box center [412, 237] width 7 height 12
click at [414, 231] on icon at bounding box center [412, 237] width 7 height 12
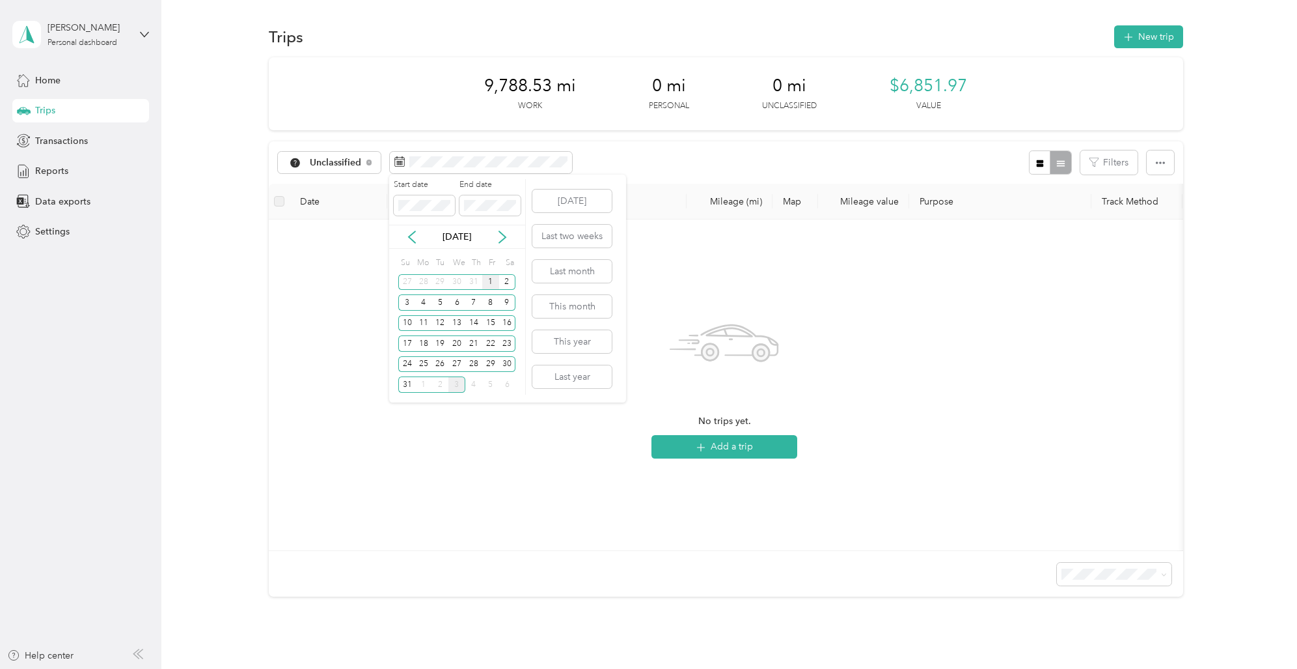
click at [486, 278] on div "1" at bounding box center [490, 282] width 17 height 16
click at [410, 382] on div "31" at bounding box center [406, 384] width 17 height 16
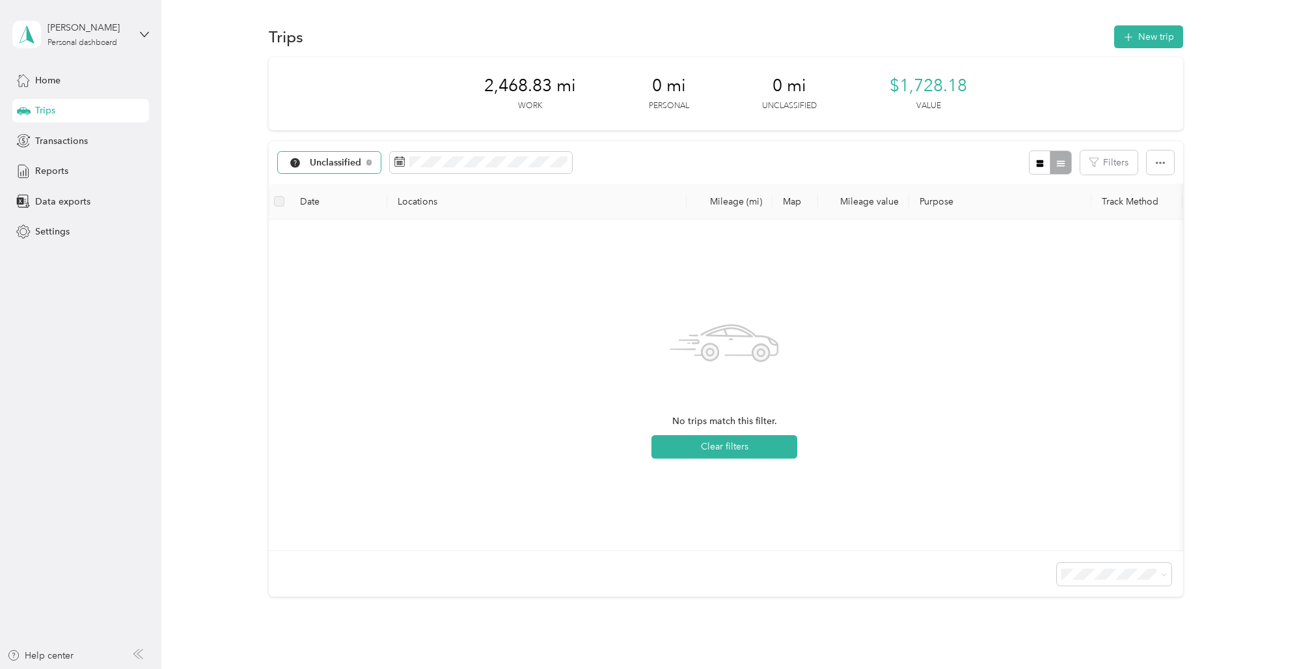
click at [329, 159] on span "Unclassified" at bounding box center [336, 162] width 52 height 9
click at [331, 228] on span "Bridge Dermpath" at bounding box center [347, 232] width 74 height 14
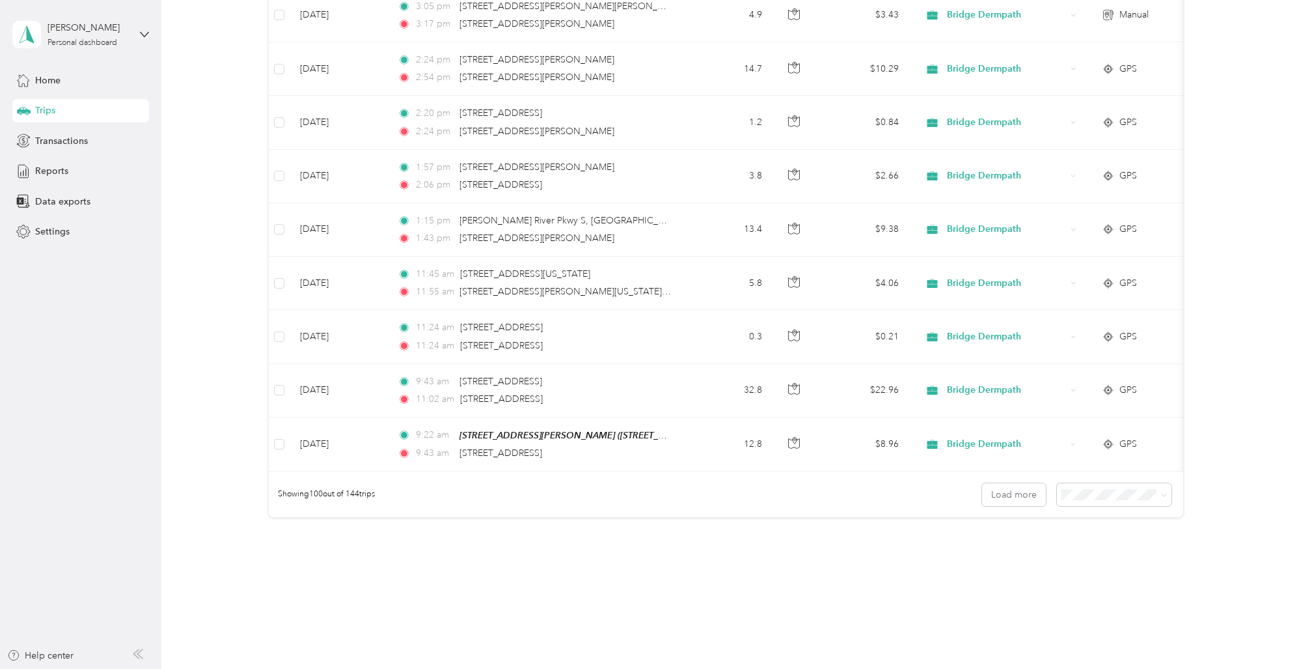
scroll to position [5141, 0]
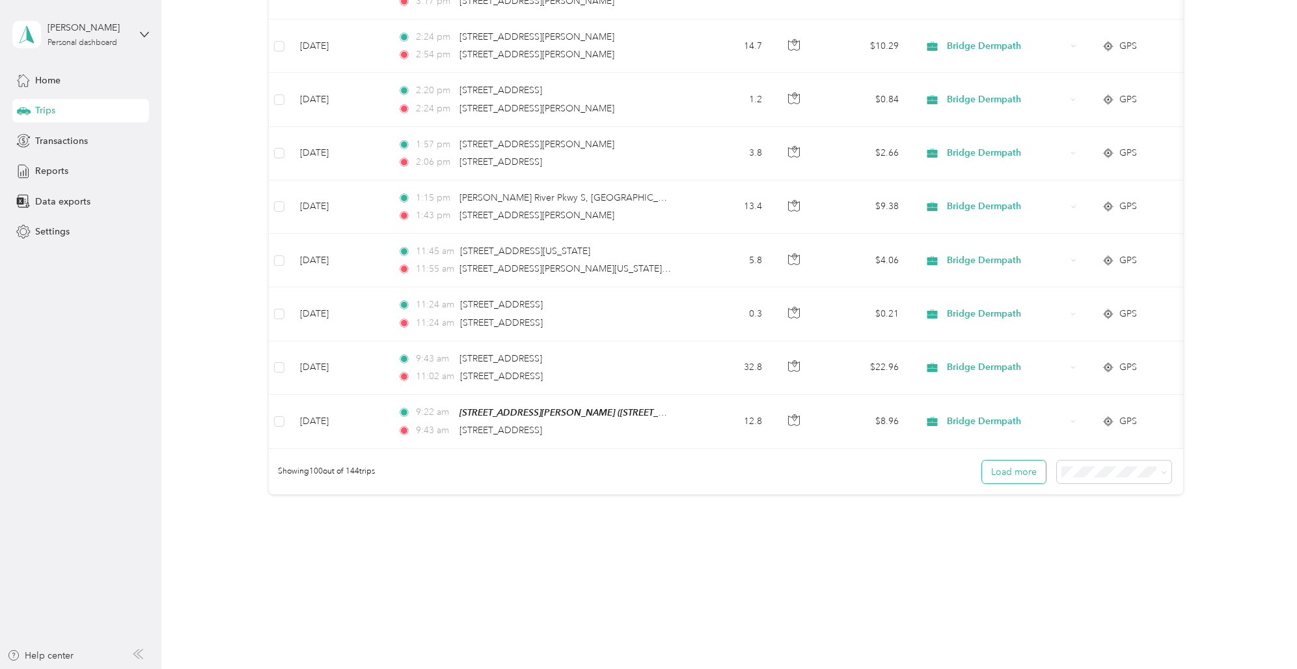
click at [1007, 469] on button "Load more" at bounding box center [1014, 471] width 64 height 23
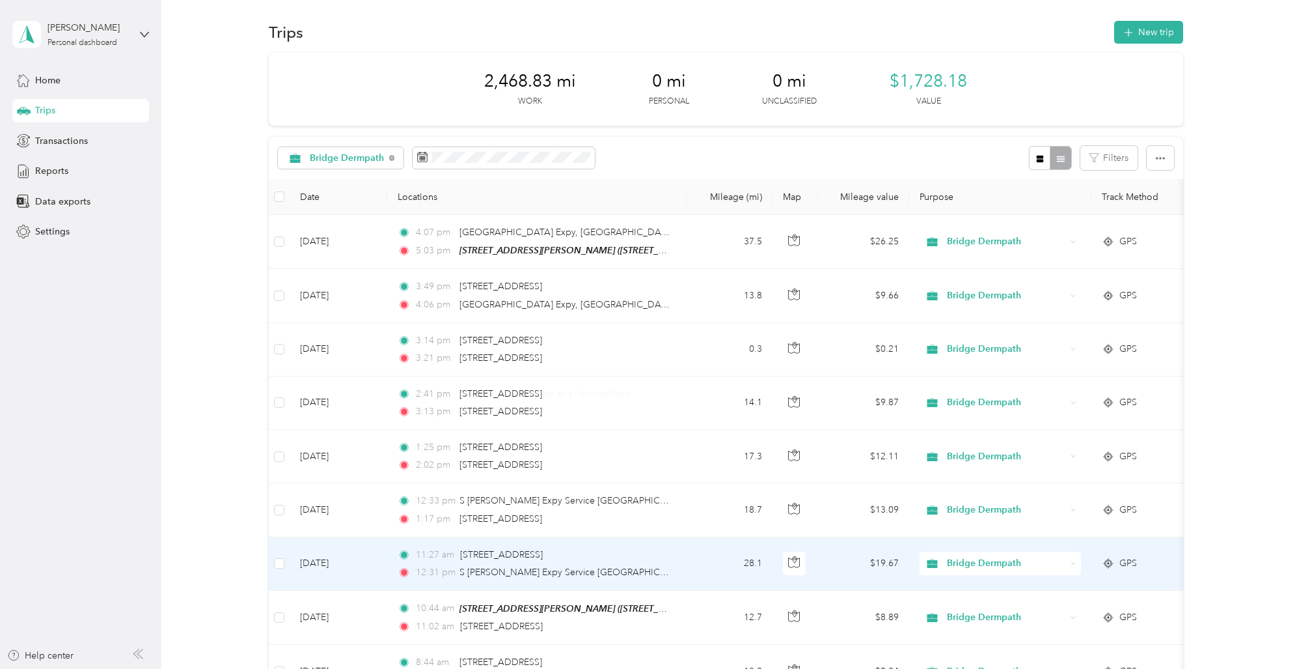
scroll to position [0, 0]
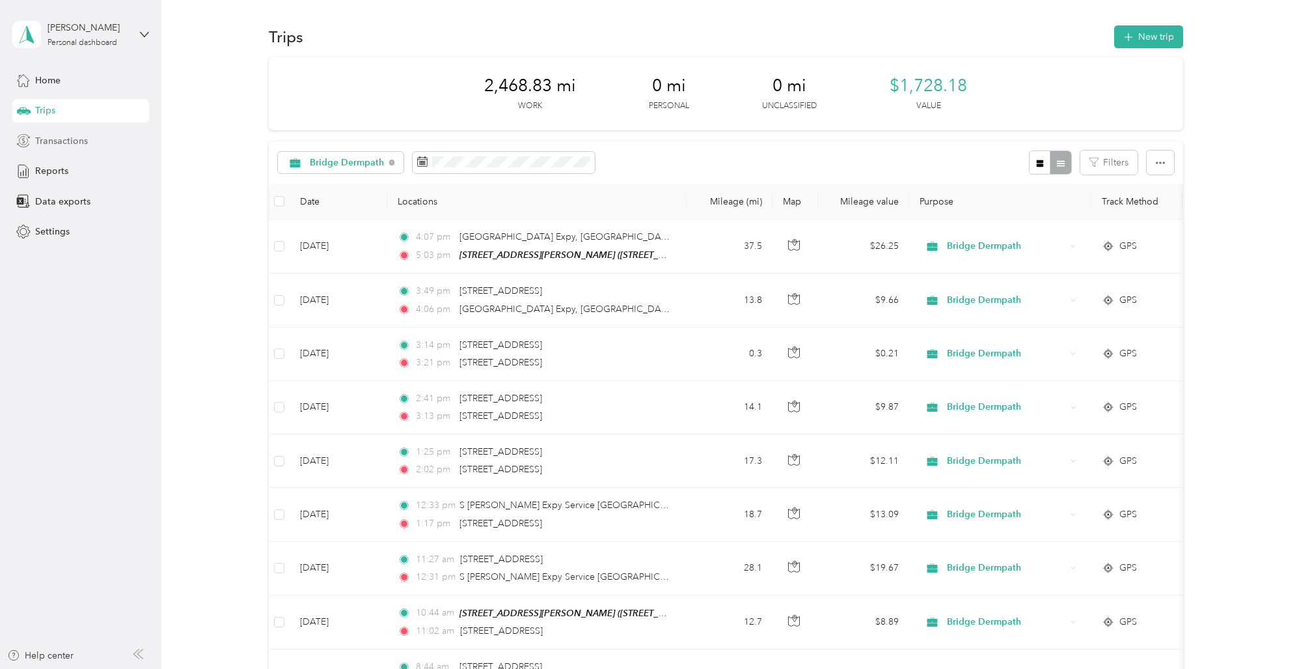
click at [65, 139] on span "Transactions" at bounding box center [61, 141] width 53 height 14
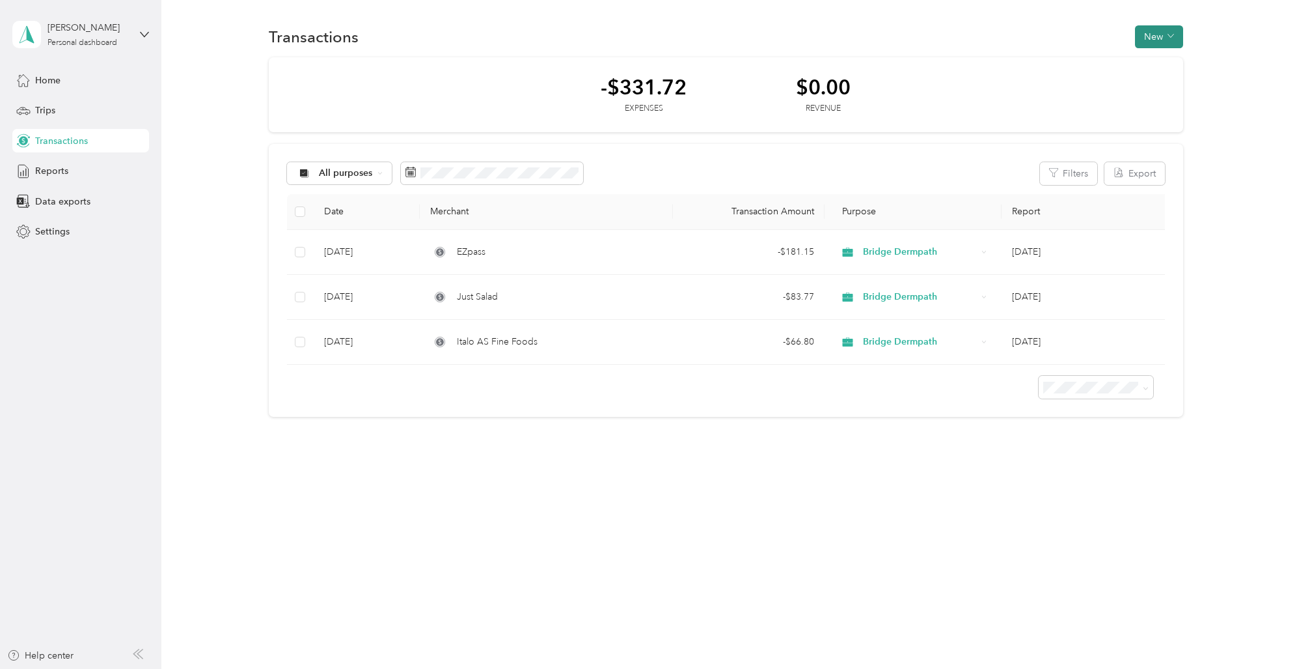
click at [1165, 35] on button "New" at bounding box center [1159, 36] width 48 height 23
click at [1162, 59] on span "Expense" at bounding box center [1161, 62] width 35 height 14
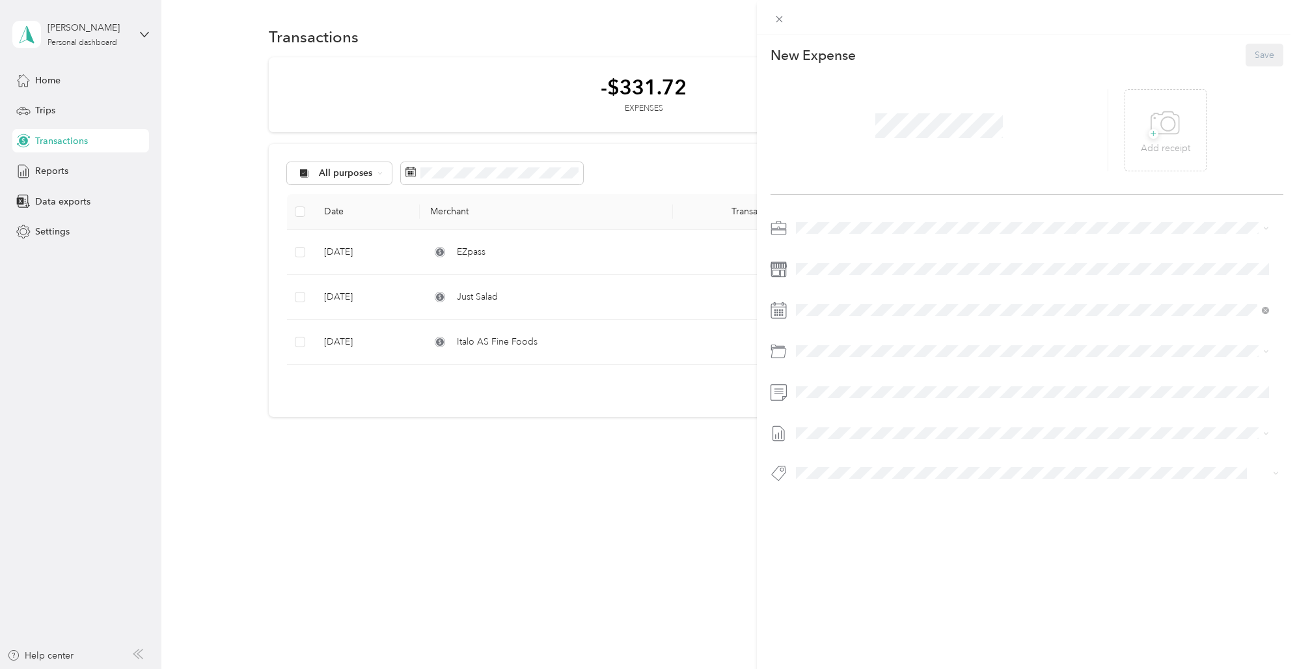
click at [836, 252] on span "Bridge Dermpath" at bounding box center [837, 250] width 72 height 11
click at [838, 276] on span at bounding box center [1038, 268] width 492 height 21
click at [771, 268] on div at bounding box center [1027, 268] width 513 height 21
click at [827, 382] on icon at bounding box center [827, 383] width 13 height 13
click at [904, 424] on div "1" at bounding box center [906, 429] width 17 height 16
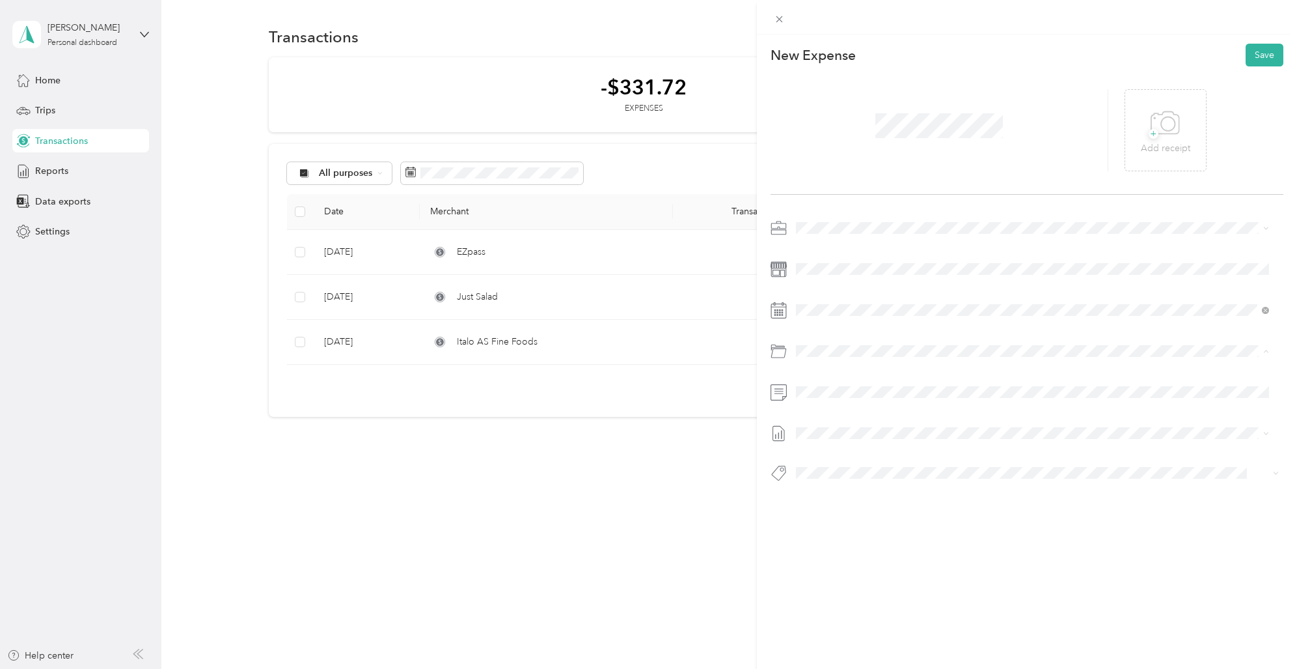
click at [863, 443] on span "Parking Fees And Tolls" at bounding box center [877, 448] width 92 height 11
click at [1259, 51] on button "Save" at bounding box center [1265, 55] width 38 height 23
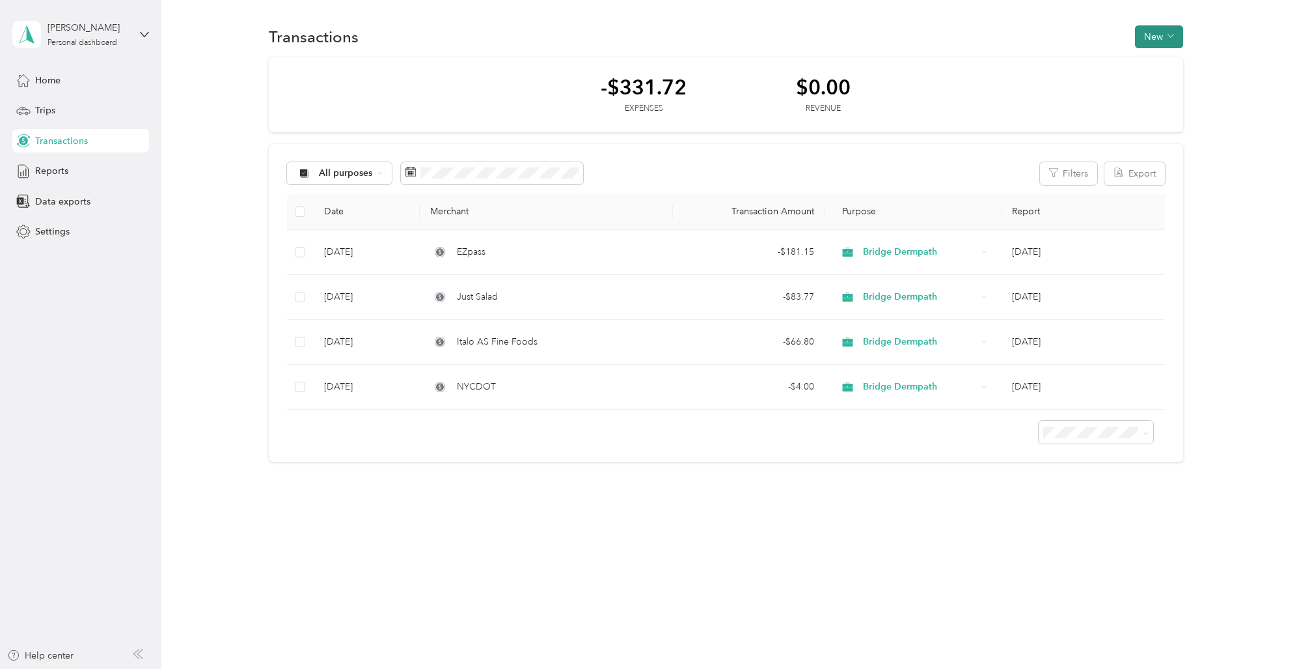
click at [1158, 33] on button "New" at bounding box center [1159, 36] width 48 height 23
click at [1153, 62] on span "Expense" at bounding box center [1161, 62] width 35 height 14
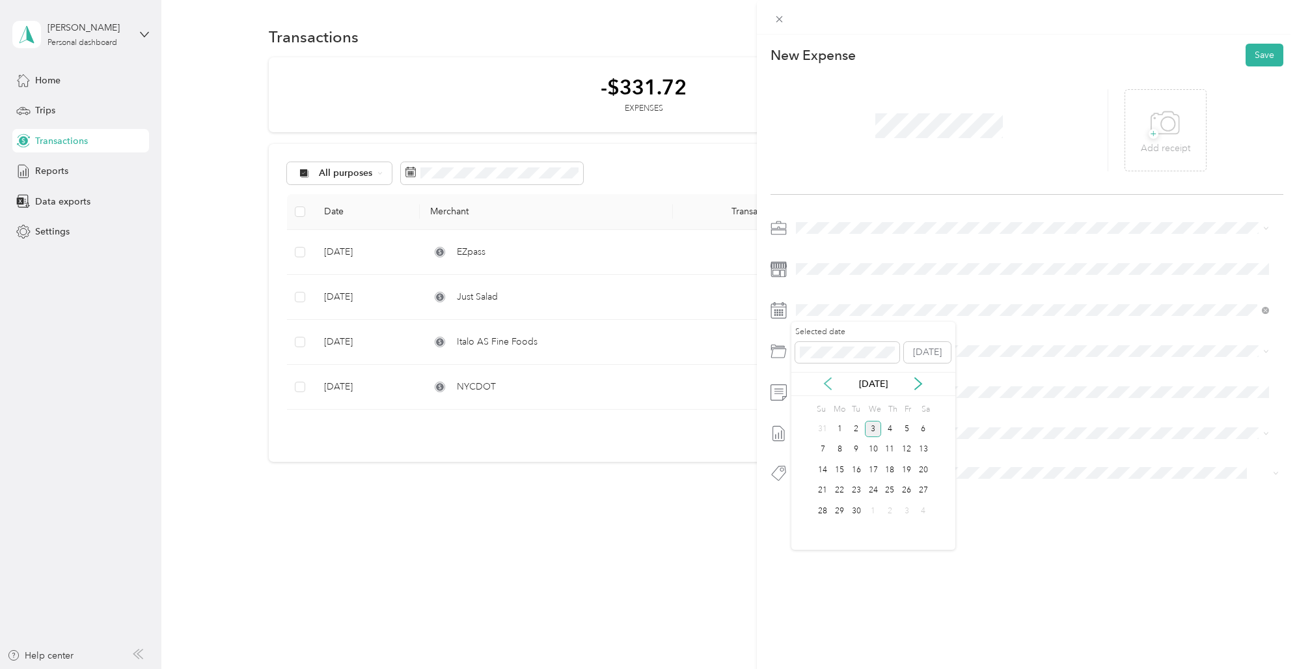
click at [831, 382] on icon at bounding box center [827, 383] width 13 height 13
click at [904, 427] on div "1" at bounding box center [906, 429] width 17 height 16
click at [866, 444] on span "Parking Fees And Tolls" at bounding box center [877, 448] width 92 height 11
click at [1258, 48] on button "Save" at bounding box center [1265, 55] width 38 height 23
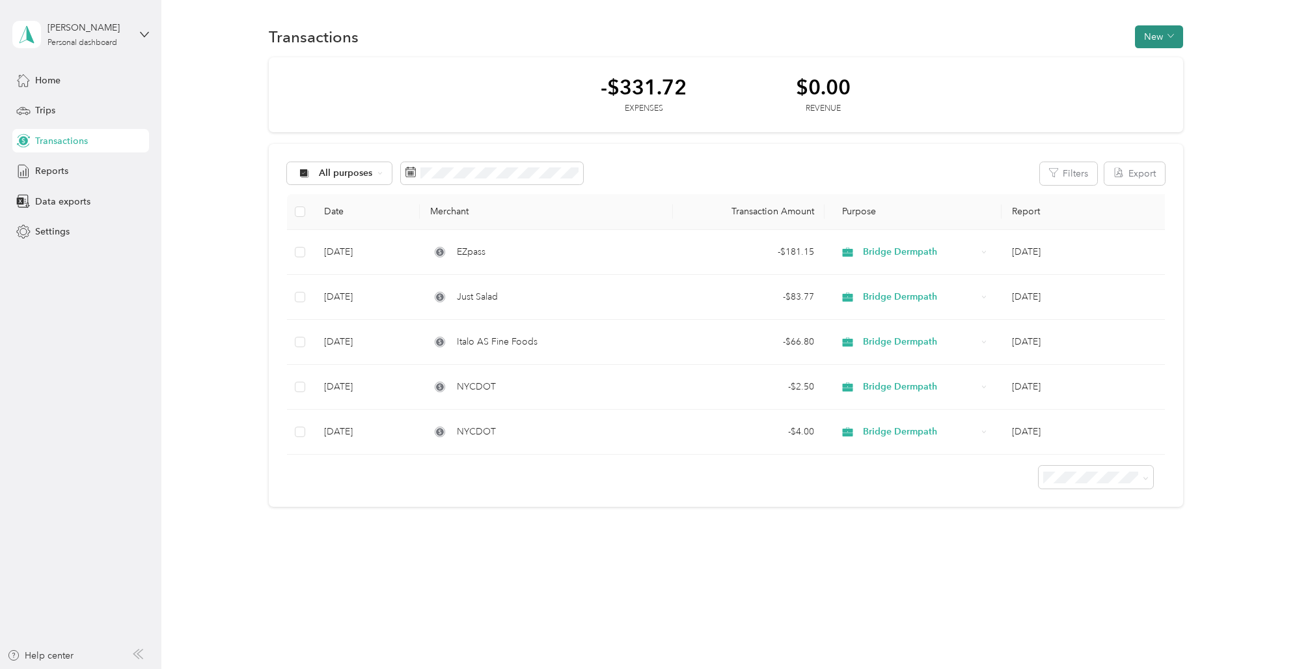
click at [1172, 38] on button "New" at bounding box center [1159, 36] width 48 height 23
click at [1161, 60] on span "Expense" at bounding box center [1161, 62] width 35 height 14
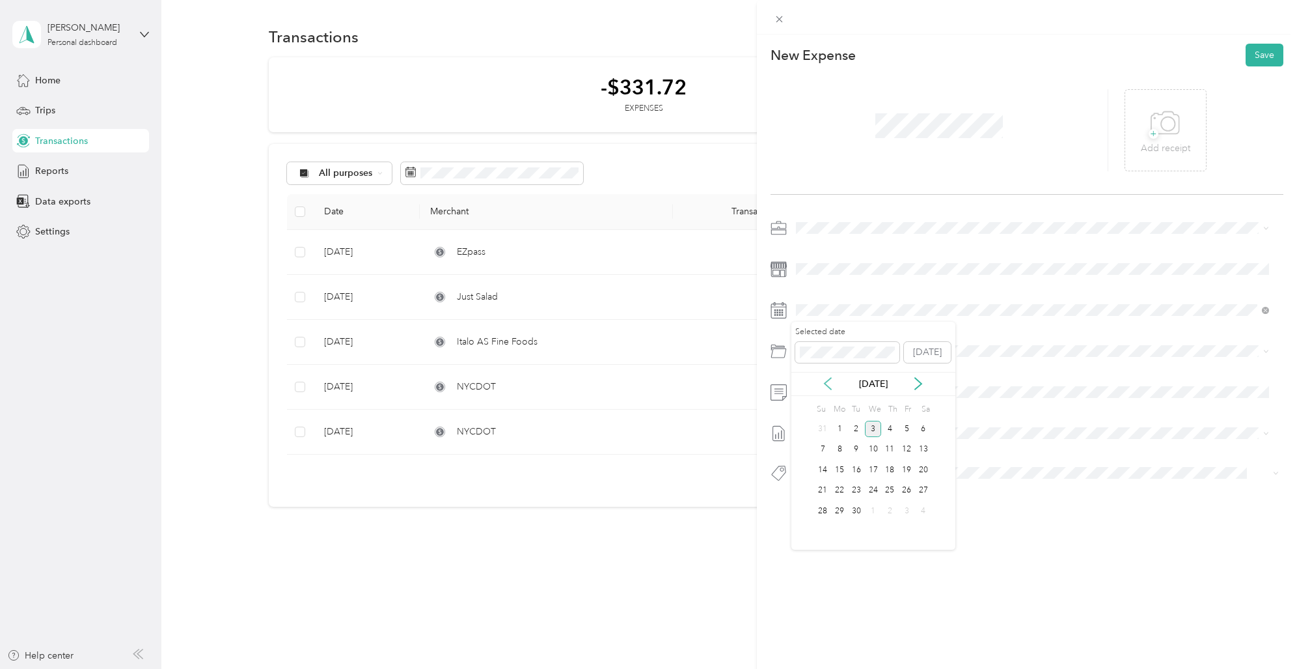
click at [831, 382] on icon at bounding box center [827, 383] width 13 height 13
click at [892, 467] on div "14" at bounding box center [889, 470] width 17 height 16
click at [860, 449] on span "Parking Fees And Tolls" at bounding box center [877, 448] width 92 height 11
click at [1261, 50] on button "Save" at bounding box center [1265, 55] width 38 height 23
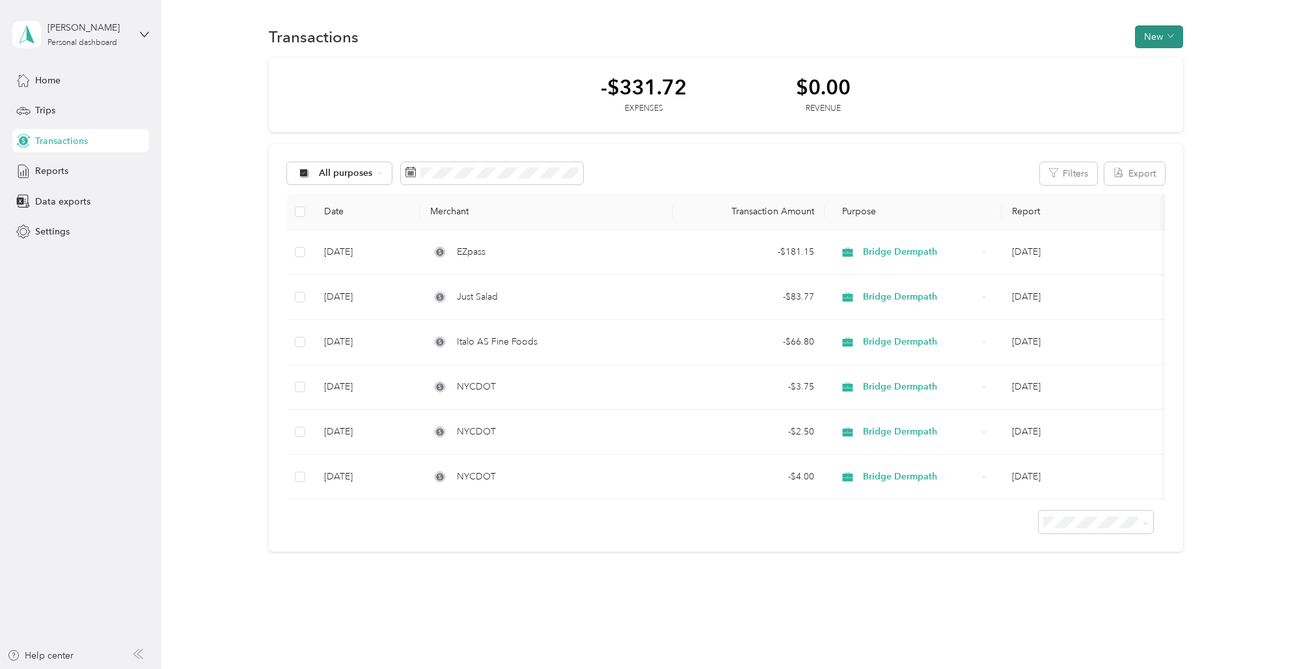
click at [1155, 33] on button "New" at bounding box center [1159, 36] width 48 height 23
click at [1149, 62] on span "Expense" at bounding box center [1153, 62] width 35 height 14
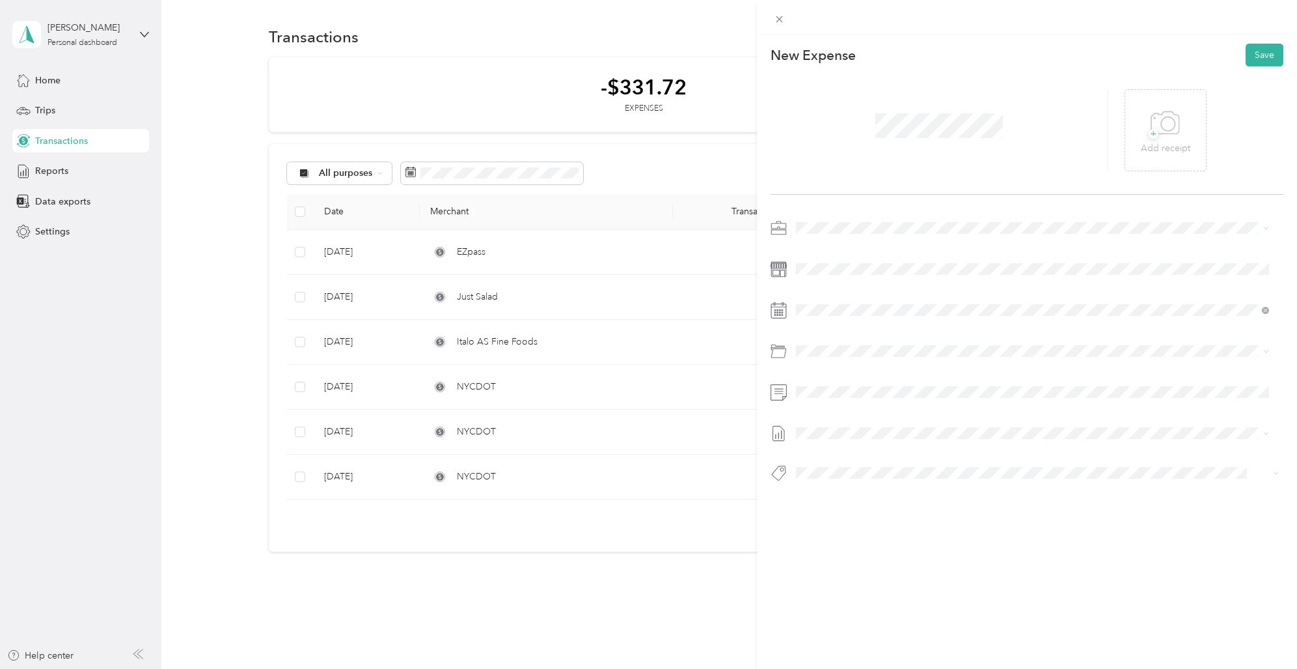
click at [868, 257] on div at bounding box center [1027, 353] width 513 height 273
click at [827, 378] on icon at bounding box center [827, 383] width 13 height 13
click at [840, 505] on div "25" at bounding box center [839, 511] width 17 height 16
click at [861, 449] on span "Parking Fees And Tolls" at bounding box center [877, 447] width 92 height 11
click at [1259, 52] on button "Save" at bounding box center [1265, 55] width 38 height 23
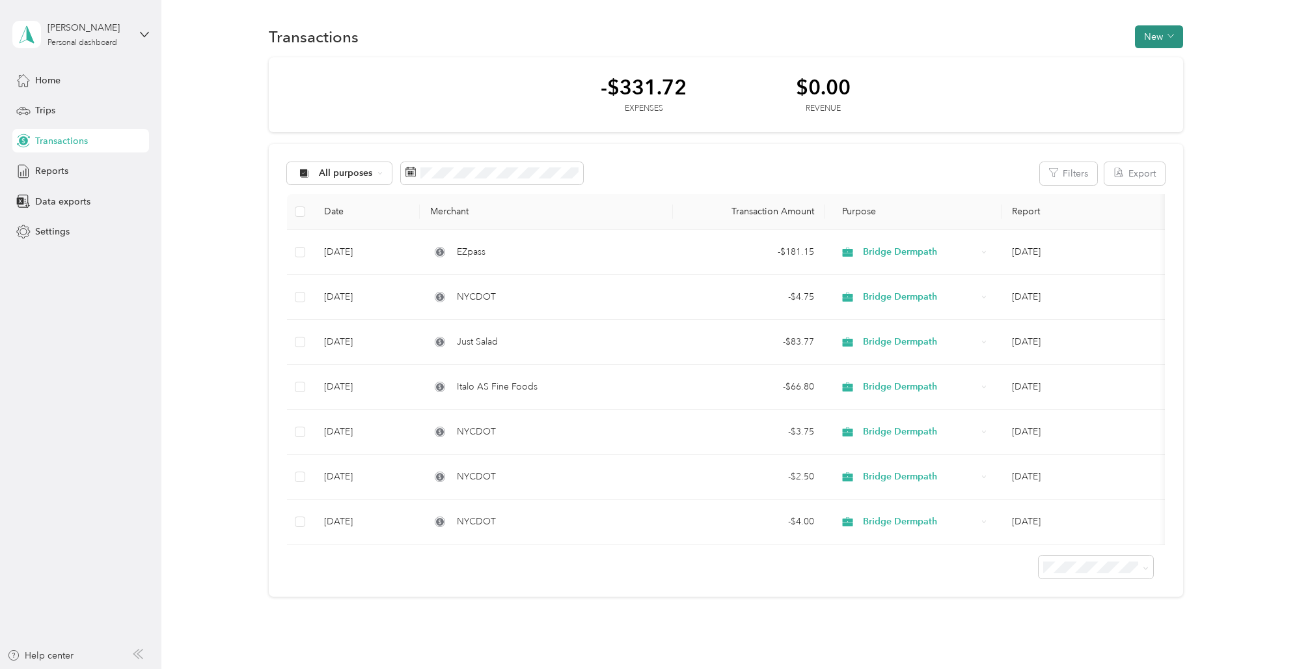
click at [1144, 36] on button "New" at bounding box center [1159, 36] width 48 height 23
click at [1148, 61] on span "Expense" at bounding box center [1153, 62] width 35 height 14
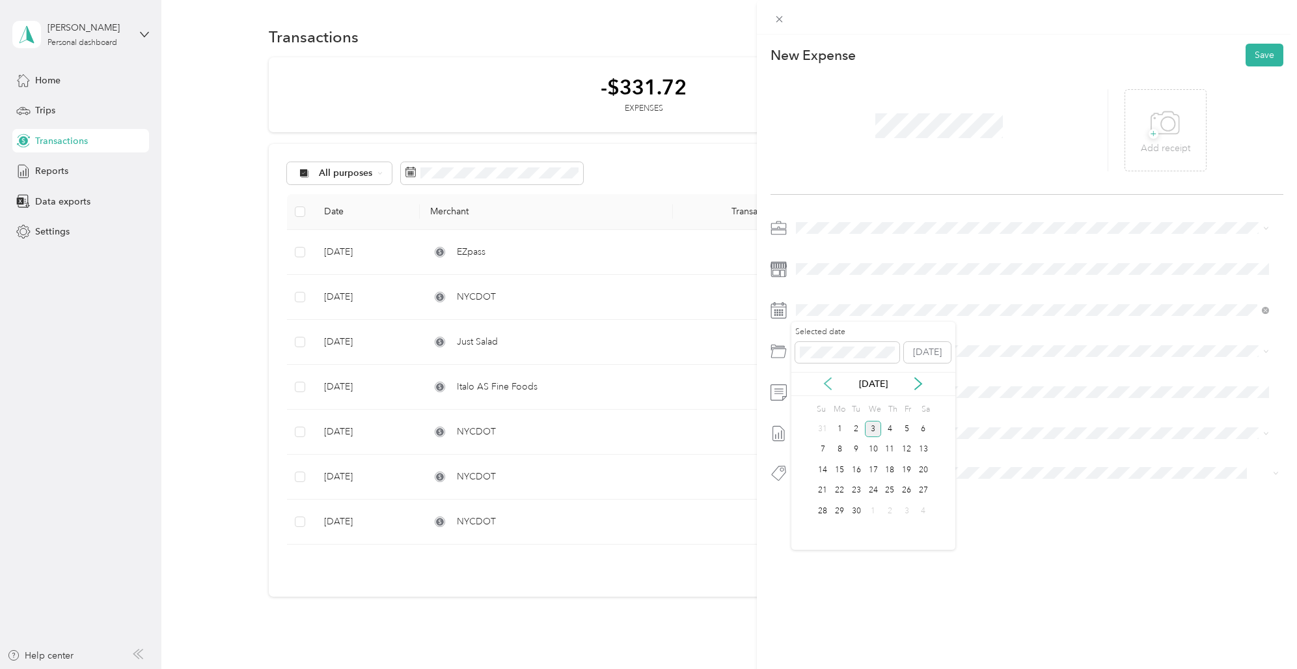
click at [829, 385] on icon at bounding box center [827, 383] width 13 height 13
click at [843, 508] on div "25" at bounding box center [839, 511] width 17 height 16
click at [865, 445] on span "Parking Fees And Tolls" at bounding box center [877, 448] width 92 height 11
click at [1249, 48] on button "Save" at bounding box center [1265, 55] width 38 height 23
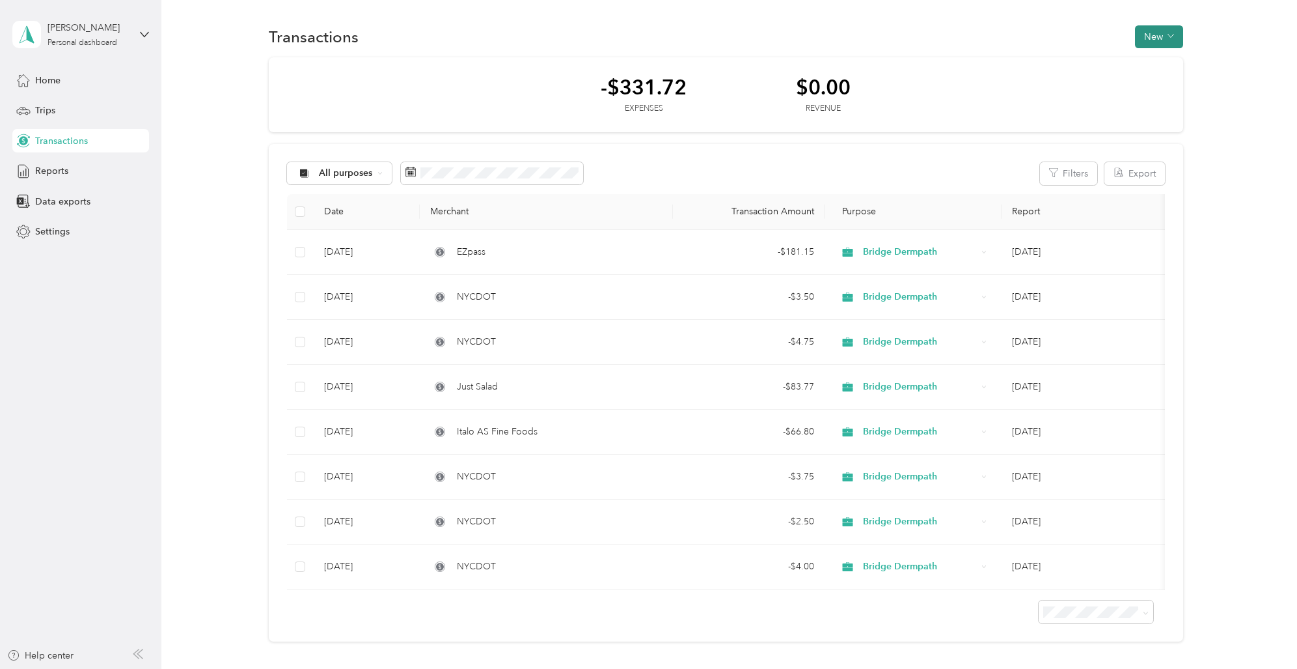
click at [1161, 36] on button "New" at bounding box center [1159, 36] width 48 height 23
click at [1153, 59] on span "Expense" at bounding box center [1153, 62] width 35 height 14
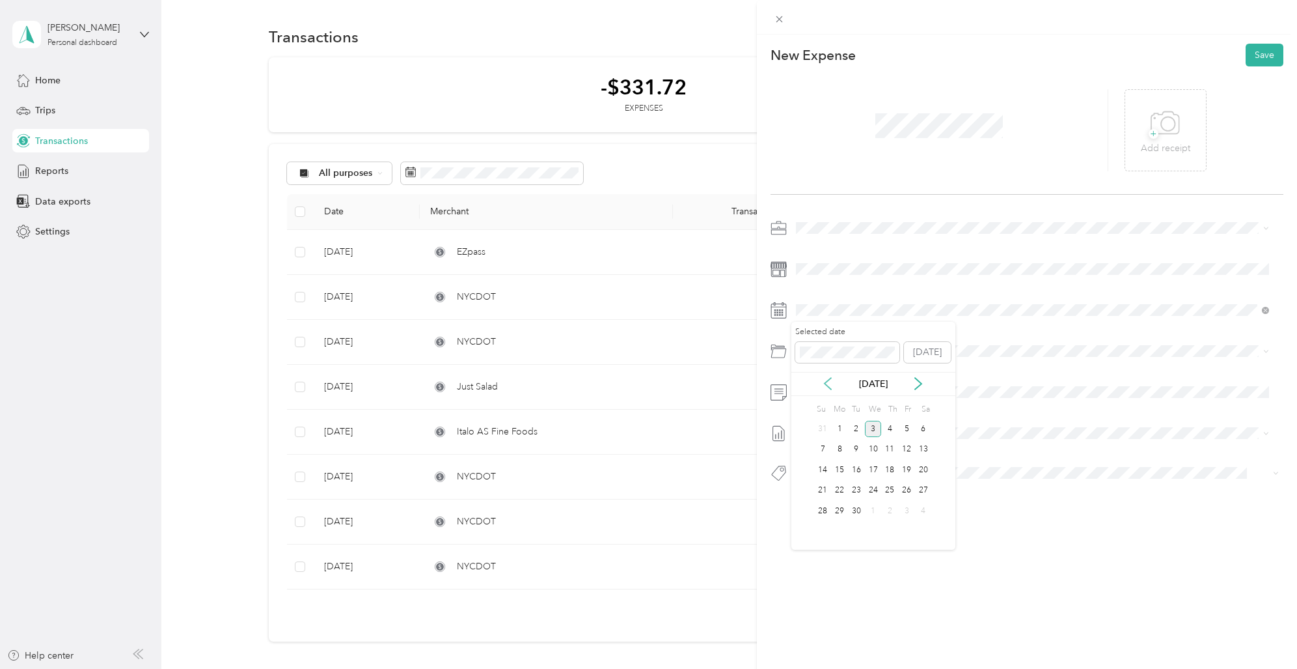
click at [832, 386] on icon at bounding box center [827, 383] width 13 height 13
click at [874, 509] on div "27" at bounding box center [873, 511] width 17 height 16
click at [857, 450] on span "Parking Fees And Tolls" at bounding box center [877, 446] width 92 height 11
click at [1264, 49] on button "Save" at bounding box center [1265, 55] width 38 height 23
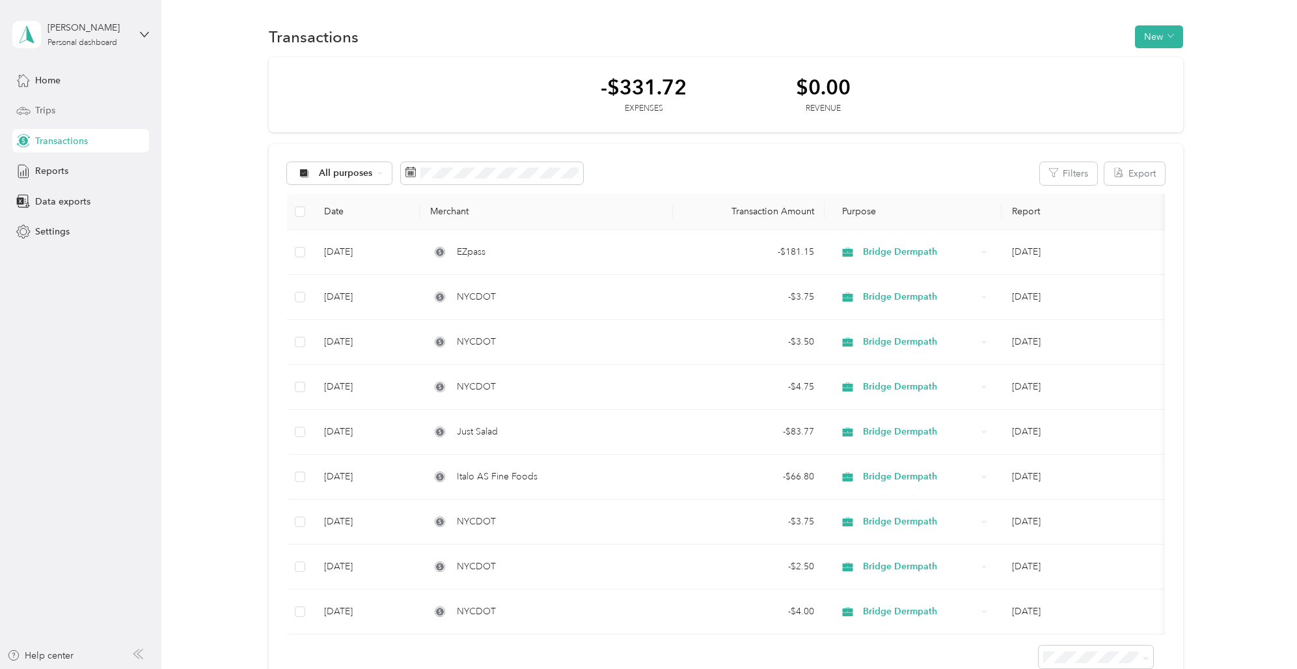
click at [122, 114] on div "Trips" at bounding box center [80, 110] width 137 height 23
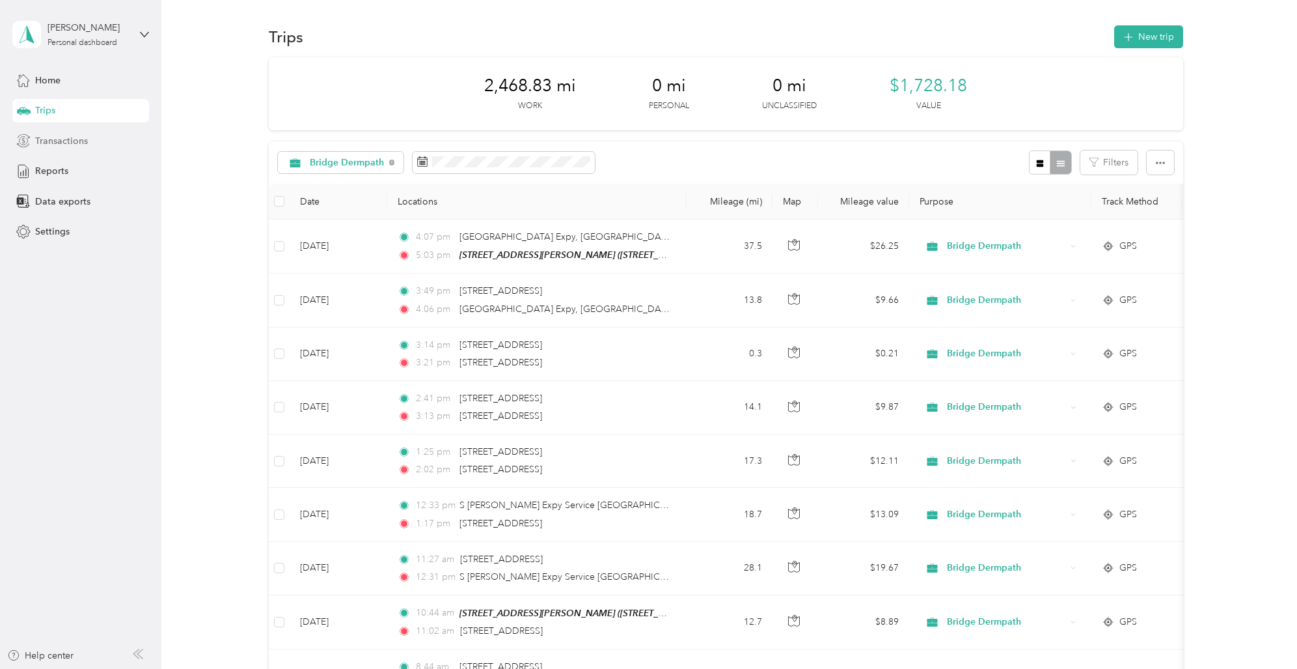
click at [81, 141] on span "Transactions" at bounding box center [61, 141] width 53 height 14
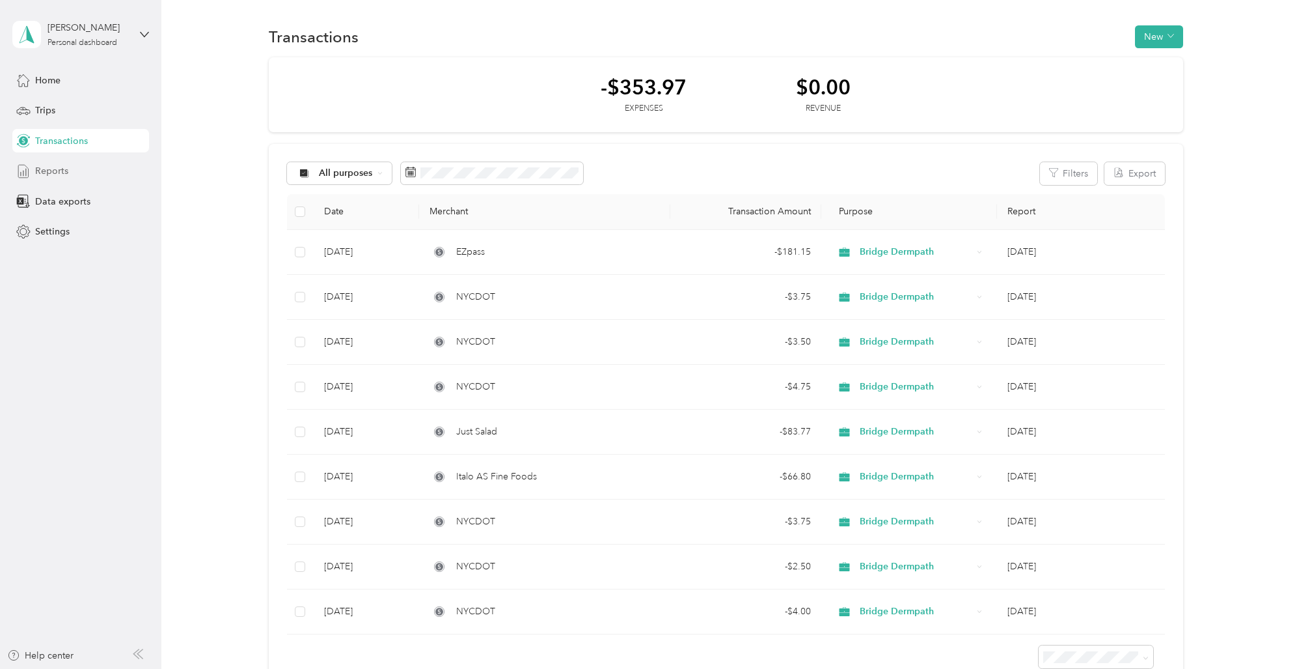
click at [121, 166] on div "Reports" at bounding box center [80, 170] width 137 height 23
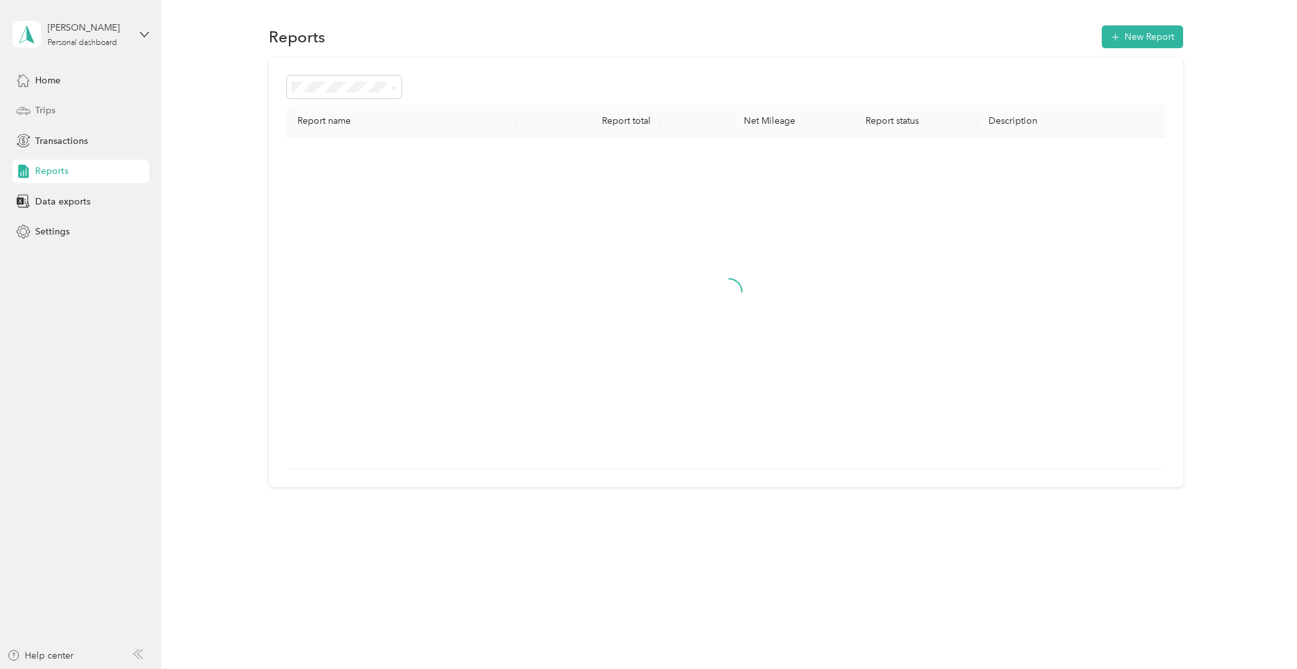
click at [102, 118] on div "Trips" at bounding box center [80, 110] width 137 height 23
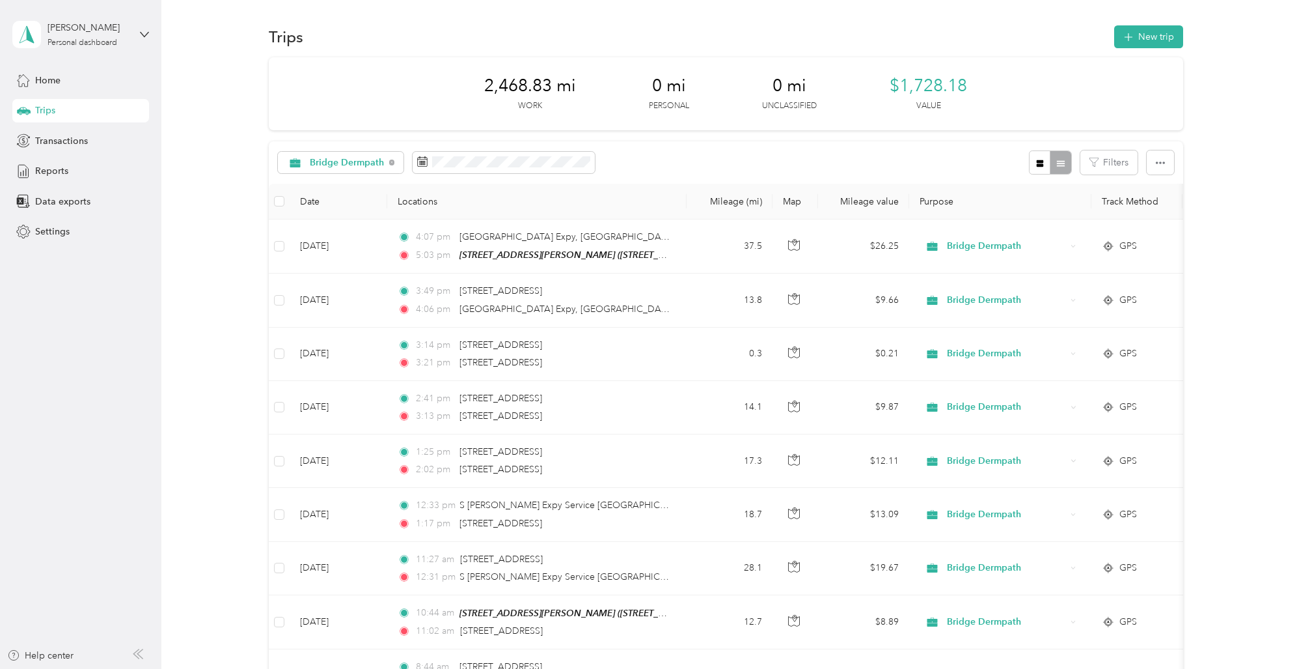
click at [101, 113] on div "Trips" at bounding box center [80, 110] width 137 height 23
click at [108, 139] on div "Transactions" at bounding box center [80, 140] width 137 height 23
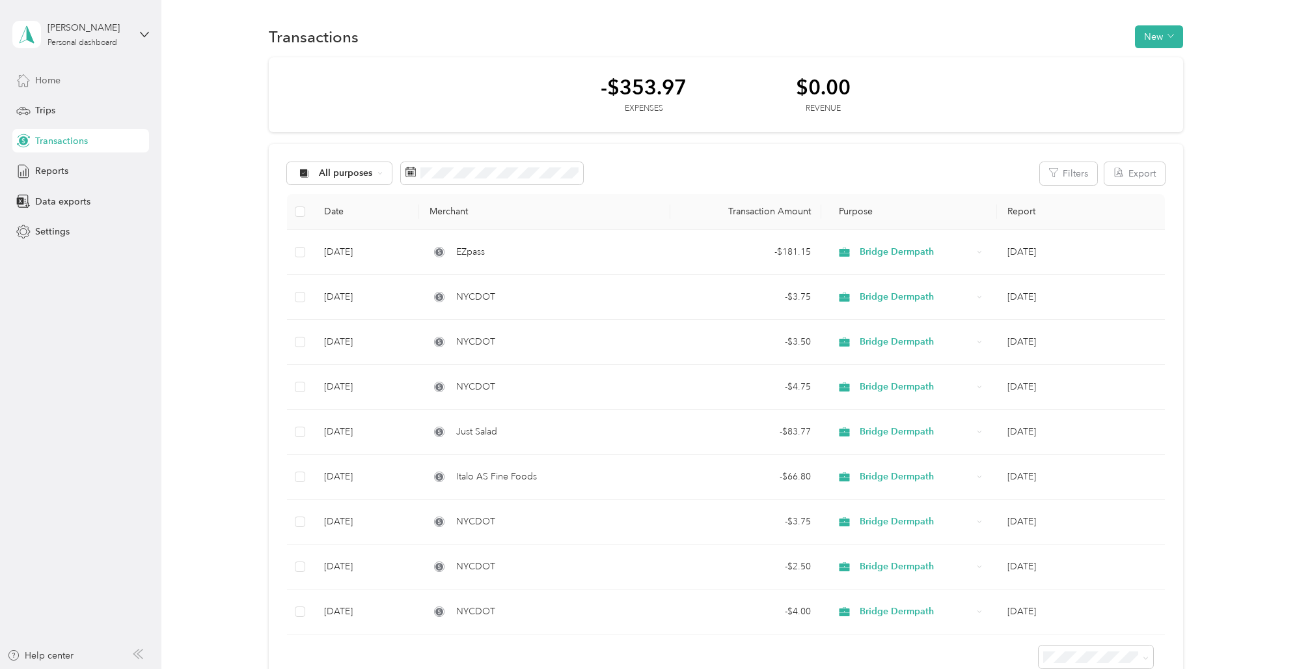
click at [63, 83] on div "Home" at bounding box center [80, 79] width 137 height 23
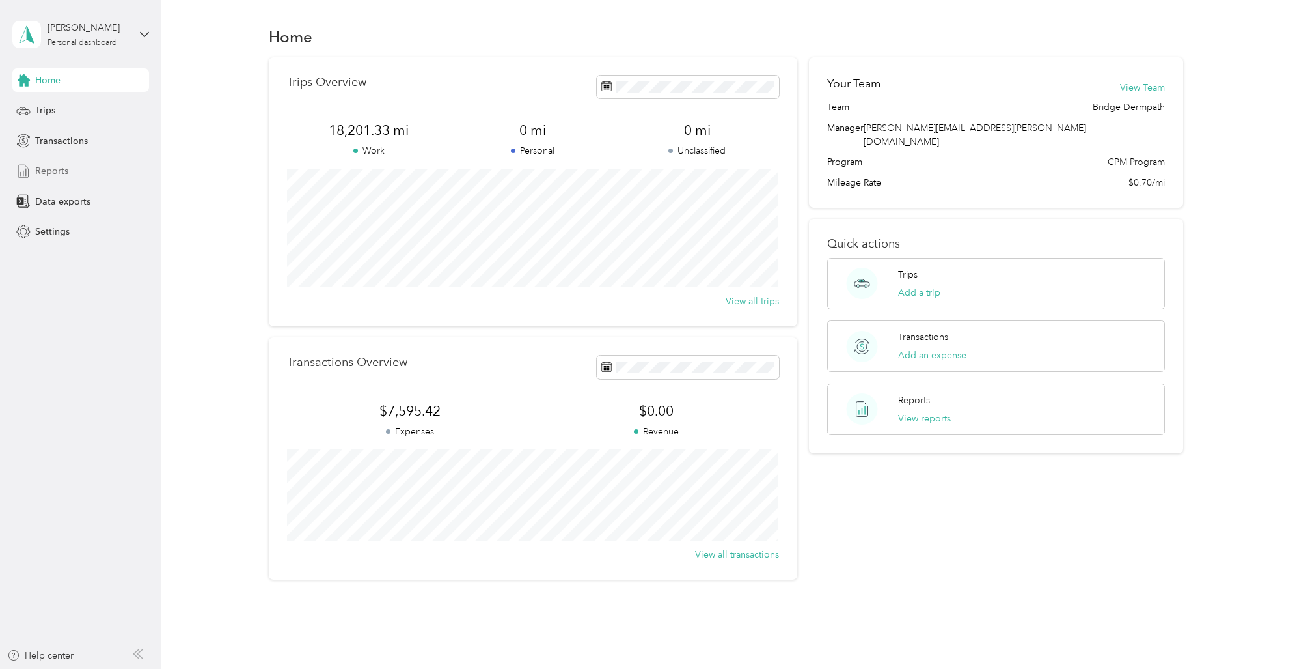
click at [57, 169] on span "Reports" at bounding box center [51, 171] width 33 height 14
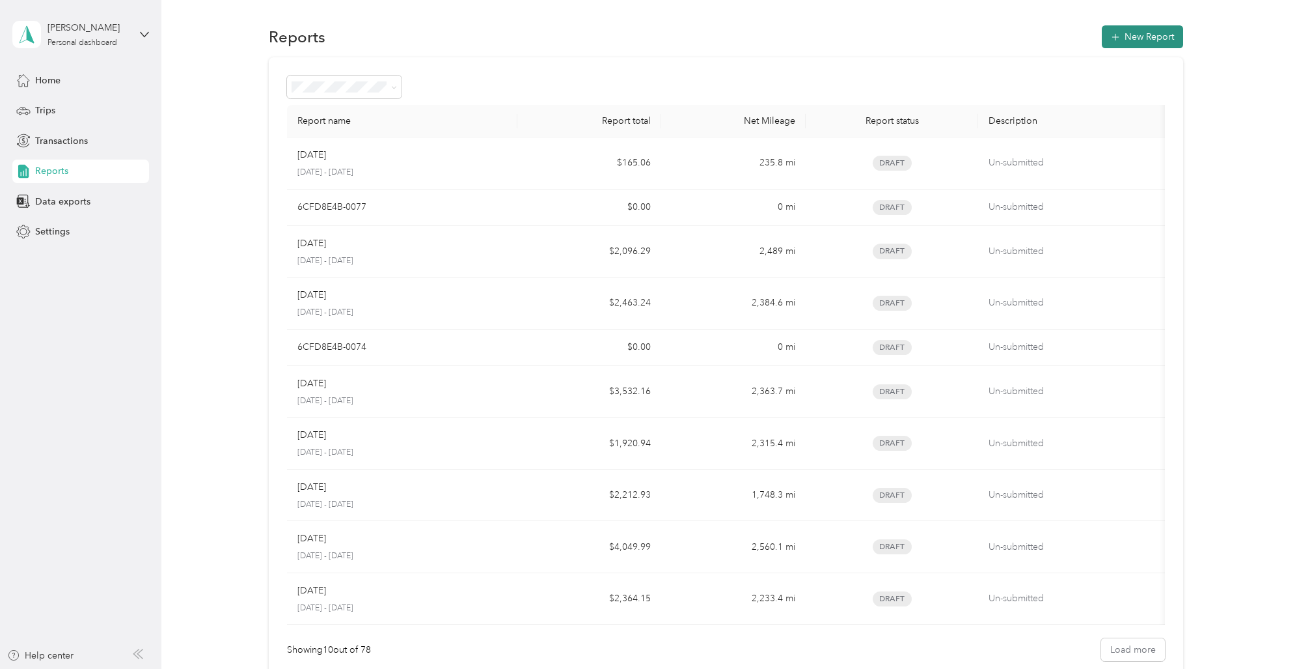
click at [1142, 37] on button "New Report" at bounding box center [1142, 36] width 81 height 23
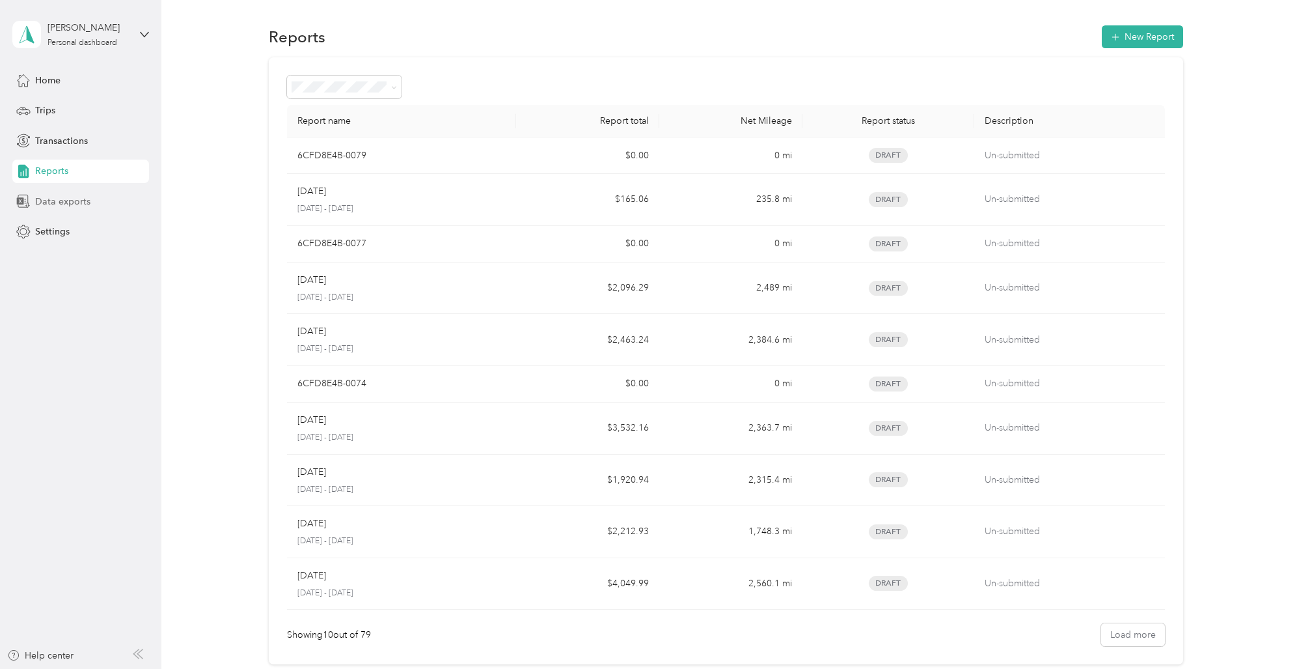
click at [70, 204] on span "Data exports" at bounding box center [62, 202] width 55 height 14
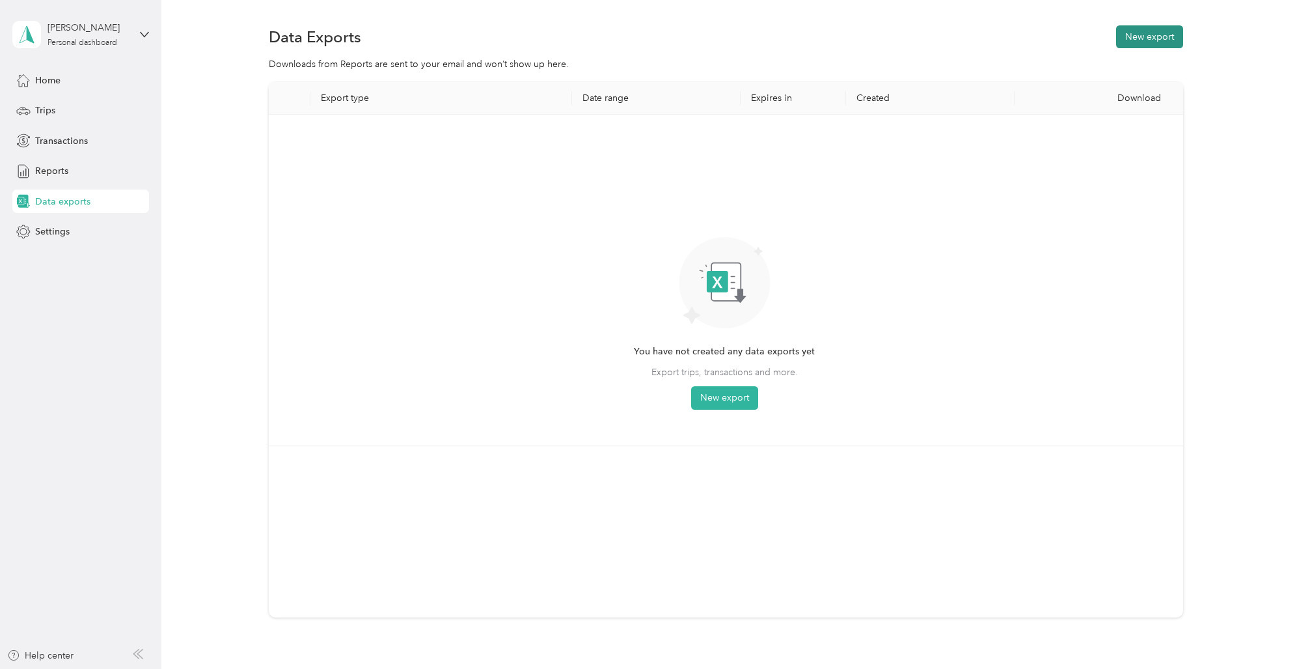
click at [1134, 39] on button "New export" at bounding box center [1149, 36] width 67 height 23
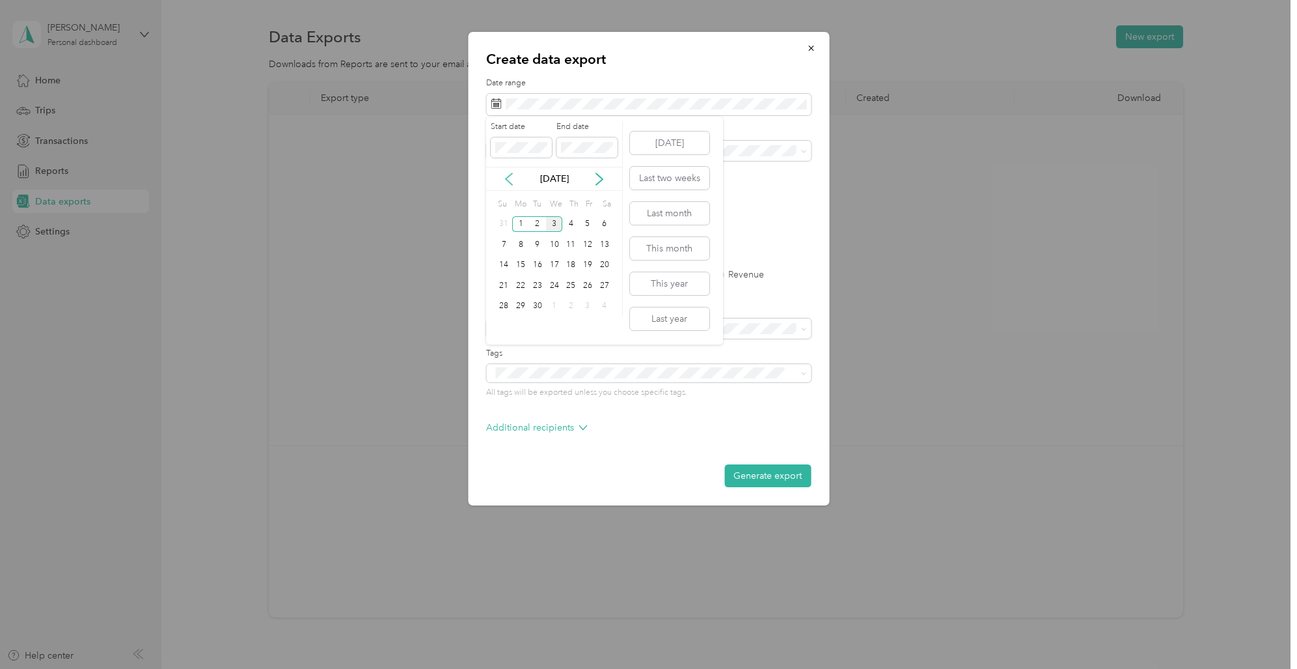
click at [509, 178] on icon at bounding box center [509, 179] width 13 height 13
click at [588, 225] on div "1" at bounding box center [587, 224] width 17 height 16
click at [506, 327] on div "31" at bounding box center [504, 326] width 17 height 16
click at [547, 192] on span "Bridge Dermpath" at bounding box center [531, 196] width 72 height 11
click at [585, 225] on label "PDF" at bounding box center [595, 227] width 31 height 9
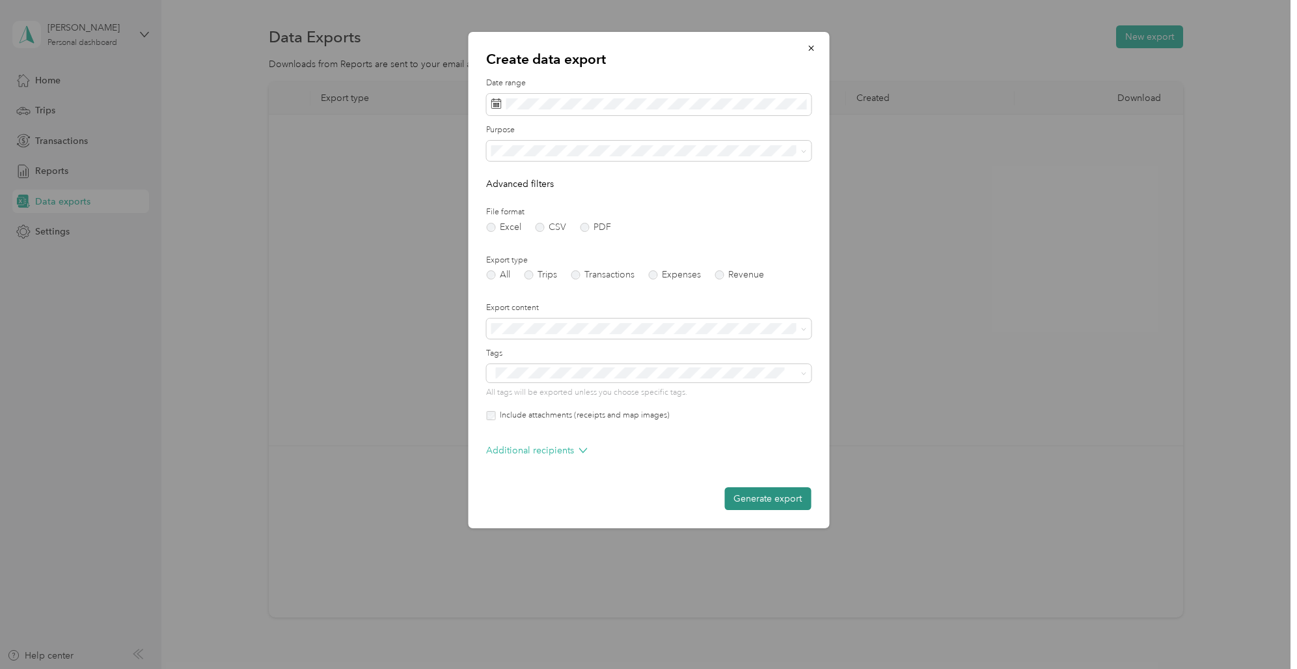
click at [773, 495] on button "Generate export" at bounding box center [768, 498] width 87 height 23
